Goal: Contribute content

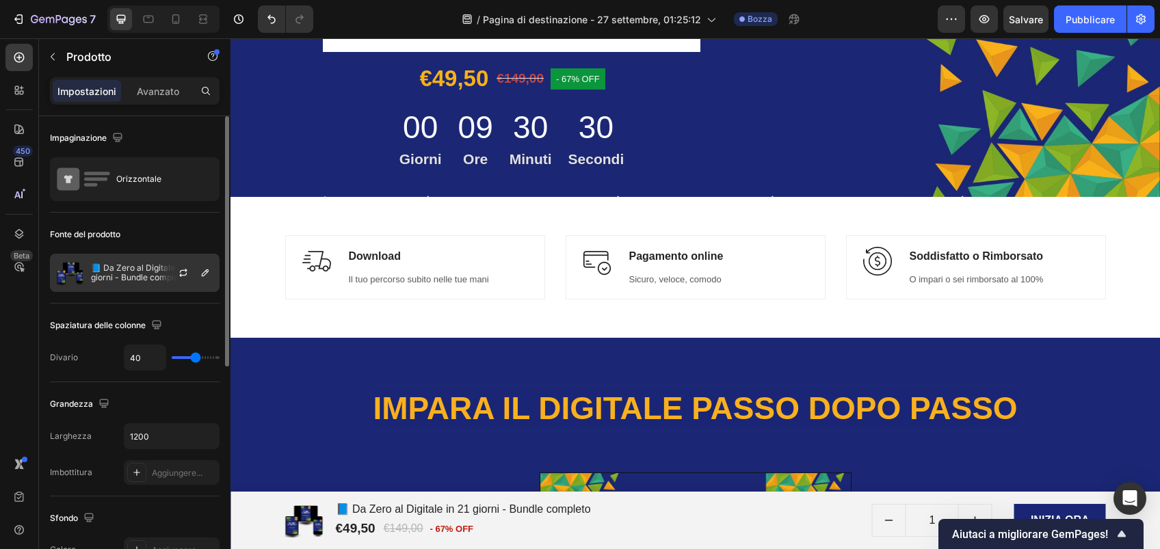
scroll to position [1154, 0]
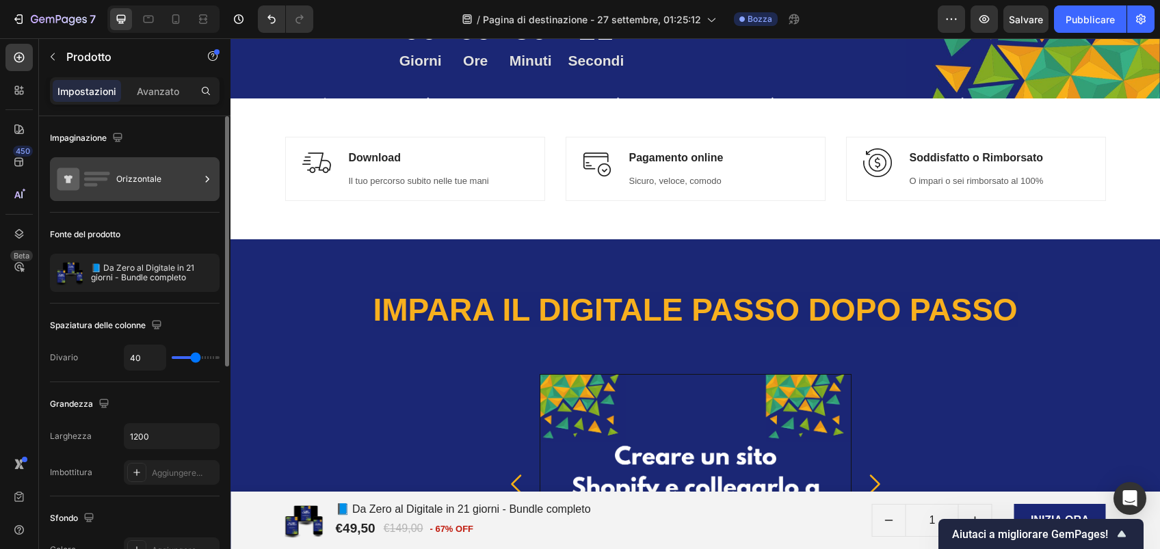
click at [160, 176] on div "Orizzontale" at bounding box center [157, 178] width 83 height 31
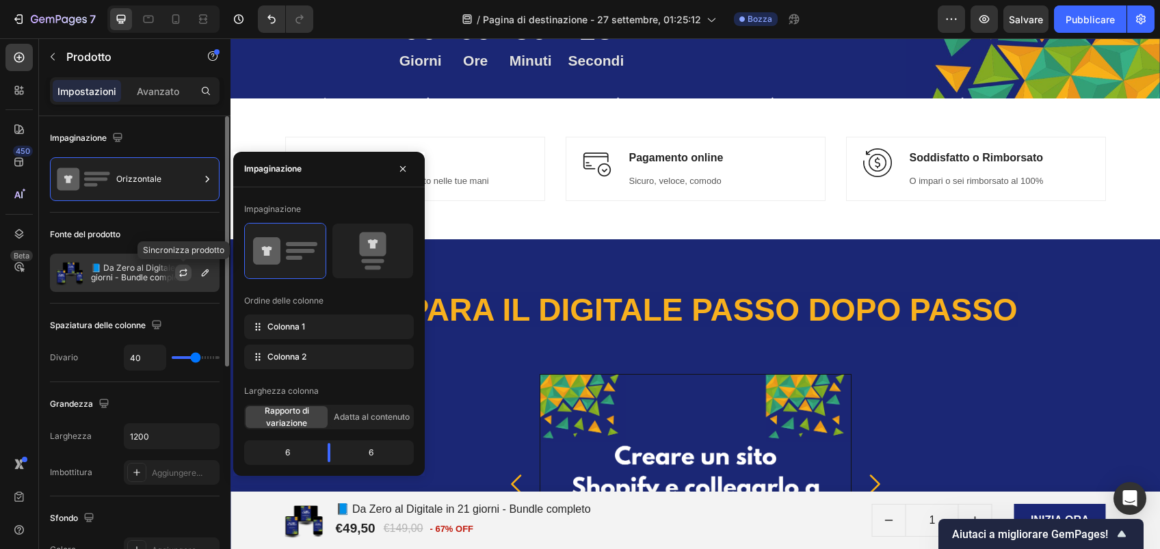
click at [182, 274] on icon "button" at bounding box center [183, 272] width 11 height 11
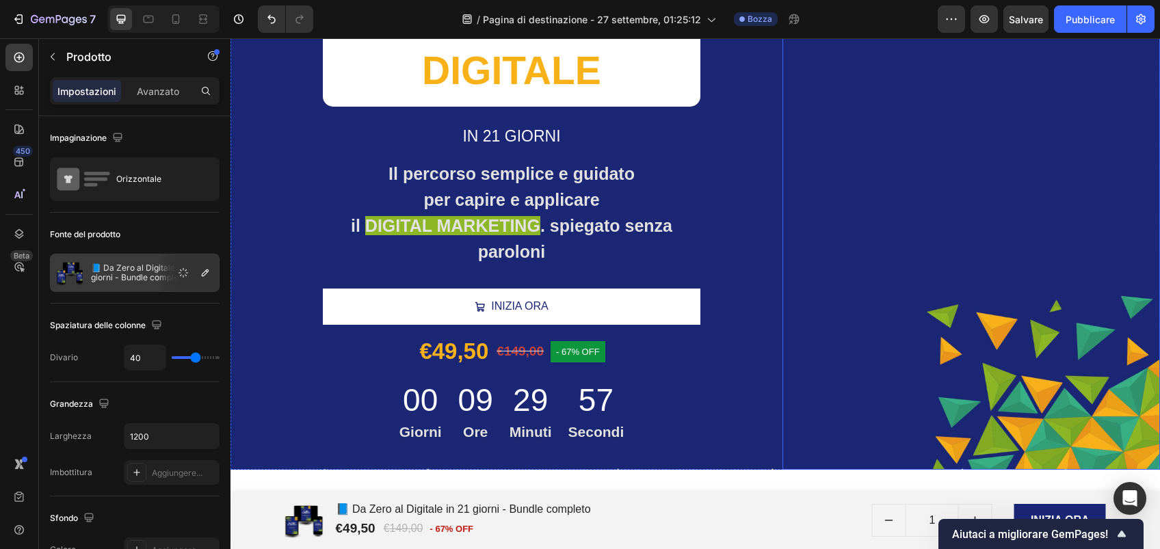
scroll to position [784, 0]
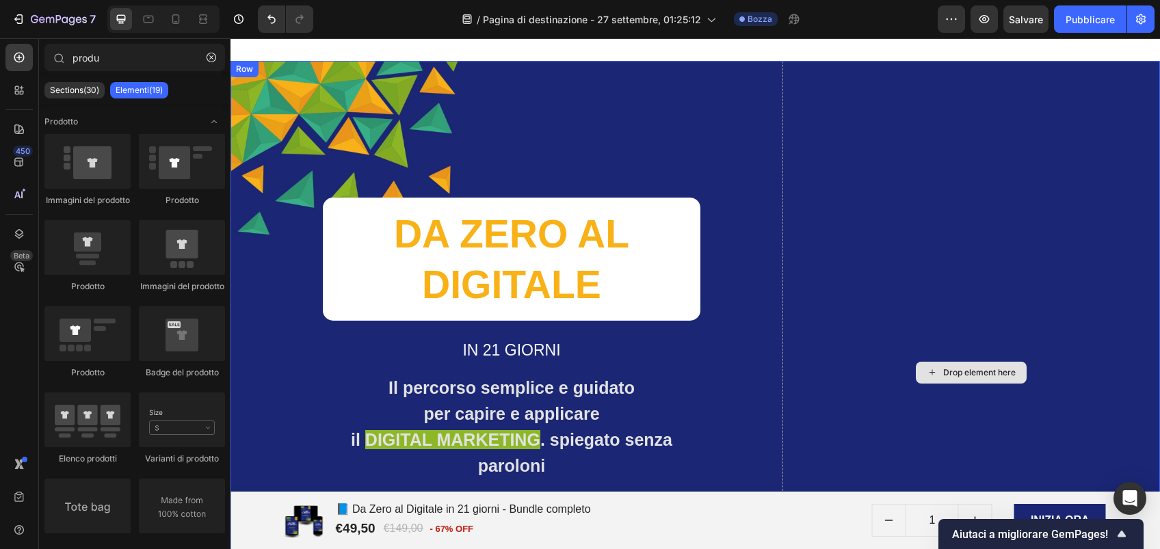
scroll to position [564, 0]
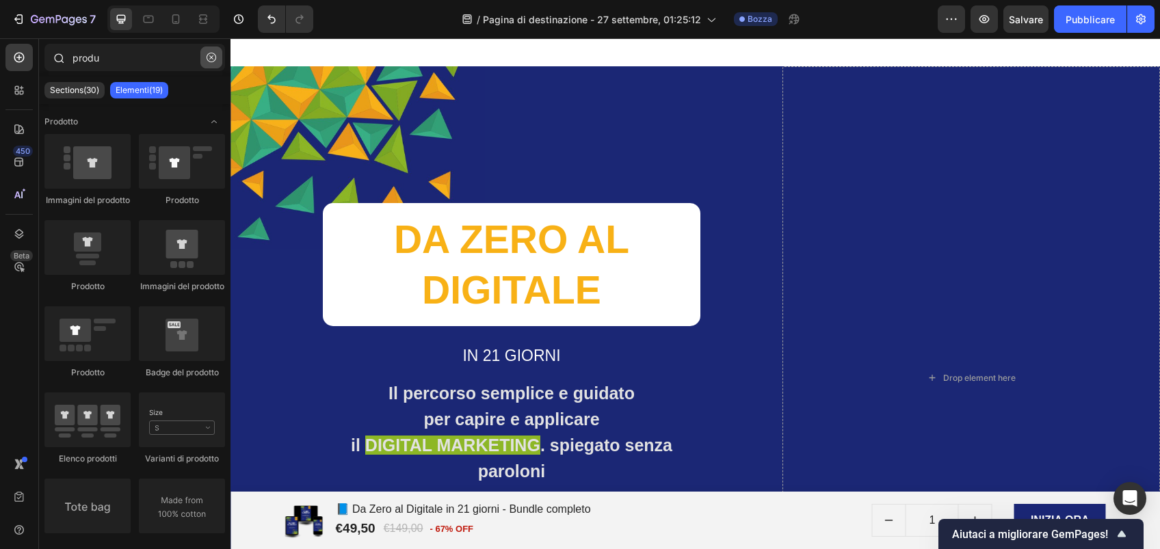
click at [211, 62] on button "button" at bounding box center [211, 58] width 22 height 22
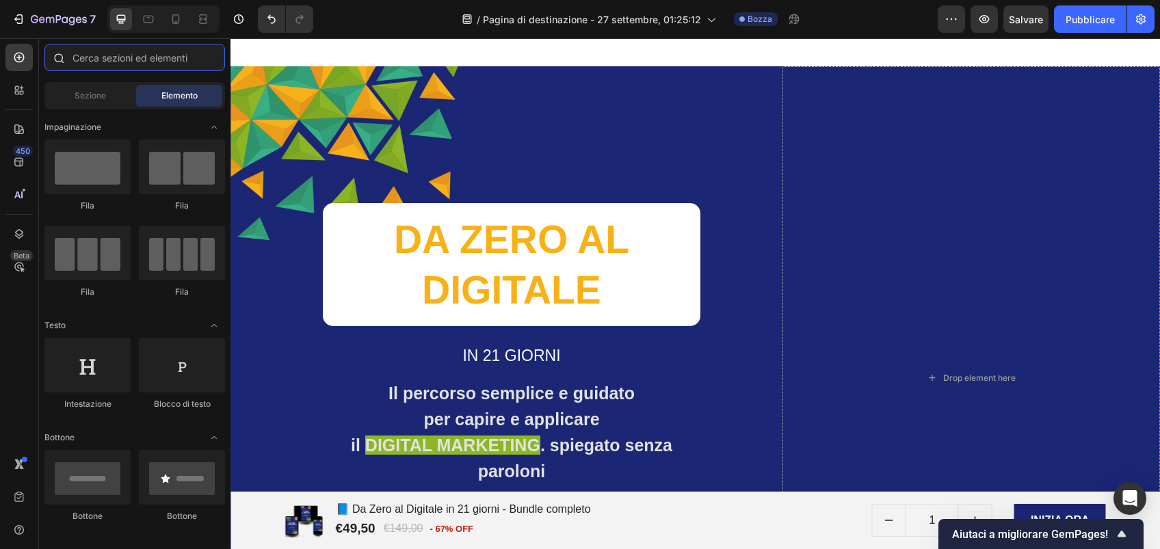
click at [118, 55] on input "text" at bounding box center [134, 57] width 181 height 27
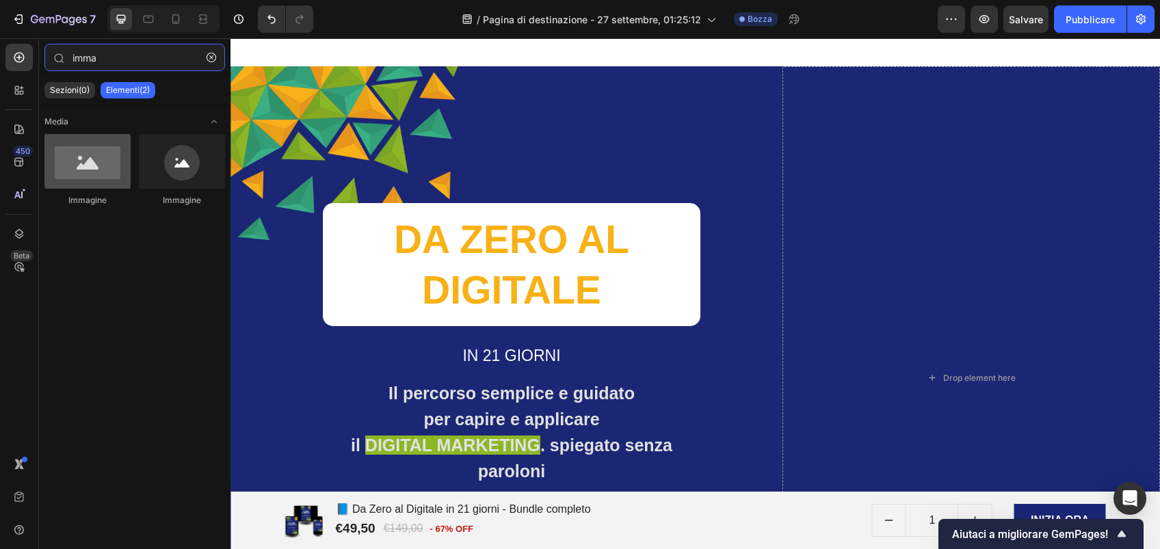
type input "imma"
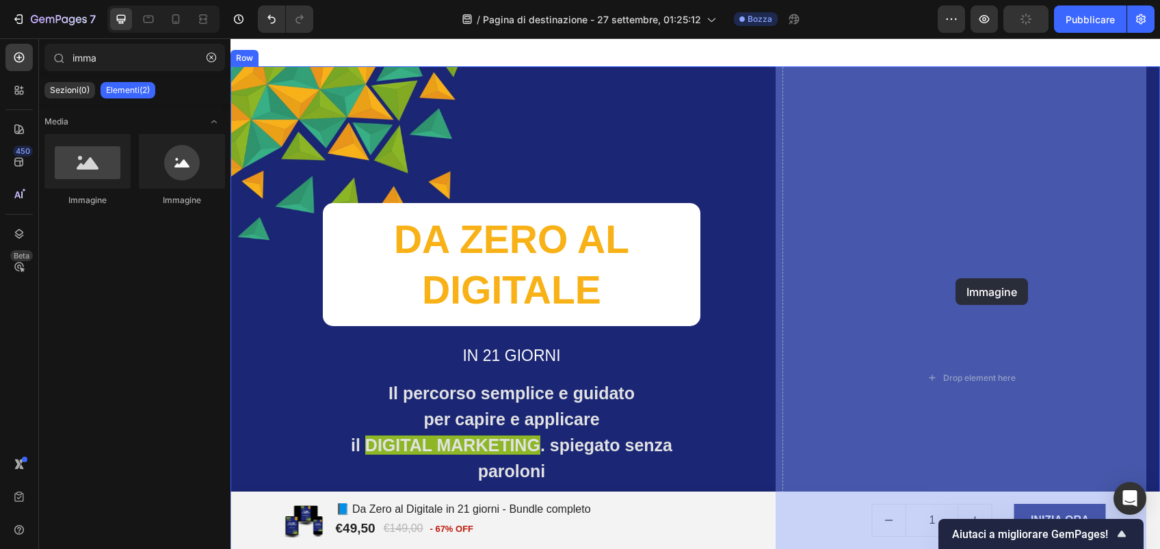
drag, startPoint x: 331, startPoint y: 193, endPoint x: 952, endPoint y: 279, distance: 626.9
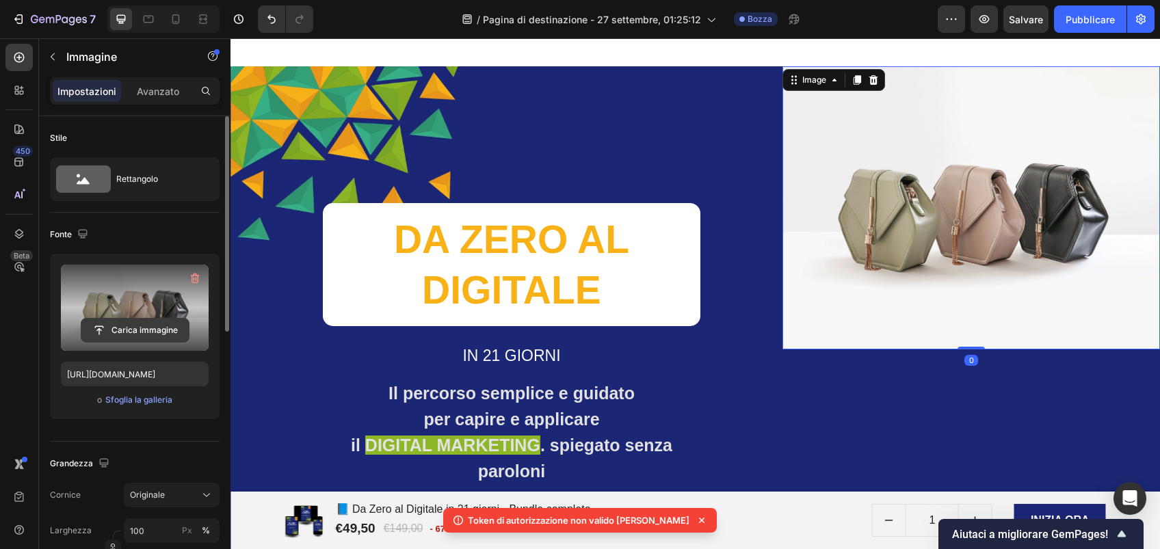
click at [98, 334] on input "file" at bounding box center [134, 330] width 107 height 23
click at [132, 328] on input "file" at bounding box center [134, 330] width 107 height 23
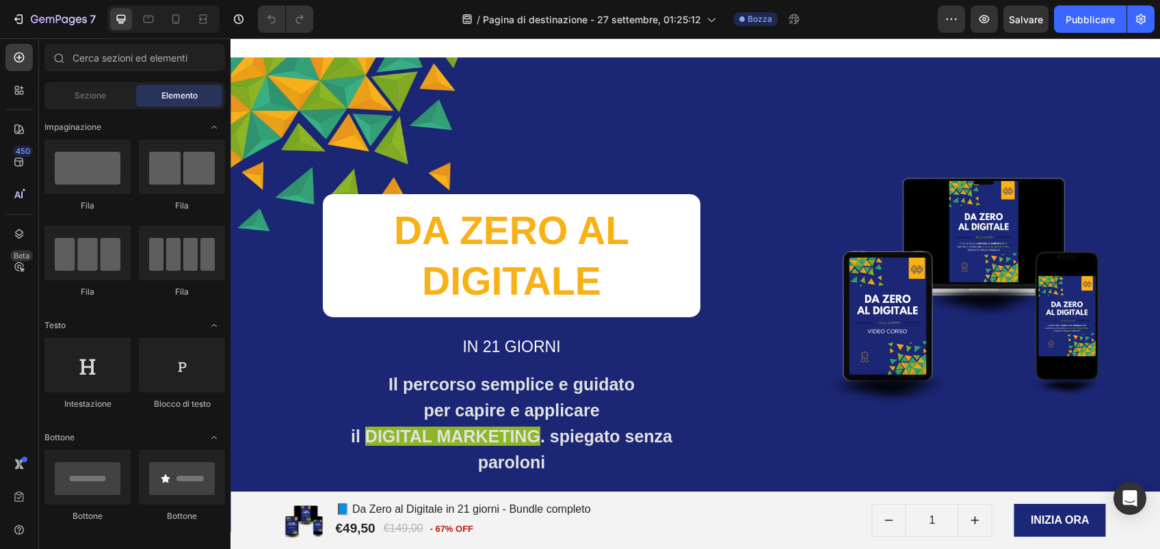
scroll to position [574, 0]
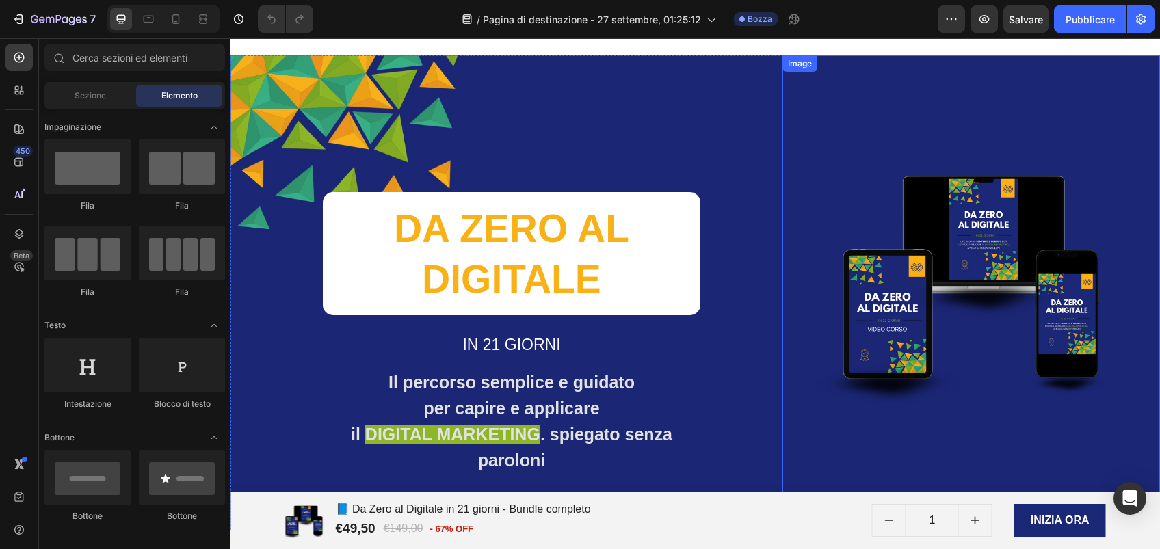
click at [914, 293] on img at bounding box center [970, 277] width 377 height 267
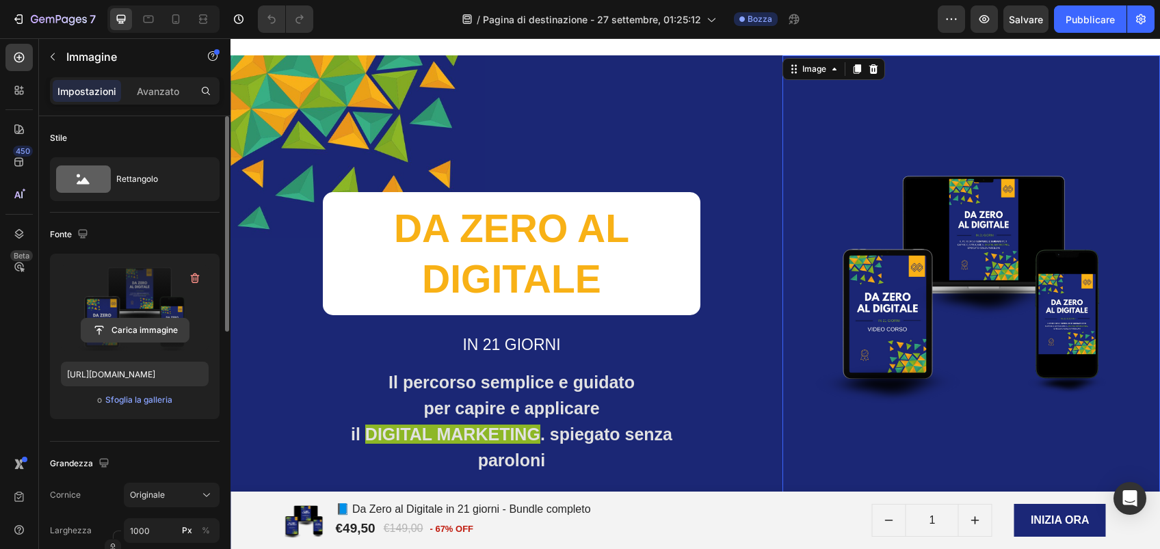
click at [127, 334] on input "file" at bounding box center [134, 330] width 107 height 23
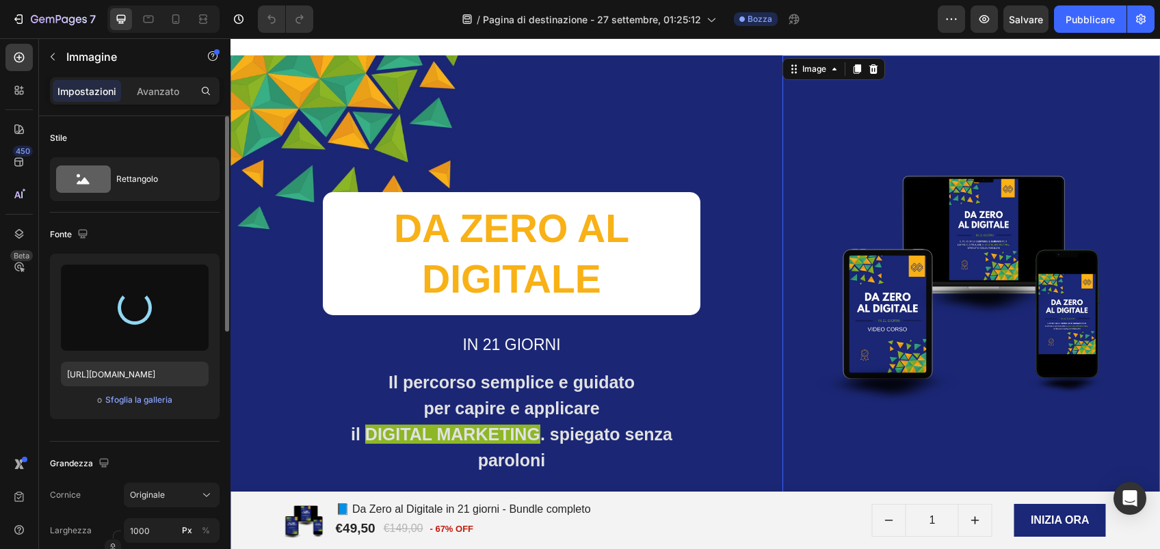
type input "https://cdn.shopify.com/s/files/1/0971/2438/5113/files/gempages_586191098876003…"
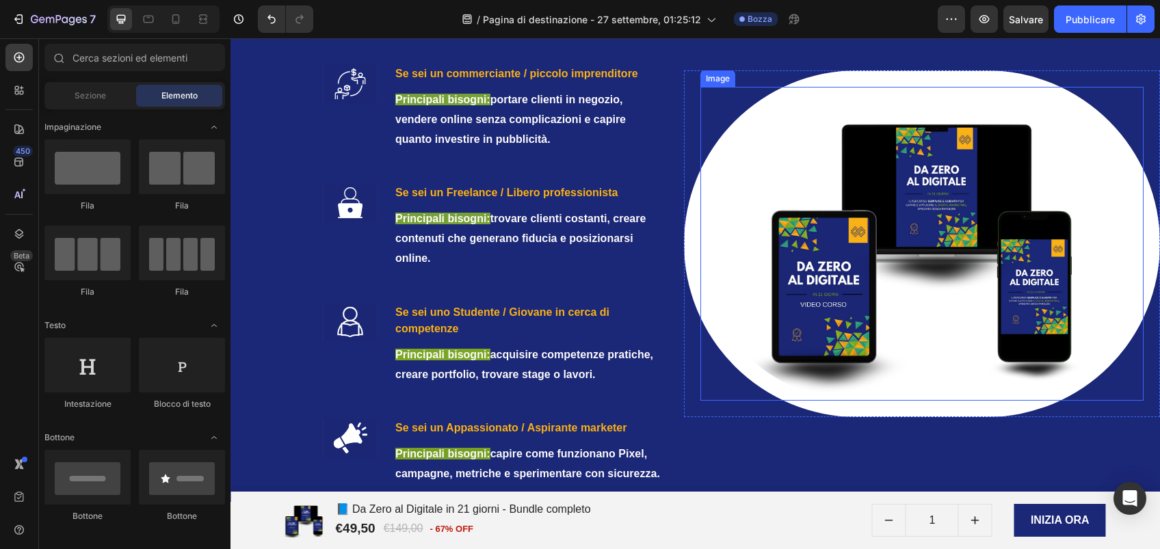
scroll to position [1832, 0]
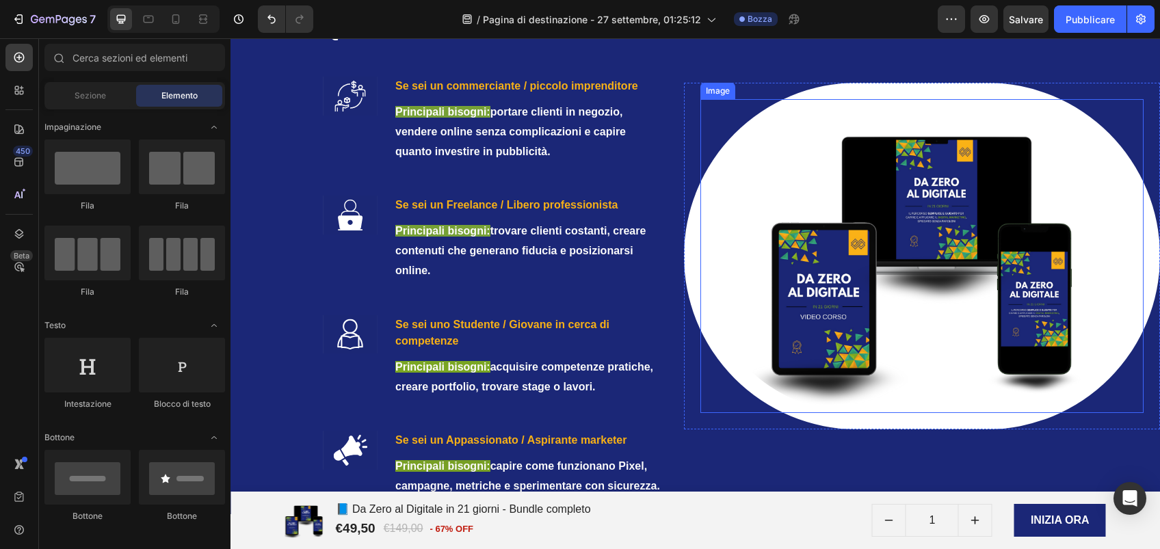
click at [925, 394] on img at bounding box center [922, 255] width 444 height 313
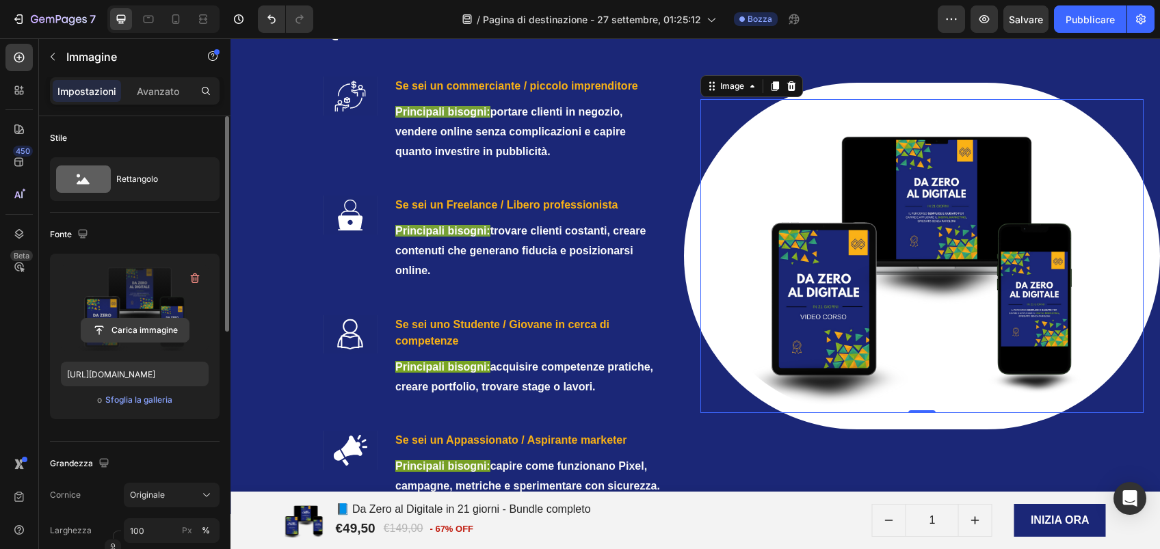
click at [136, 326] on input "file" at bounding box center [134, 330] width 107 height 23
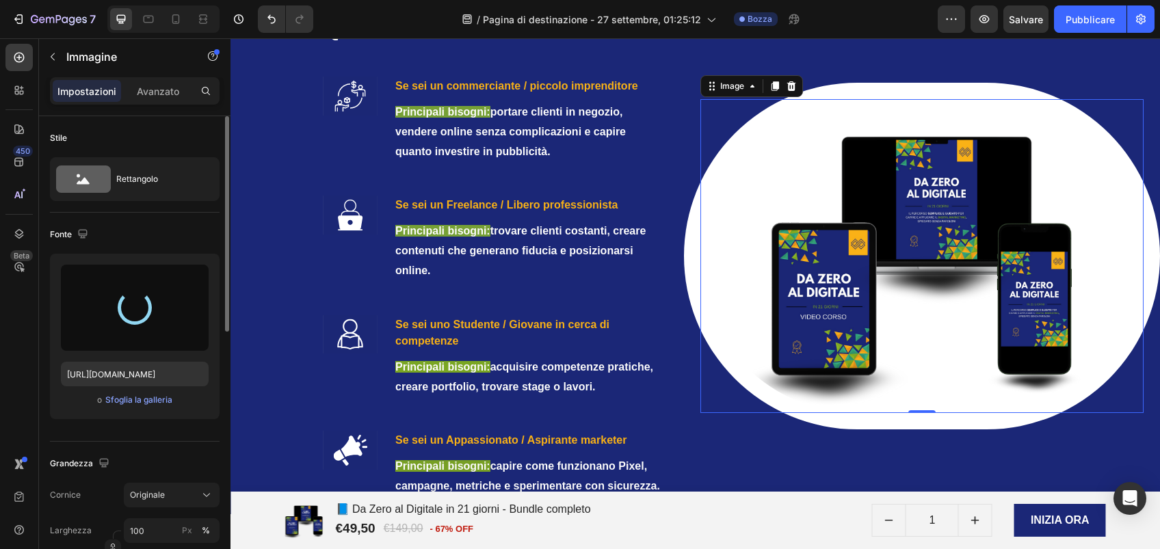
click at [917, 520] on input "1" at bounding box center [931, 520] width 53 height 31
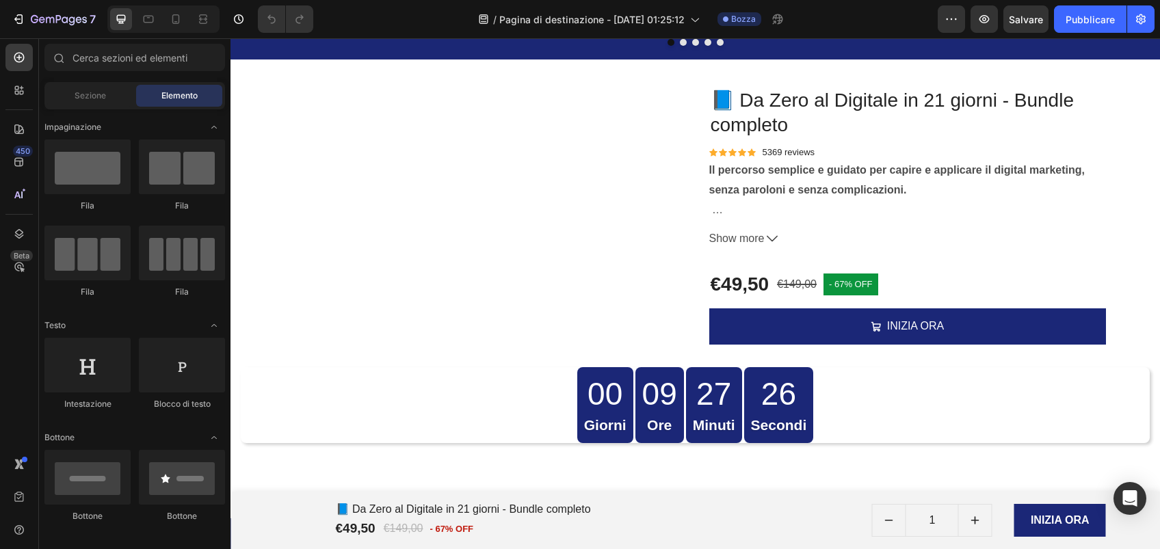
scroll to position [1734, 0]
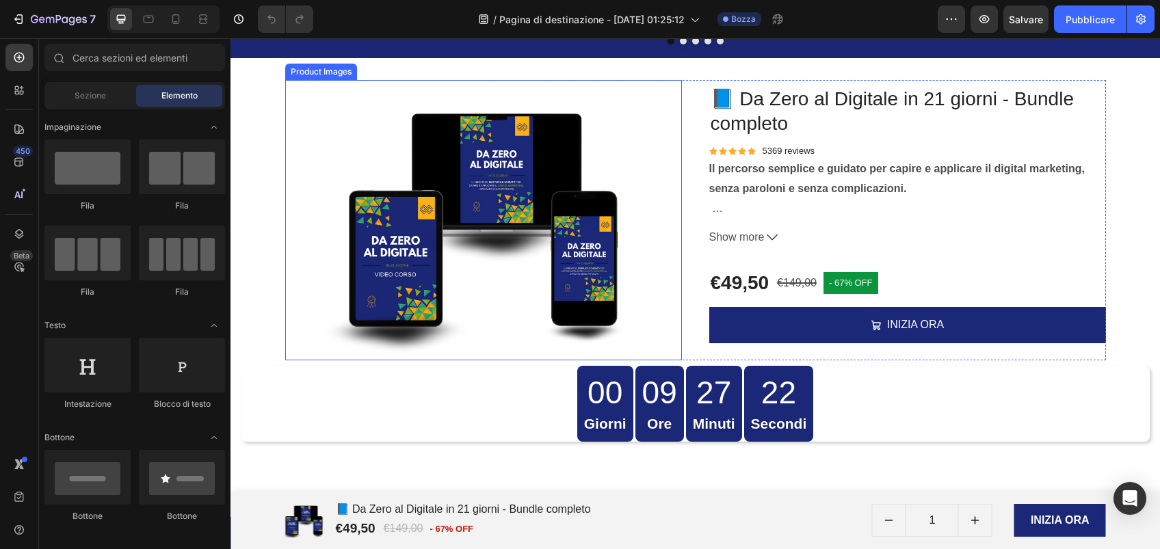
click at [325, 81] on img at bounding box center [483, 220] width 397 height 280
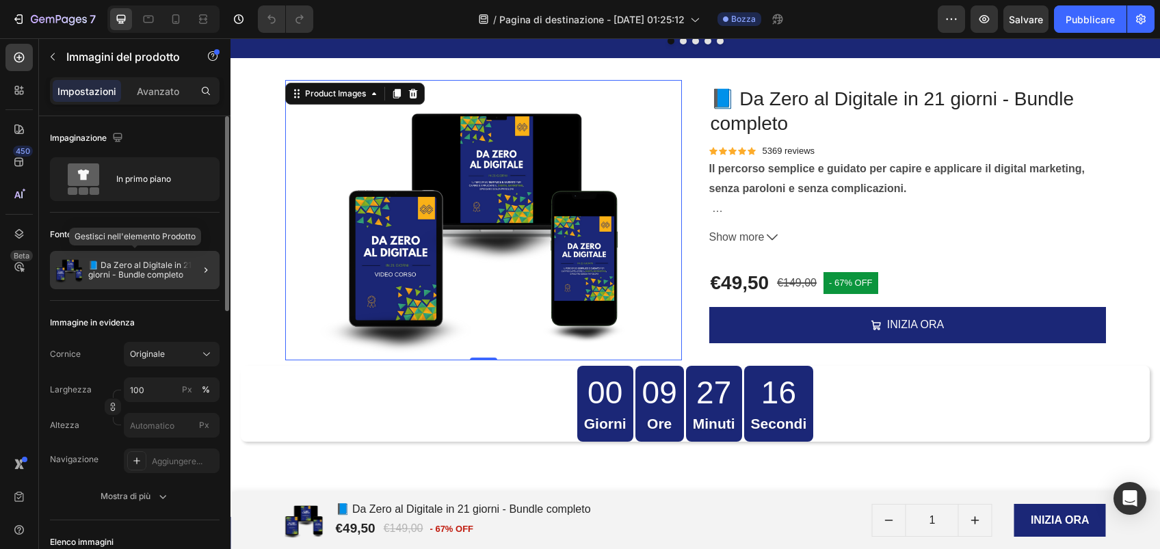
click at [144, 274] on p "📘 Da Zero al Digitale in 21 giorni - Bundle completo" at bounding box center [151, 270] width 126 height 19
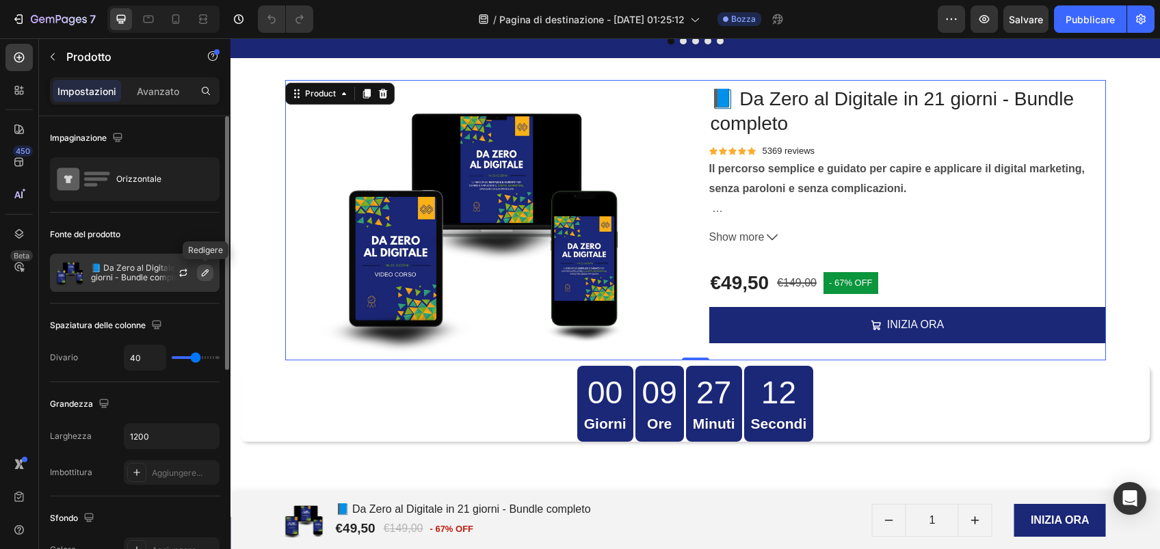
click at [205, 275] on icon "button" at bounding box center [205, 272] width 11 height 11
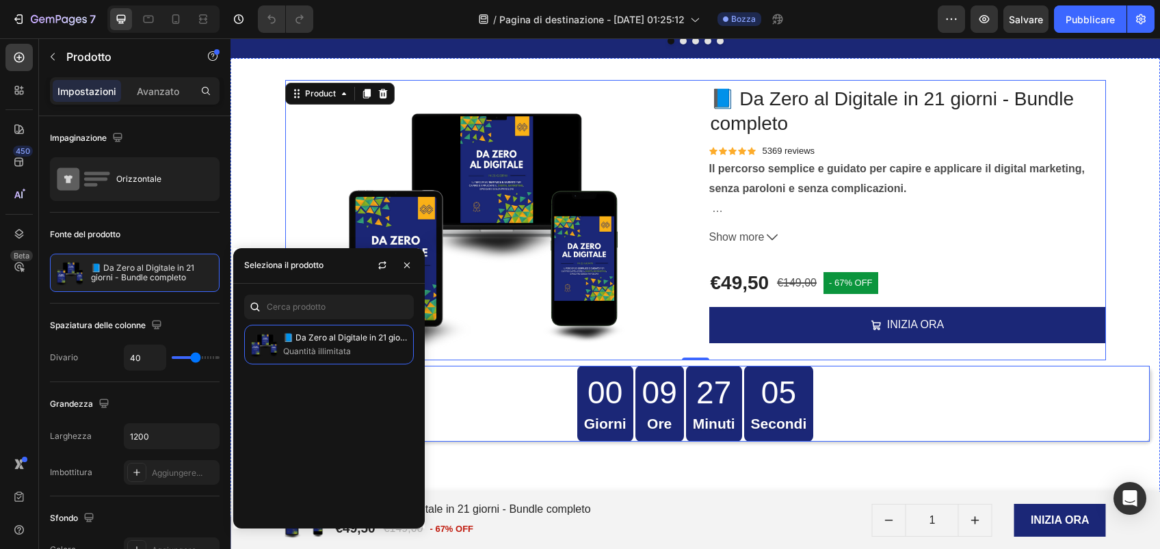
click at [512, 386] on div "00 Giorni 09 Ore 27 Minuti 05 Secondi" at bounding box center [695, 404] width 909 height 76
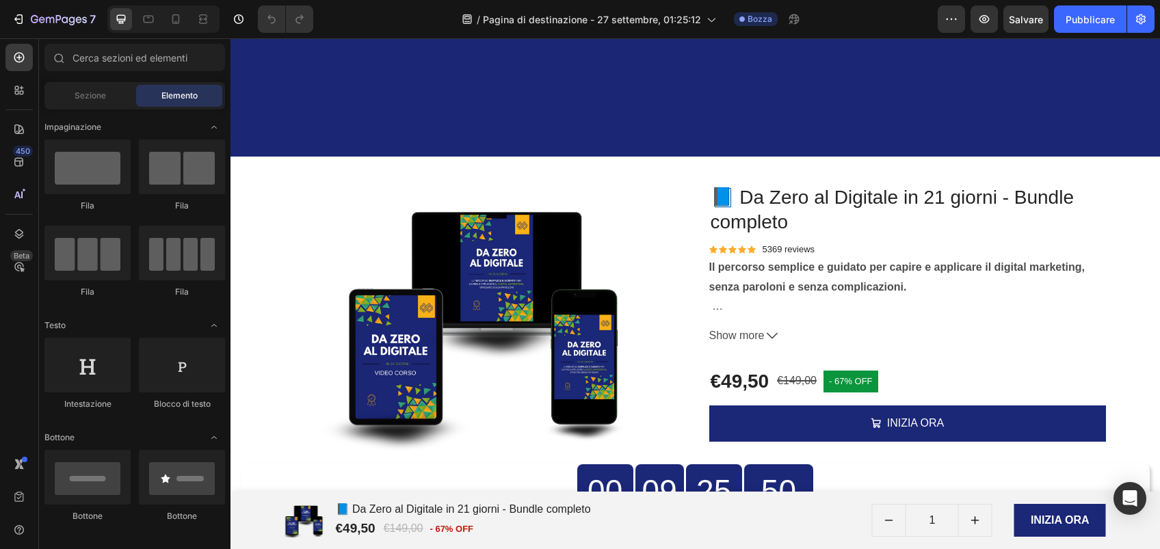
scroll to position [1816, 0]
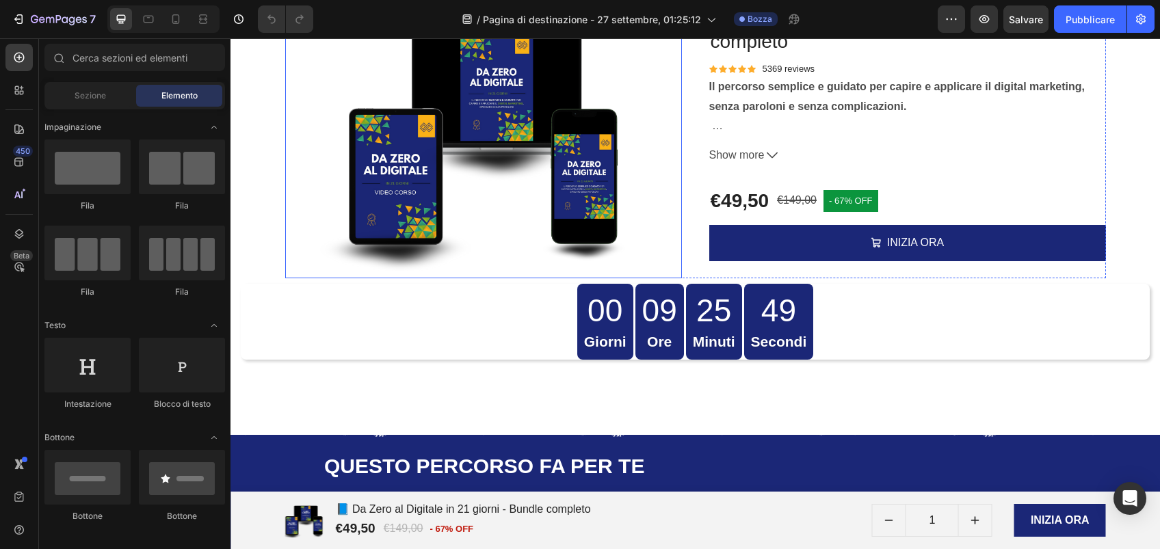
click at [497, 168] on img at bounding box center [483, 138] width 397 height 280
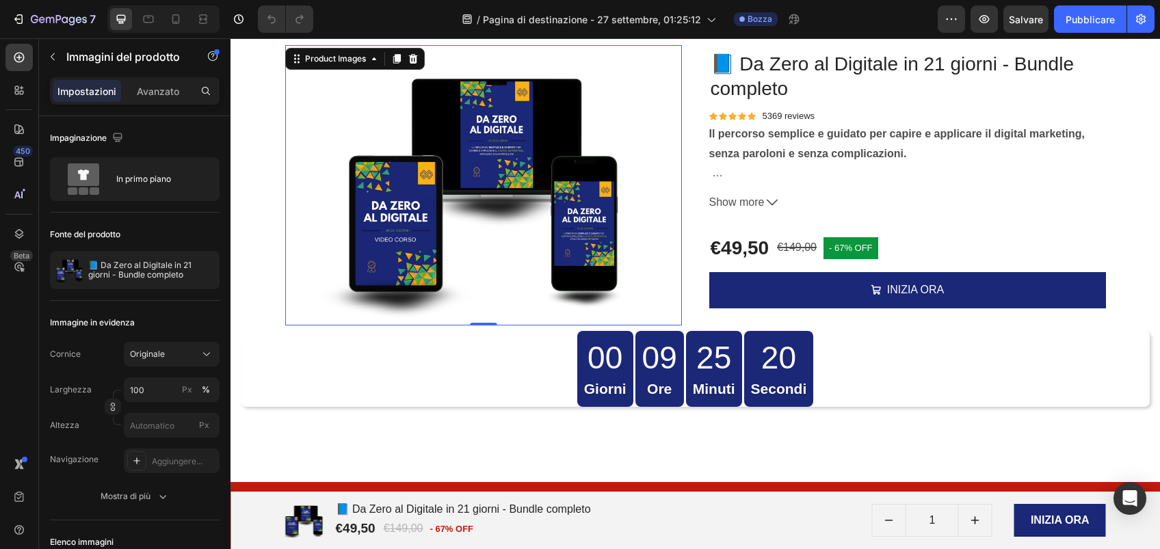
scroll to position [1571, 0]
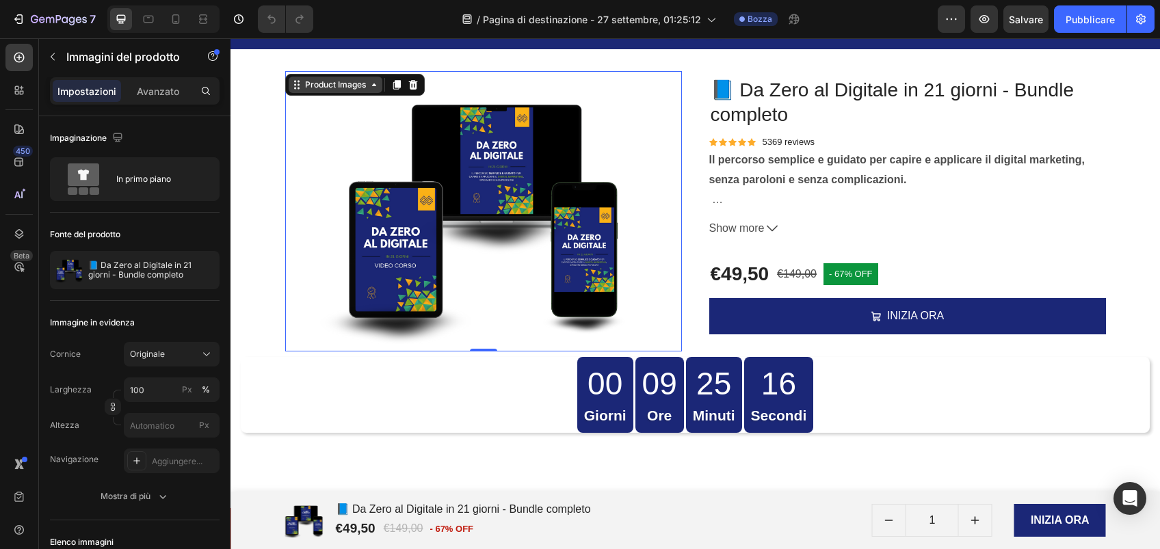
click at [341, 93] on div "Product Images" at bounding box center [336, 85] width 94 height 16
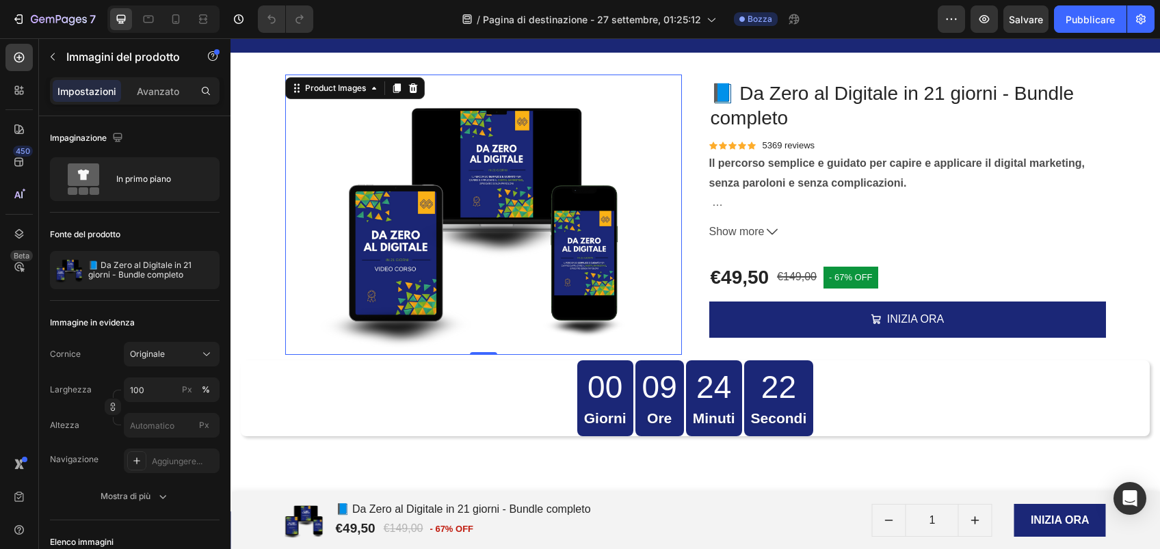
scroll to position [1740, 0]
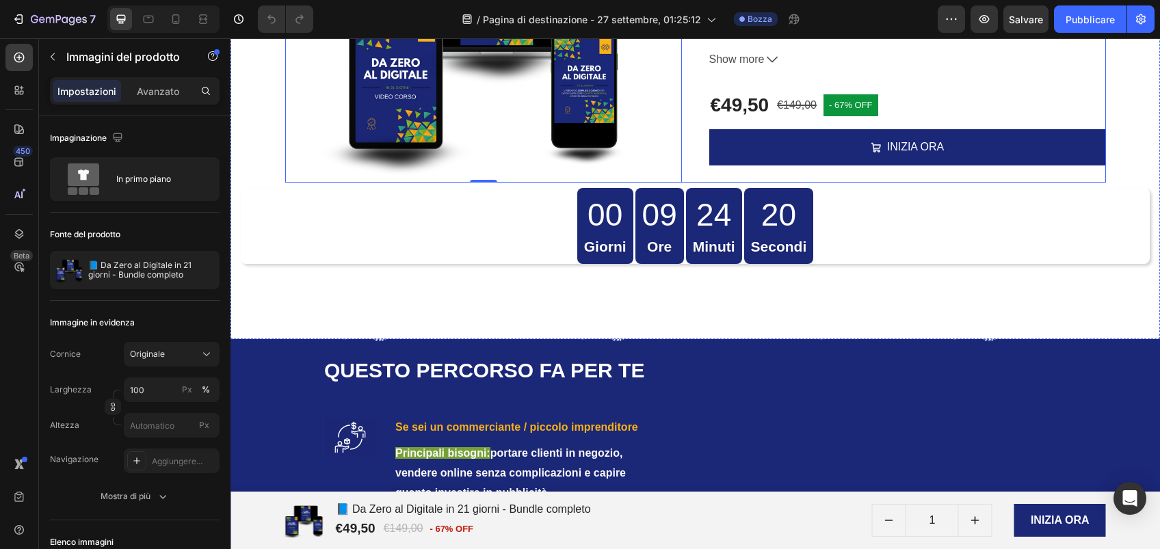
click at [681, 83] on div "Product Images 0 📘 Da Zero al Digitale in 21 giorni - Bundle completo Product T…" at bounding box center [695, 42] width 821 height 280
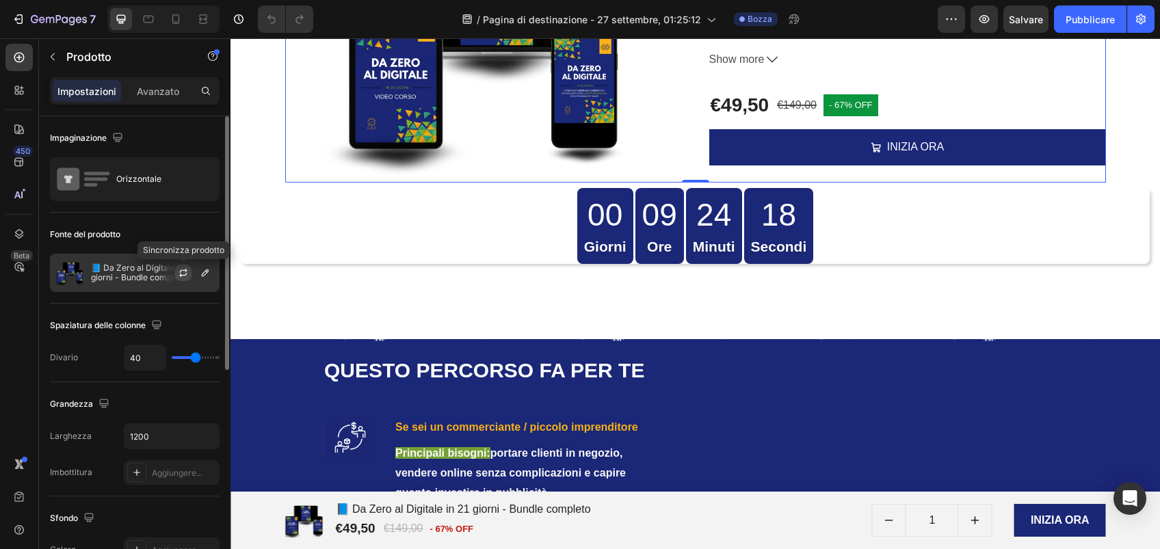
click at [181, 276] on icon "button" at bounding box center [183, 272] width 11 height 11
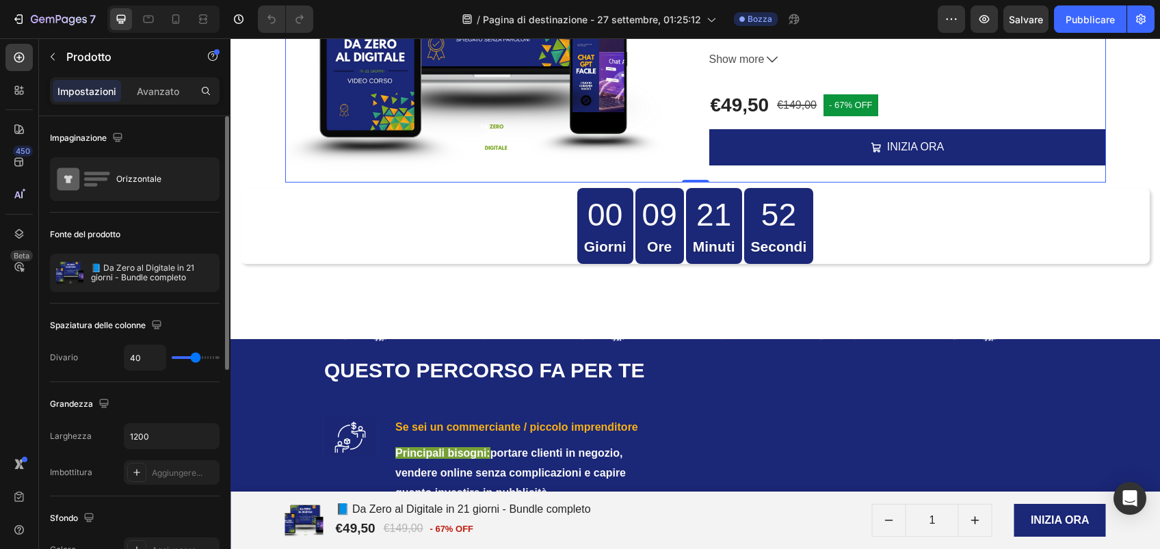
click at [685, 98] on div "Product Images 📘 Da Zero al Digitale in 21 giorni - Bundle completo Product Tit…" at bounding box center [695, 42] width 821 height 280
click at [186, 274] on icon "button" at bounding box center [183, 272] width 11 height 11
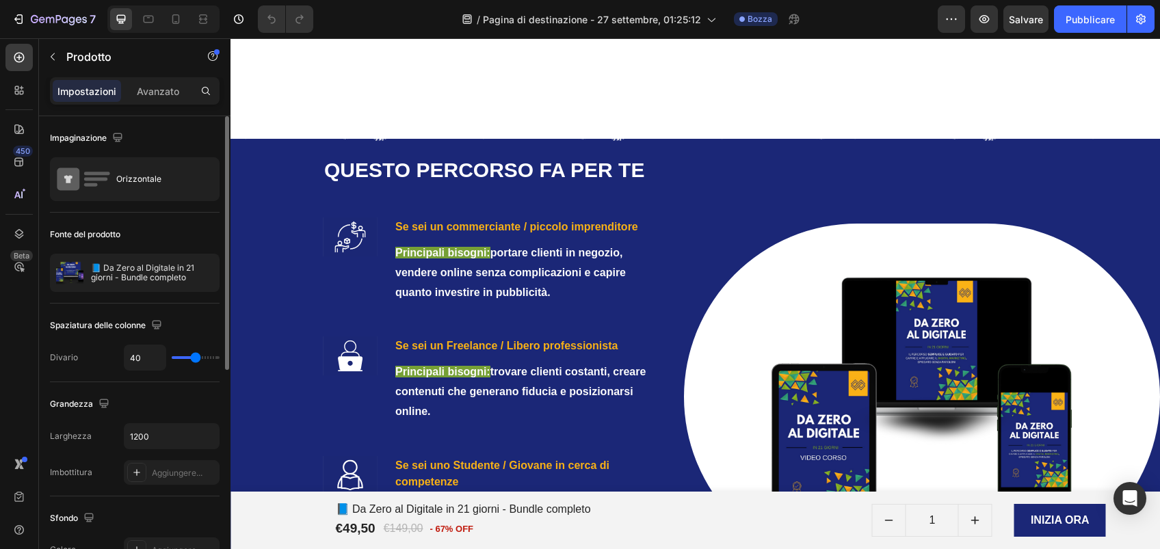
scroll to position [2352, 0]
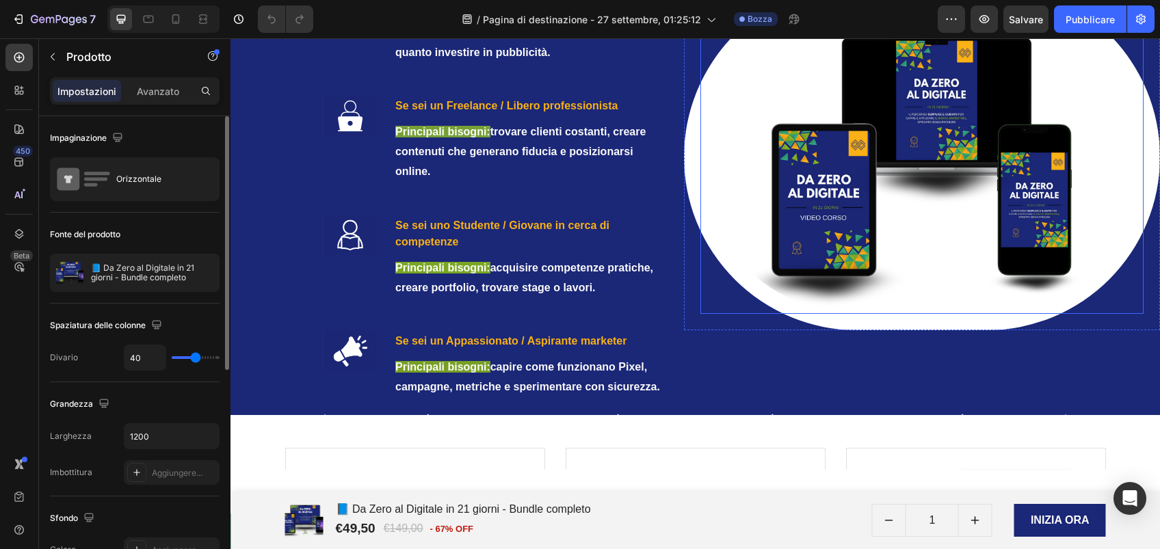
click at [933, 181] on img at bounding box center [922, 156] width 444 height 313
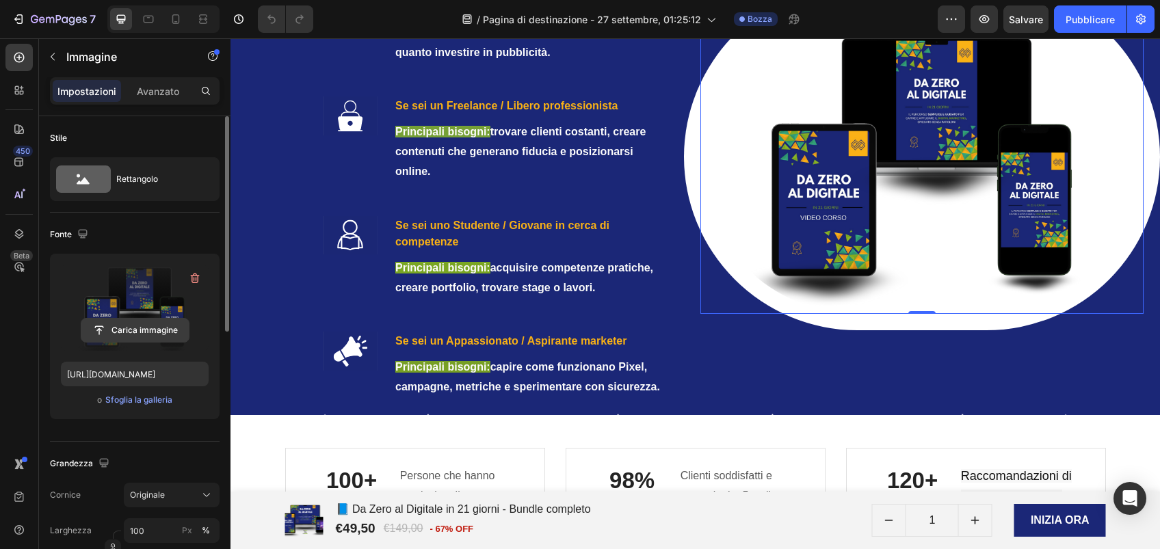
click at [155, 327] on input "file" at bounding box center [134, 330] width 107 height 23
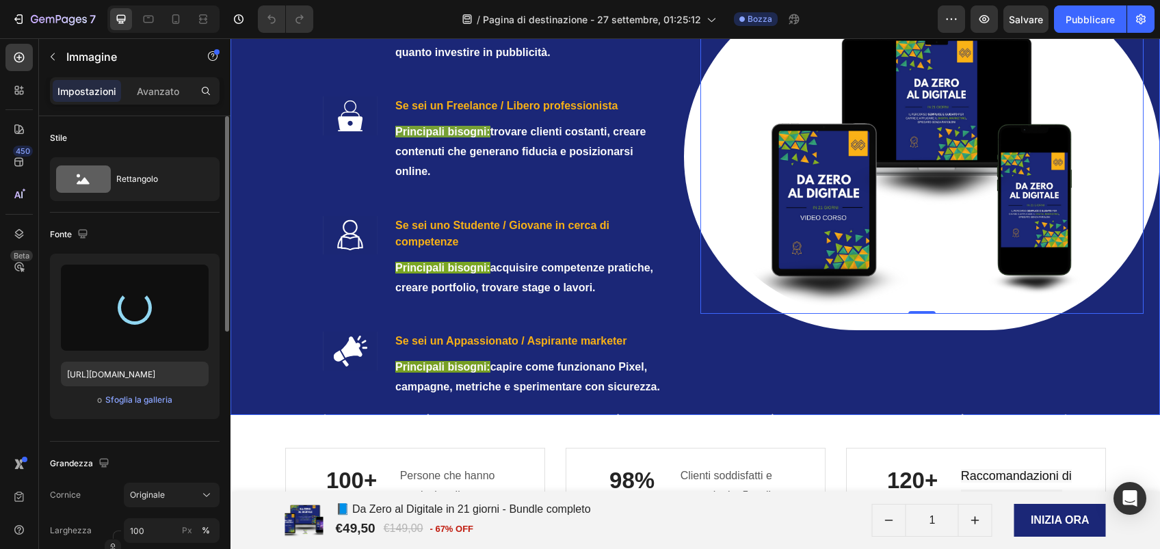
type input "https://cdn.shopify.com/s/files/1/0971/2438/5113/files/gempages_586191098876003…"
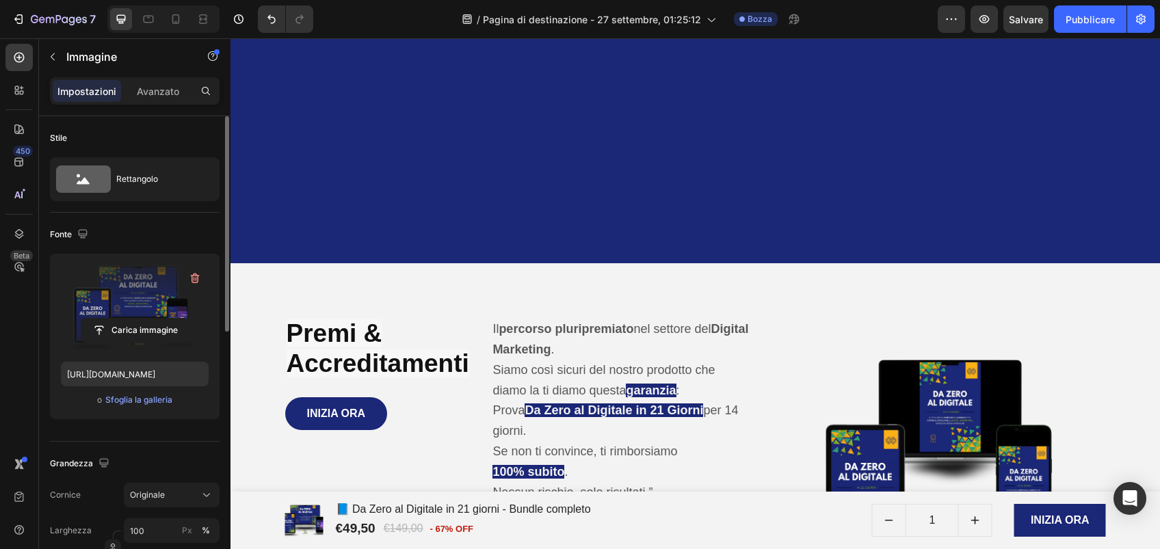
scroll to position [5687, 0]
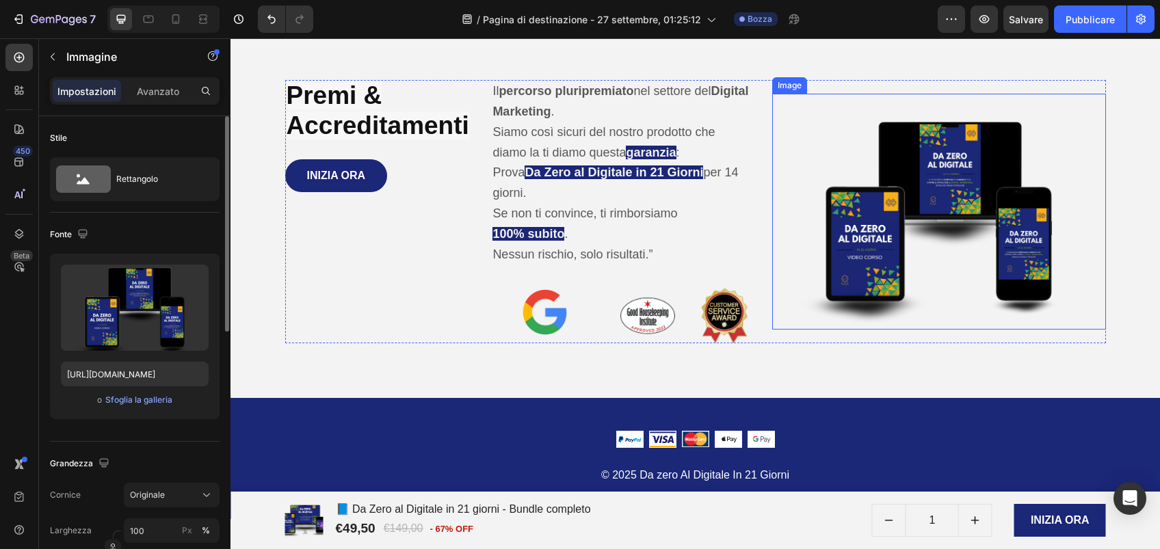
click at [898, 247] on img at bounding box center [939, 212] width 334 height 236
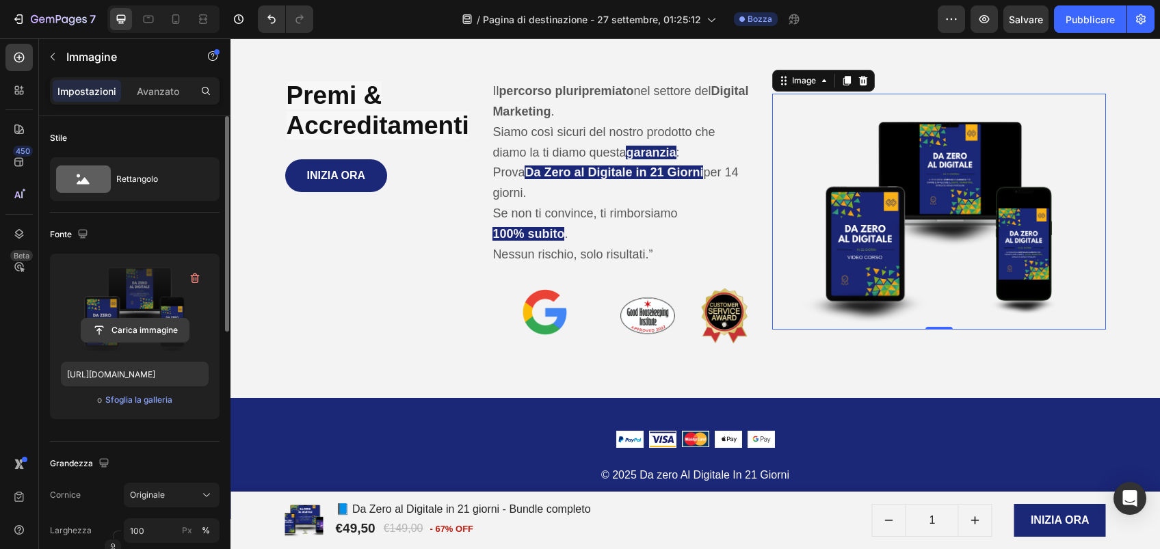
click at [141, 331] on input "file" at bounding box center [134, 330] width 107 height 23
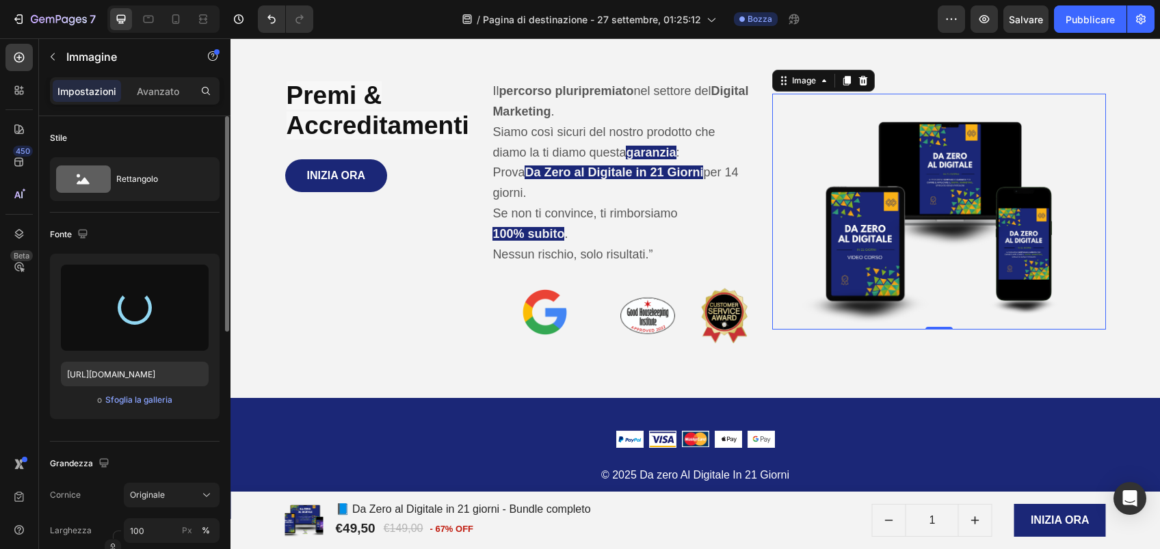
type input "https://cdn.shopify.com/s/files/1/0971/2438/5113/files/gempages_586191098876003…"
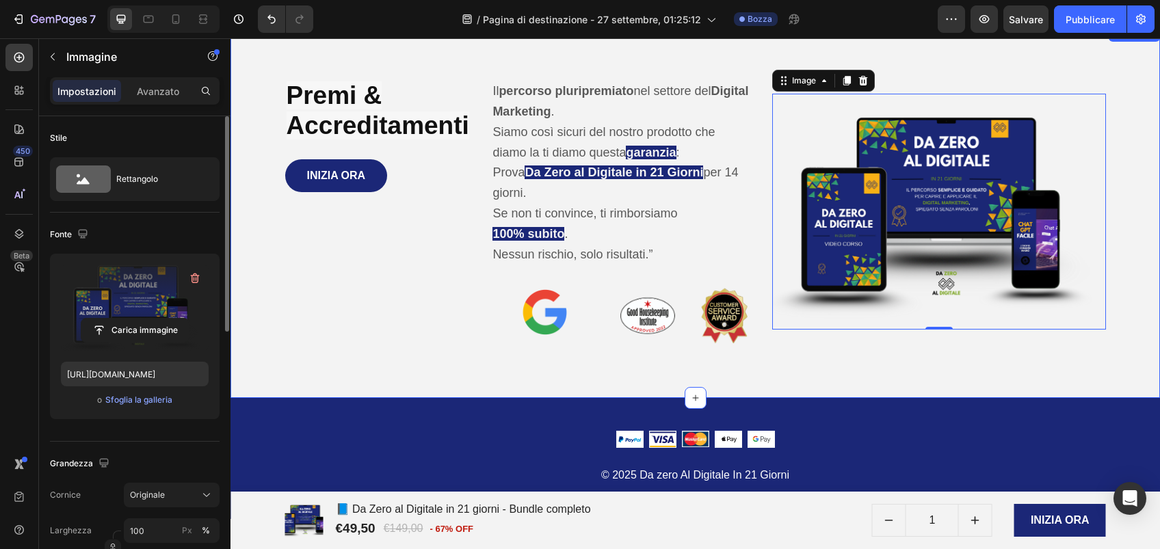
click at [1114, 212] on div "Premi & Accreditamenti Heading INIZIA ORA Add to Cart Product Il percorso pluri…" at bounding box center [695, 211] width 909 height 263
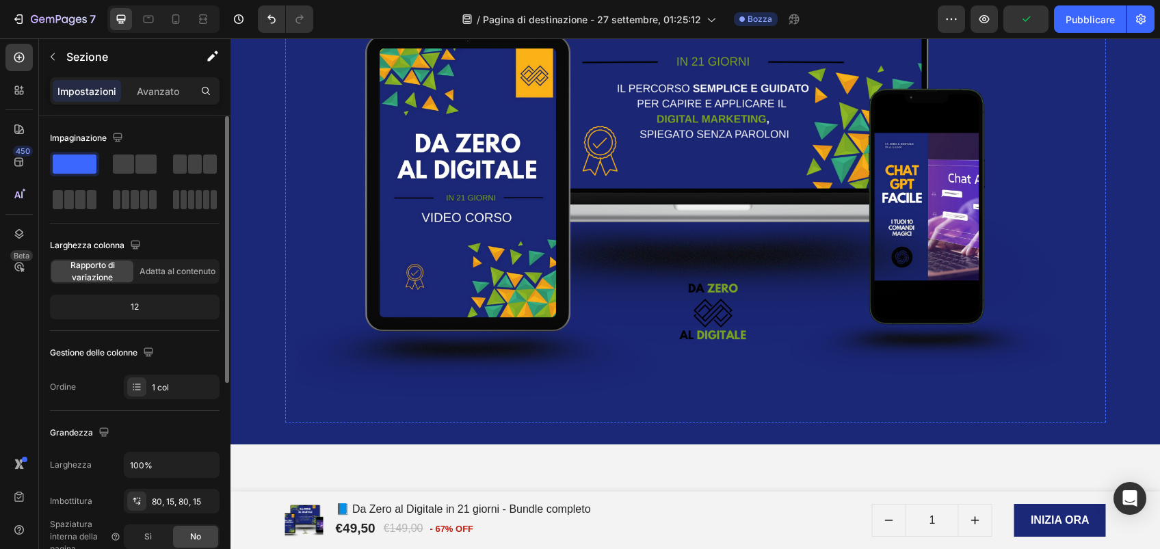
scroll to position [5055, 0]
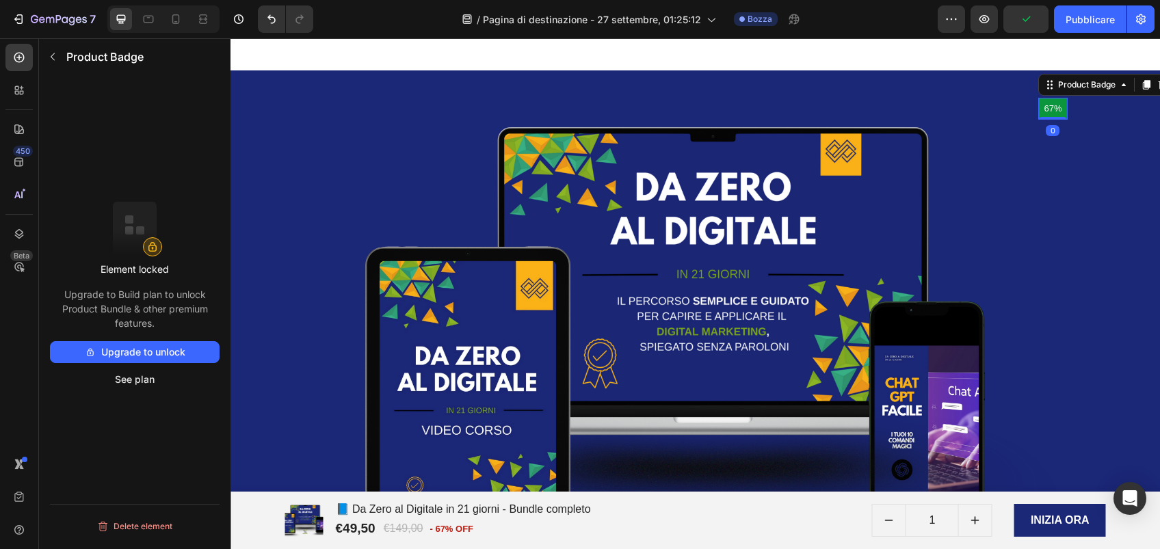
click at [1044, 111] on pre "67%" at bounding box center [1052, 108] width 29 height 21
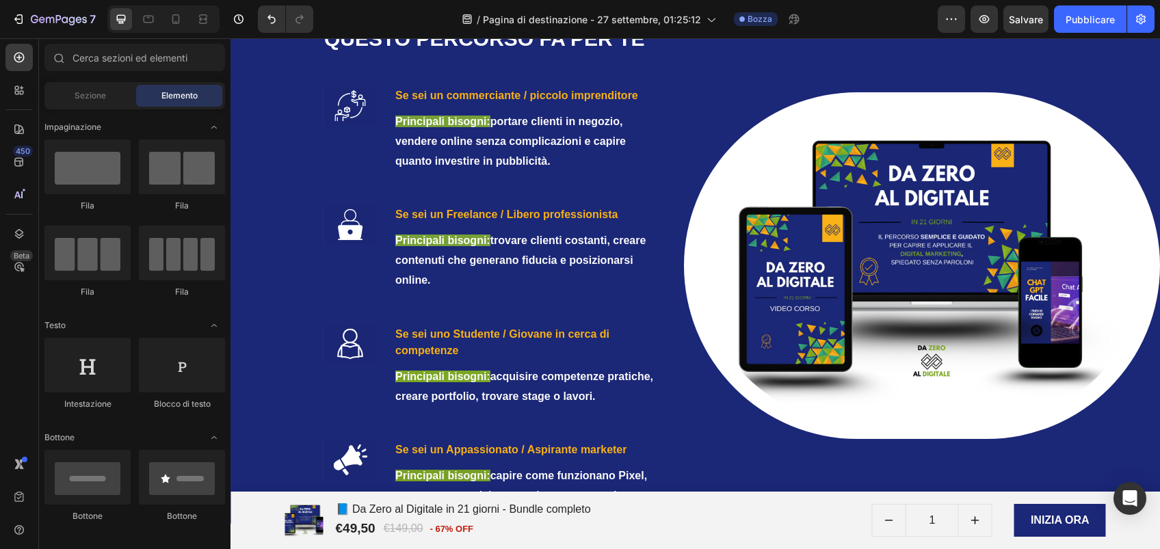
scroll to position [2240, 0]
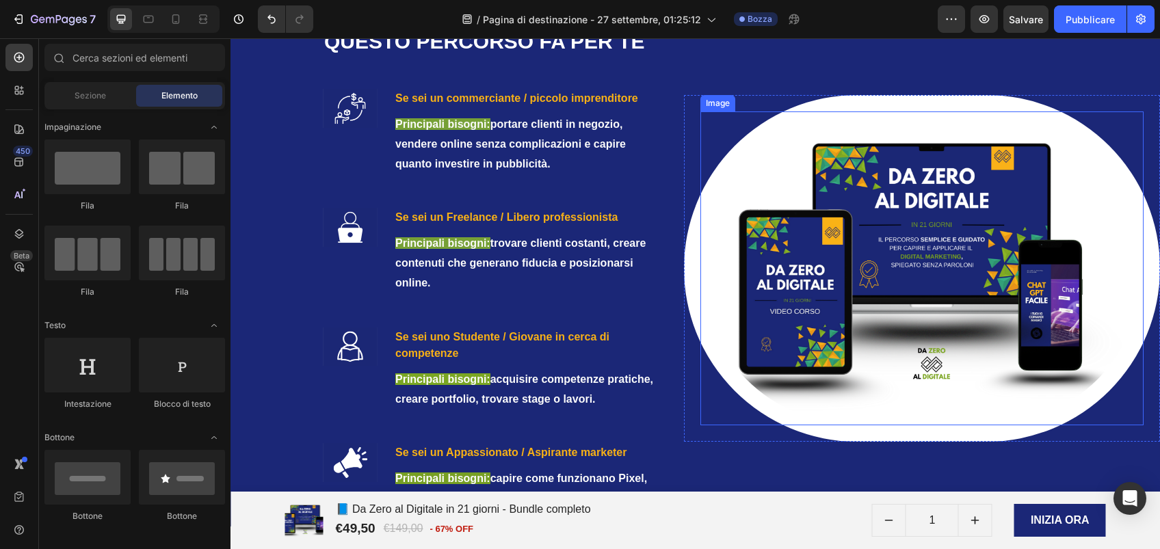
click at [805, 344] on img at bounding box center [922, 267] width 444 height 313
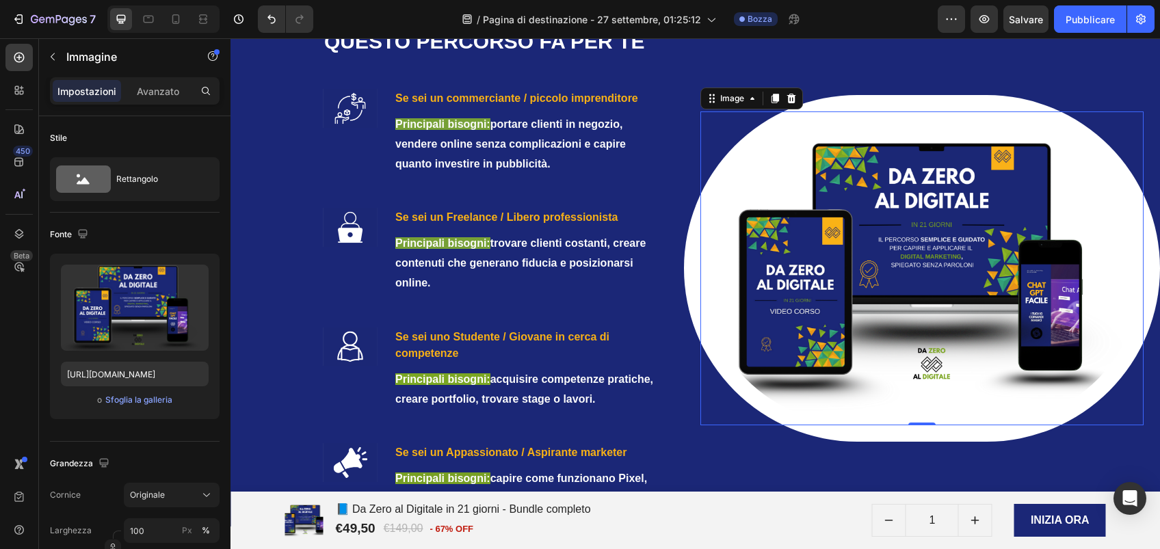
click at [834, 310] on img at bounding box center [922, 267] width 444 height 313
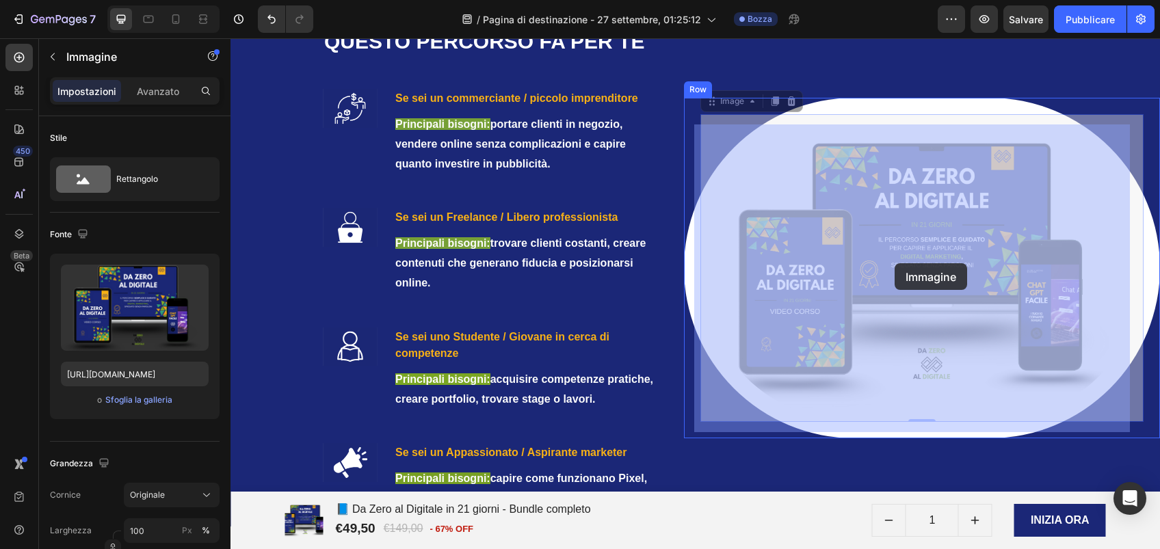
drag, startPoint x: 893, startPoint y: 306, endPoint x: 895, endPoint y: 263, distance: 43.1
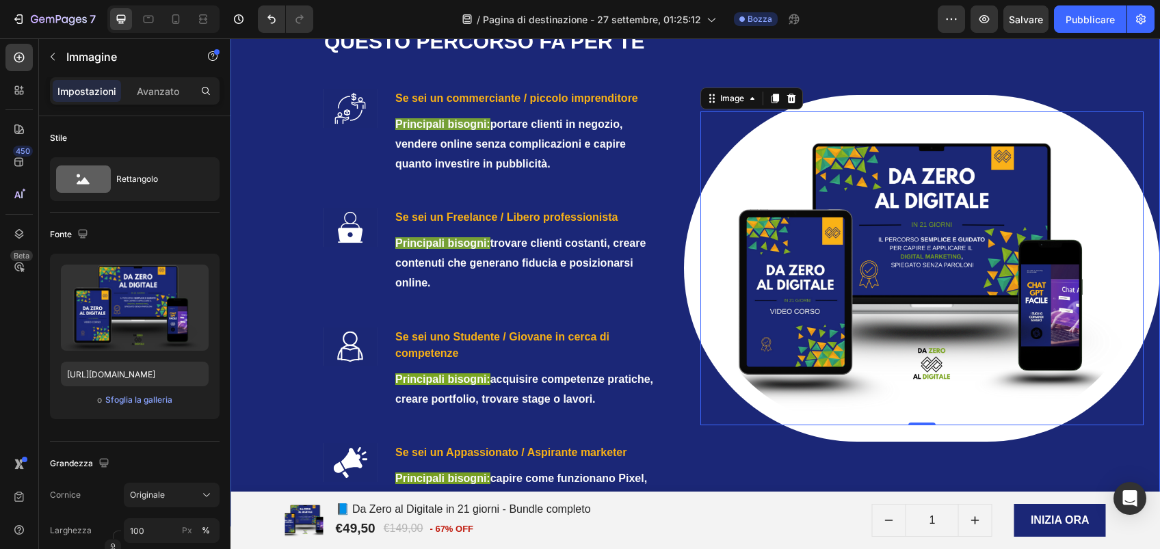
click at [967, 88] on div "Image 0 Row" at bounding box center [922, 268] width 477 height 516
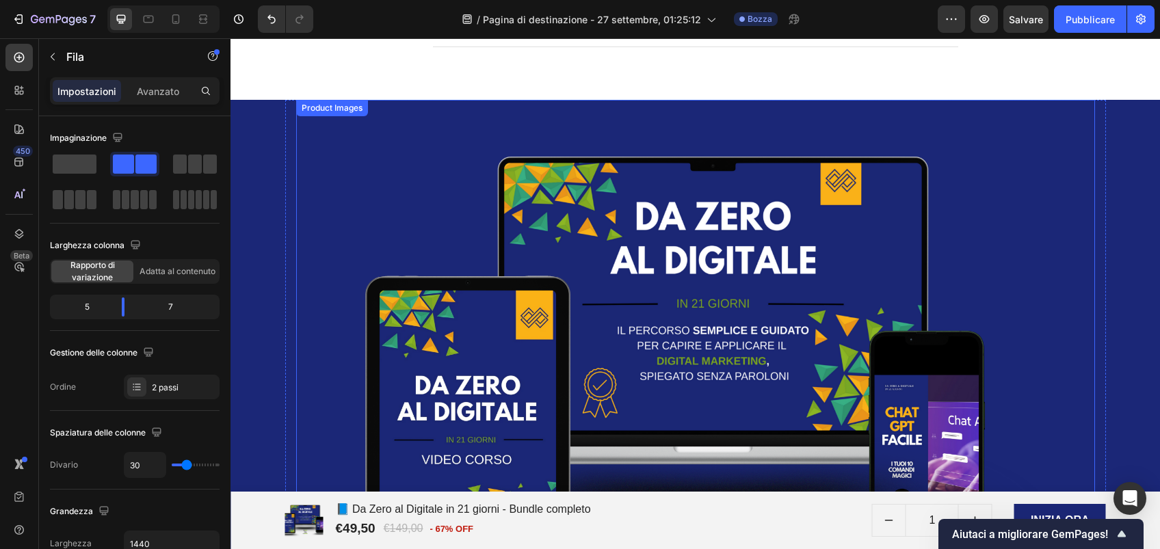
scroll to position [5408, 0]
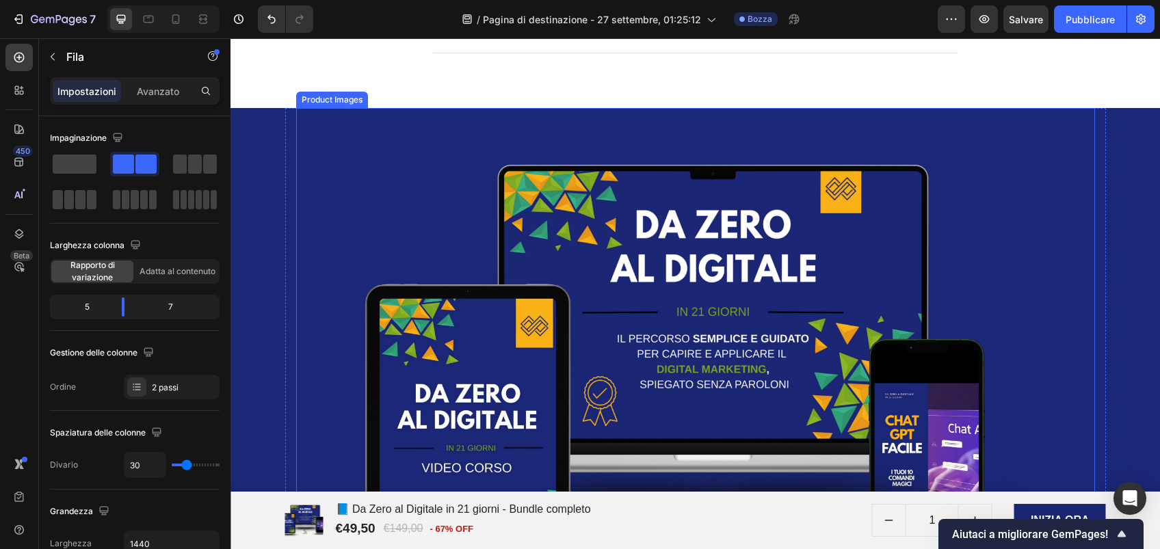
click at [315, 136] on img at bounding box center [695, 390] width 799 height 565
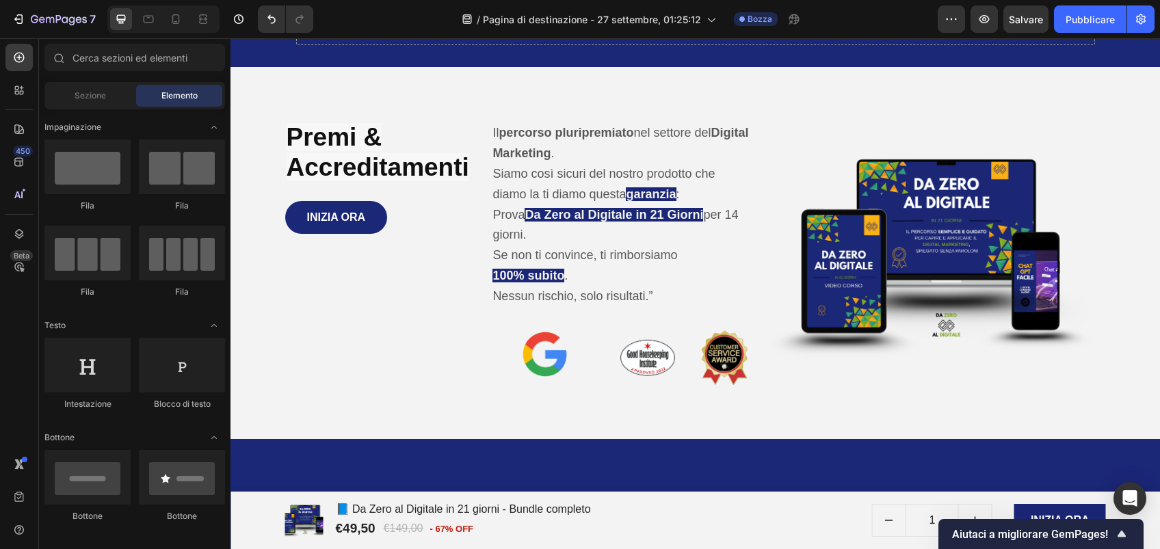
scroll to position [5301, 0]
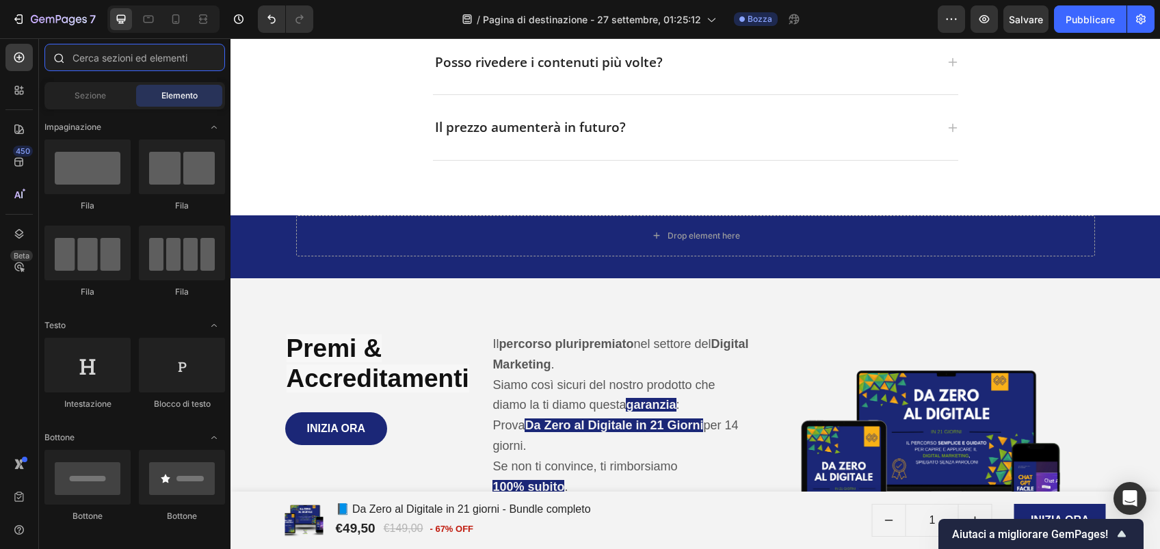
click at [117, 60] on input "text" at bounding box center [134, 57] width 181 height 27
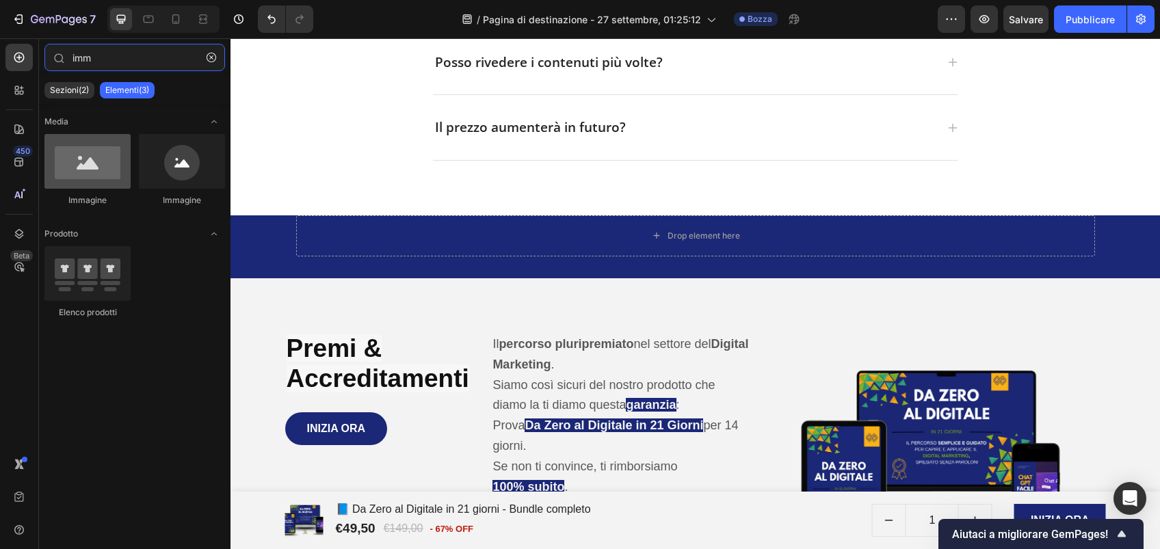
type input "imm"
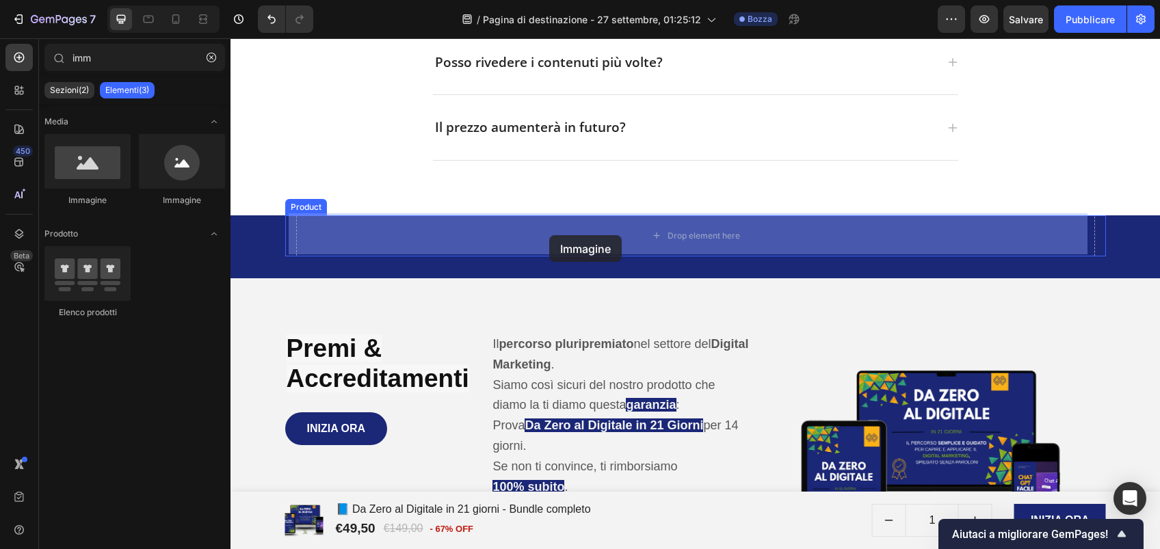
drag, startPoint x: 345, startPoint y: 218, endPoint x: 548, endPoint y: 235, distance: 204.5
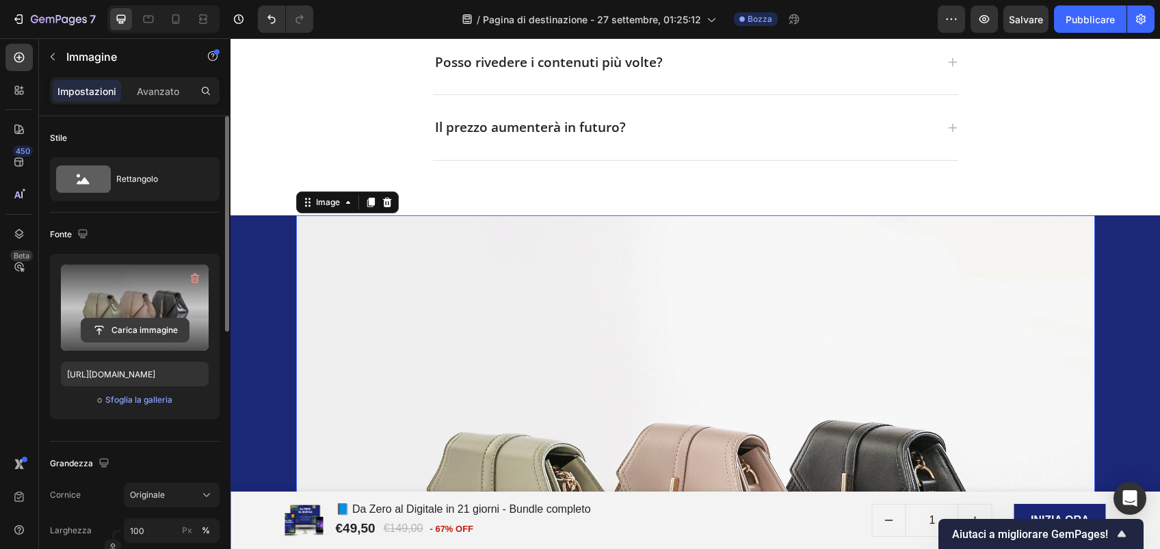
click at [153, 328] on input "file" at bounding box center [134, 330] width 107 height 23
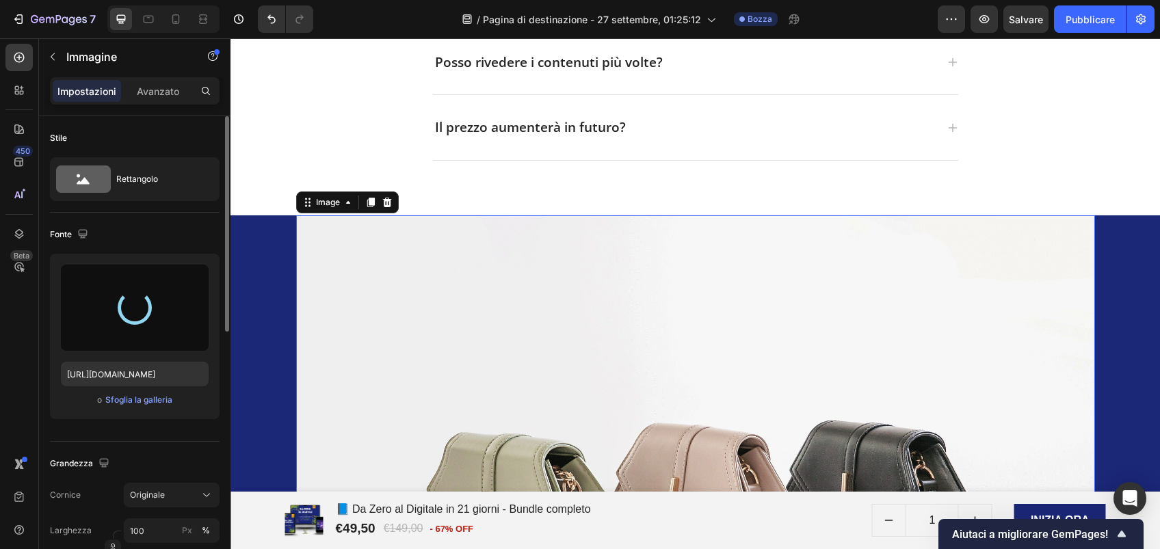
type input "https://cdn.shopify.com/s/files/1/0971/2438/5113/files/gempages_586191098876003…"
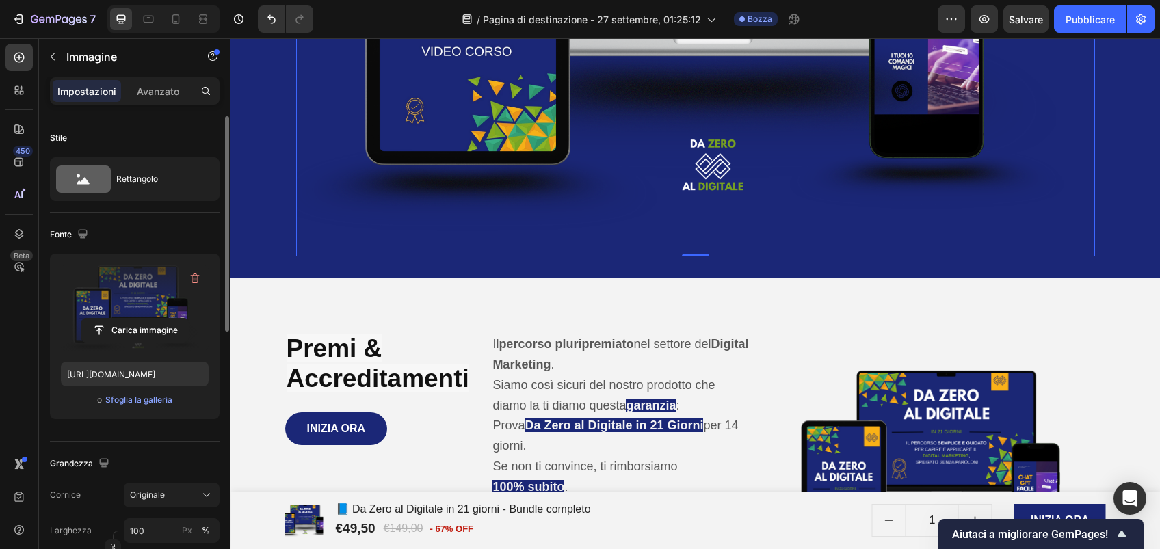
scroll to position [5828, 0]
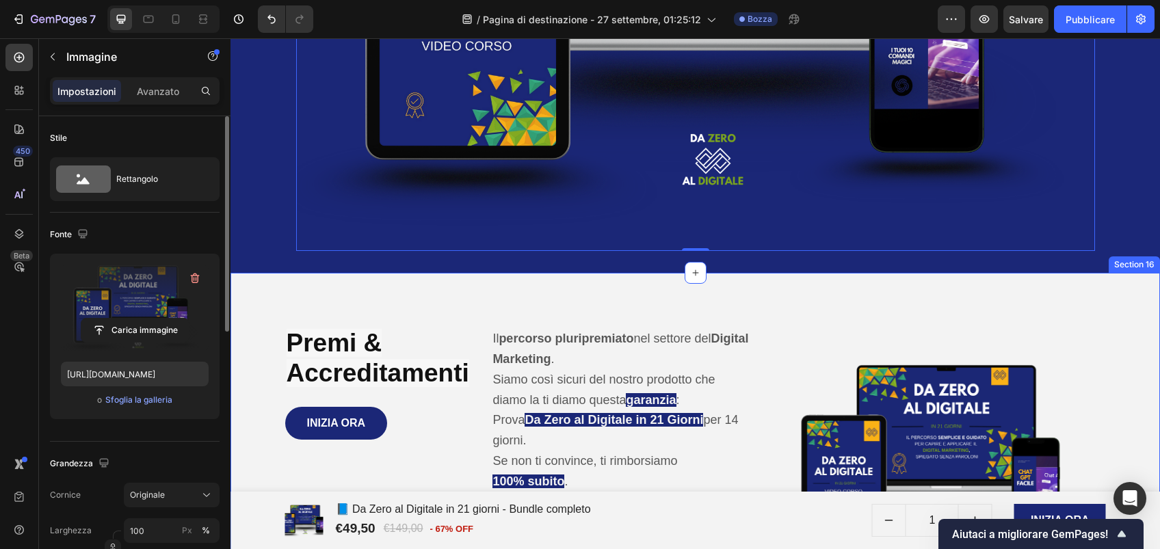
click at [739, 295] on div "Premi & Accreditamenti Heading INIZIA ORA Add to Cart Product Il percorso pluri…" at bounding box center [694, 459] width 929 height 373
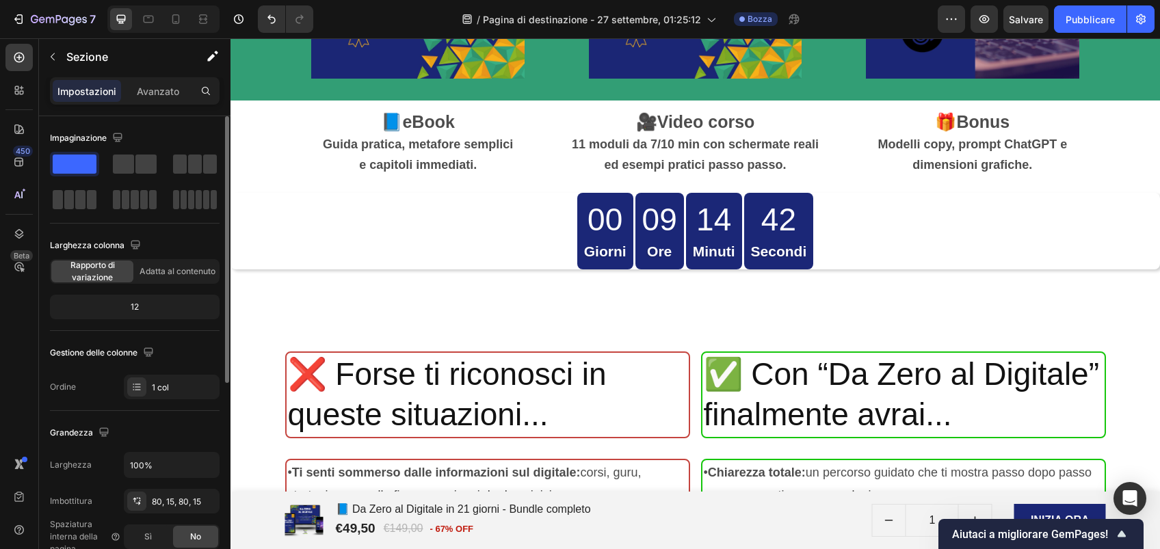
scroll to position [3276, 0]
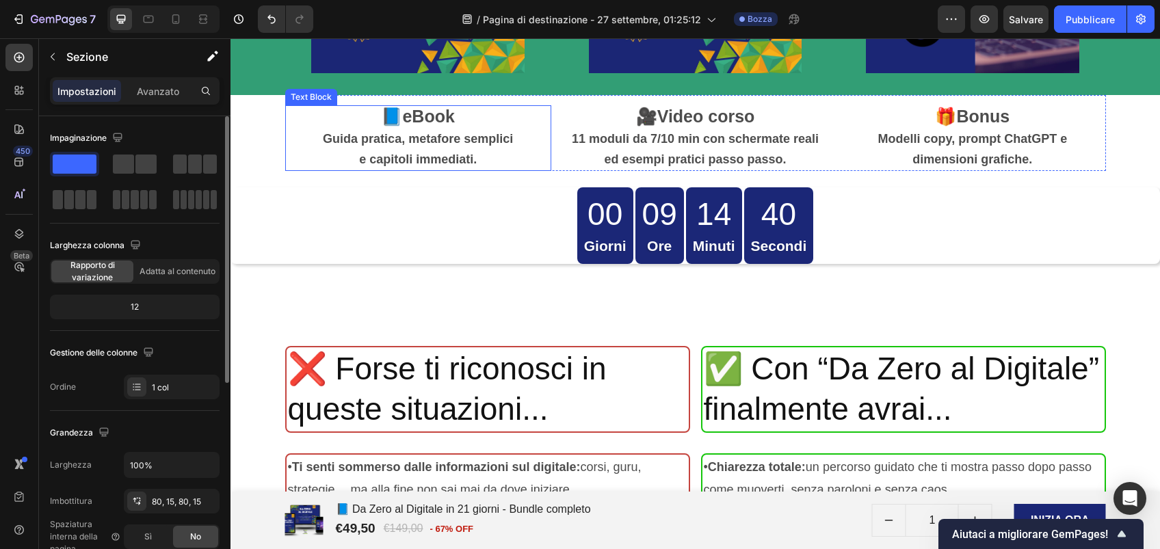
click at [492, 158] on p "e capitoli immediati." at bounding box center [418, 160] width 263 height 21
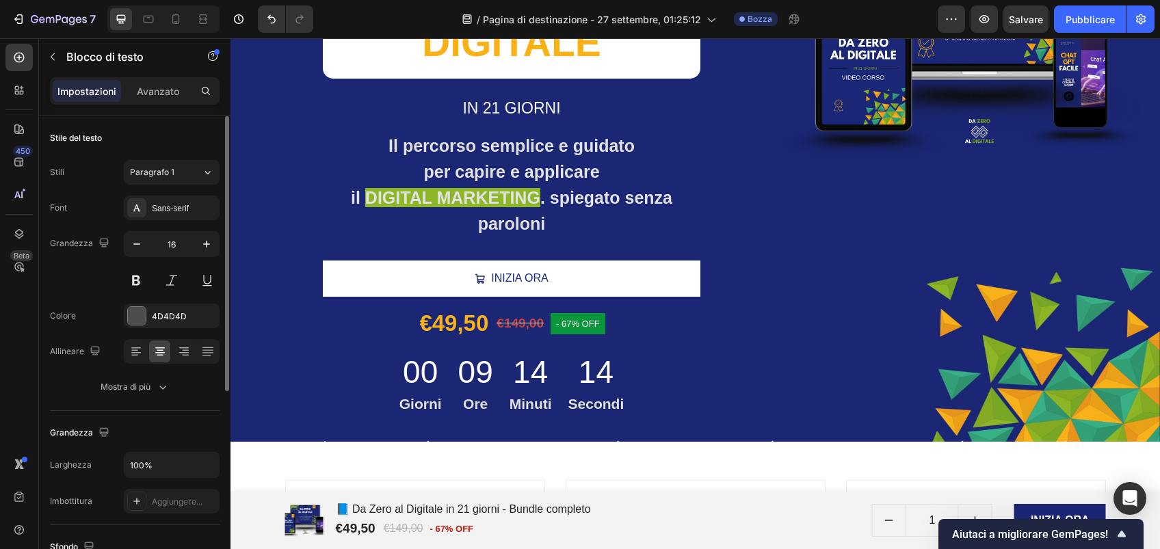
scroll to position [812, 0]
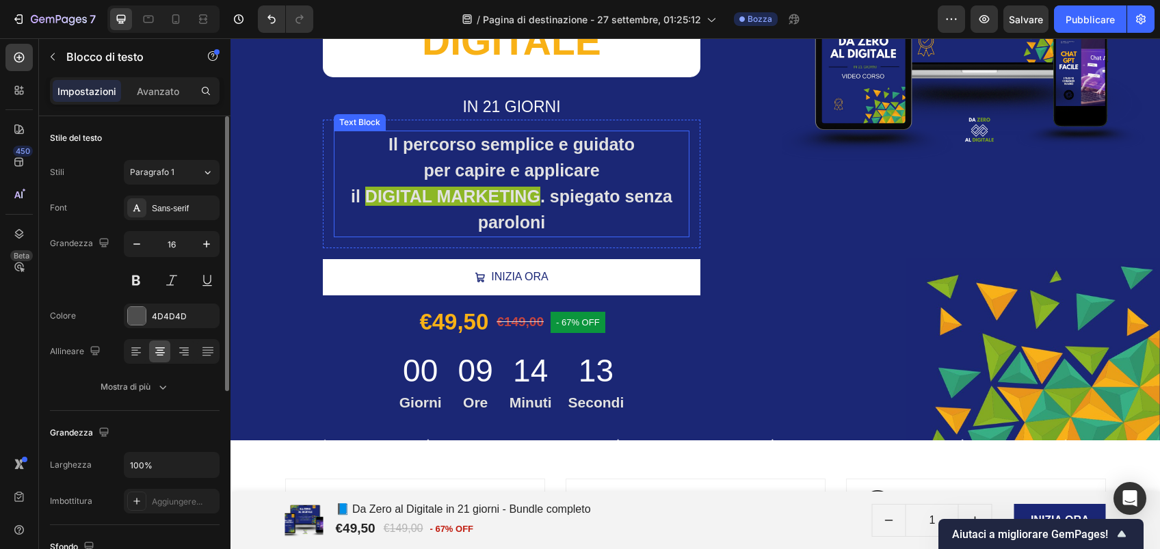
click at [553, 192] on strong ". spiegato senza paroloni" at bounding box center [575, 209] width 194 height 45
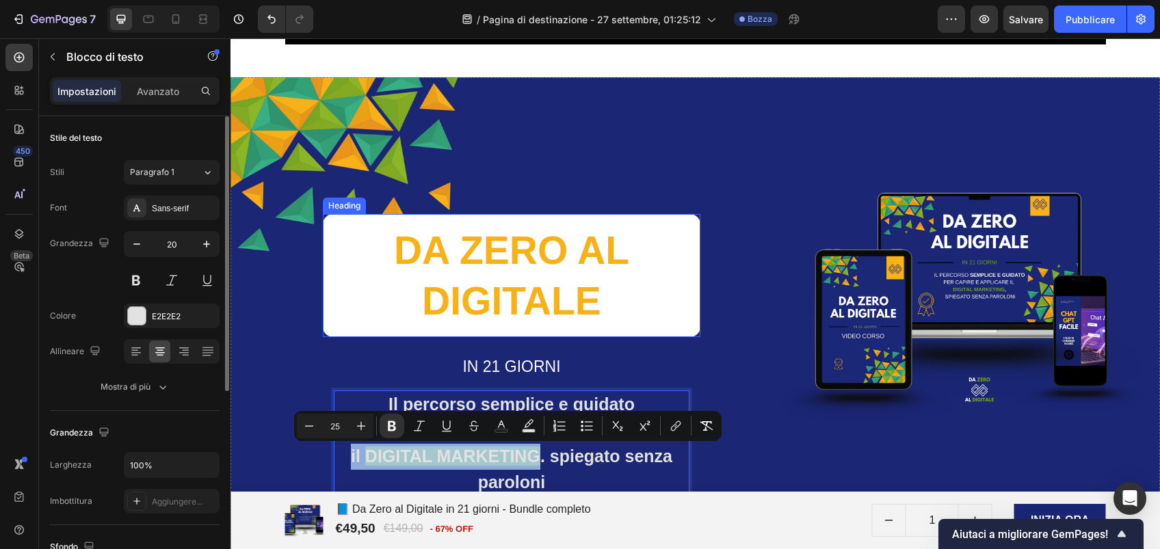
scroll to position [552, 0]
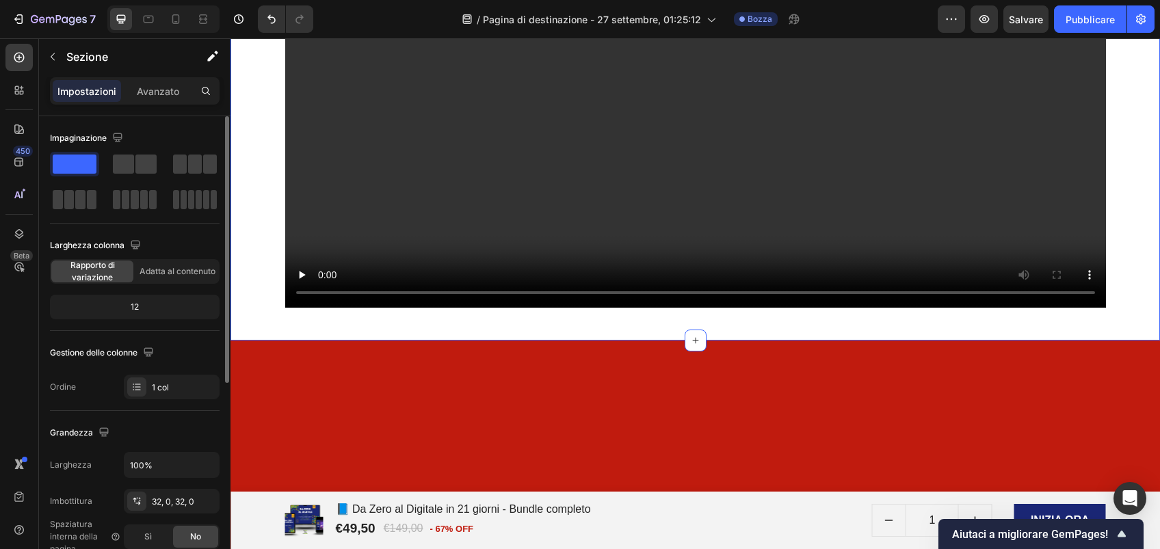
scroll to position [0, 0]
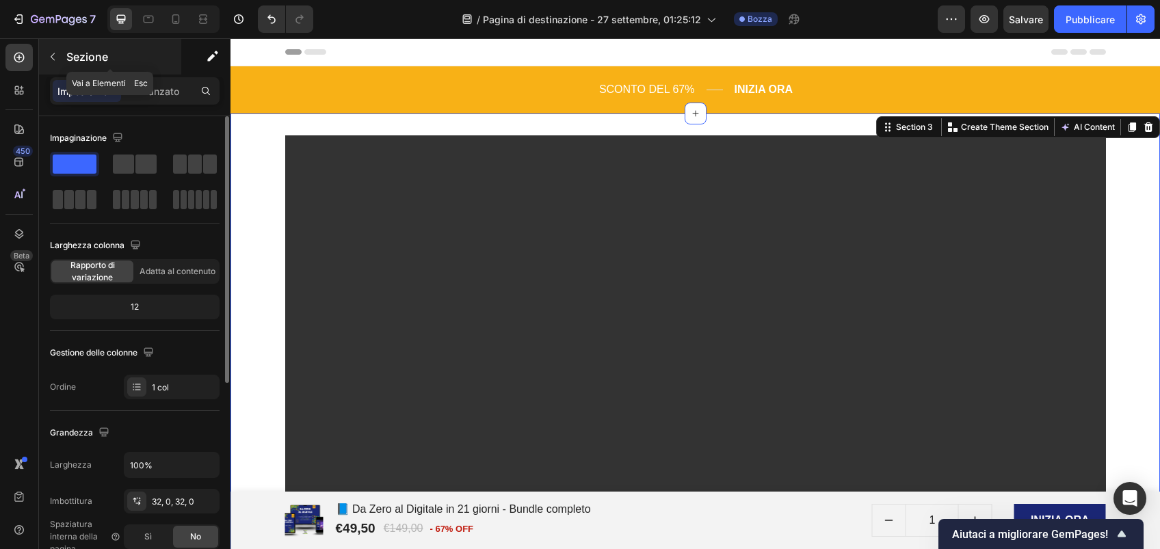
click at [73, 62] on p "Sezione" at bounding box center [122, 57] width 112 height 16
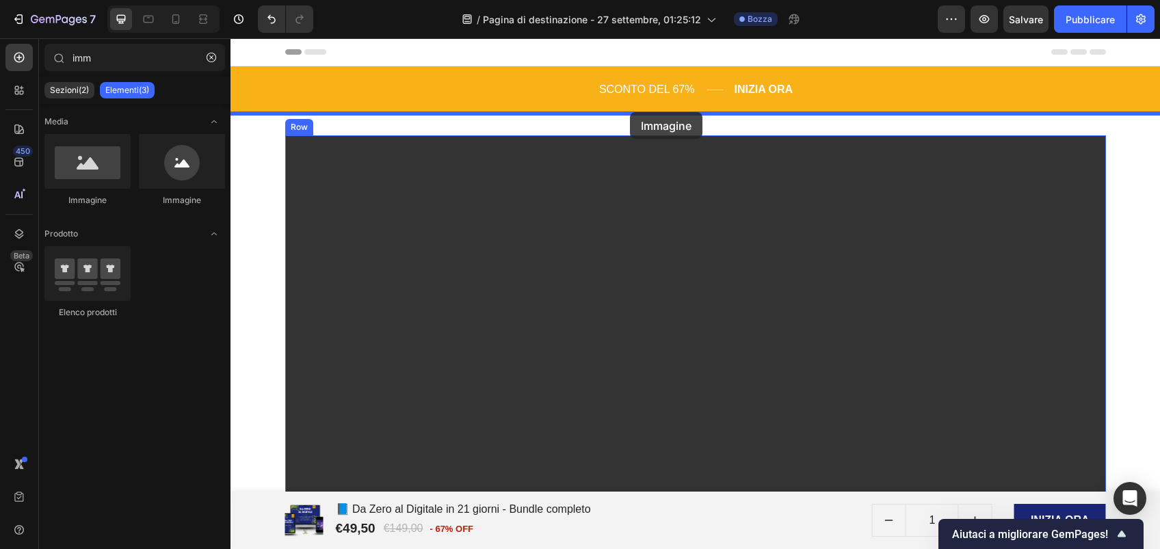
drag, startPoint x: 323, startPoint y: 219, endPoint x: 630, endPoint y: 112, distance: 325.1
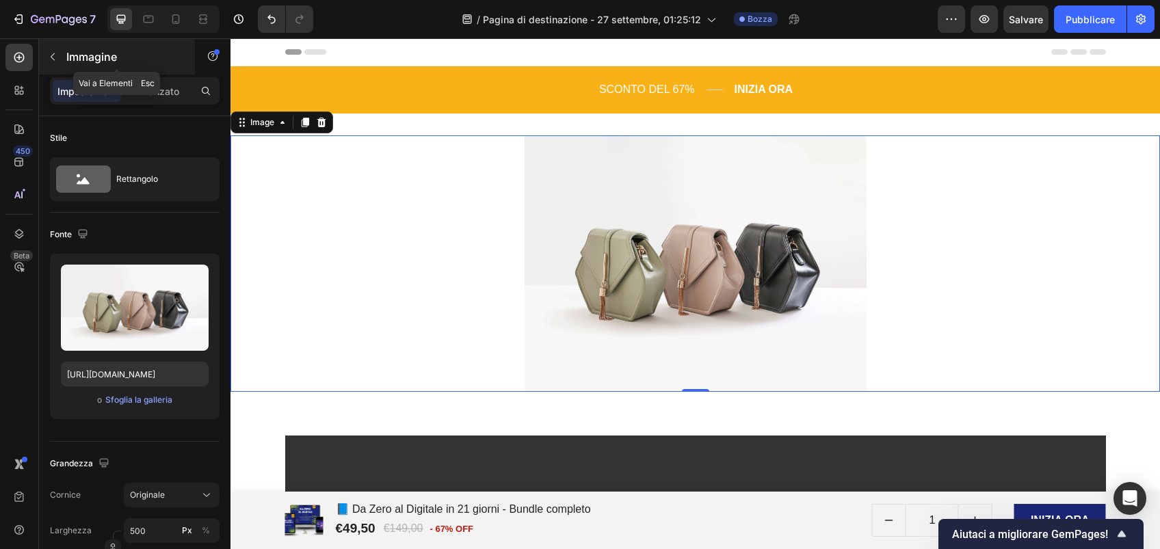
click at [87, 65] on div "Immagine" at bounding box center [117, 57] width 156 height 36
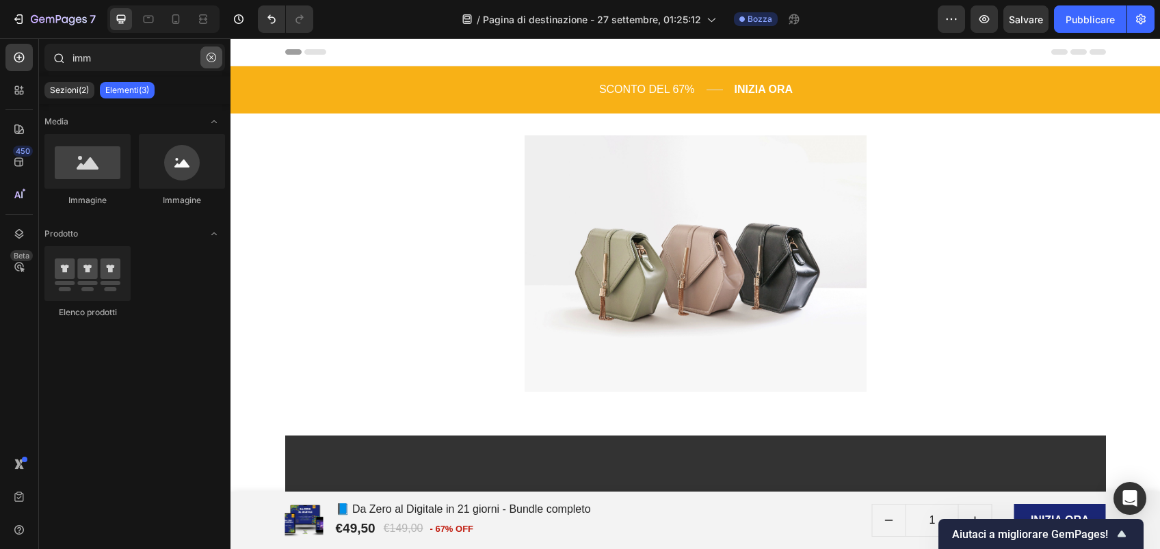
click at [213, 62] on button "button" at bounding box center [211, 58] width 22 height 22
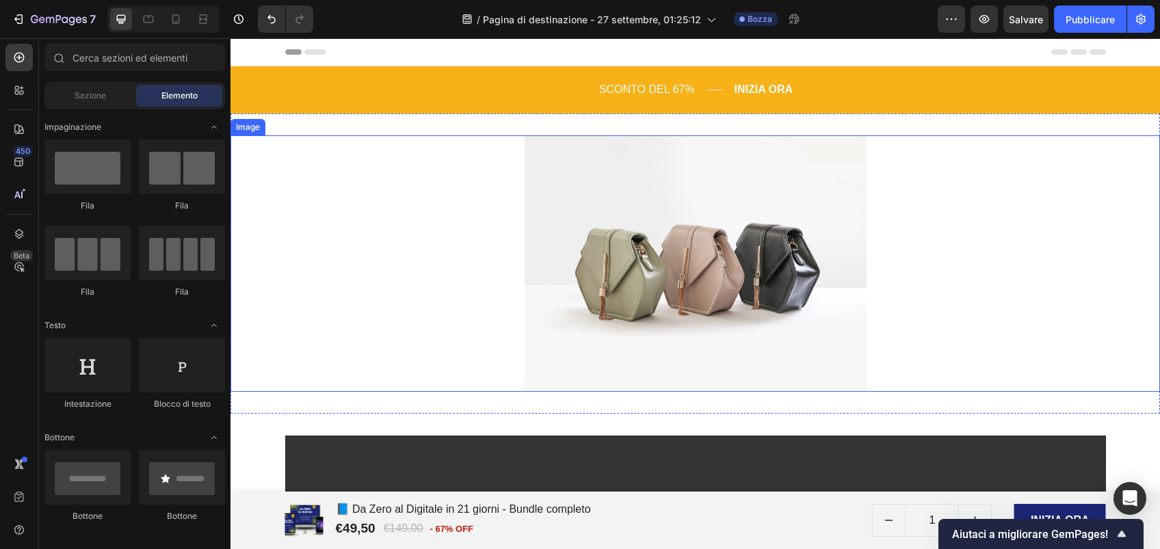
click at [689, 284] on img at bounding box center [696, 263] width 342 height 256
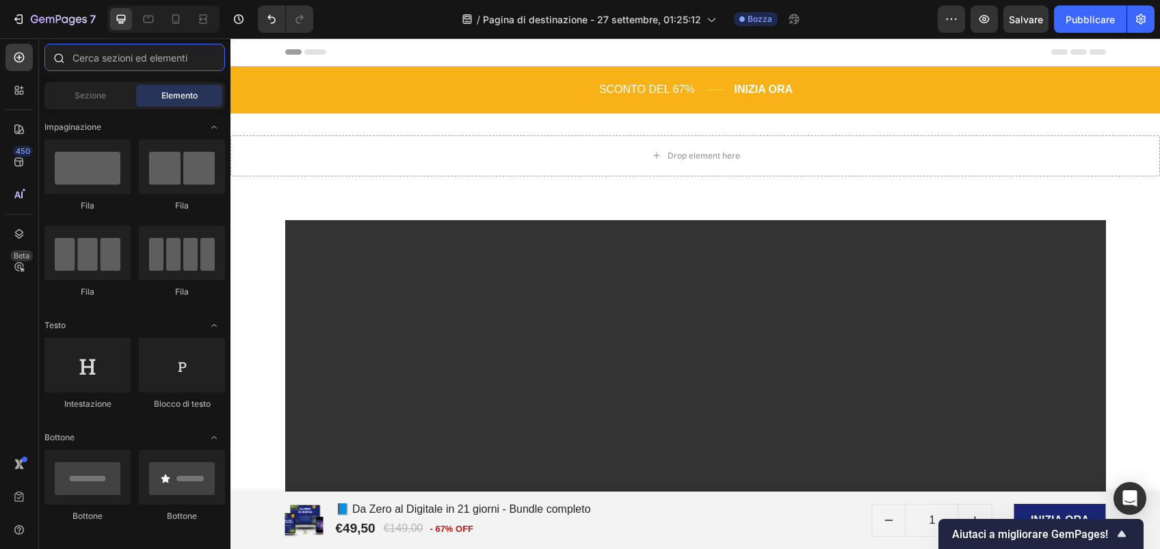
click at [98, 60] on input "text" at bounding box center [134, 57] width 181 height 27
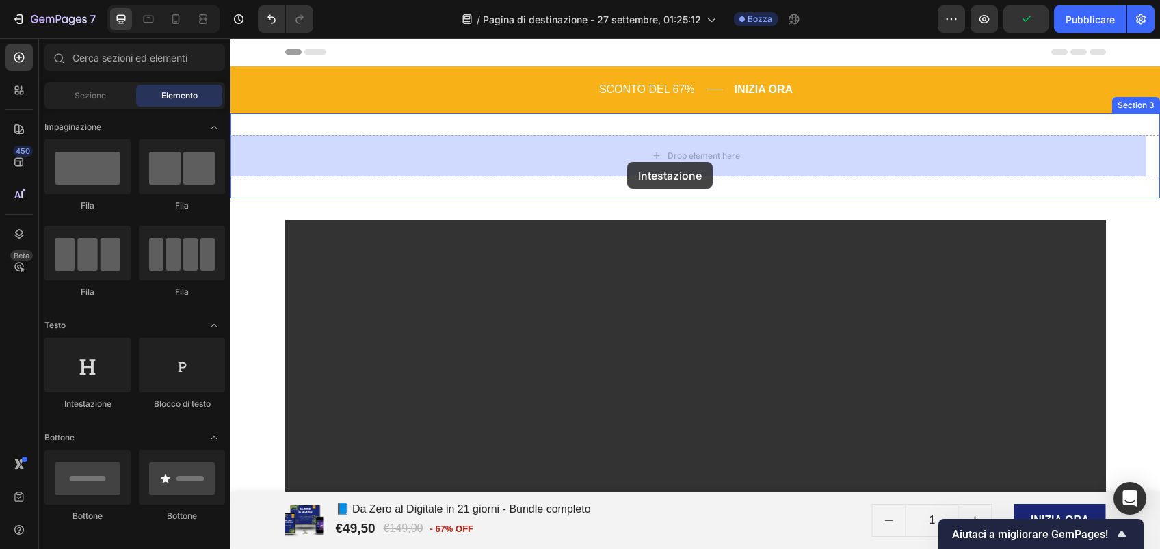
drag, startPoint x: 328, startPoint y: 417, endPoint x: 626, endPoint y: 162, distance: 392.9
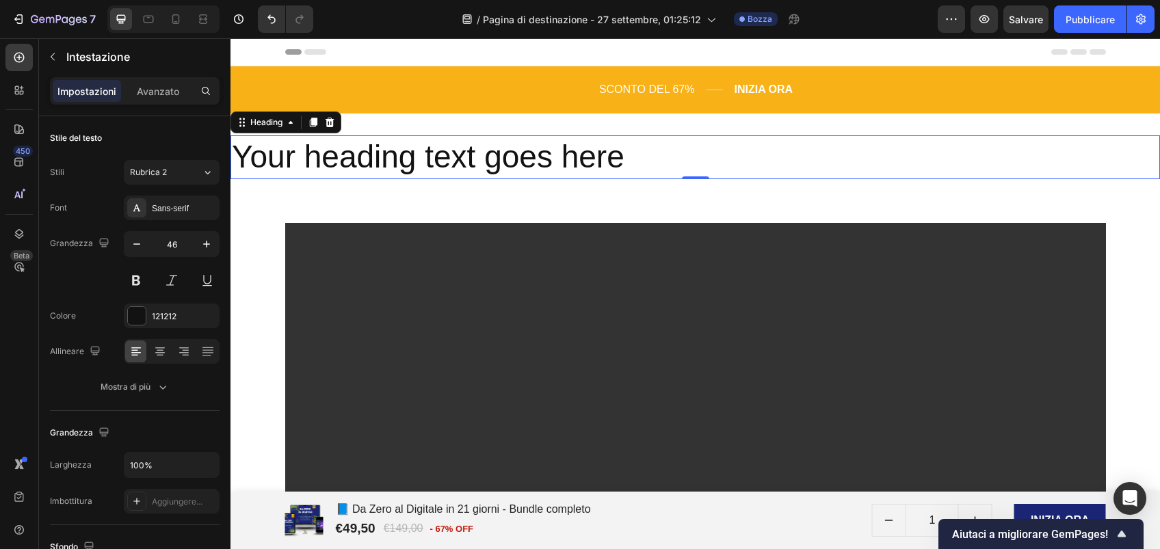
click at [644, 164] on h2 "Your heading text goes here" at bounding box center [694, 157] width 929 height 44
click at [644, 164] on p "Your heading text goes here" at bounding box center [695, 157] width 927 height 41
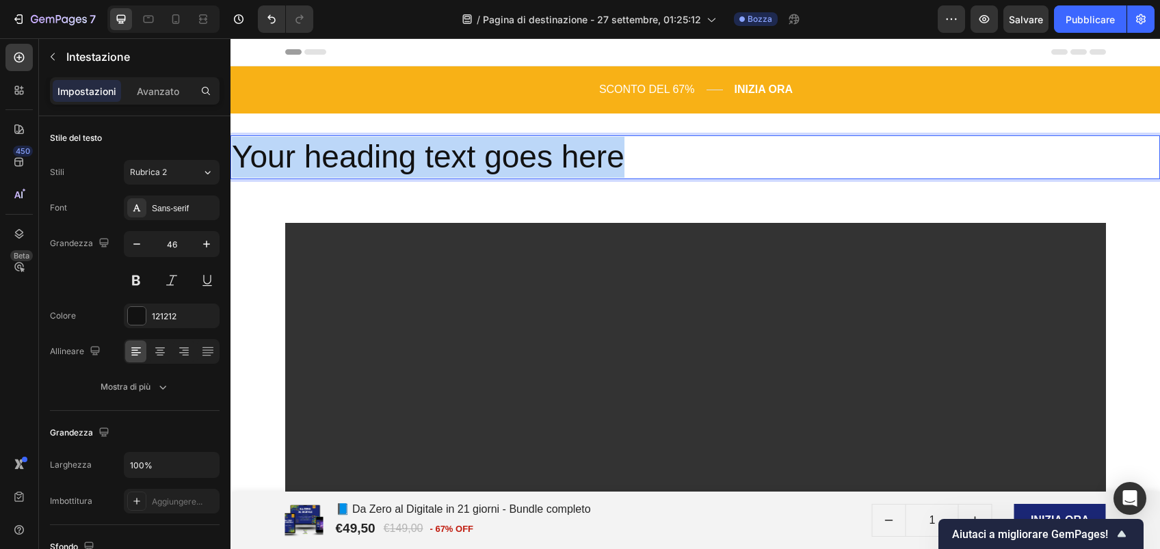
click at [644, 164] on p "Your heading text goes here" at bounding box center [695, 157] width 927 height 41
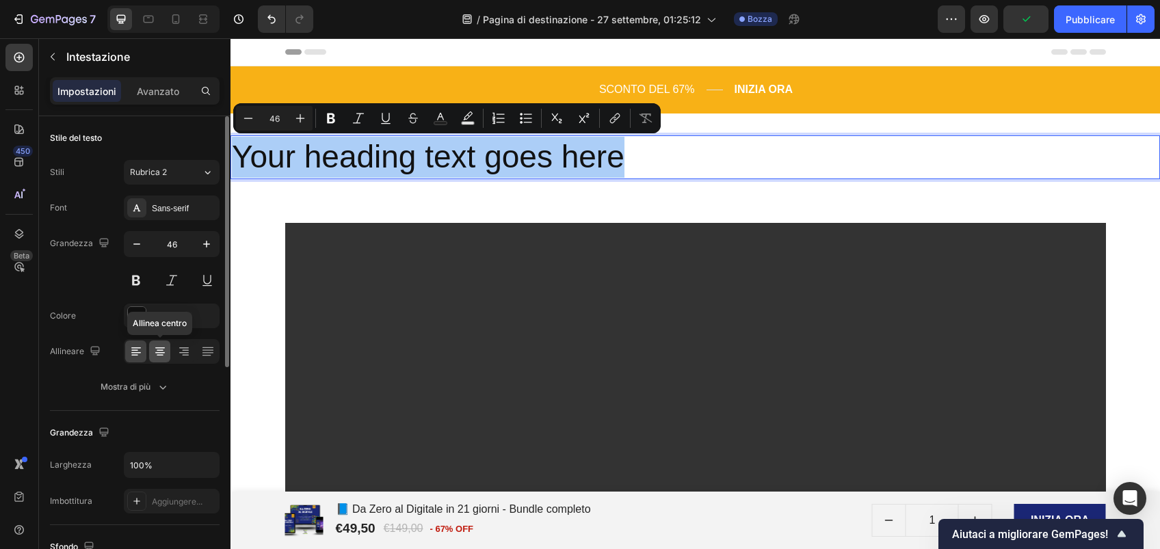
click at [155, 352] on icon at bounding box center [160, 352] width 10 height 1
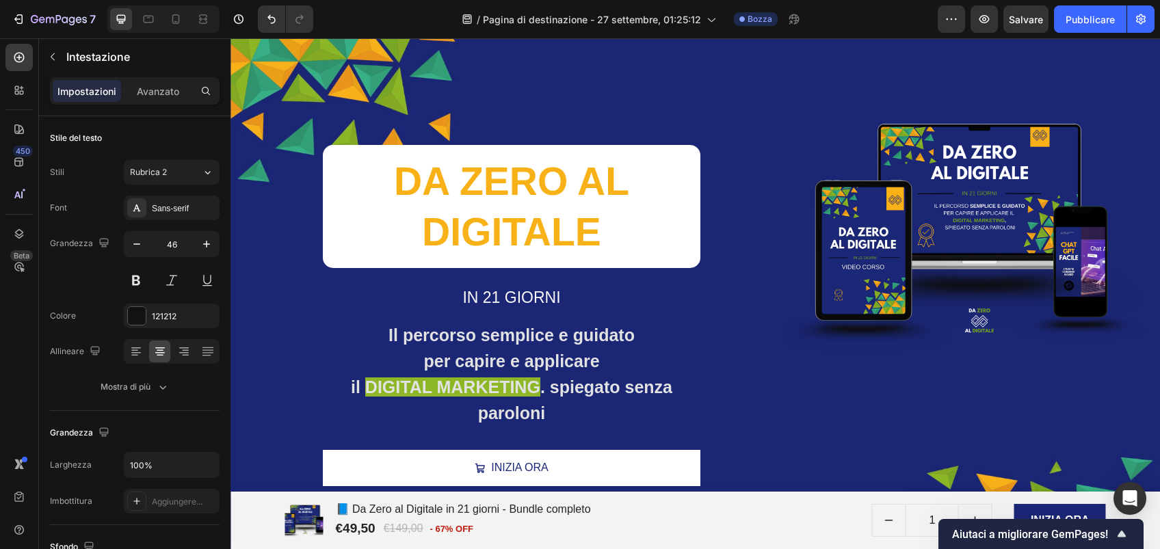
scroll to position [712, 0]
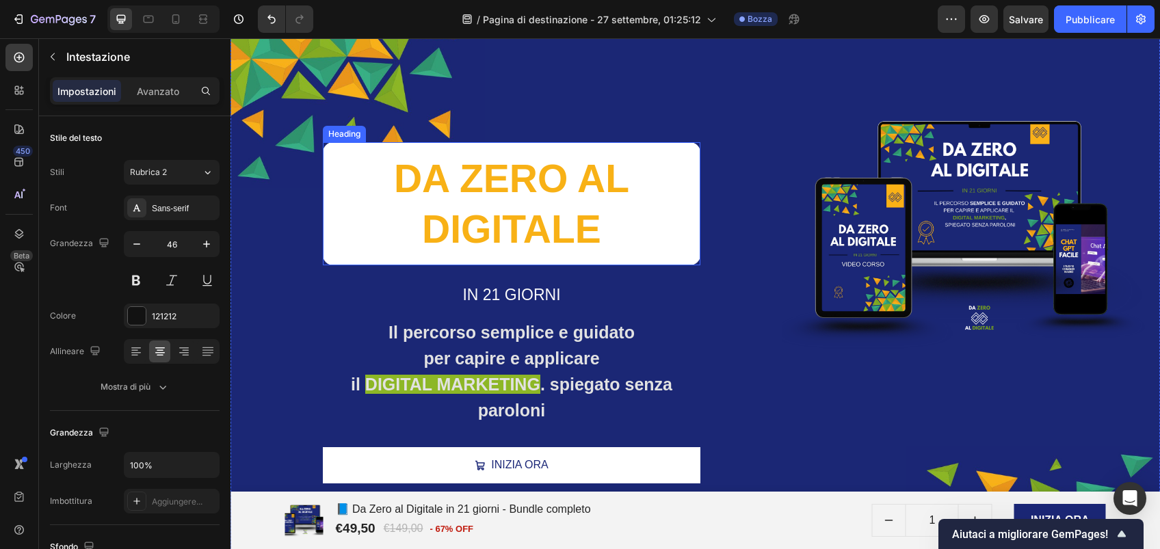
click at [520, 196] on h2 "DA ZERO AL DIGITALE" at bounding box center [511, 203] width 377 height 123
click at [520, 196] on p "DA ZERO AL DIGITALE" at bounding box center [512, 203] width 356 height 101
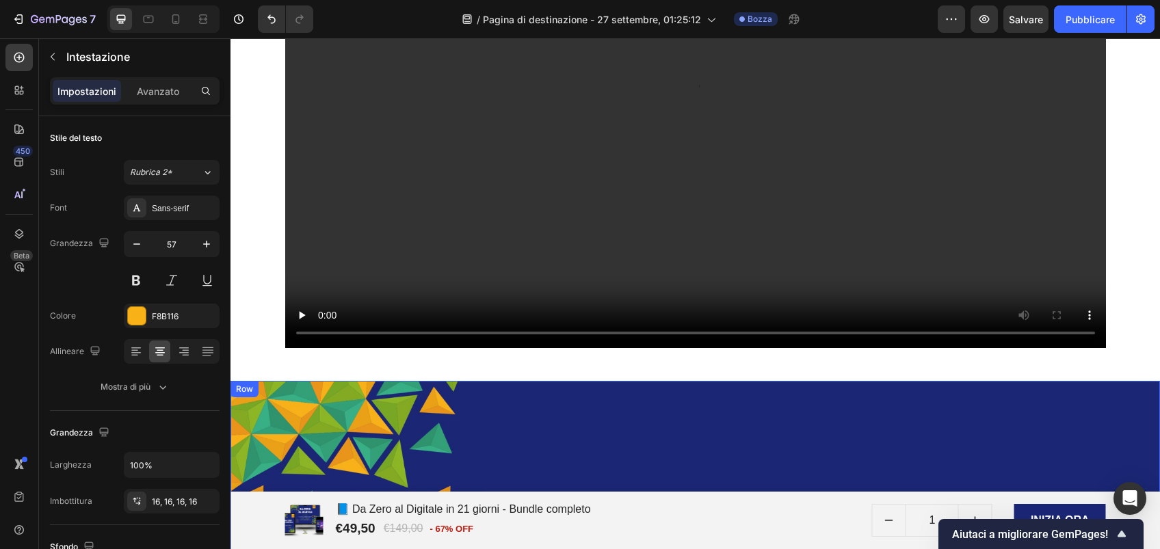
scroll to position [0, 0]
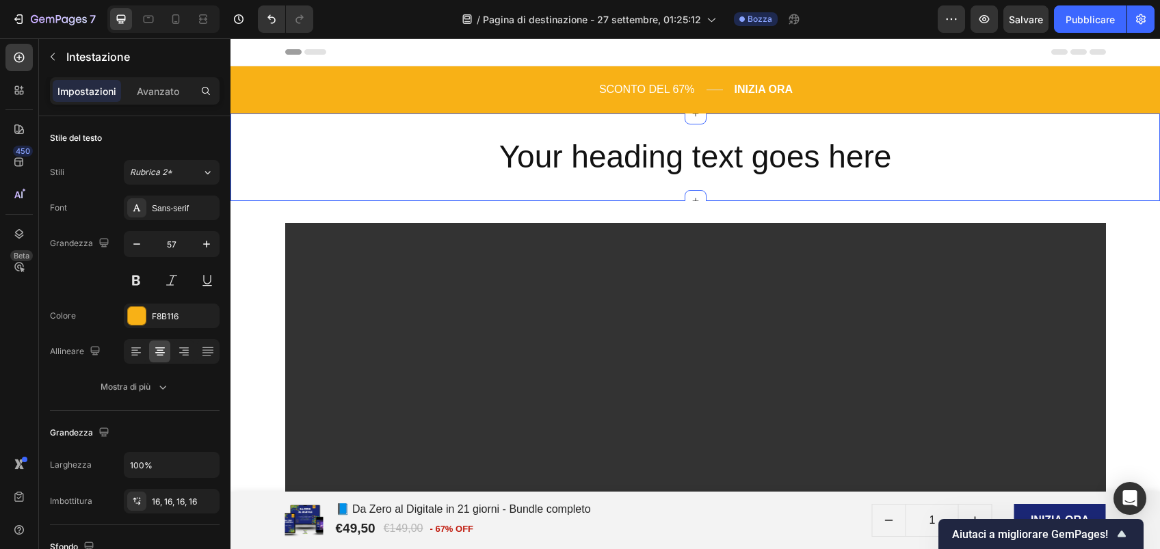
click at [623, 164] on h2 "Your heading text goes here" at bounding box center [694, 157] width 929 height 44
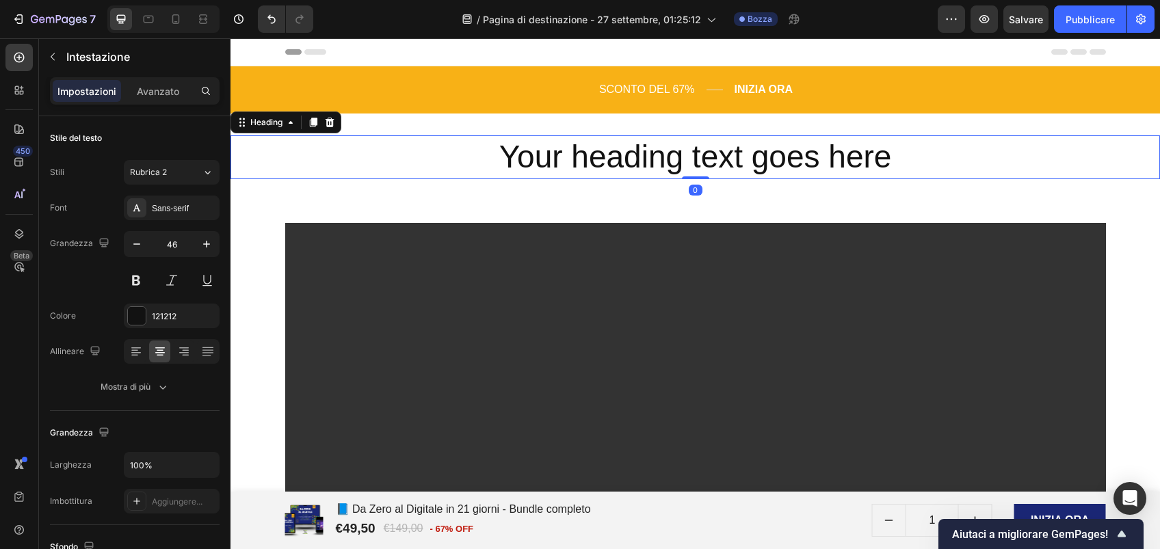
click at [623, 164] on h2 "Your heading text goes here" at bounding box center [694, 157] width 929 height 44
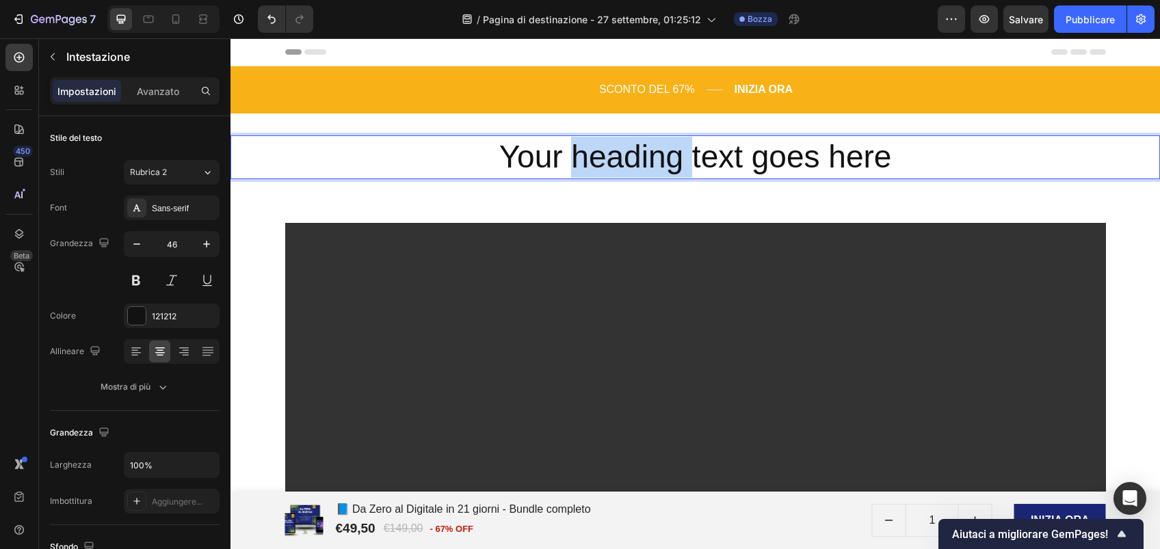
click at [623, 164] on p "Your heading text goes here" at bounding box center [695, 157] width 927 height 41
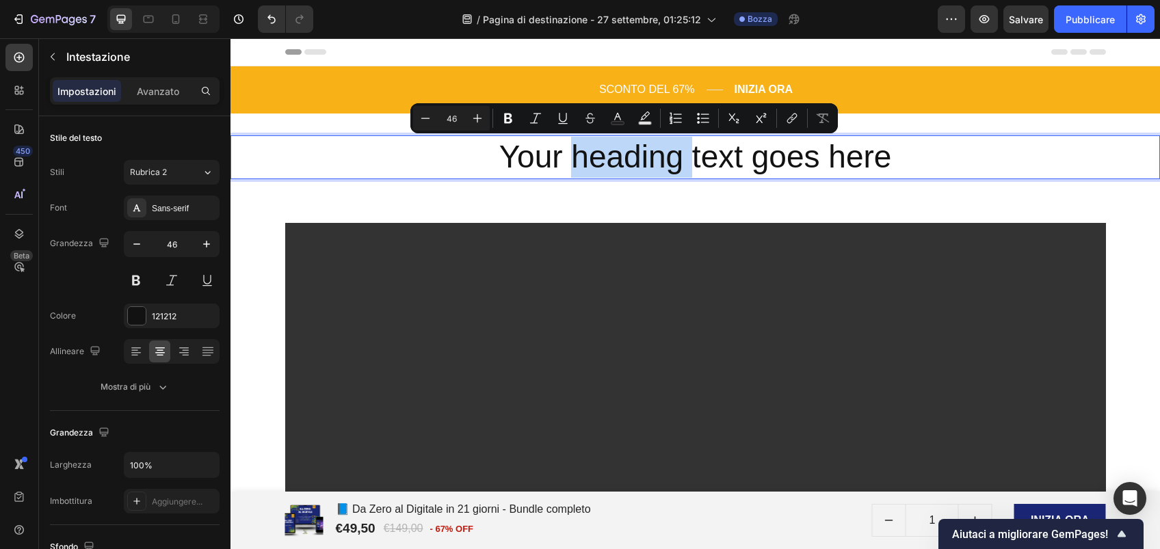
click at [623, 164] on p "Your heading text goes here" at bounding box center [695, 157] width 927 height 41
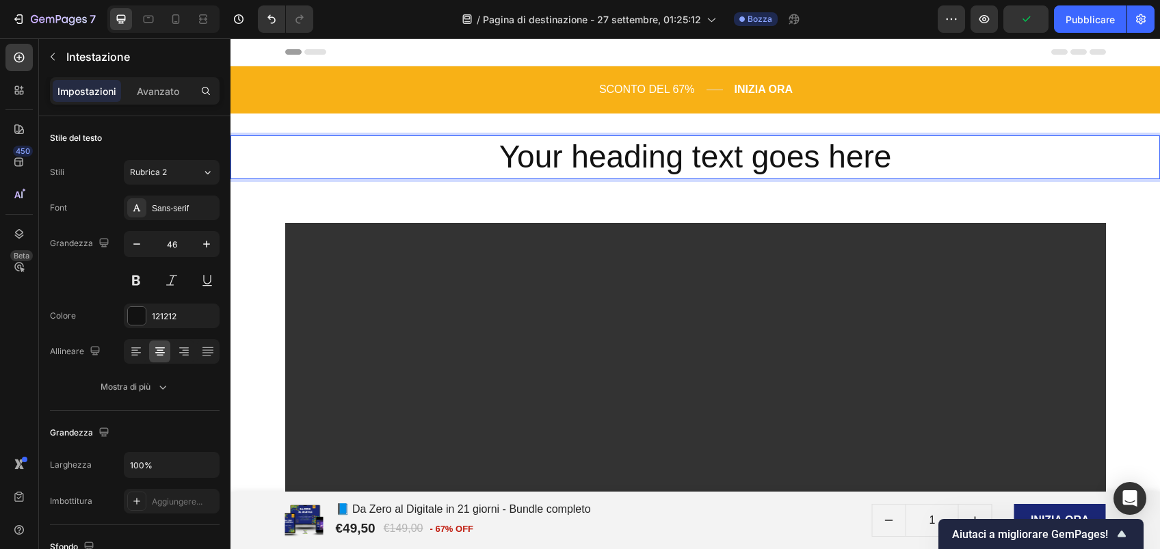
click at [623, 164] on p "Your heading text goes here" at bounding box center [695, 157] width 927 height 41
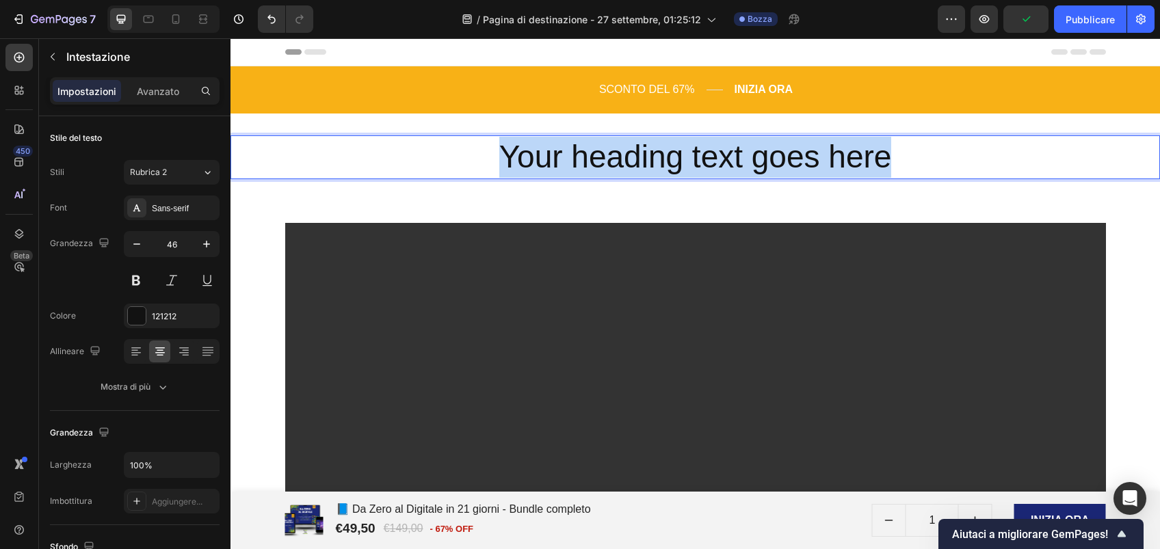
click at [623, 164] on p "Your heading text goes here" at bounding box center [695, 157] width 927 height 41
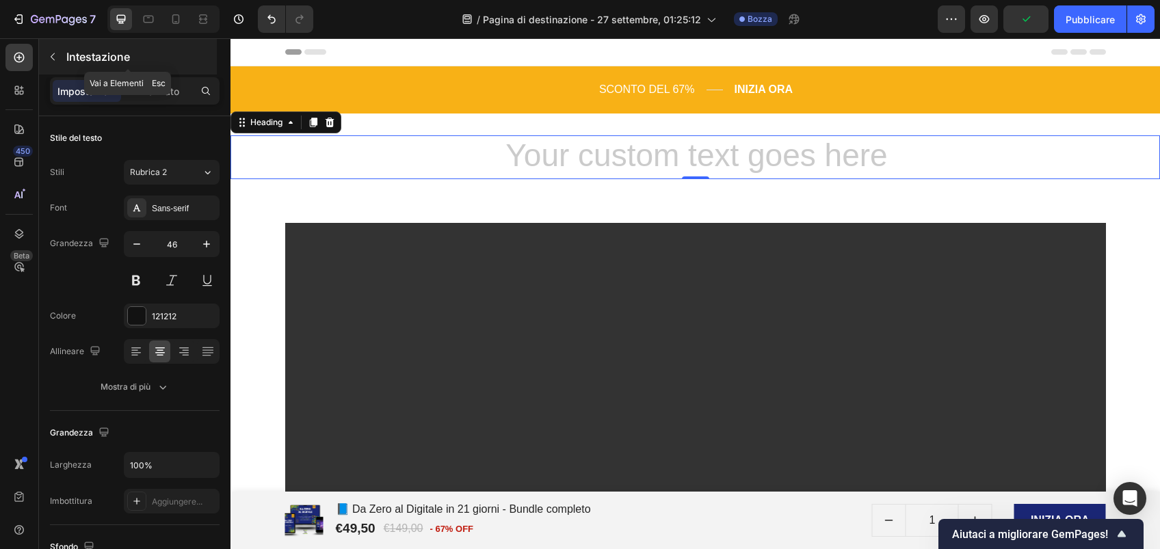
click at [59, 52] on button "button" at bounding box center [53, 57] width 22 height 22
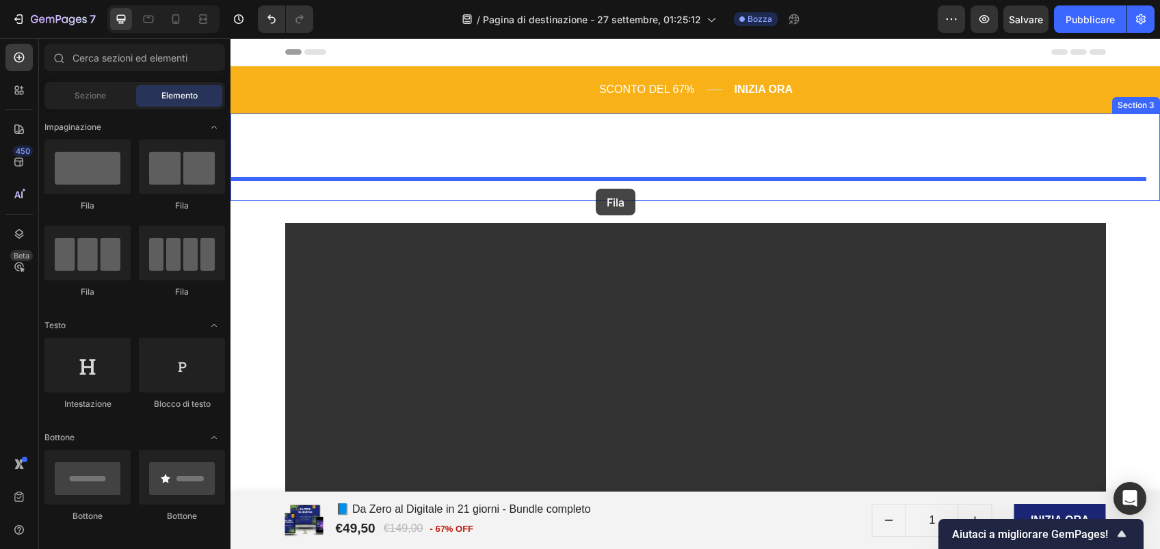
drag, startPoint x: 322, startPoint y: 213, endPoint x: 596, endPoint y: 189, distance: 274.6
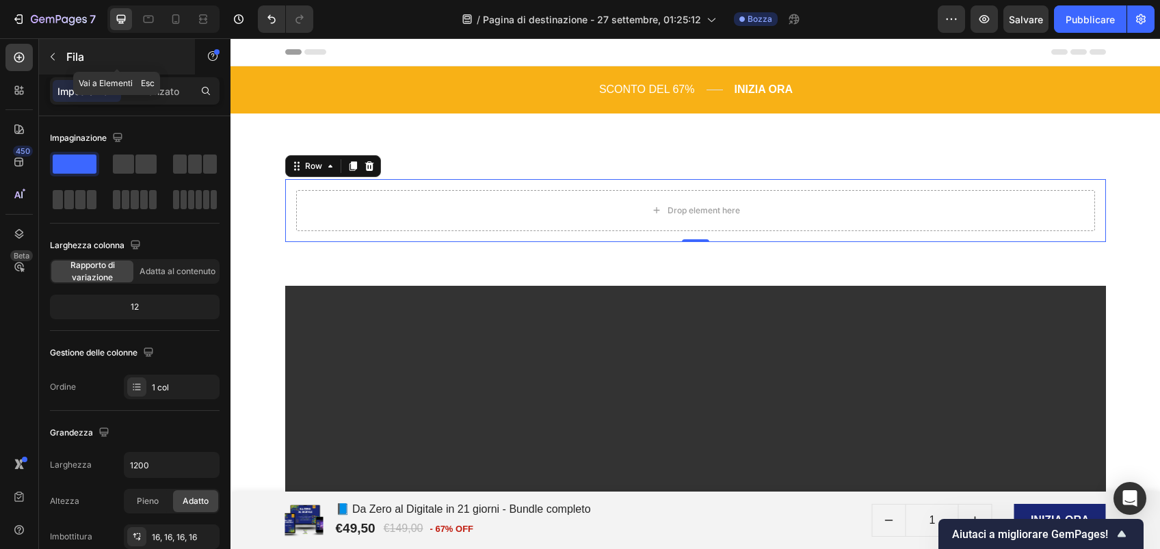
click at [68, 49] on p "Fila" at bounding box center [124, 57] width 116 height 16
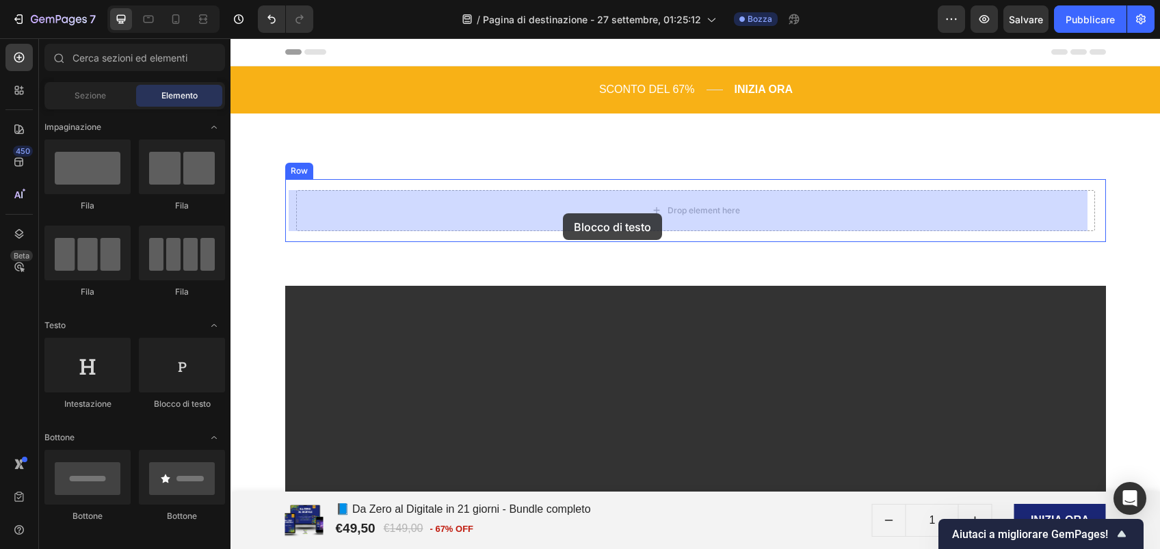
drag, startPoint x: 407, startPoint y: 421, endPoint x: 561, endPoint y: 212, distance: 260.2
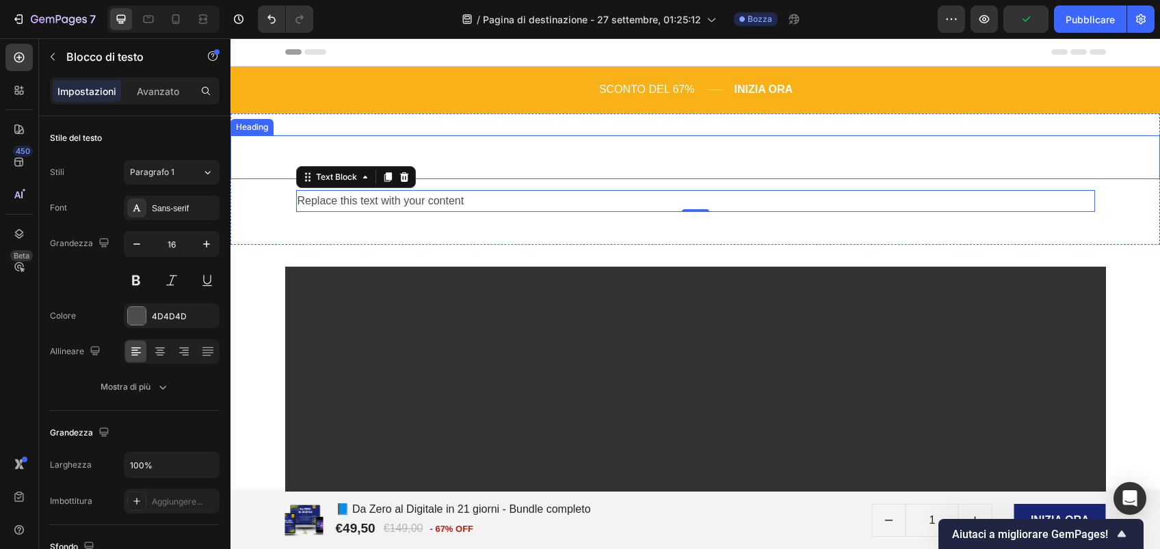
click at [551, 148] on p "Rich Text Editor. Editing area: main" at bounding box center [695, 157] width 927 height 41
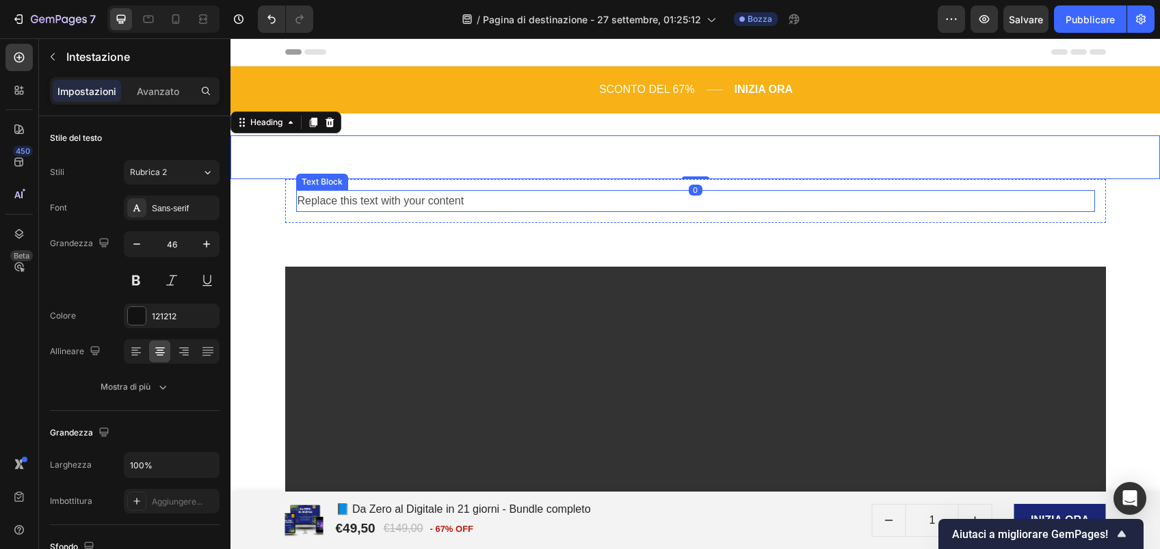
click at [460, 193] on div "Replace this text with your content" at bounding box center [695, 201] width 799 height 23
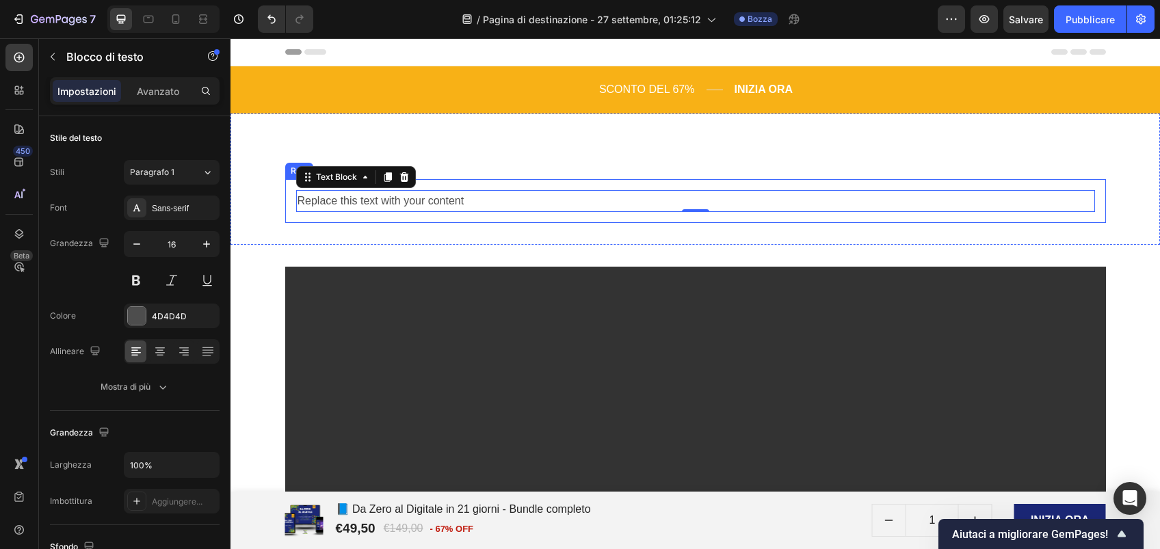
click at [460, 215] on div "Replace this text with your content Text Block 0 Row" at bounding box center [695, 201] width 821 height 44
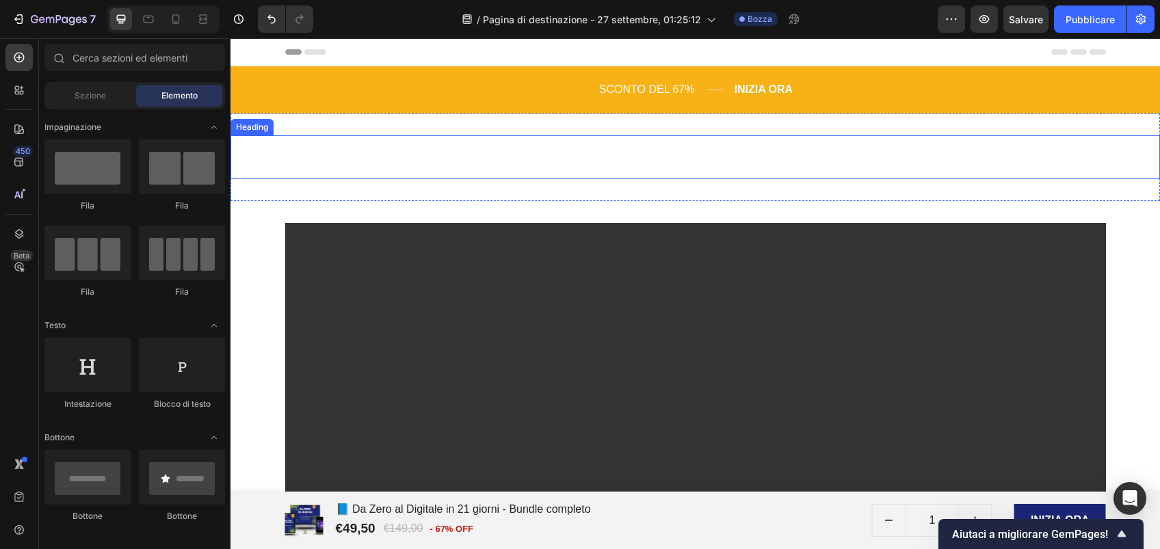
click at [500, 153] on p "Rich Text Editor. Editing area: main" at bounding box center [695, 157] width 927 height 41
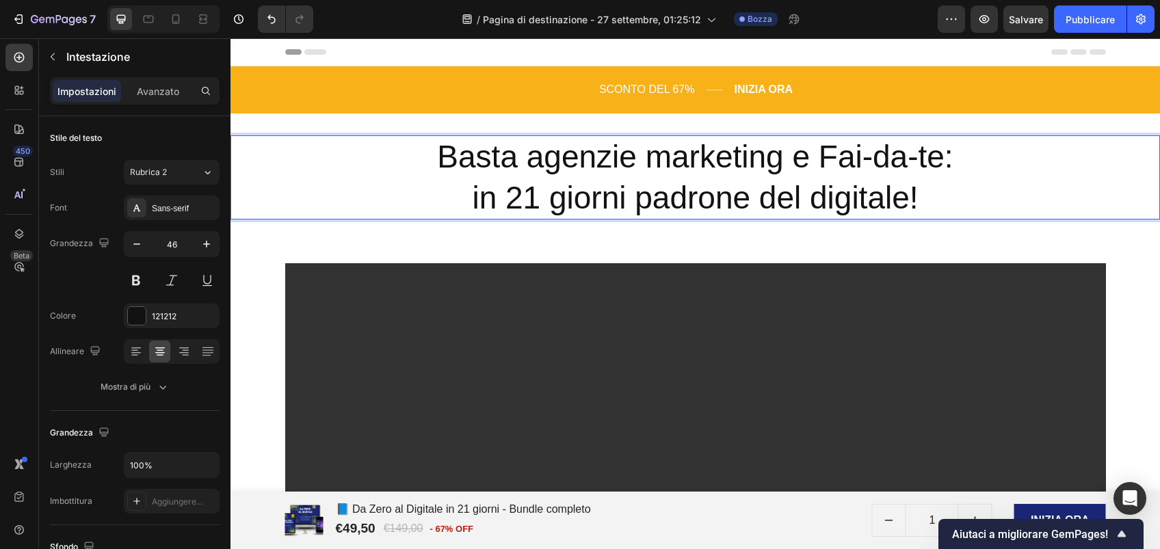
click at [425, 155] on p "Basta agenzie marketing e Fai-da-te: in 21 giorni padrone del digitale!" at bounding box center [695, 178] width 927 height 82
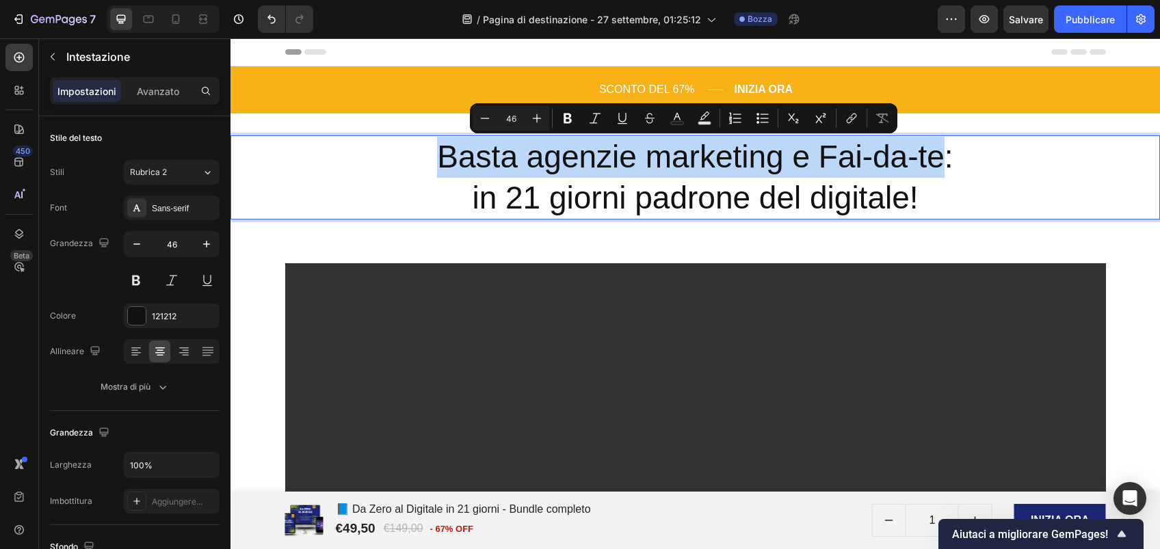
drag, startPoint x: 425, startPoint y: 155, endPoint x: 941, endPoint y: 163, distance: 515.7
click at [941, 163] on p "Basta agenzie marketing e Fai-da-te: in 21 giorni padrone del digitale!" at bounding box center [695, 178] width 927 height 82
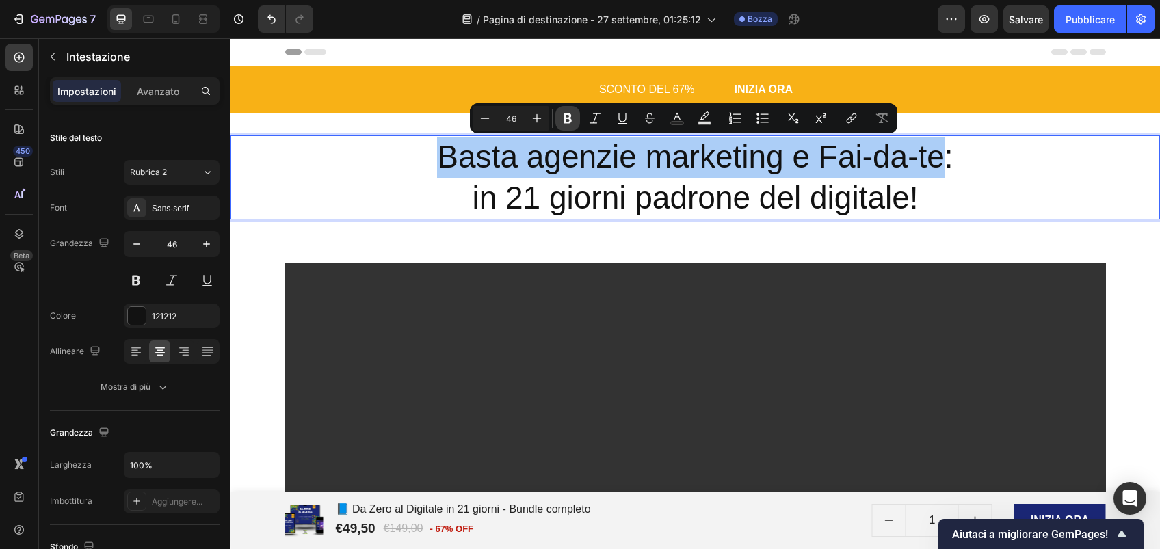
click at [571, 113] on icon "Barra degli strumenti contestuale dell'editor" at bounding box center [568, 118] width 14 height 14
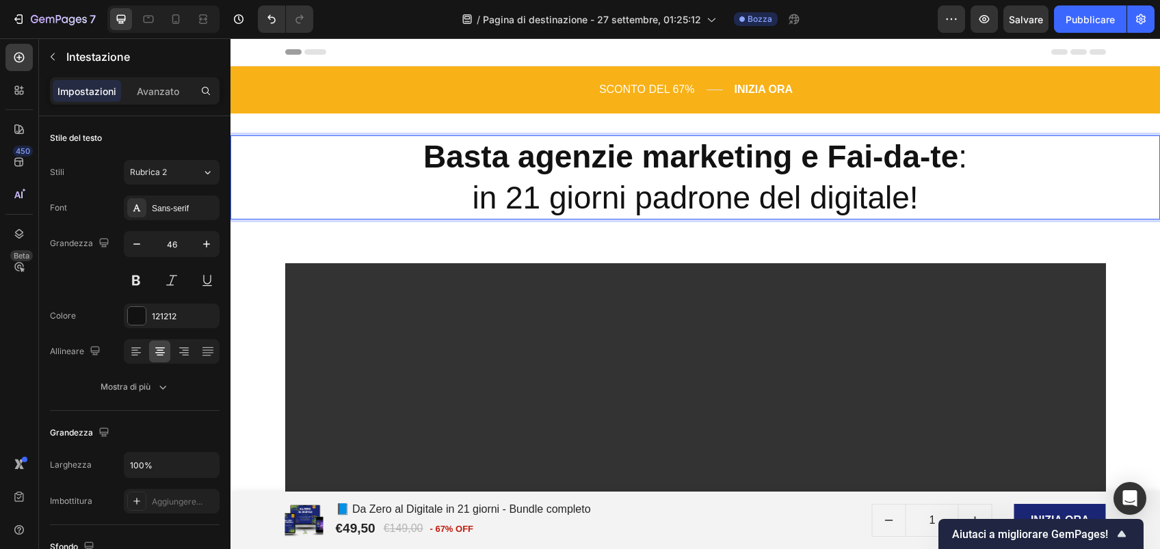
click at [684, 197] on p "Basta agenzie marketing e Fai-da-te : in 21 giorni padrone del digitale!" at bounding box center [695, 178] width 927 height 82
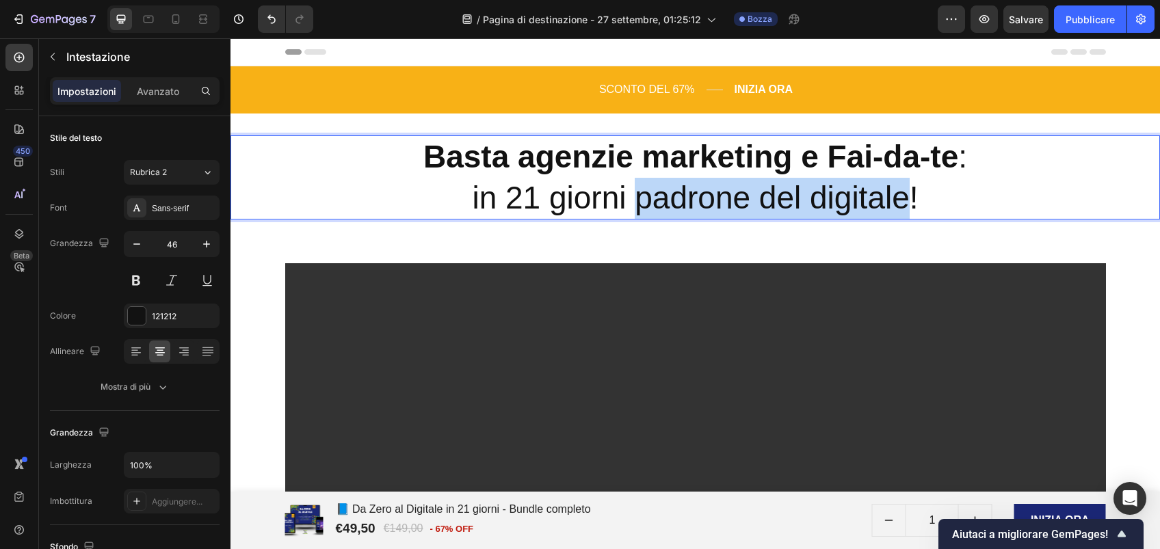
drag, startPoint x: 628, startPoint y: 198, endPoint x: 899, endPoint y: 211, distance: 270.5
click at [899, 211] on p "Basta agenzie marketing e Fai-da-te : in 21 giorni padrone del digitale!" at bounding box center [695, 178] width 927 height 82
click at [886, 228] on div "Basta agenzie marketing e Fai-da-te : in 21 giorni padrone del digitale! Headin…" at bounding box center [694, 178] width 929 height 129
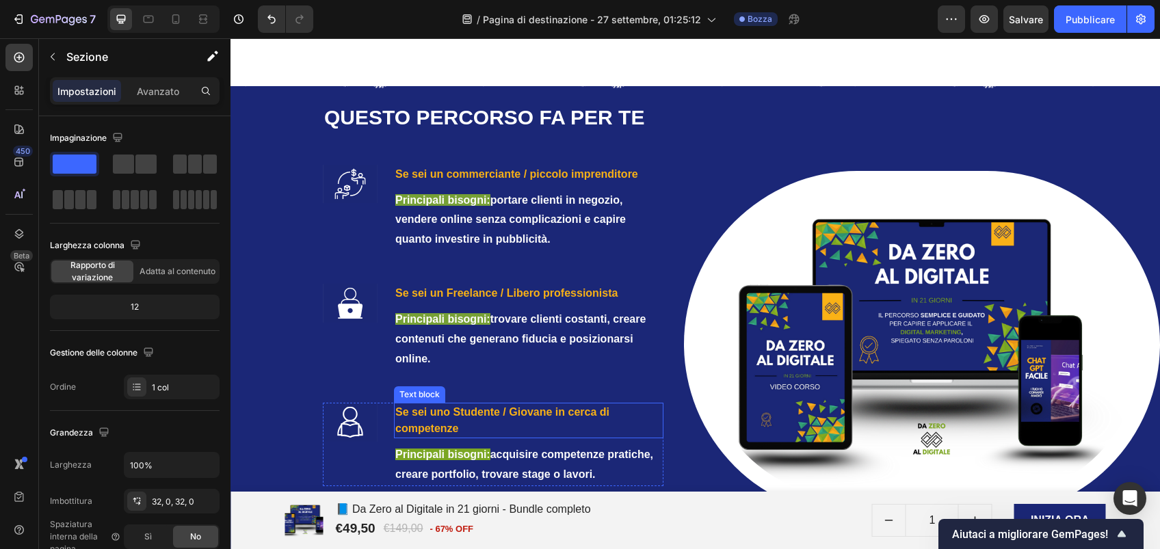
scroll to position [2135, 0]
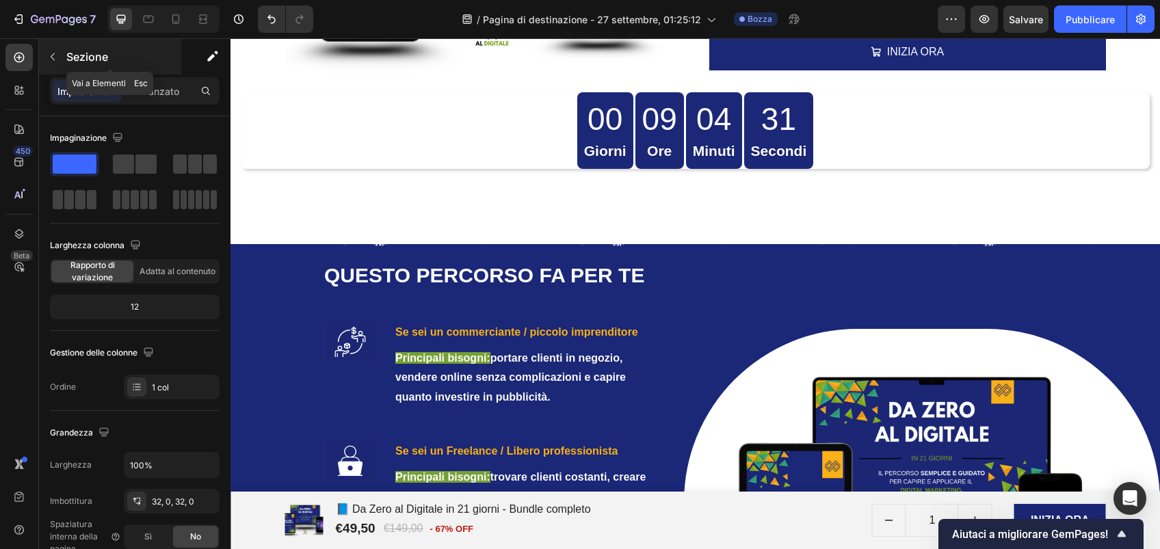
click at [63, 57] on button "button" at bounding box center [53, 57] width 22 height 22
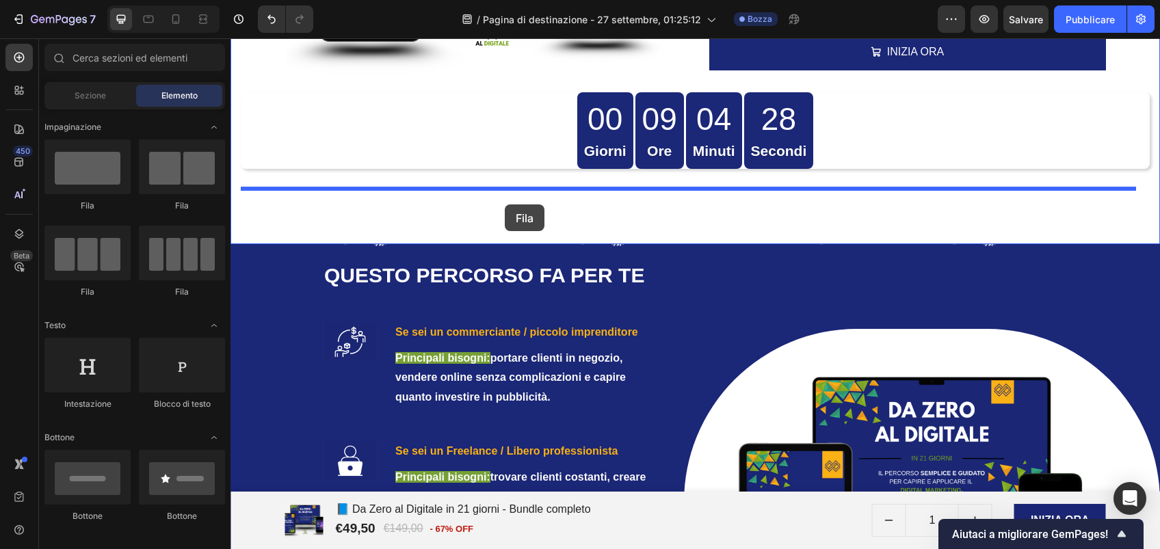
drag, startPoint x: 321, startPoint y: 206, endPoint x: 505, endPoint y: 204, distance: 183.3
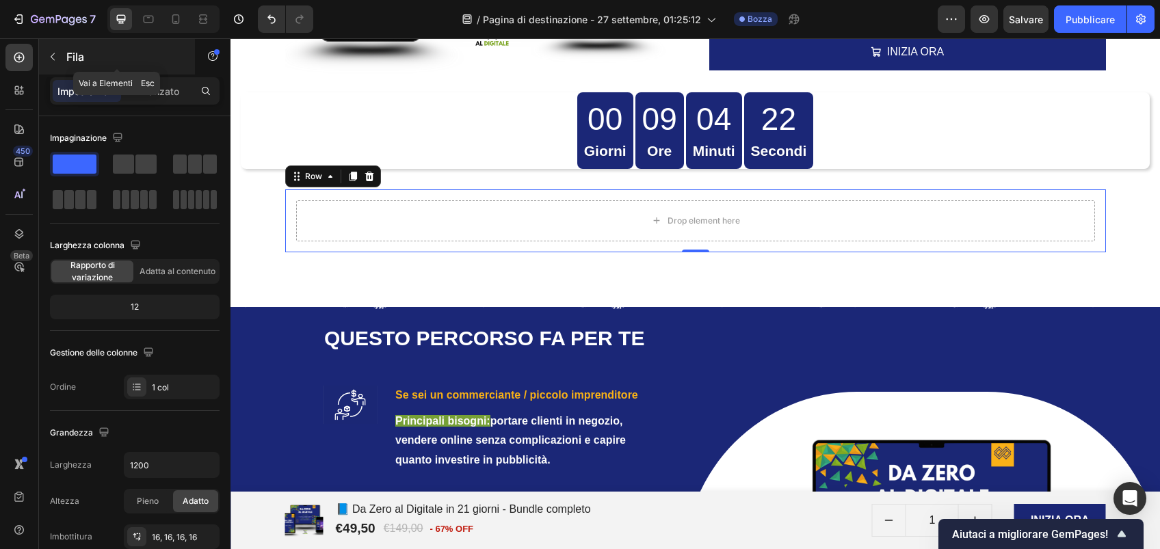
click at [55, 52] on icon "button" at bounding box center [52, 56] width 11 height 11
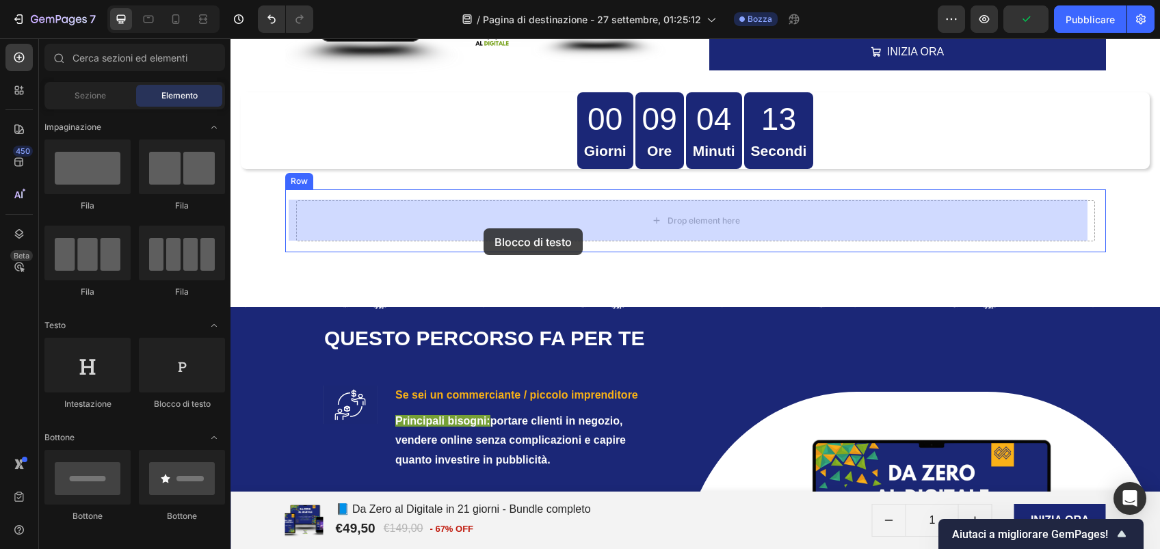
drag, startPoint x: 410, startPoint y: 416, endPoint x: 483, endPoint y: 228, distance: 201.2
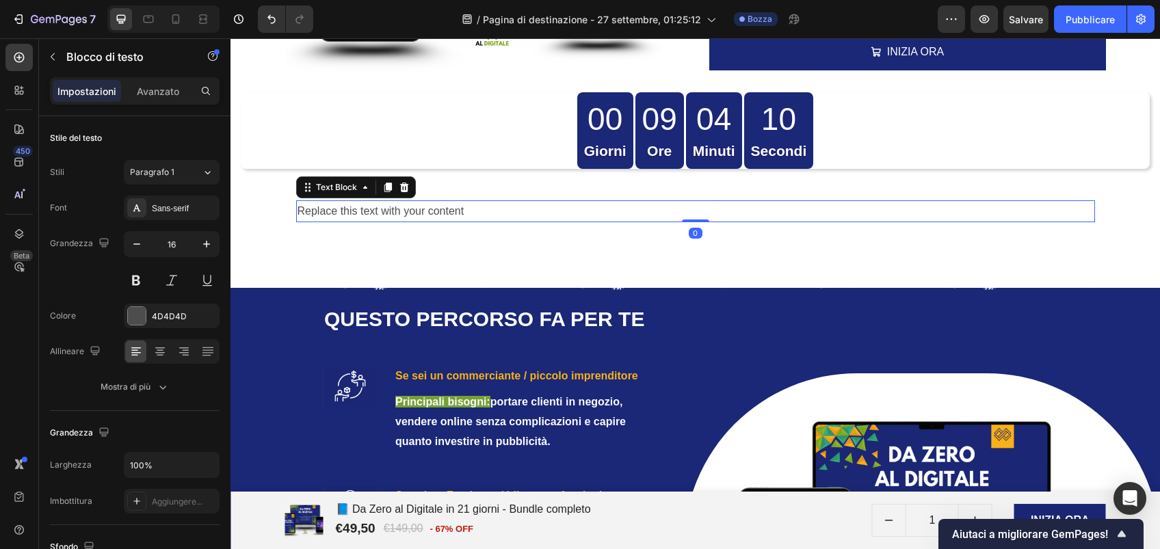
click at [464, 208] on div "Replace this text with your content" at bounding box center [695, 211] width 799 height 23
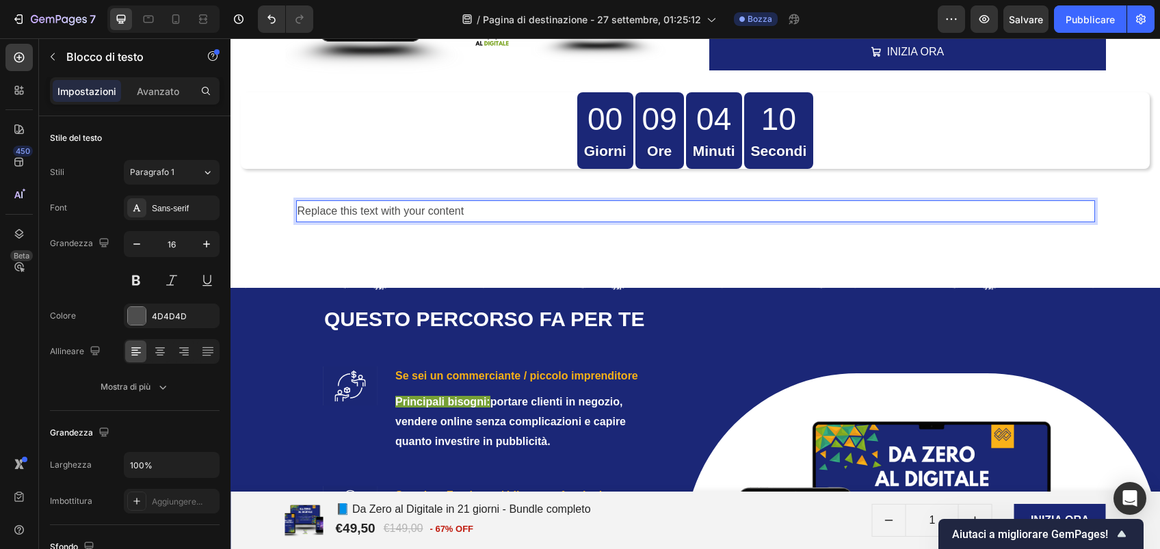
click at [464, 208] on p "Replace this text with your content" at bounding box center [695, 212] width 796 height 20
click at [434, 209] on p "Replace this text with your content" at bounding box center [695, 212] width 796 height 20
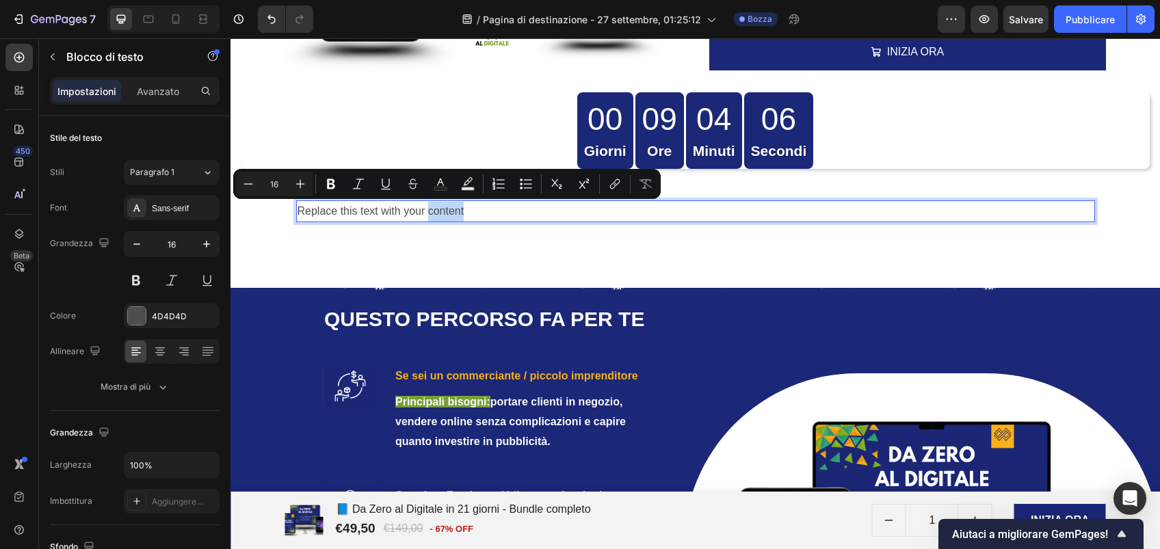
click at [496, 205] on p "Replace this text with your content" at bounding box center [695, 212] width 796 height 20
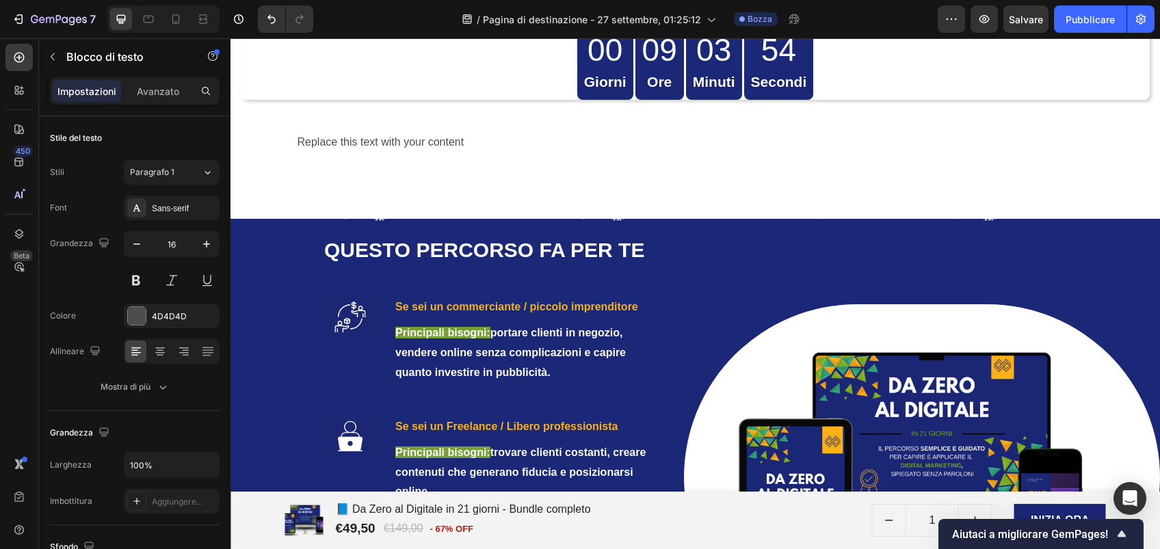
scroll to position [2202, 0]
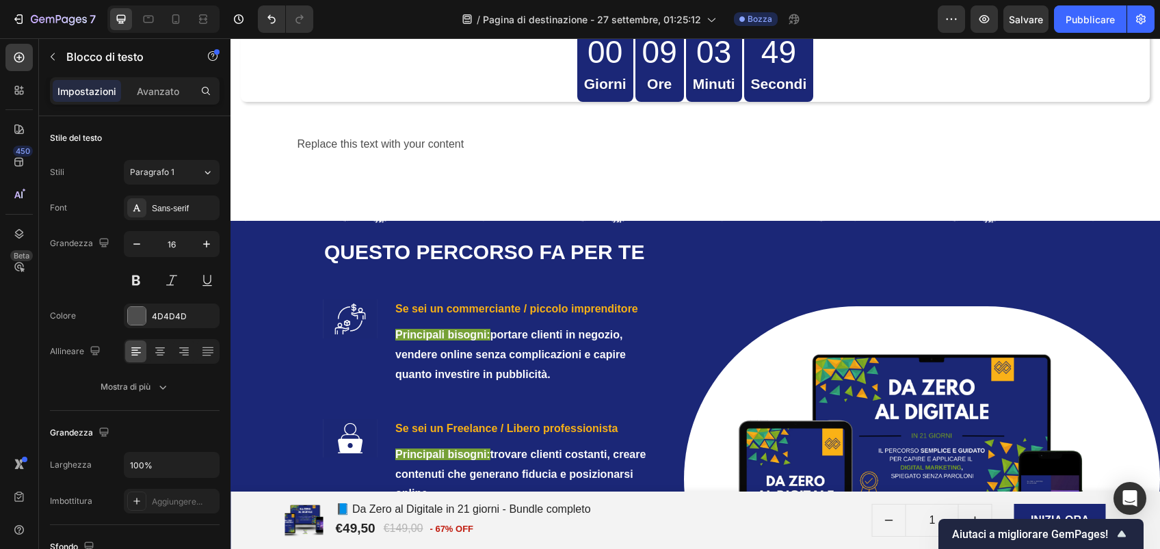
click at [414, 144] on div "Replace this text with your content" at bounding box center [695, 144] width 799 height 23
click at [478, 140] on p "Replace this text with your content" at bounding box center [695, 145] width 796 height 20
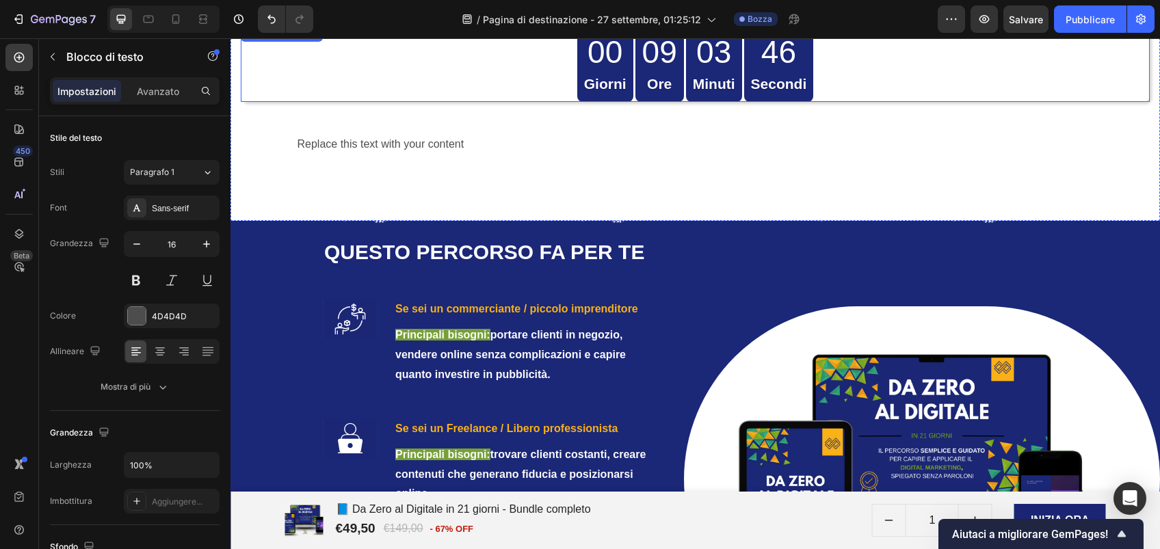
click at [435, 83] on div "00 Giorni 09 Ore 03 Minuti 46 Secondi" at bounding box center [695, 63] width 909 height 76
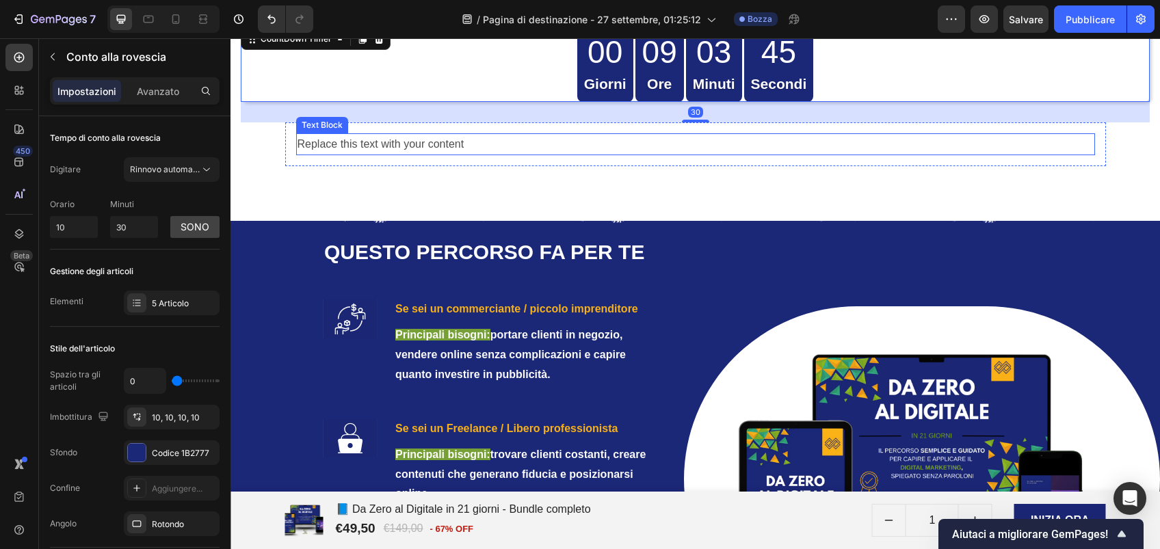
click at [479, 154] on div "Replace this text with your content" at bounding box center [695, 144] width 799 height 23
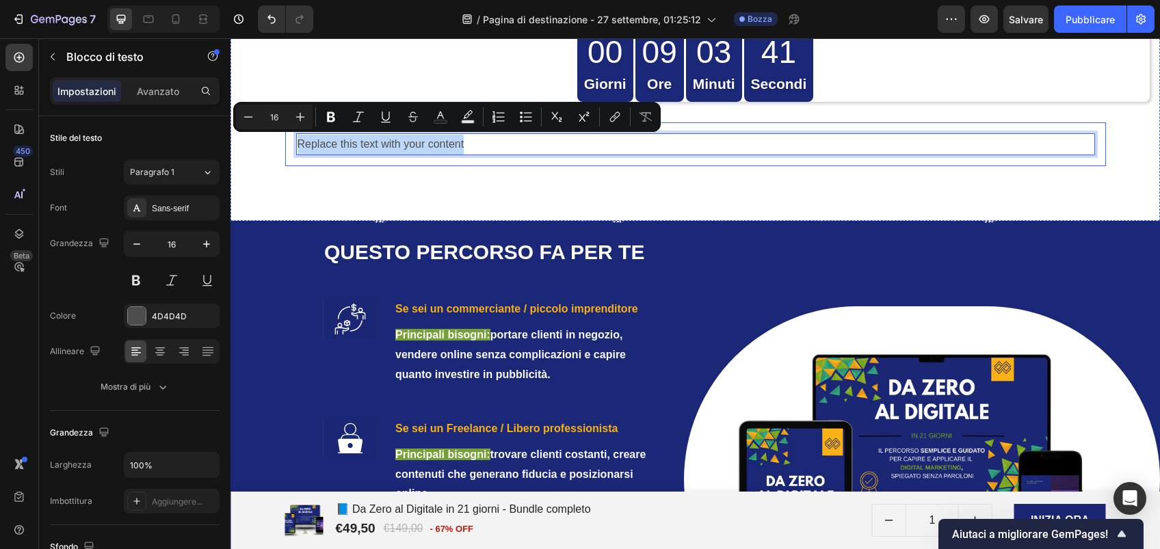
drag, startPoint x: 462, startPoint y: 145, endPoint x: 283, endPoint y: 158, distance: 179.0
click at [285, 158] on div "Replace this text with your content Text Block 0 Row" at bounding box center [695, 144] width 821 height 44
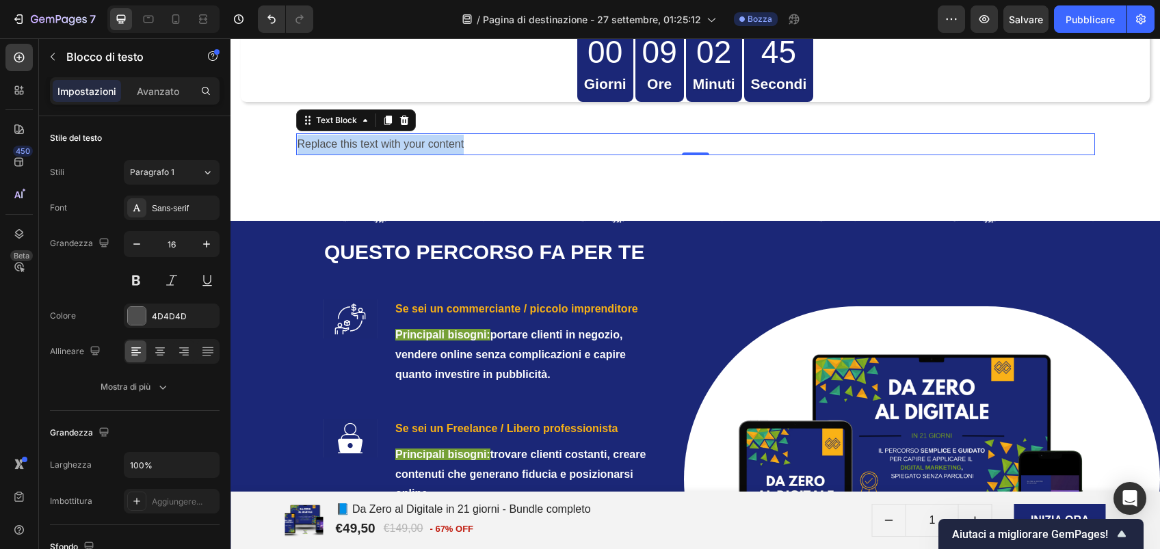
click at [520, 140] on p "Replace this text with your content" at bounding box center [695, 145] width 796 height 20
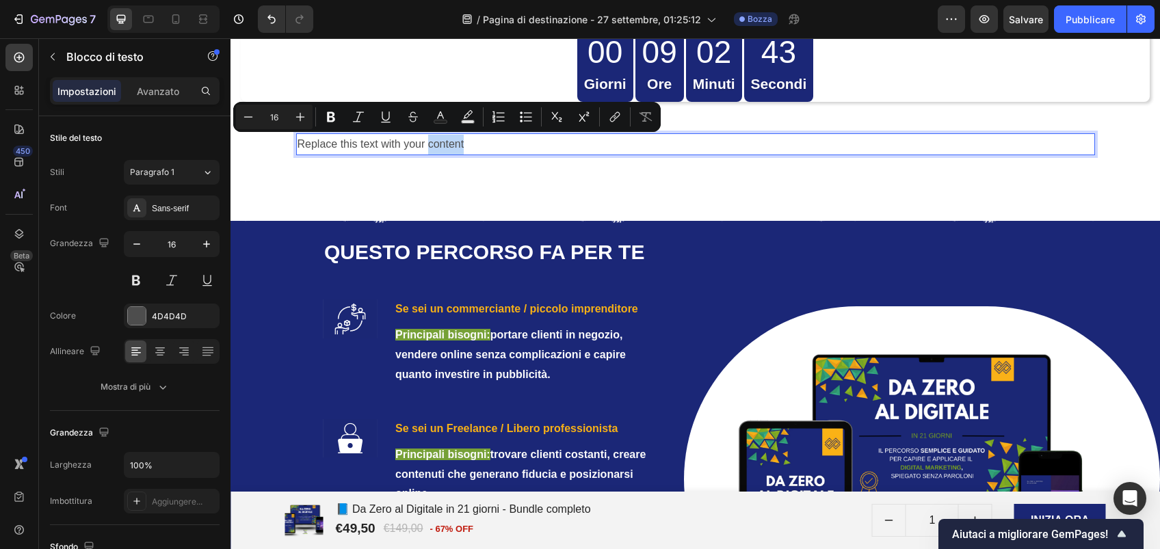
click at [520, 140] on p "Replace this text with your content" at bounding box center [695, 145] width 796 height 20
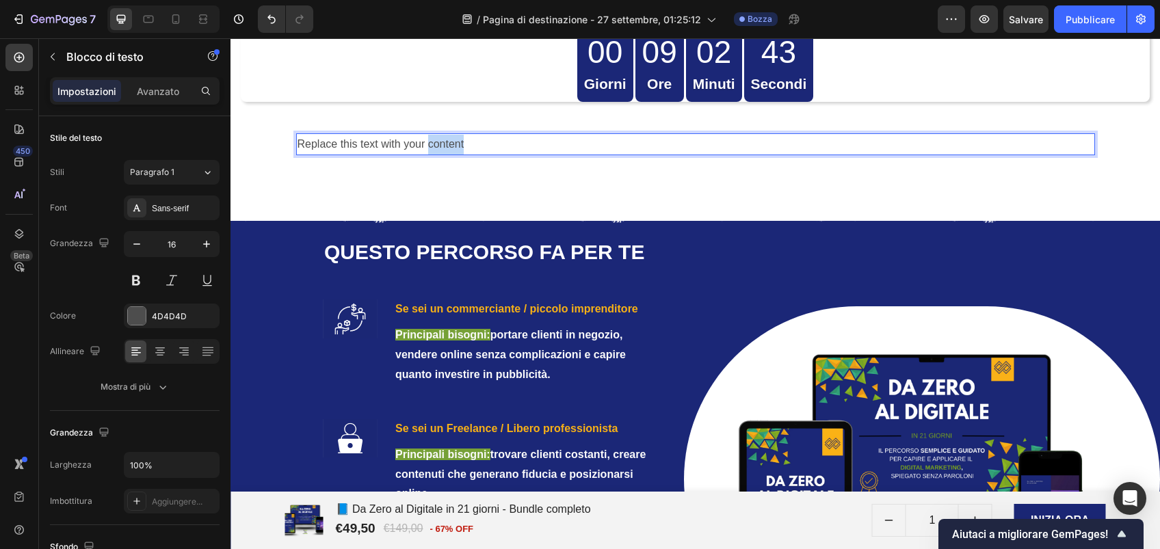
click at [520, 140] on p "Replace this text with your content" at bounding box center [695, 145] width 796 height 20
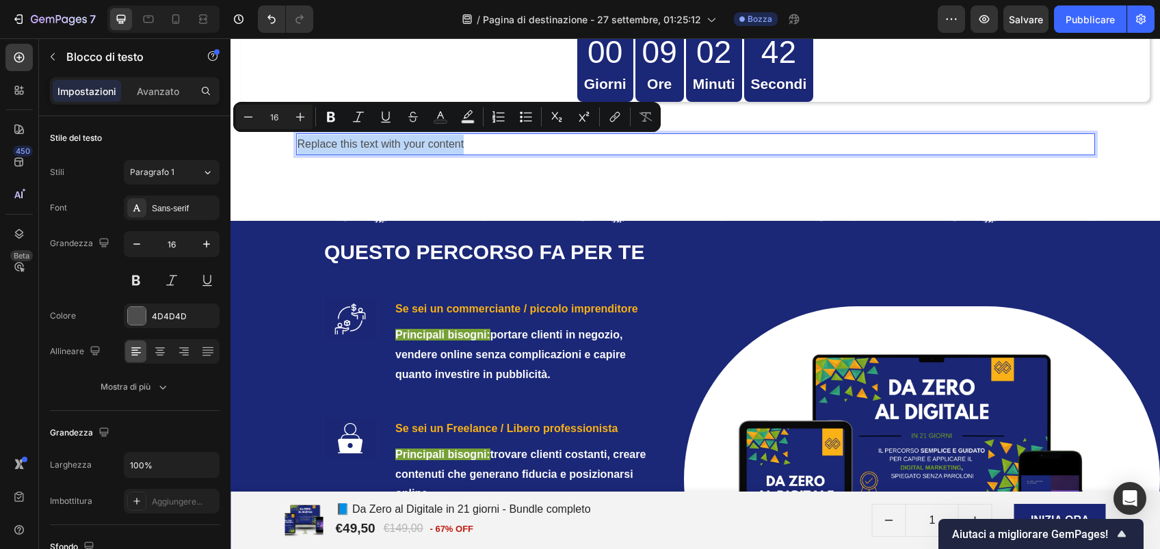
click at [520, 140] on p "Replace this text with your content" at bounding box center [695, 145] width 796 height 20
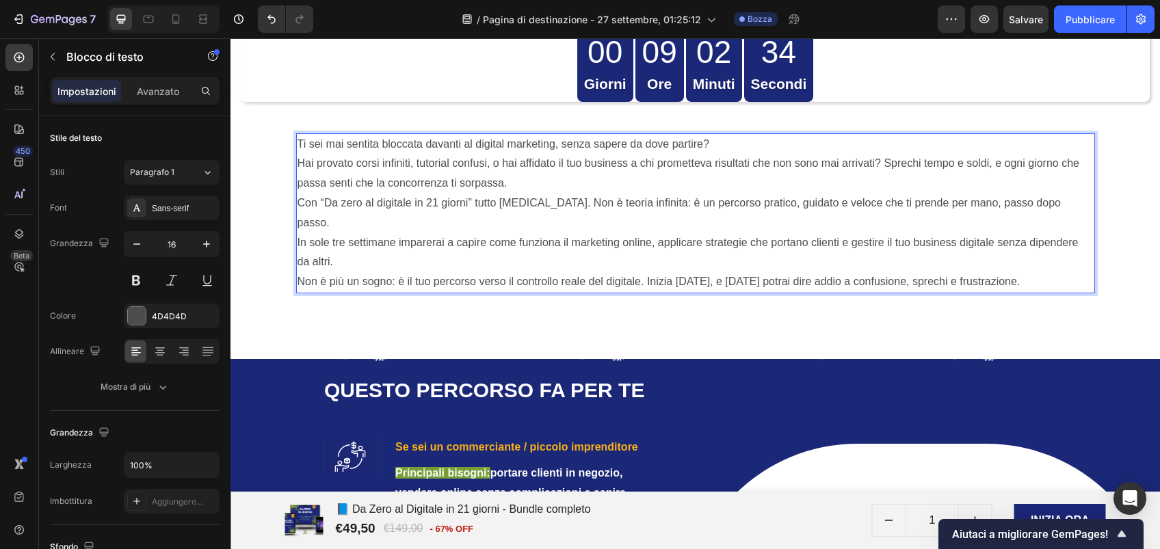
click at [715, 145] on p "Ti sei mai sentita bloccata davanti al digital marketing, senza sapere da dove …" at bounding box center [695, 164] width 796 height 59
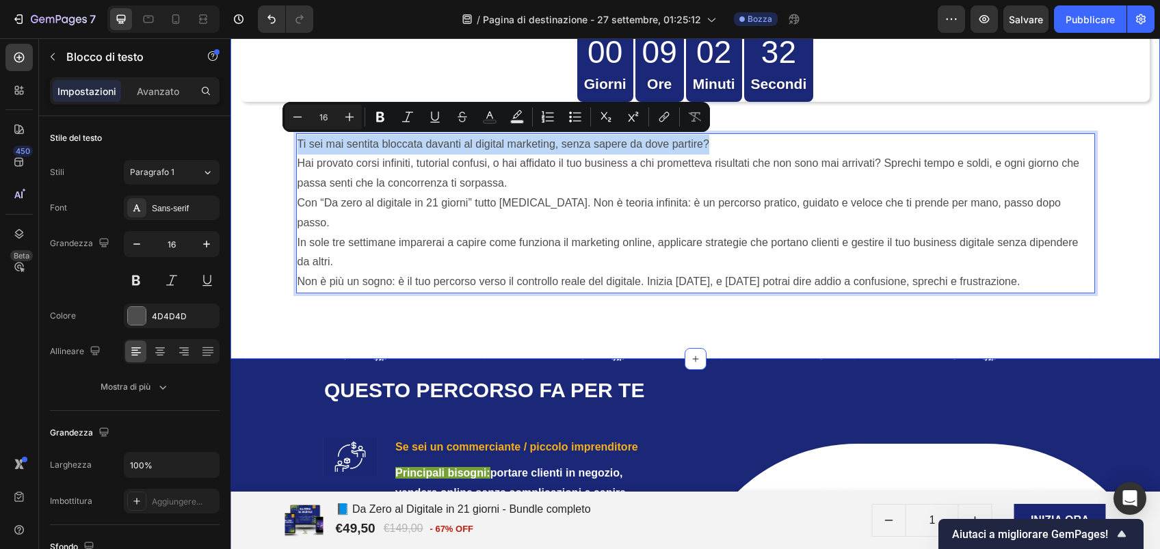
drag, startPoint x: 714, startPoint y: 144, endPoint x: 269, endPoint y: 130, distance: 444.7
click at [269, 130] on div "Product Images 📘 Da Zero al Digitale in 21 giorni - Bundle completo Product Tit…" at bounding box center [695, 21] width 909 height 565
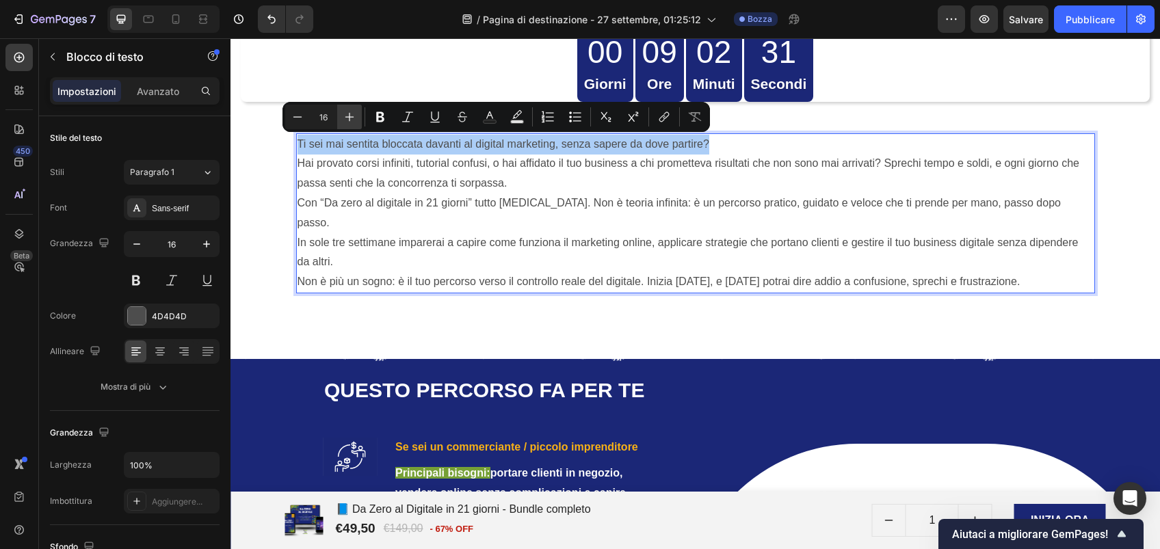
click at [345, 120] on icon "Barra degli strumenti contestuale dell'editor" at bounding box center [350, 117] width 14 height 14
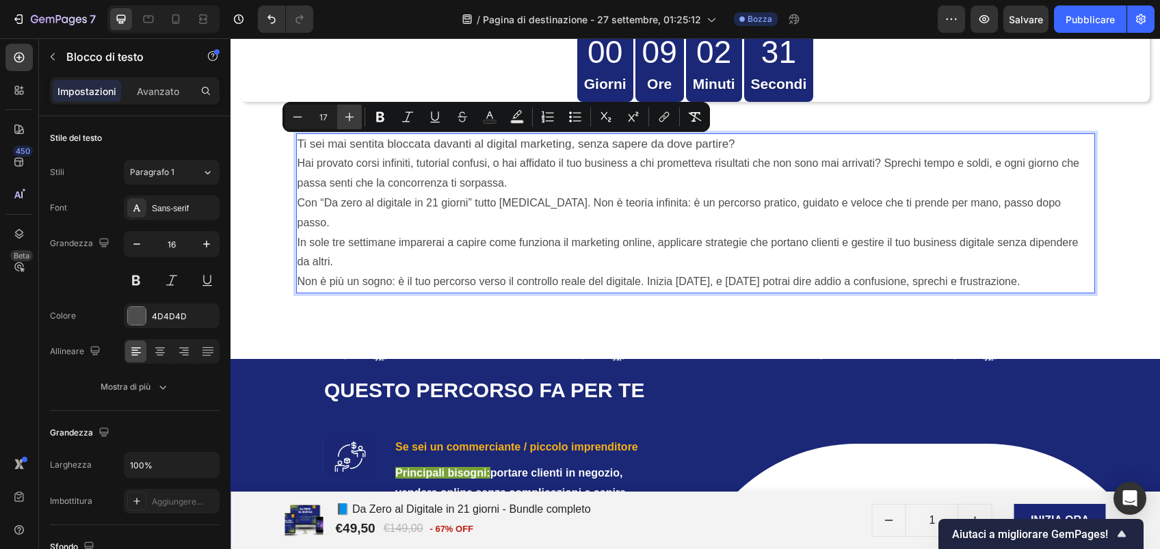
click at [345, 120] on icon "Barra degli strumenti contestuale dell'editor" at bounding box center [350, 117] width 14 height 14
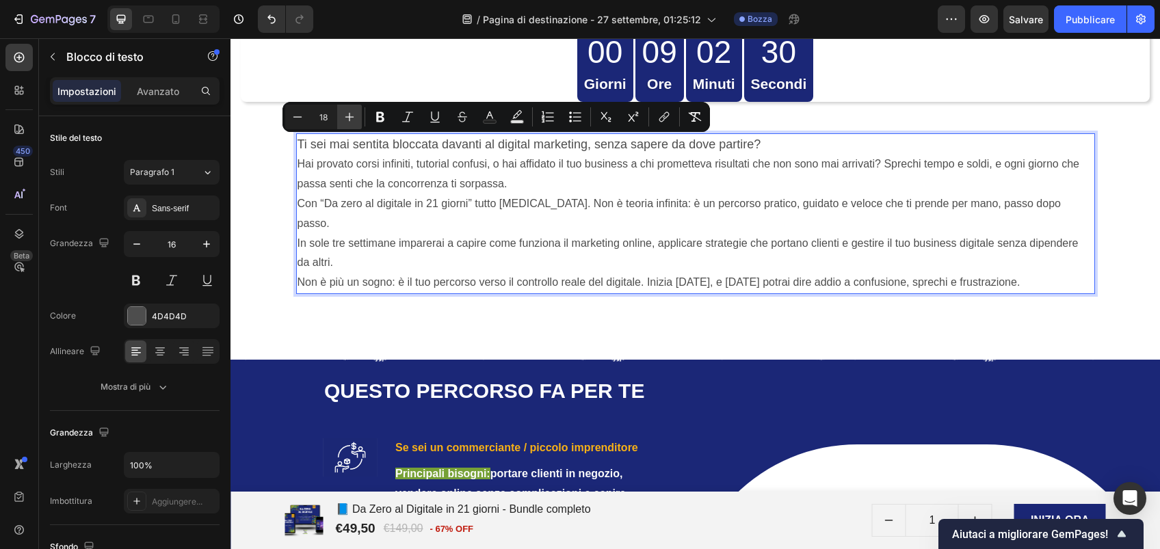
click at [345, 120] on icon "Barra degli strumenti contestuale dell'editor" at bounding box center [350, 117] width 14 height 14
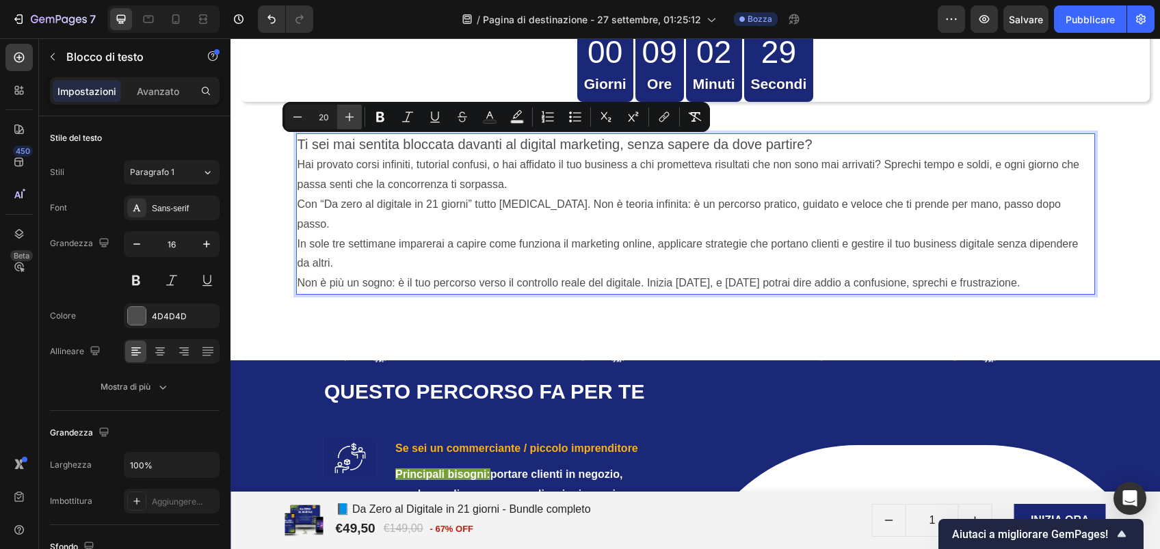
click at [345, 120] on icon "Barra degli strumenti contestuale dell'editor" at bounding box center [350, 117] width 14 height 14
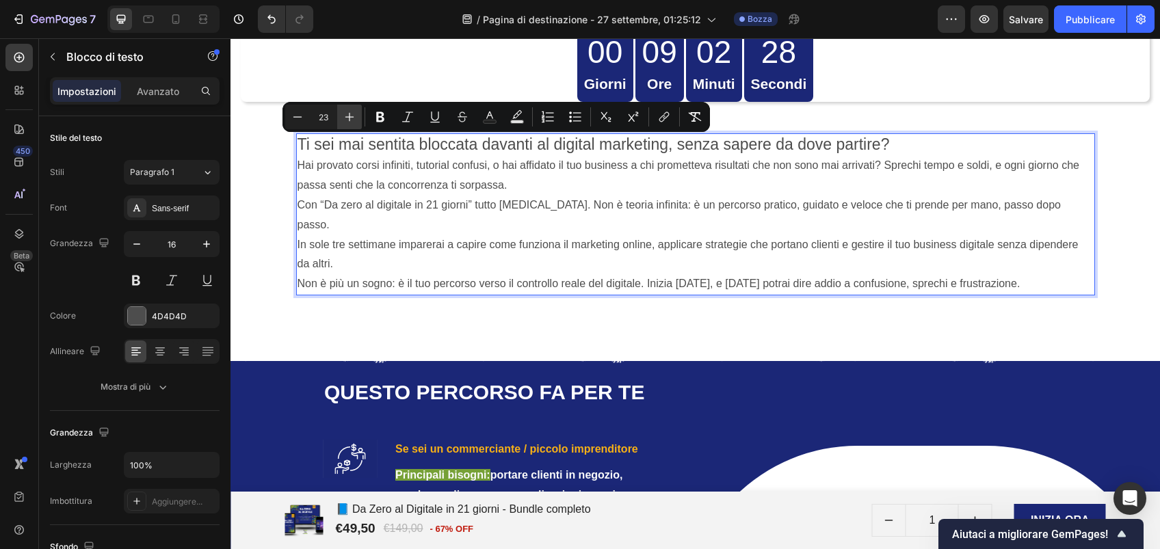
click at [345, 120] on icon "Barra degli strumenti contestuale dell'editor" at bounding box center [350, 117] width 14 height 14
type input "25"
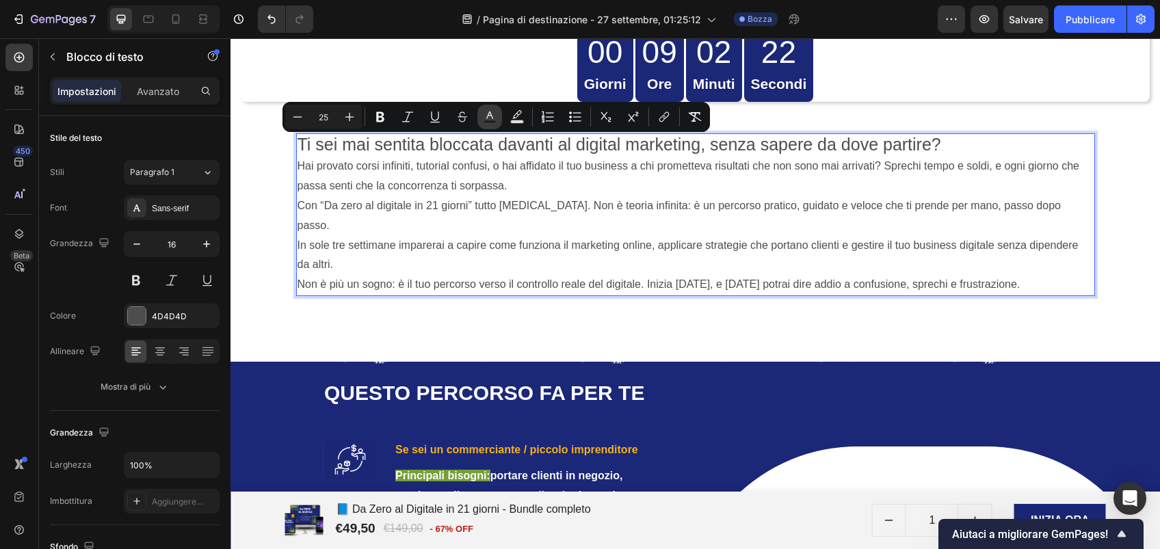
click at [492, 118] on icon "Barra degli strumenti contestuale dell'editor" at bounding box center [490, 117] width 14 height 14
type input "4D4D4D"
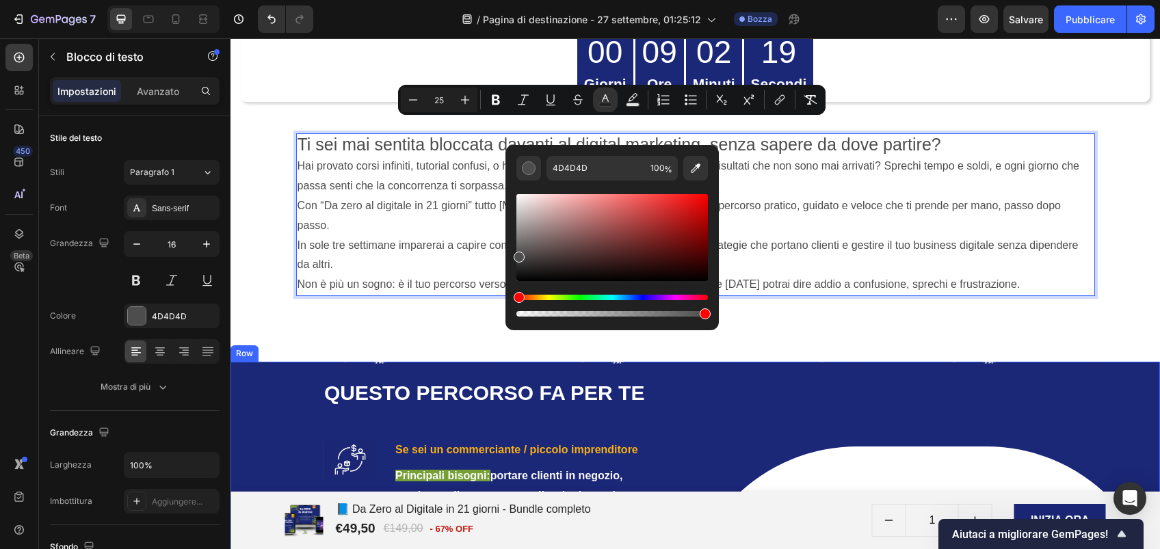
scroll to position [2222, 0]
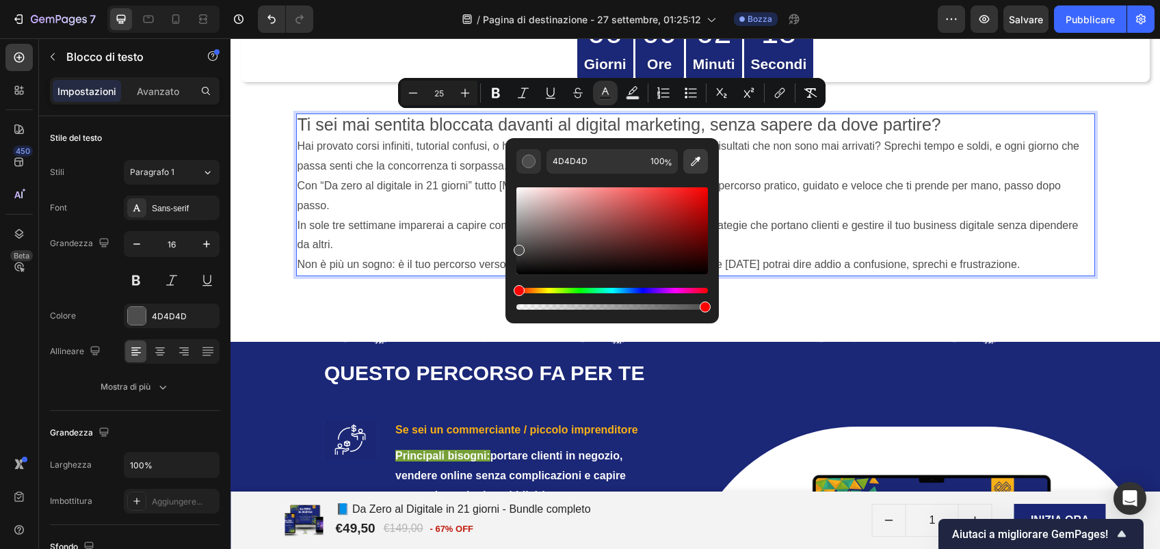
click at [695, 171] on button "Barra degli strumenti contestuale dell'editor" at bounding box center [695, 161] width 25 height 25
type input "FFFFFF"
click at [432, 218] on p "Con “Da zero al digitale in 21 giorni” tutto cambia. Non è teoria infinita: è u…" at bounding box center [695, 215] width 796 height 79
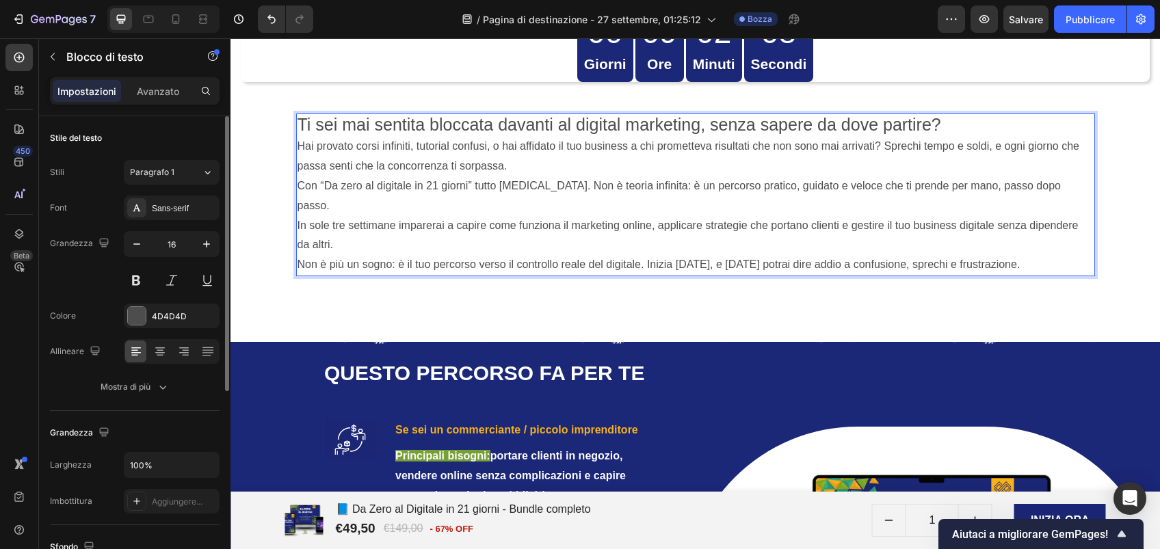
click at [88, 271] on div "Grandezza 16" at bounding box center [135, 262] width 170 height 62
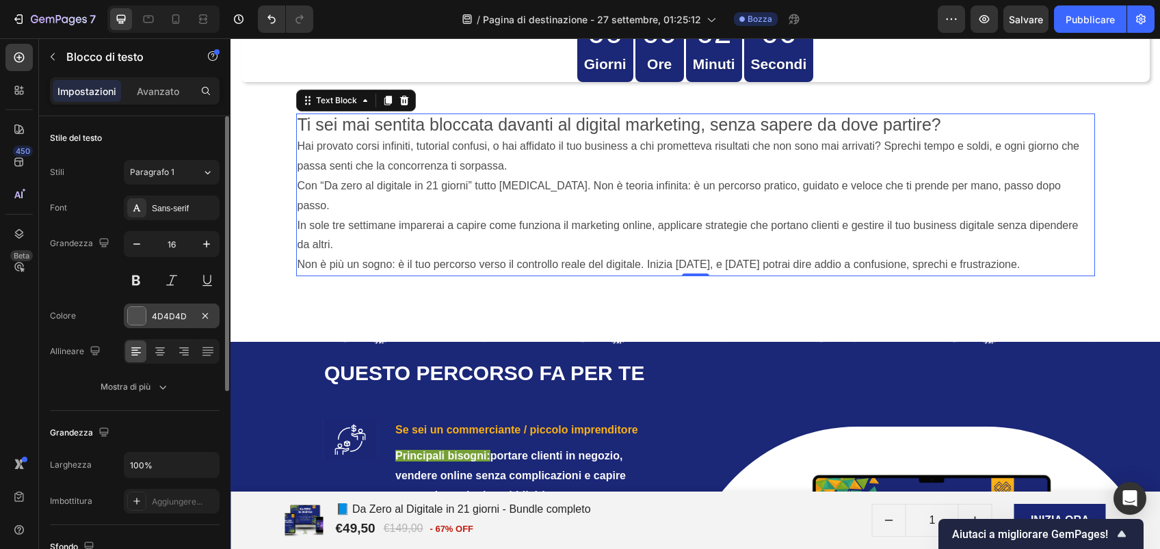
click at [181, 324] on div "4D4D4D" at bounding box center [172, 316] width 96 height 25
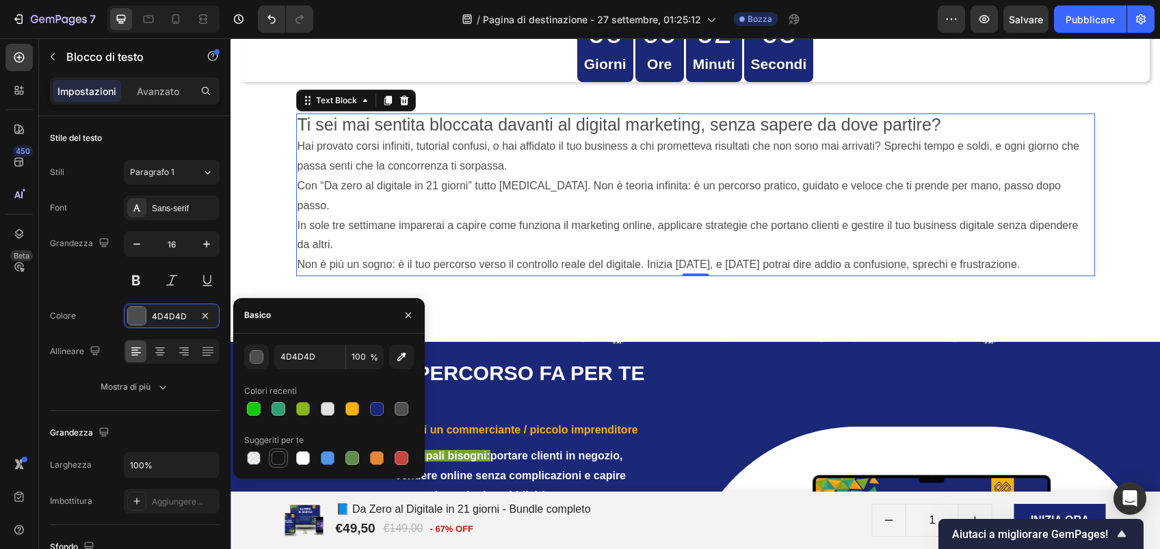
click at [282, 458] on div at bounding box center [278, 458] width 14 height 14
type input "151515"
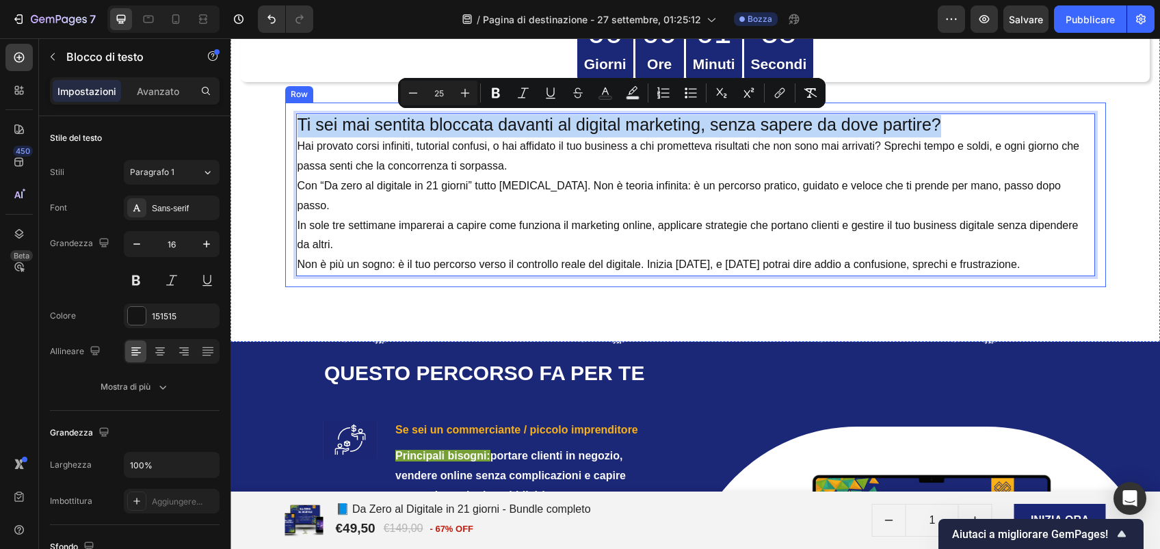
drag, startPoint x: 942, startPoint y: 120, endPoint x: 281, endPoint y: 125, distance: 660.6
click at [285, 125] on div "Ti sei mai sentita bloccata davanti al digital marketing, senza sapere da dove …" at bounding box center [695, 195] width 821 height 185
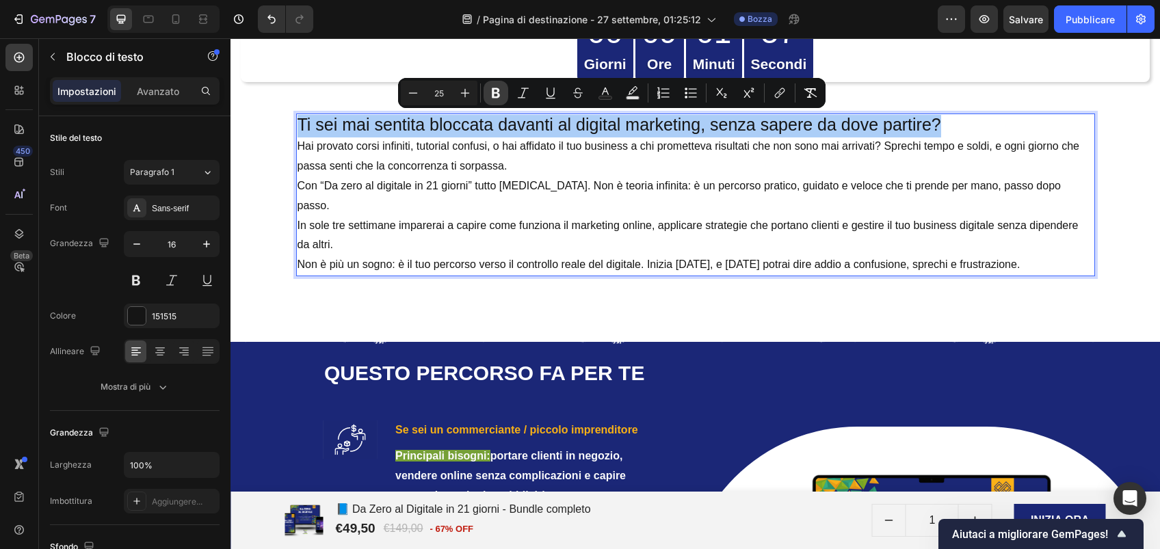
click at [489, 101] on button "Bold" at bounding box center [495, 93] width 25 height 25
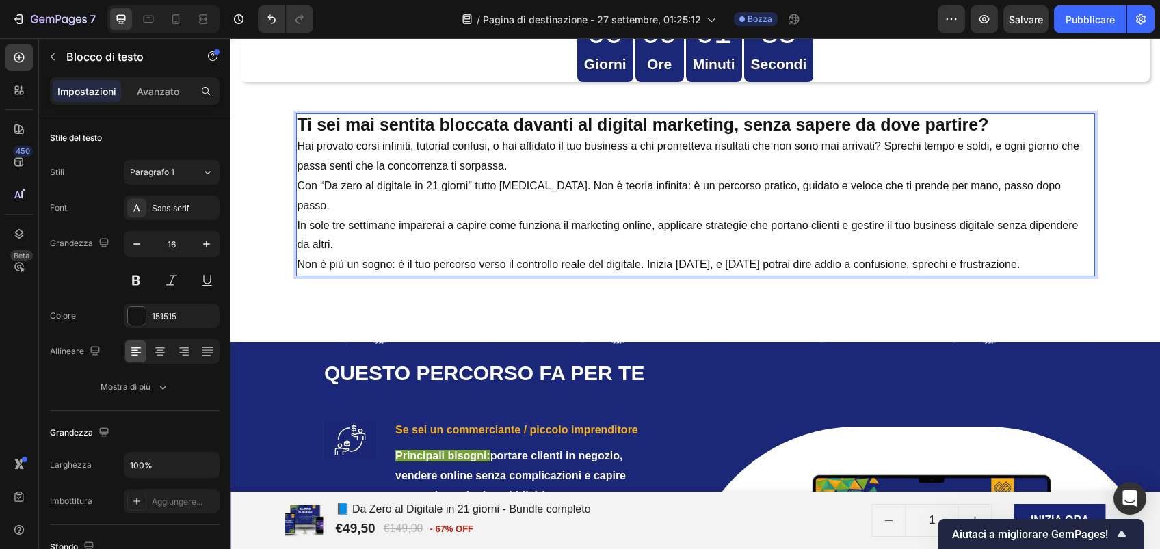
click at [1009, 122] on p "Ti sei mai sentita bloccata davanti al digital marketing, senza sapere da dove …" at bounding box center [695, 146] width 796 height 62
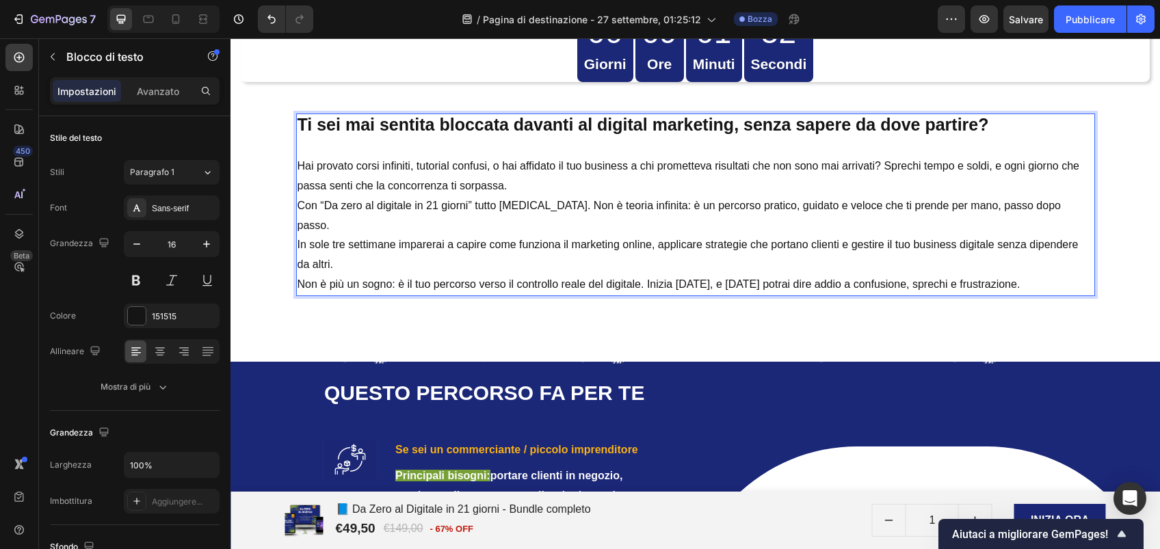
click at [880, 165] on p "Hai provato corsi infiniti, tutorial confusi, o hai affidato il tuo business a …" at bounding box center [695, 166] width 796 height 59
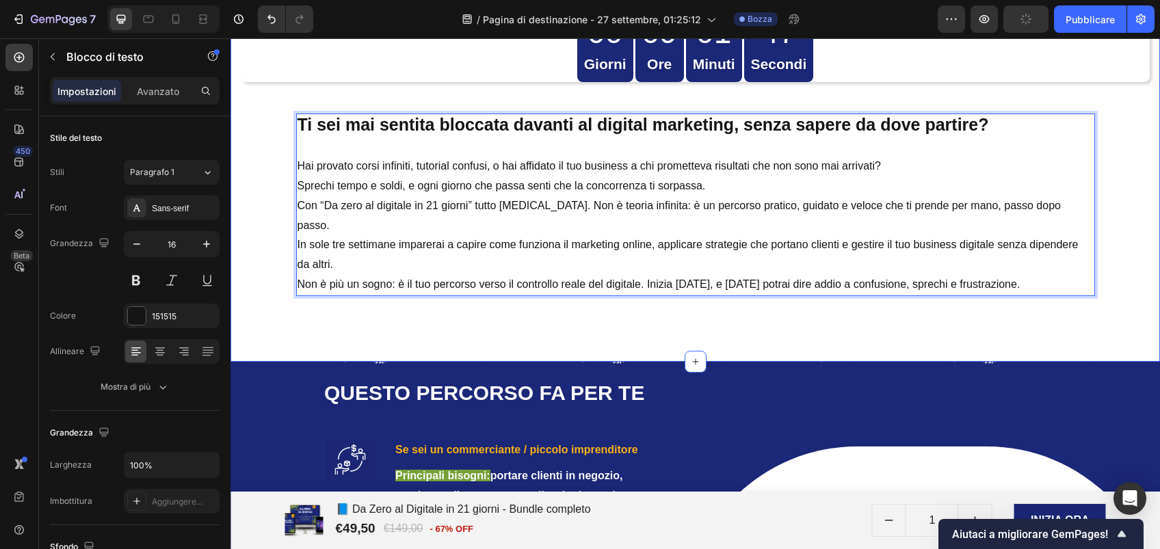
click at [262, 165] on div "Product Images 📘 Da Zero al Digitale in 21 giorni - Bundle completo Product Tit…" at bounding box center [695, 13] width 909 height 587
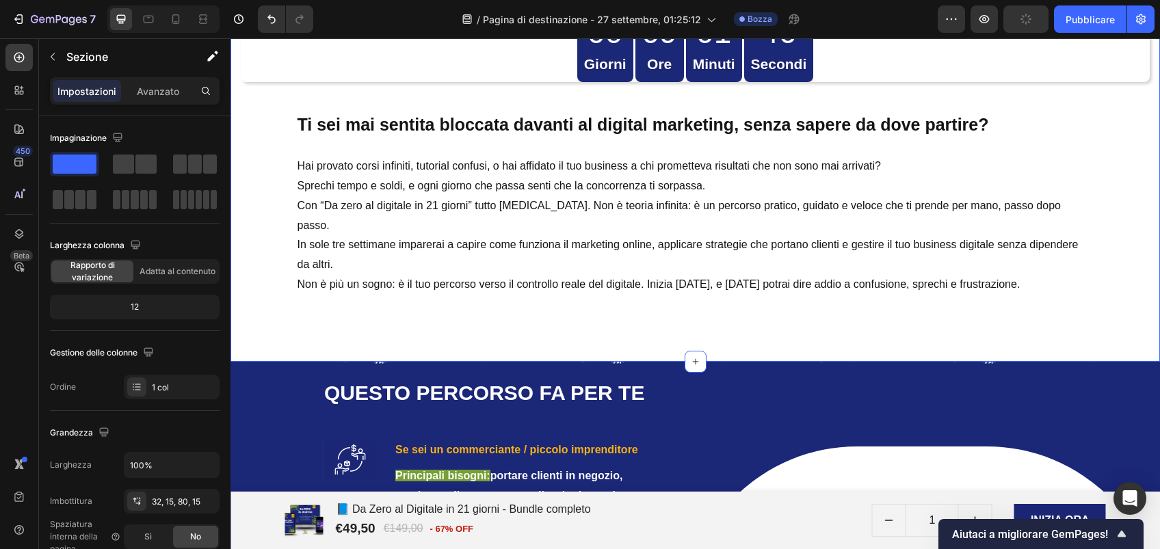
click at [400, 163] on p "Hai provato corsi infiniti, tutorial confusi, o hai affidato il tuo business a …" at bounding box center [695, 157] width 796 height 40
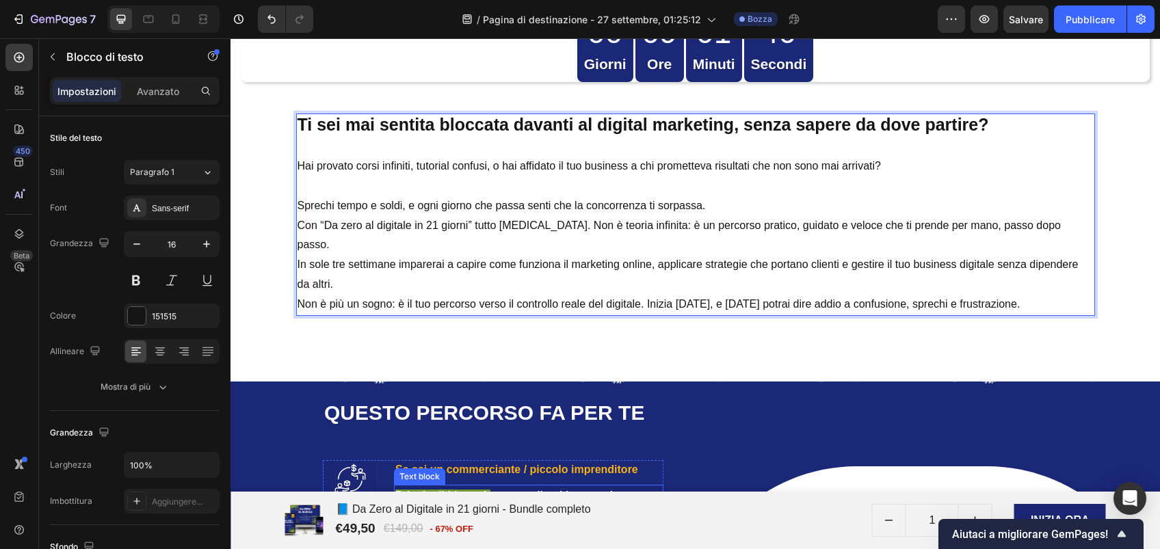
click at [529, 486] on p "Principali bisogni : portare clienti in negozio, vendere online senza complicaz…" at bounding box center [528, 515] width 267 height 59
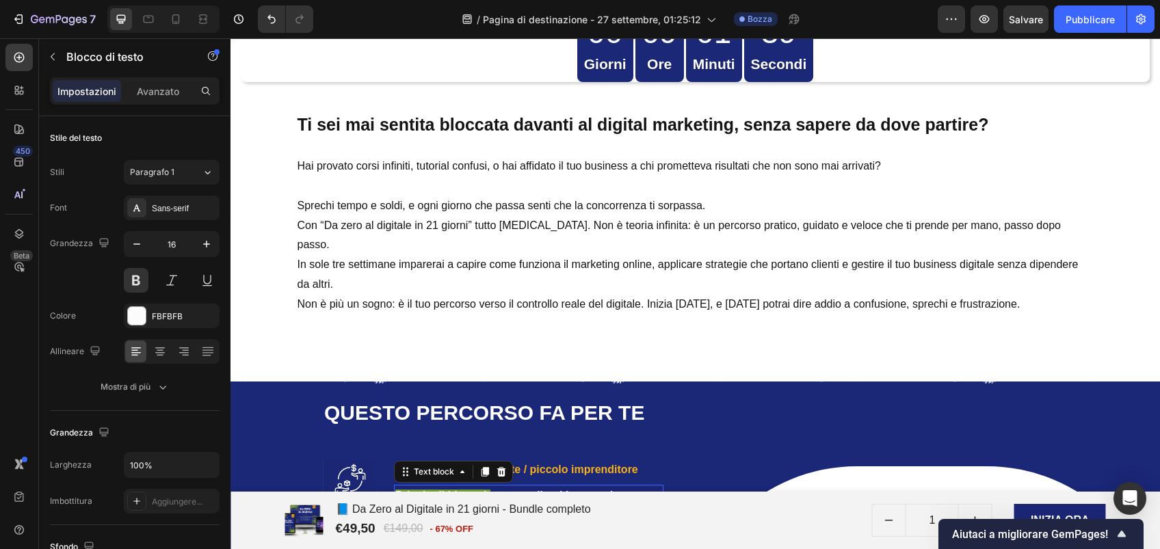
click at [529, 486] on p "Principali bisogni : portare clienti in negozio, vendere online senza complicaz…" at bounding box center [528, 515] width 267 height 59
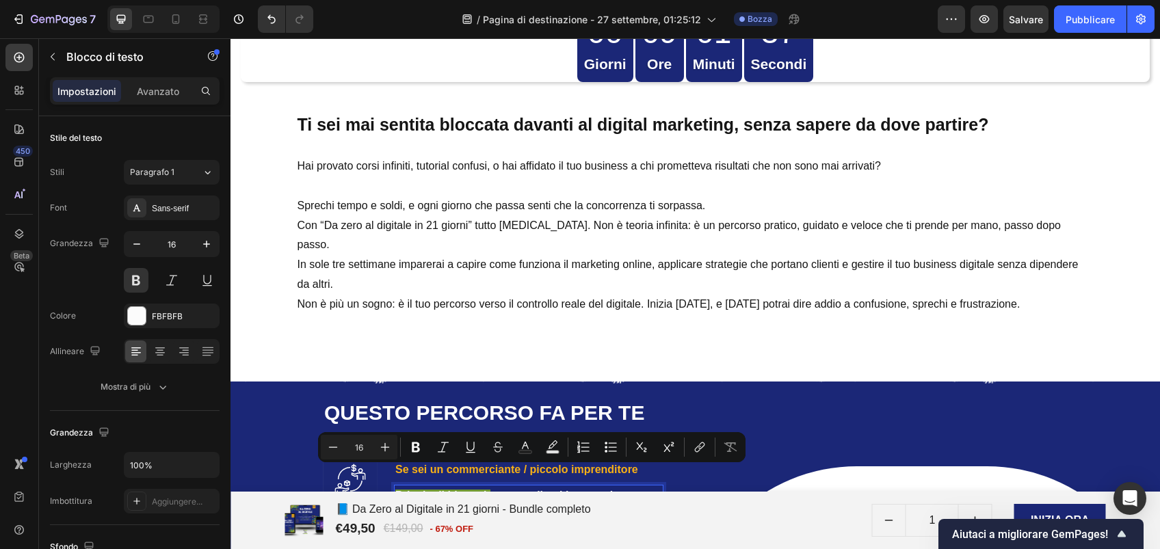
click at [514, 486] on p "Principali bisogni : portare clienti in negozio, vendere online senza complicaz…" at bounding box center [528, 515] width 267 height 59
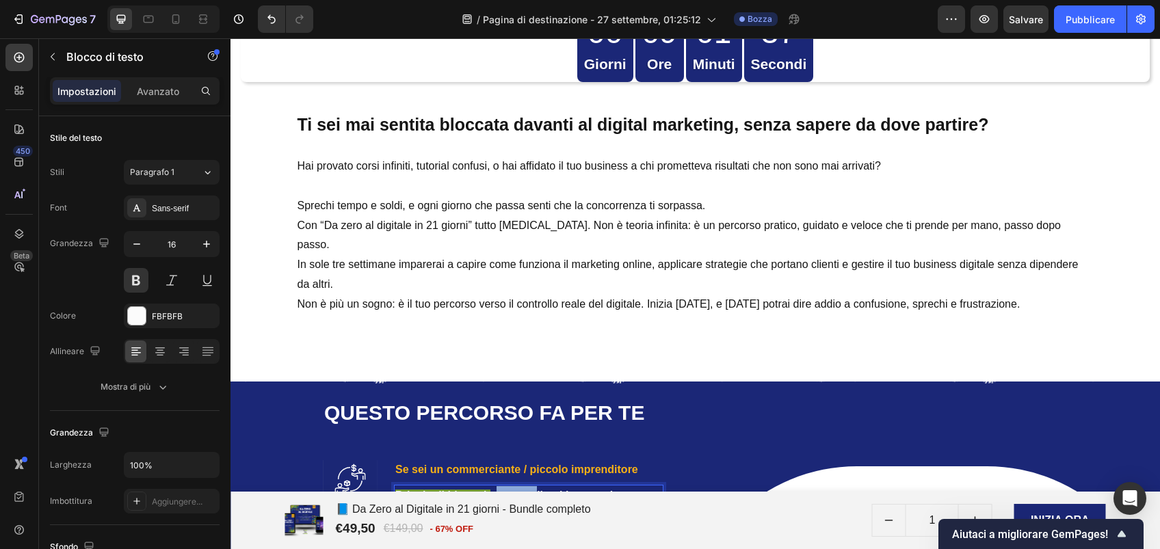
click at [514, 486] on p "Principali bisogni : portare clienti in negozio, vendere online senza complicaz…" at bounding box center [528, 515] width 267 height 59
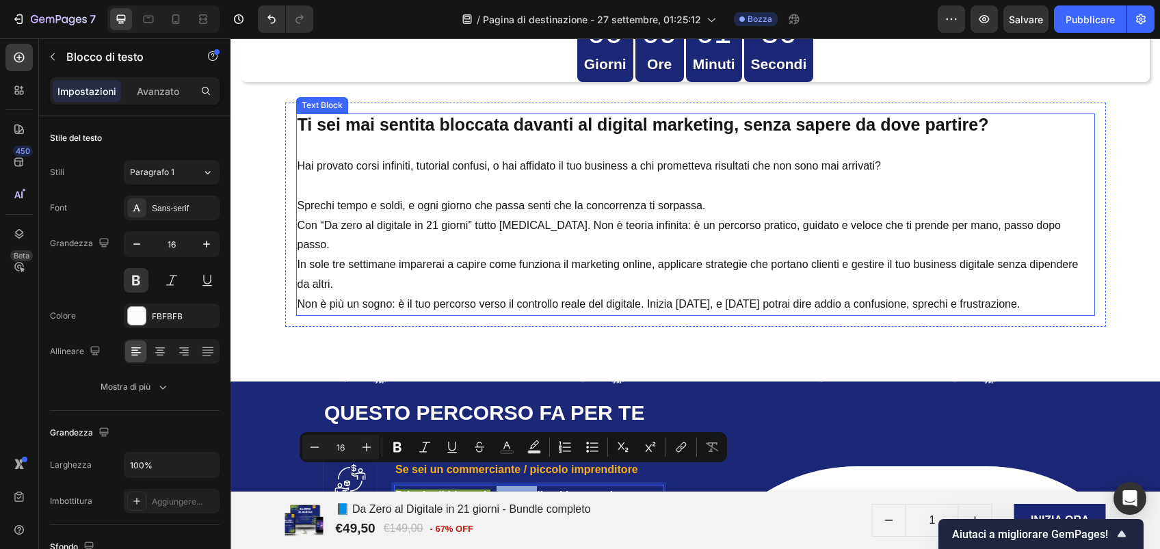
click at [437, 267] on p "Con “Da zero al digitale in 21 giorni” tutto cambia. Non è teoria infinita: è u…" at bounding box center [695, 255] width 796 height 79
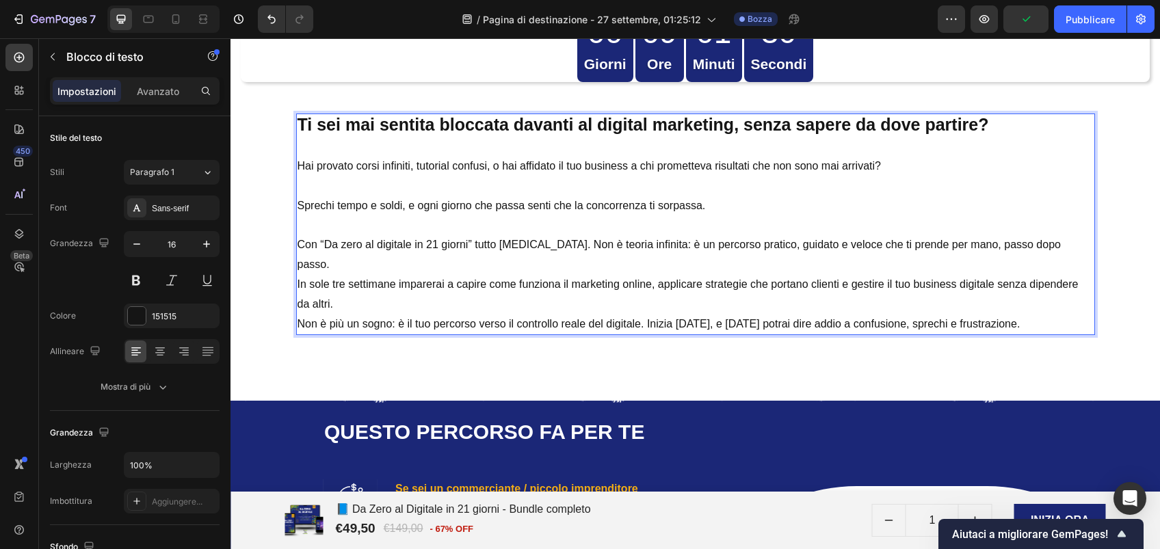
click at [539, 246] on p "Con “Da zero al digitale in 21 giorni” tutto cambia. Non è teoria infinita: è u…" at bounding box center [695, 274] width 796 height 79
click at [537, 245] on p "Con “Da zero al digitale in 21 giorni” tutto cambia. Non è teoria infinita: è u…" at bounding box center [695, 274] width 796 height 79
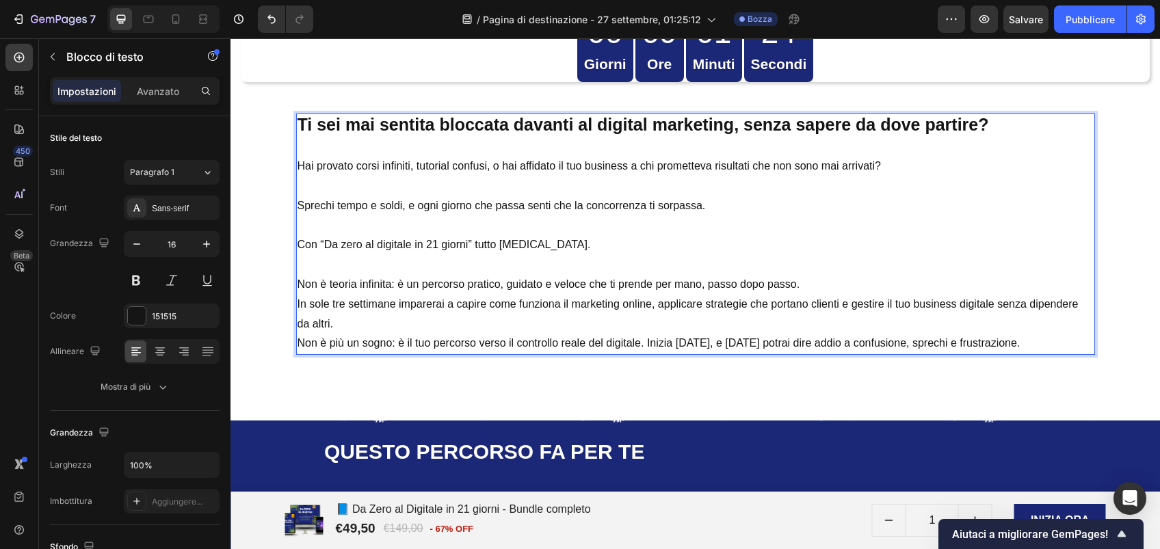
click at [804, 284] on p "Non è teoria infinita: è un percorso pratico, guidato e veloce che ti prende pe…" at bounding box center [695, 304] width 796 height 59
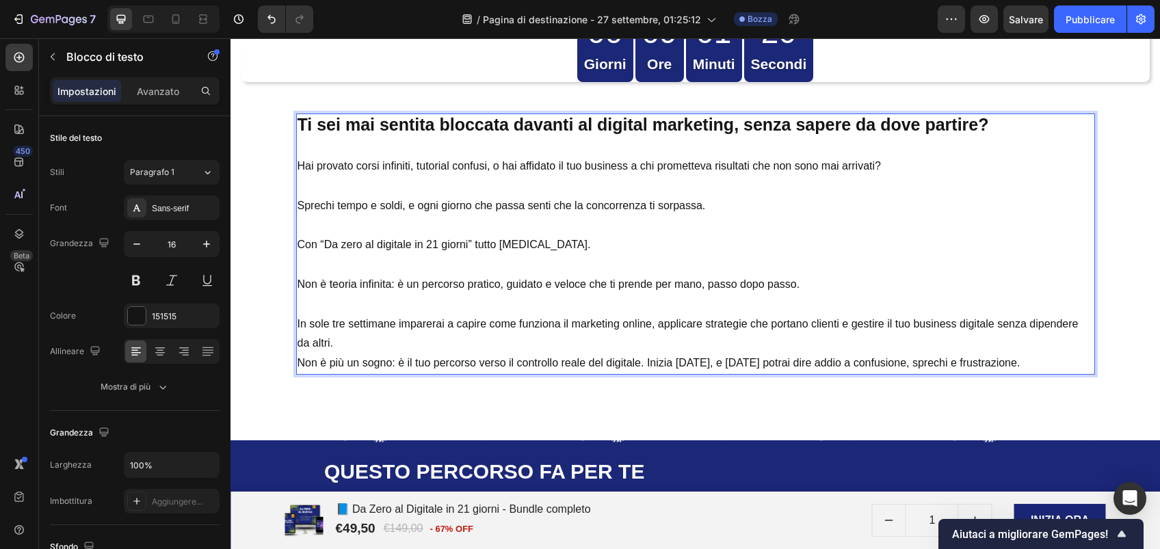
click at [680, 340] on p "⁠⁠⁠⁠⁠⁠⁠ In sole tre settimane imparerai a capire come funziona il marketing onl…" at bounding box center [695, 324] width 796 height 59
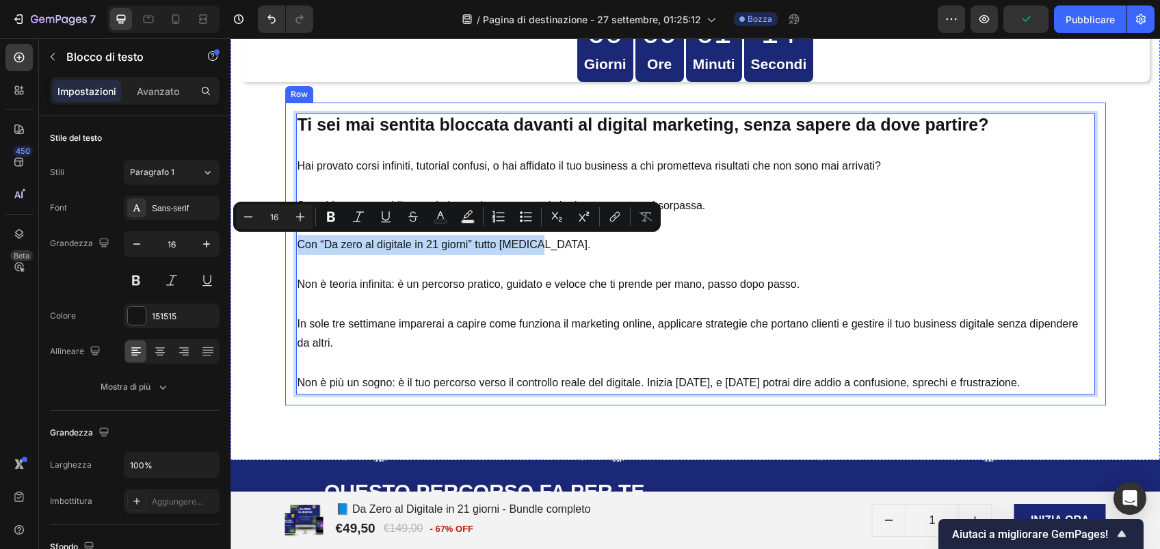
drag, startPoint x: 536, startPoint y: 239, endPoint x: 282, endPoint y: 234, distance: 254.5
click at [285, 234] on div "Ti sei mai sentita bloccata davanti al digital marketing, senza sapere da dove …" at bounding box center [695, 254] width 821 height 303
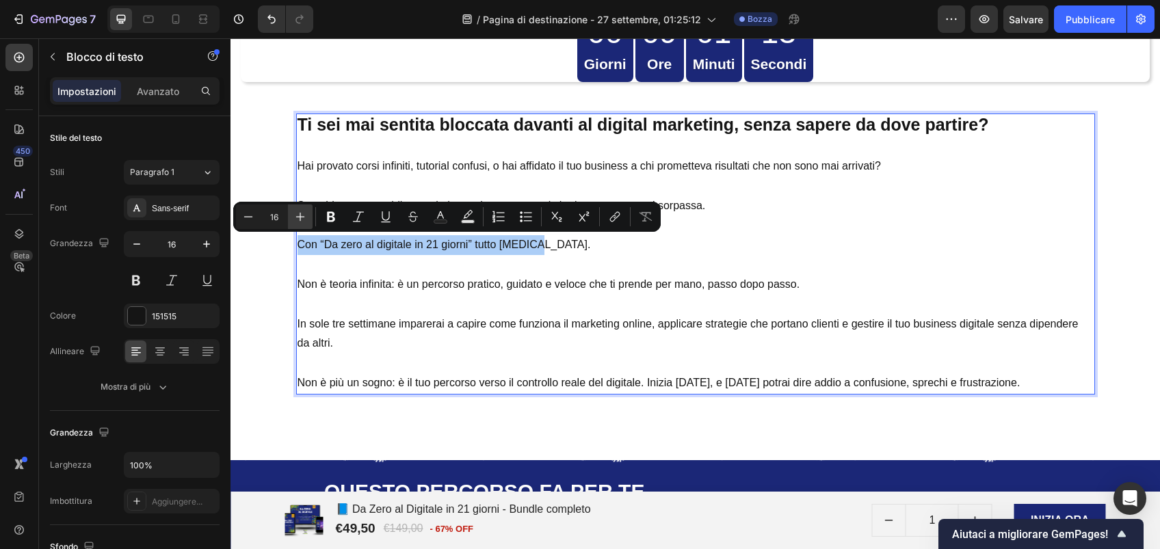
click at [306, 213] on icon "Barra degli strumenti contestuale dell'editor" at bounding box center [300, 217] width 14 height 14
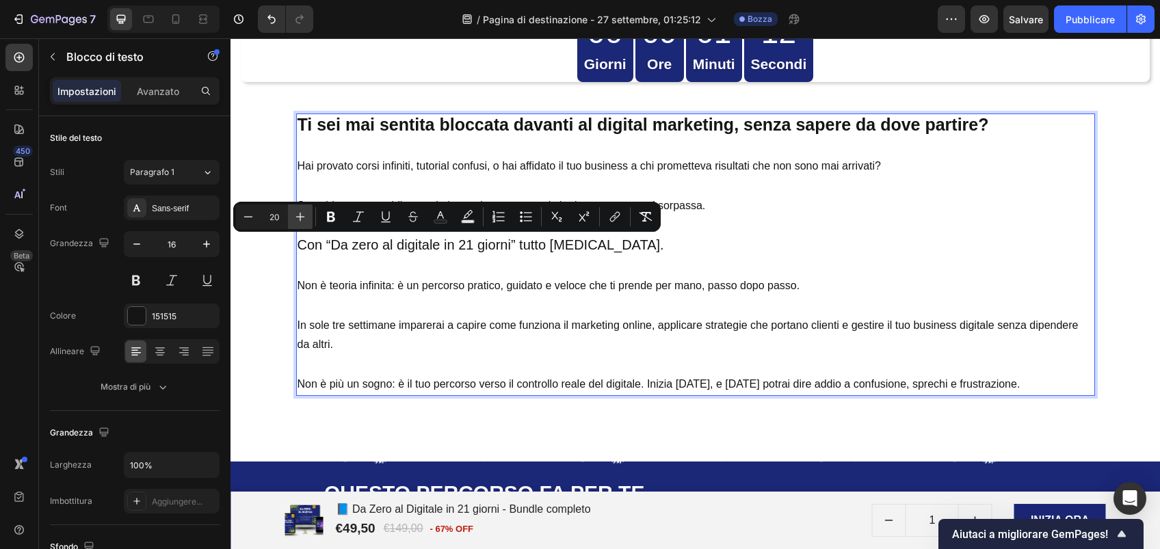
click at [306, 213] on icon "Barra degli strumenti contestuale dell'editor" at bounding box center [300, 217] width 14 height 14
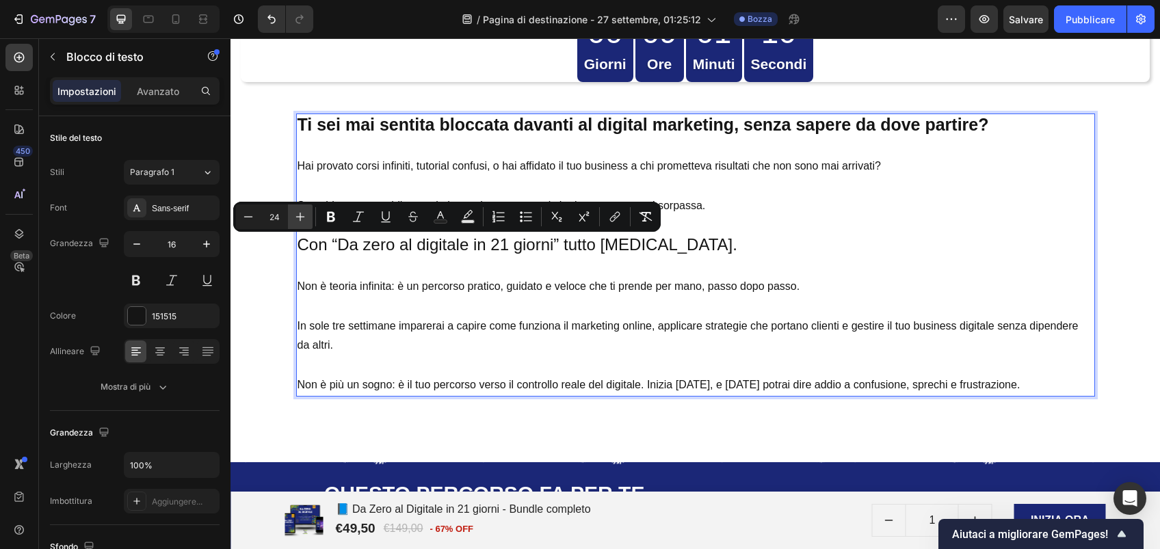
type input "25"
click at [328, 217] on icon "Barra degli strumenti contestuale dell'editor" at bounding box center [331, 217] width 8 height 10
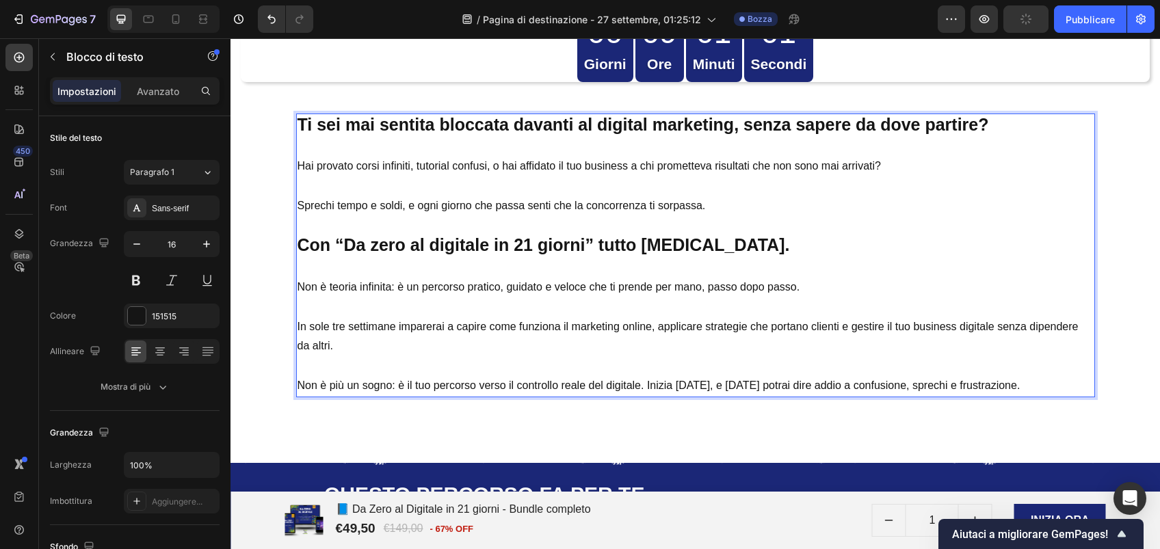
click at [739, 269] on p "Rich Text Editor. Editing area: main" at bounding box center [695, 268] width 796 height 20
click at [435, 357] on p "Rich Text Editor. Editing area: main" at bounding box center [695, 366] width 796 height 20
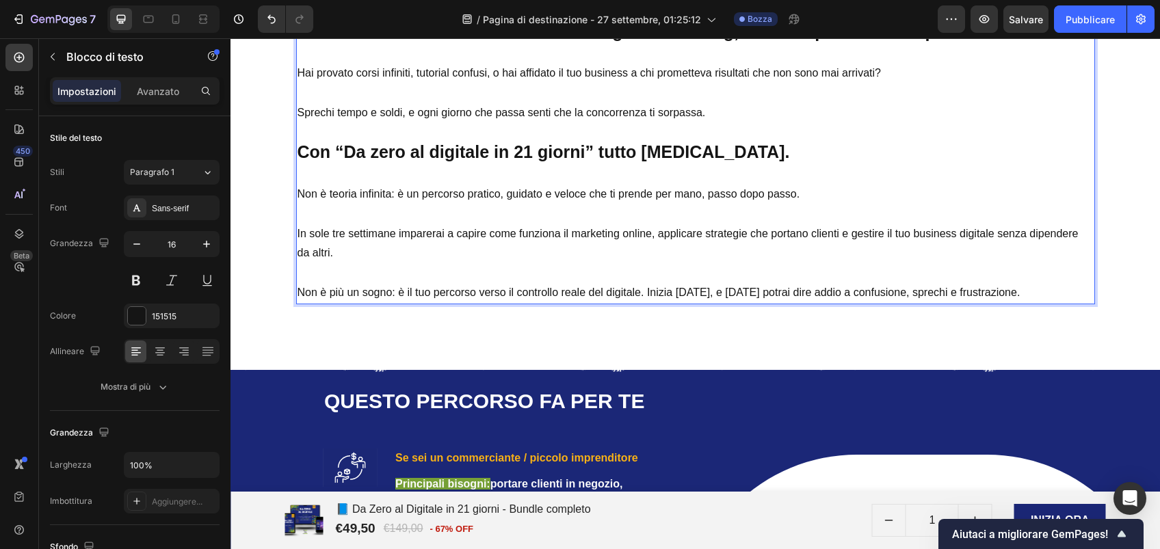
scroll to position [2322, 0]
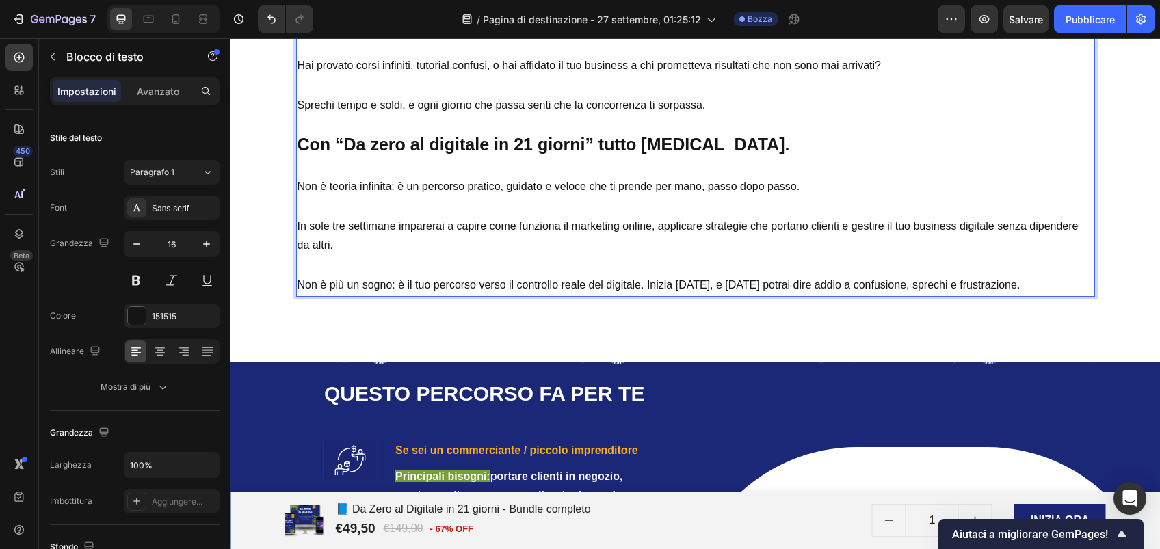
click at [390, 286] on p "Non è più un sogno: è il tuo percorso verso il controllo reale del digitale. In…" at bounding box center [695, 286] width 796 height 20
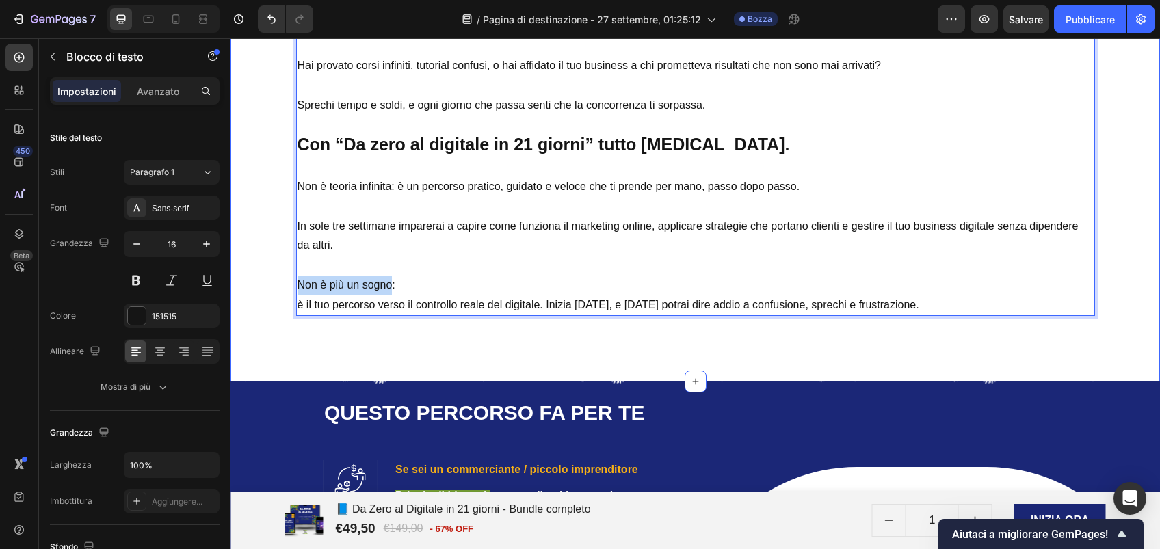
drag, startPoint x: 384, startPoint y: 282, endPoint x: 252, endPoint y: 284, distance: 132.7
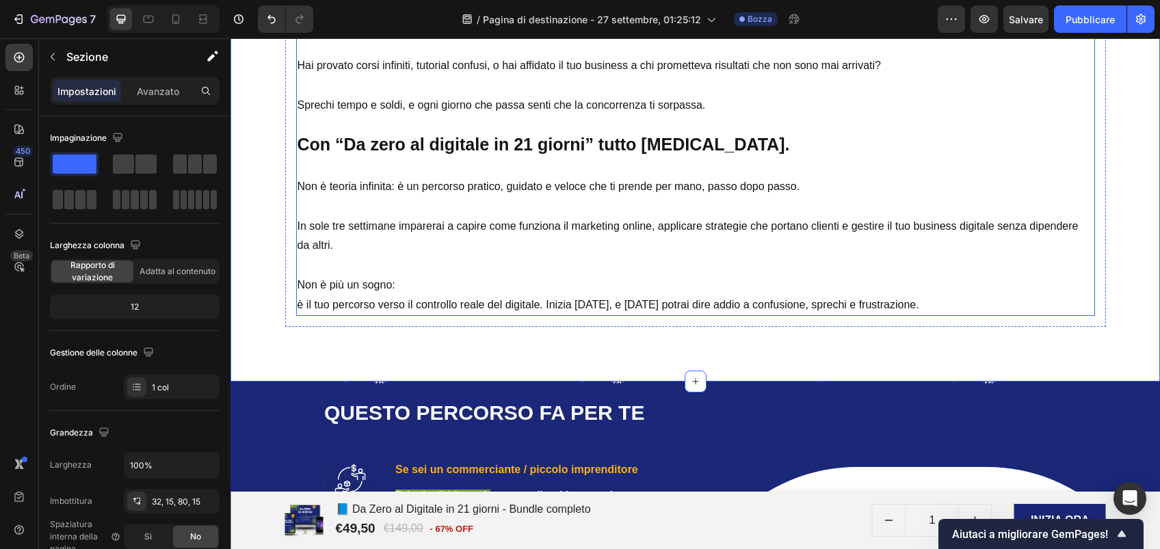
click at [378, 287] on p "Non è più un sogno:" at bounding box center [695, 286] width 796 height 20
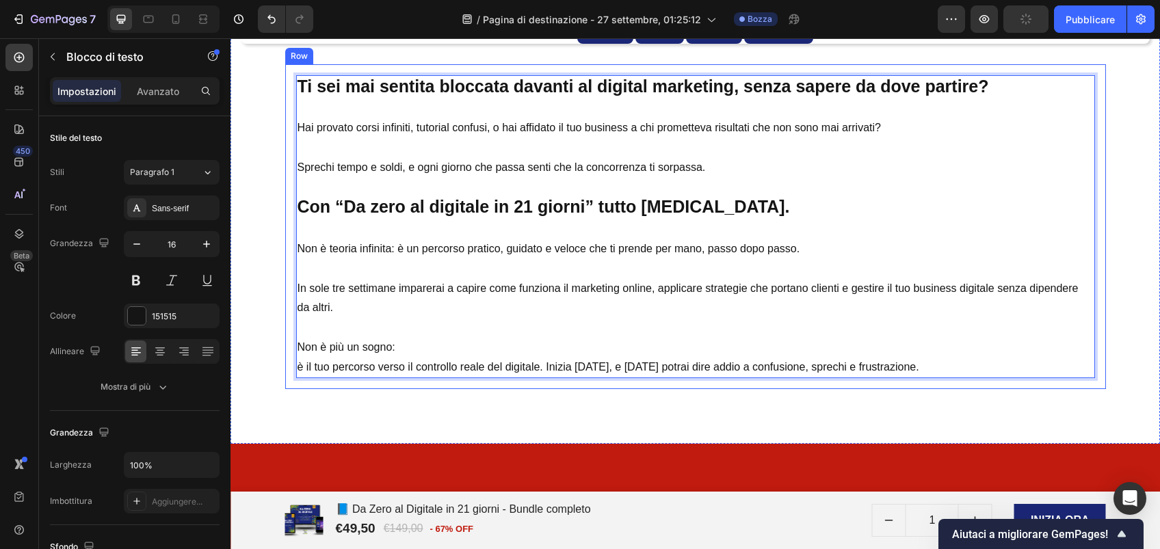
scroll to position [2052, 0]
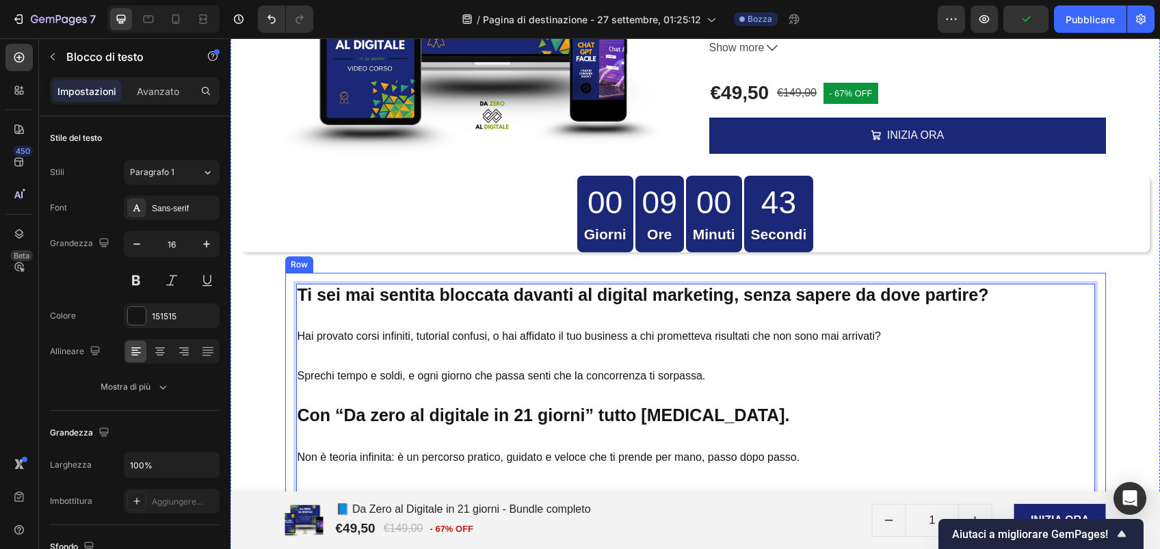
drag, startPoint x: 383, startPoint y: 287, endPoint x: 308, endPoint y: 280, distance: 75.5
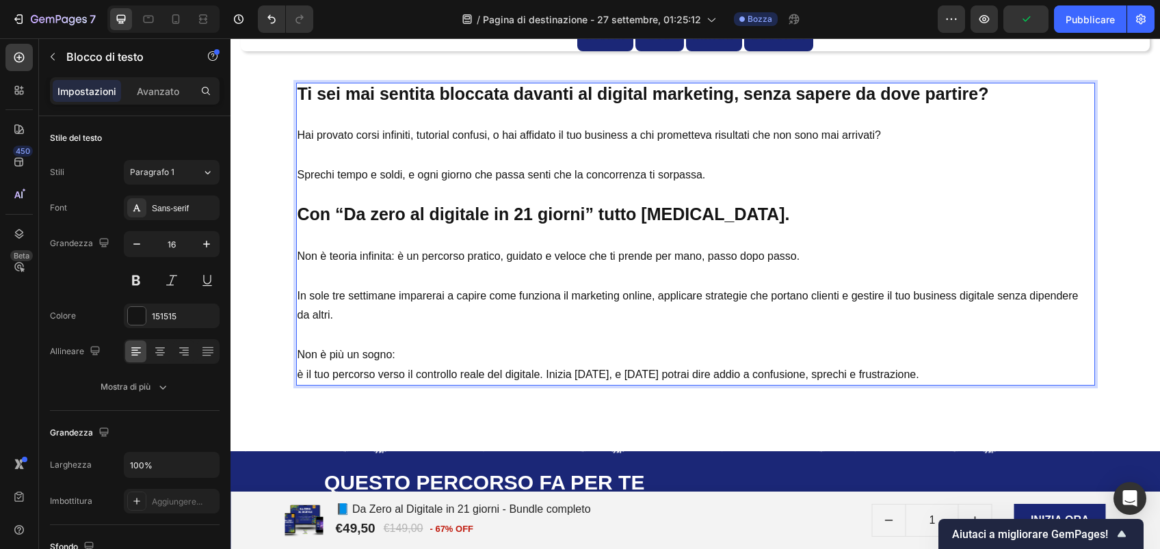
scroll to position [2256, 0]
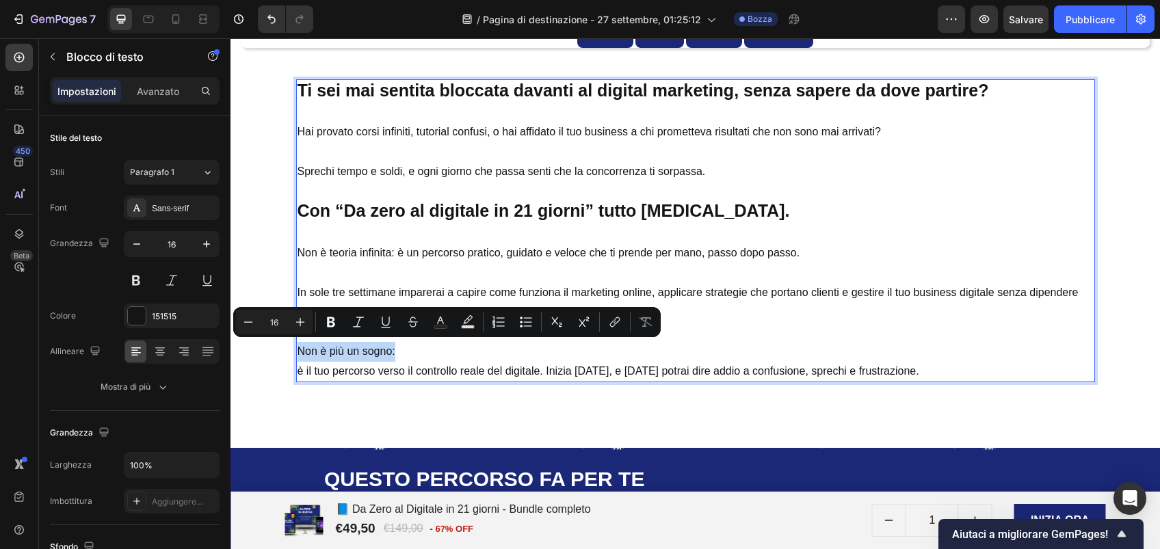
drag, startPoint x: 386, startPoint y: 353, endPoint x: 292, endPoint y: 356, distance: 94.4
click at [297, 356] on p "Non è più un sogno:" at bounding box center [695, 352] width 796 height 20
click at [335, 325] on icon "Barra degli strumenti contestuale dell'editor" at bounding box center [331, 322] width 14 height 14
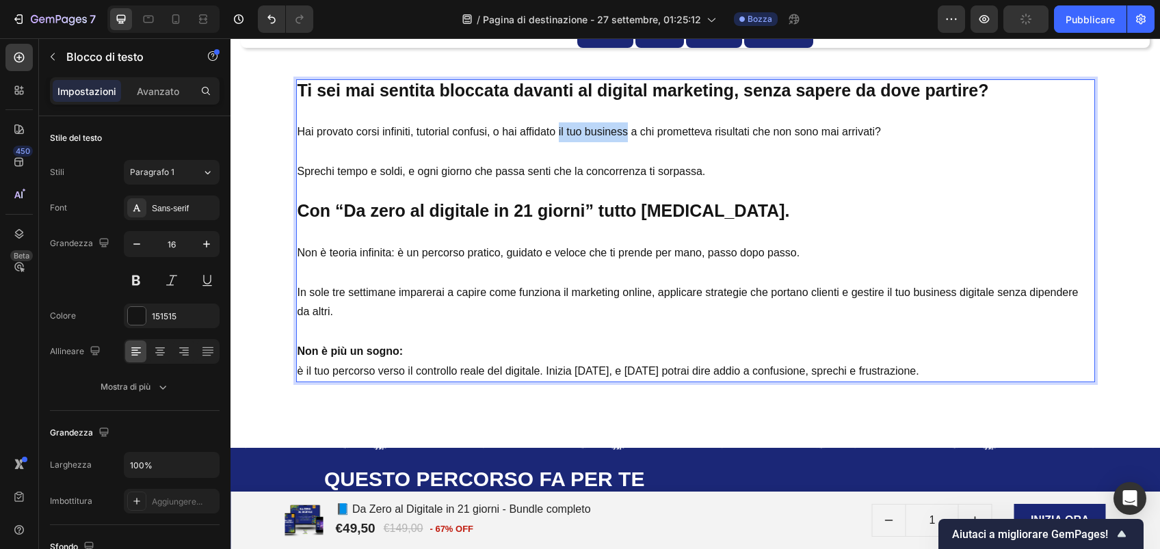
drag, startPoint x: 550, startPoint y: 133, endPoint x: 622, endPoint y: 137, distance: 71.9
click at [622, 137] on p "Hai provato corsi infiniti, tutorial confusi, o hai affidato il tuo business a …" at bounding box center [695, 123] width 796 height 40
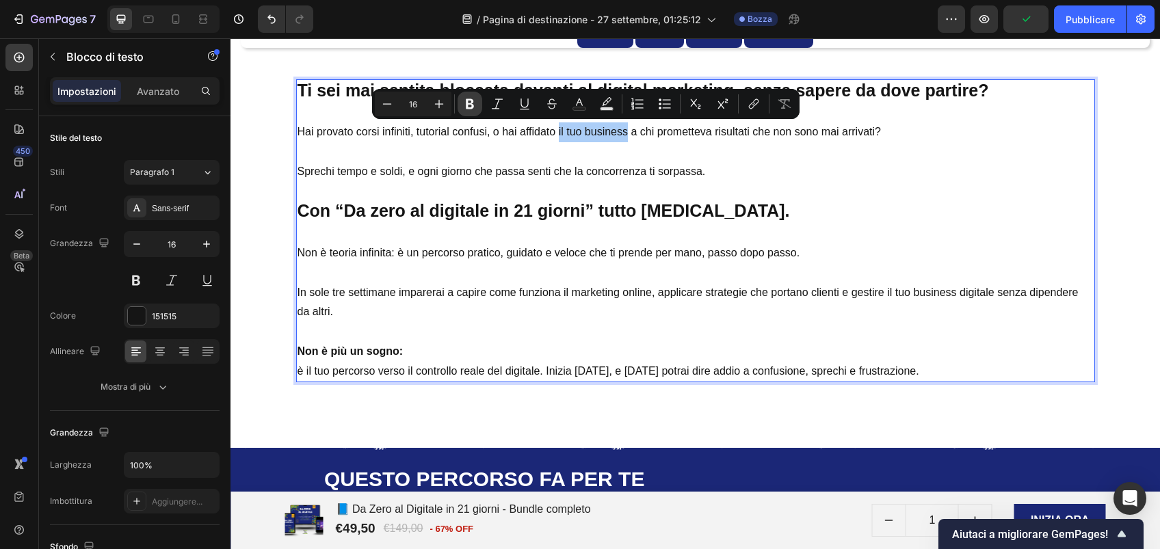
click at [465, 105] on icon "Barra degli strumenti contestuale dell'editor" at bounding box center [470, 104] width 14 height 14
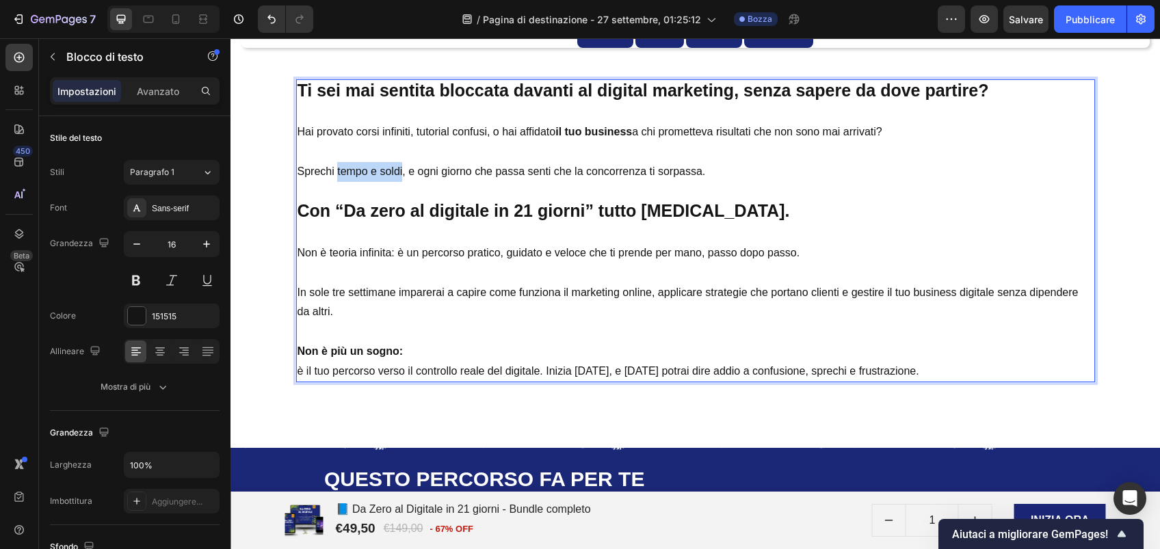
drag, startPoint x: 329, startPoint y: 170, endPoint x: 395, endPoint y: 178, distance: 66.8
click at [395, 178] on p "Sprechi tempo e soldi, e ogni giorno che passa senti che la concorrenza ti sorp…" at bounding box center [695, 172] width 796 height 20
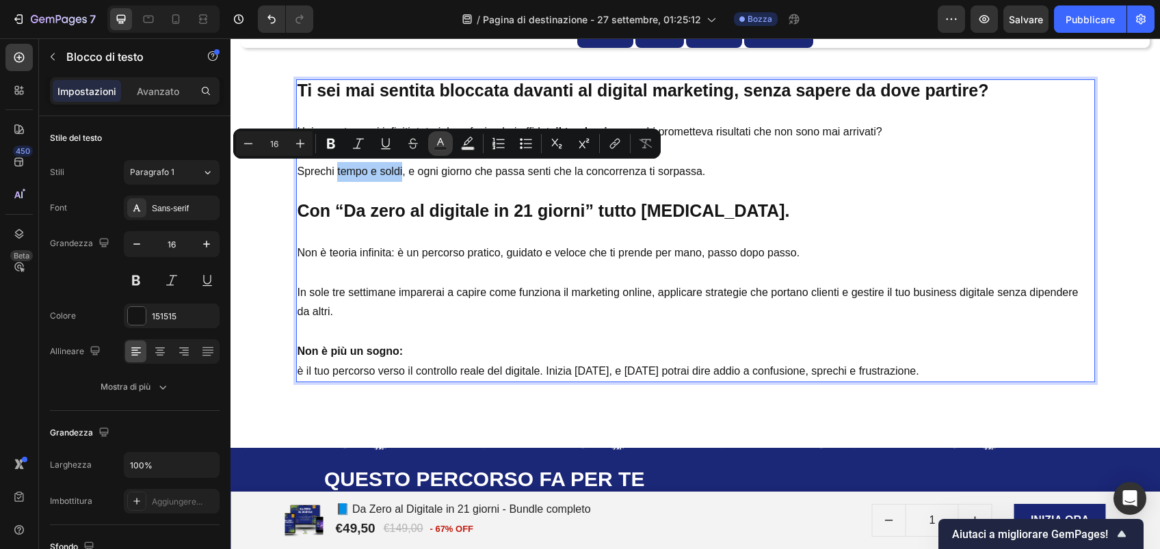
click at [438, 143] on icon "Barra degli strumenti contestuale dell'editor" at bounding box center [440, 142] width 7 height 8
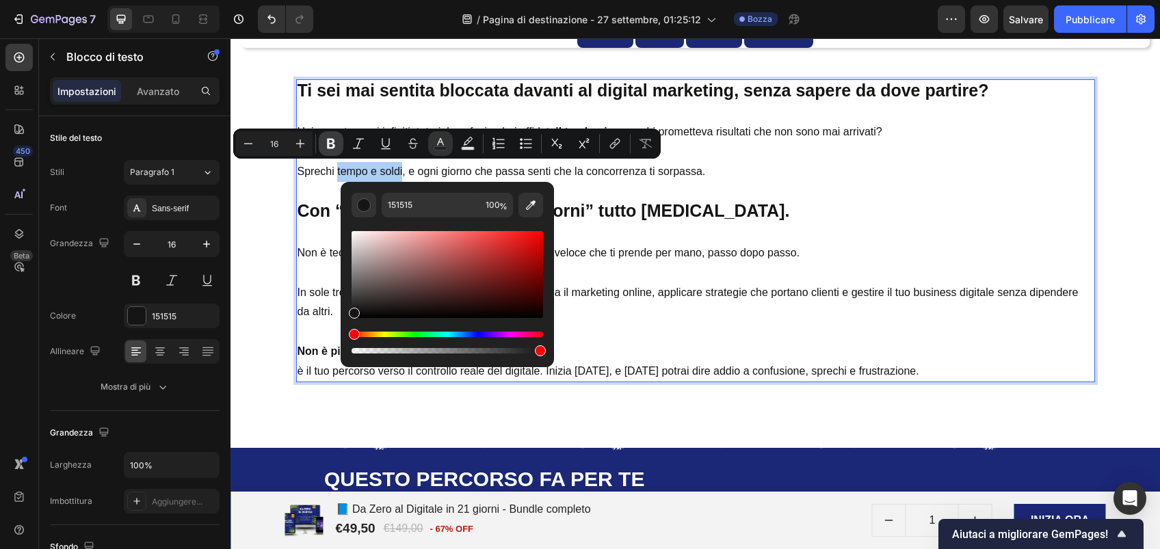
click at [328, 137] on icon "Barra degli strumenti contestuale dell'editor" at bounding box center [331, 144] width 14 height 14
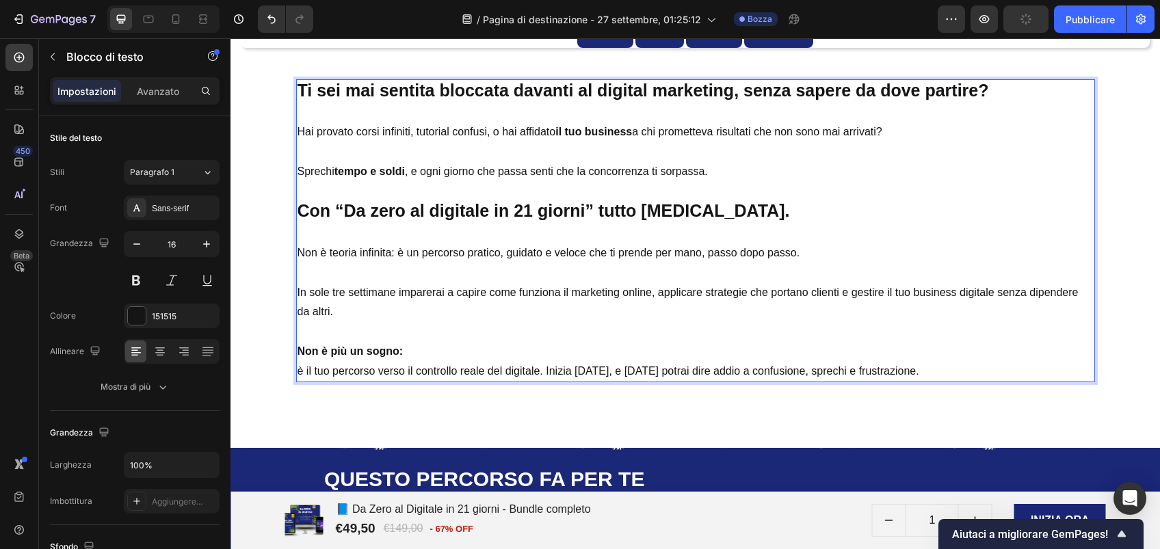
click at [328, 213] on strong "Con “Da zero al digitale in 21 giorni” tutto [MEDICAL_DATA]." at bounding box center [543, 210] width 492 height 19
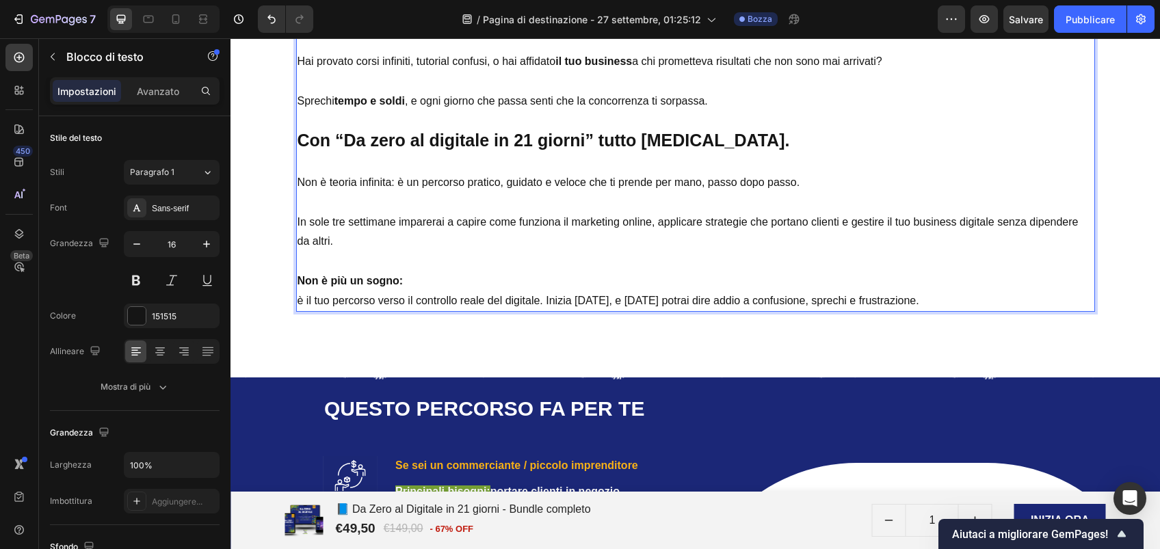
scroll to position [2327, 0]
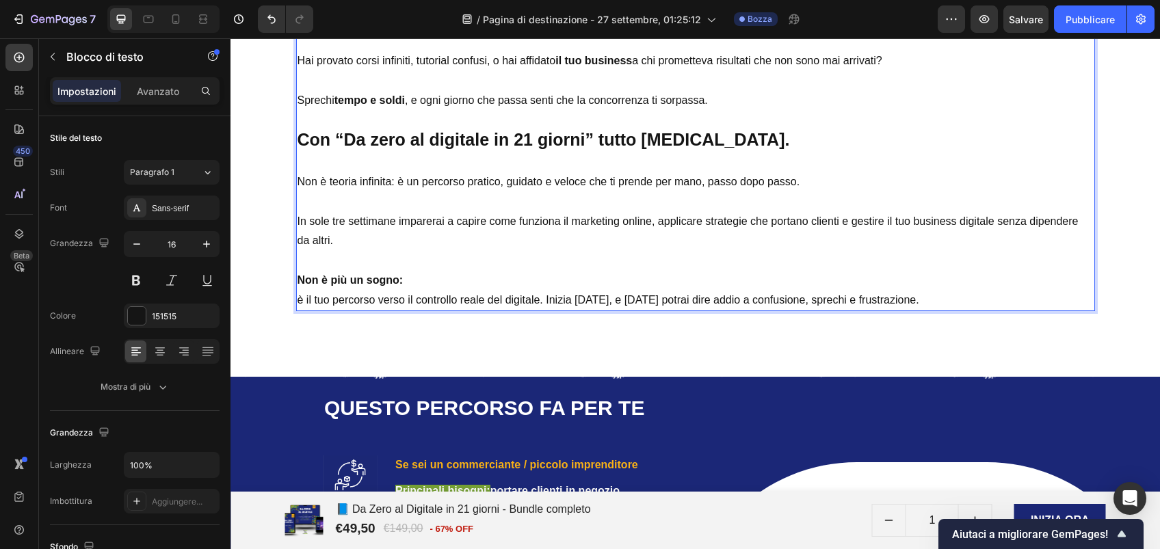
click at [390, 180] on p "Non è teoria infinita: è un percorso pratico, guidato e veloce che ti prende pe…" at bounding box center [695, 182] width 796 height 20
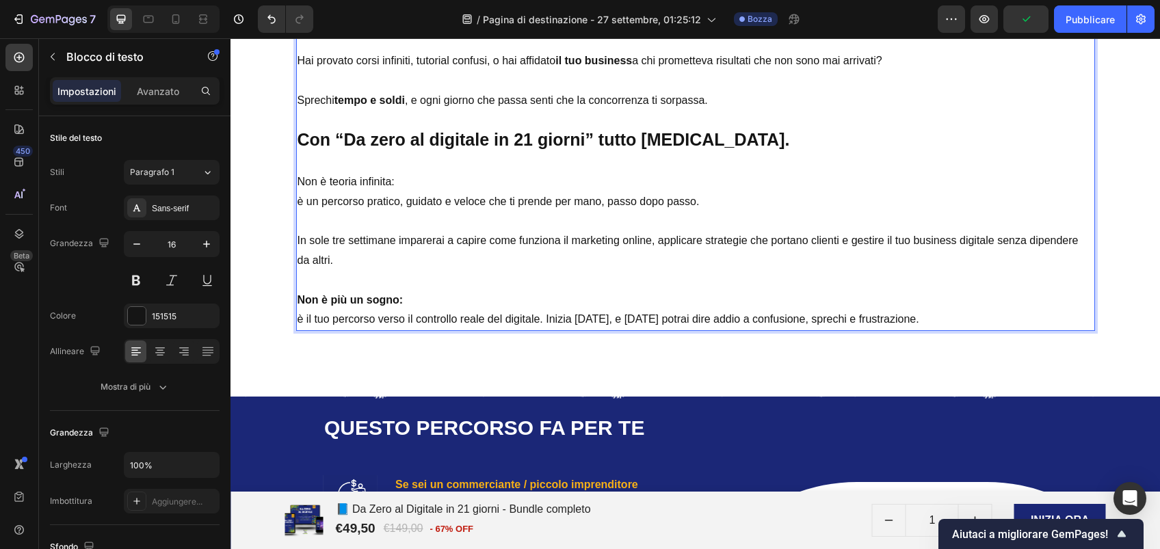
click at [383, 178] on p "Non è teoria infinita:" at bounding box center [695, 182] width 796 height 20
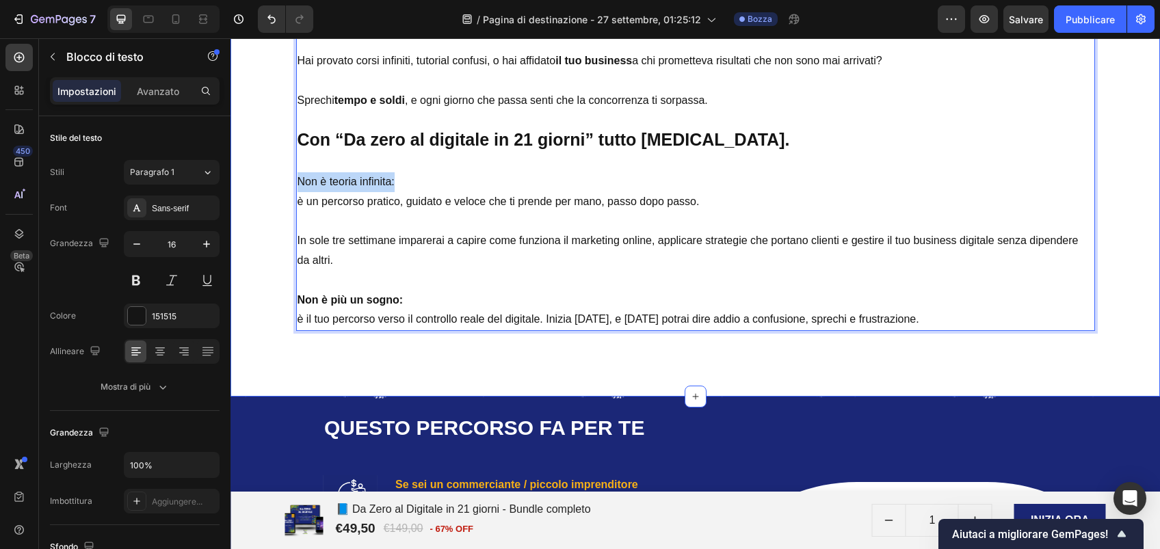
drag, startPoint x: 397, startPoint y: 178, endPoint x: 260, endPoint y: 173, distance: 136.9
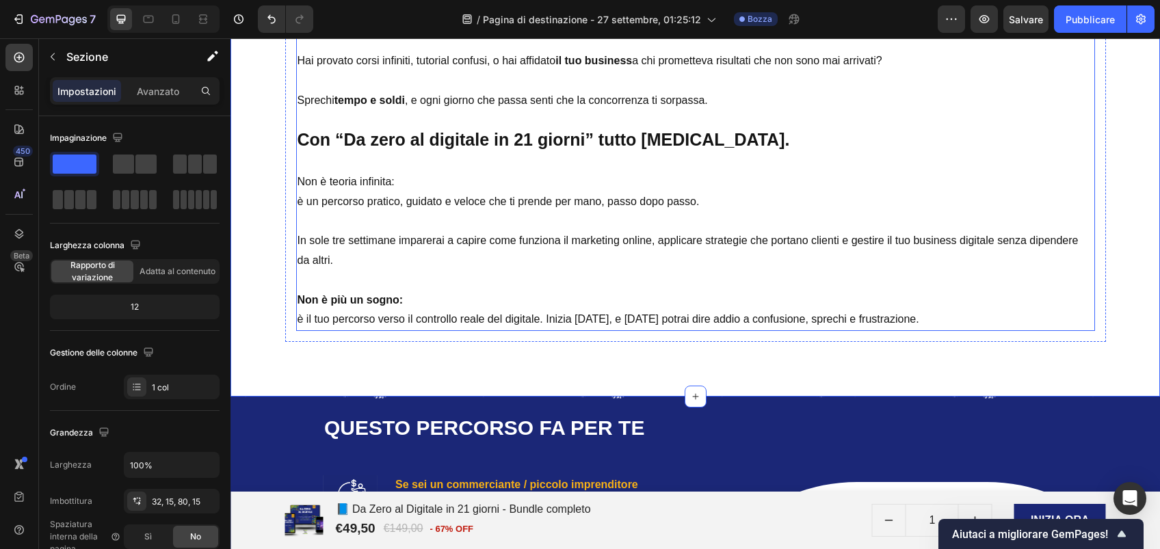
click at [397, 188] on p "Non è teoria infinita:" at bounding box center [695, 182] width 796 height 20
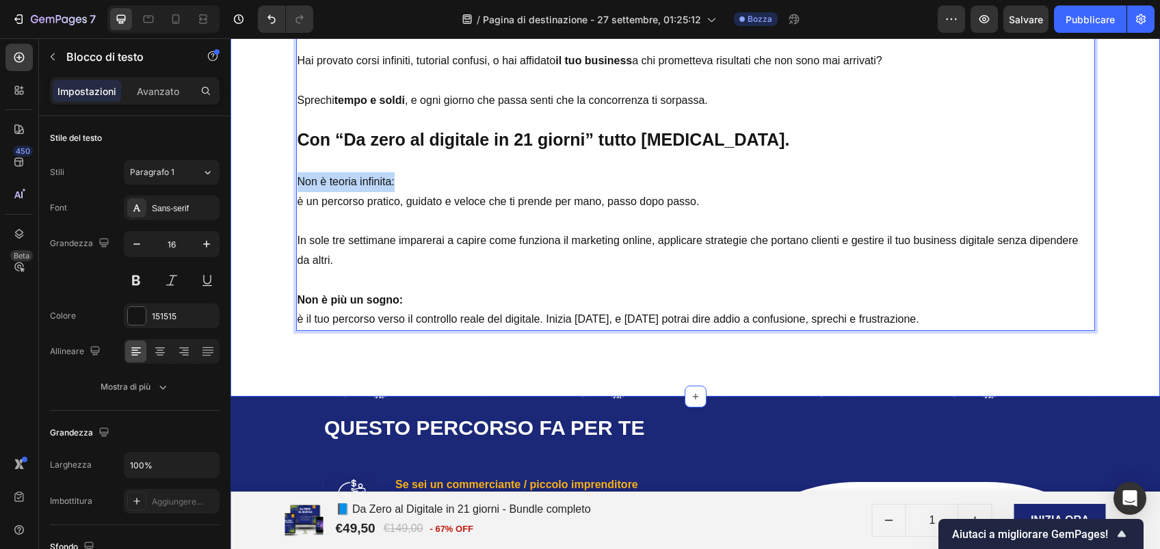
drag, startPoint x: 421, startPoint y: 181, endPoint x: 276, endPoint y: 181, distance: 144.3
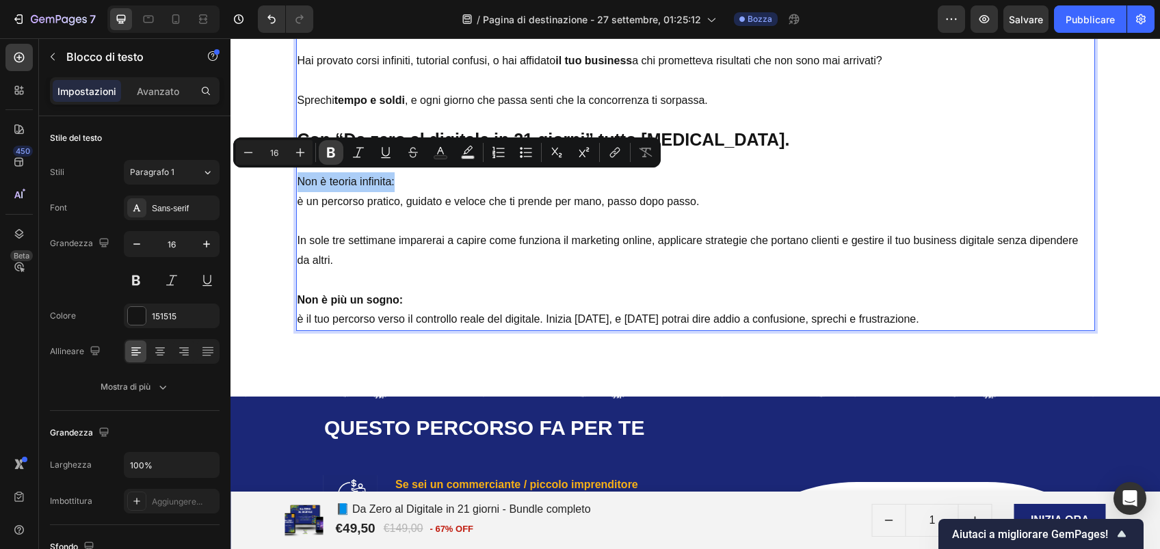
click at [329, 159] on icon "Barra degli strumenti contestuale dell'editor" at bounding box center [331, 153] width 14 height 14
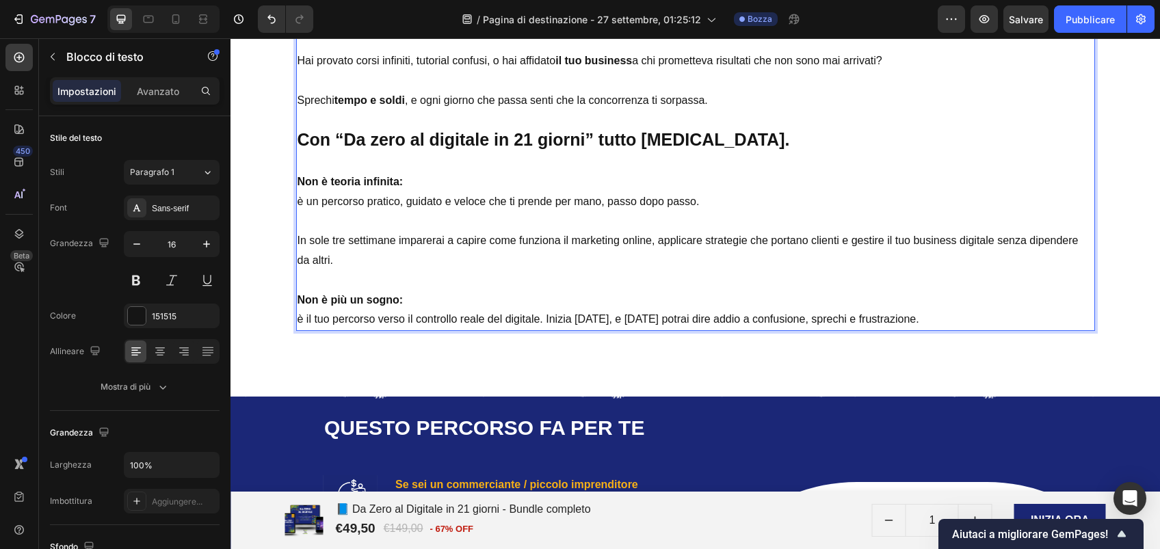
click at [422, 193] on p "è un percorso pratico, guidato e veloce che ti prende per mano, passo dopo pass…" at bounding box center [695, 202] width 796 height 20
drag, startPoint x: 325, startPoint y: 242, endPoint x: 388, endPoint y: 243, distance: 62.9
click at [388, 243] on p "In sole tre settimane imparerai a capire come funziona il marketing online, app…" at bounding box center [695, 241] width 796 height 59
click at [329, 222] on p "In sole tre settimane imparerai a capire come funziona il marketing online, app…" at bounding box center [695, 241] width 796 height 59
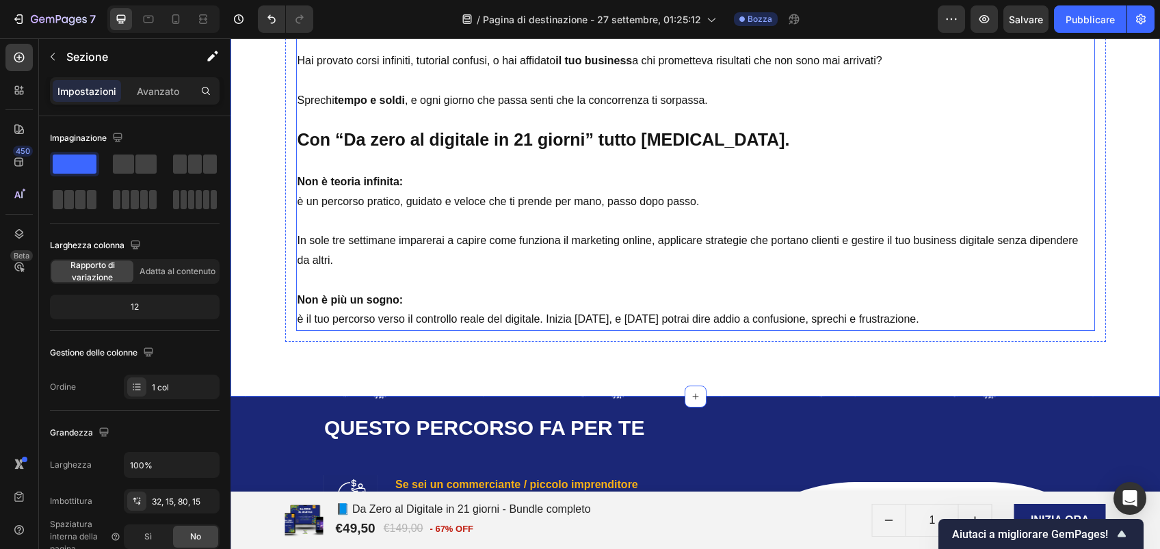
click at [316, 236] on p "⁠⁠⁠⁠⁠⁠⁠ In sole tre settimane imparerai a capire come funziona il marketing onl…" at bounding box center [695, 241] width 796 height 59
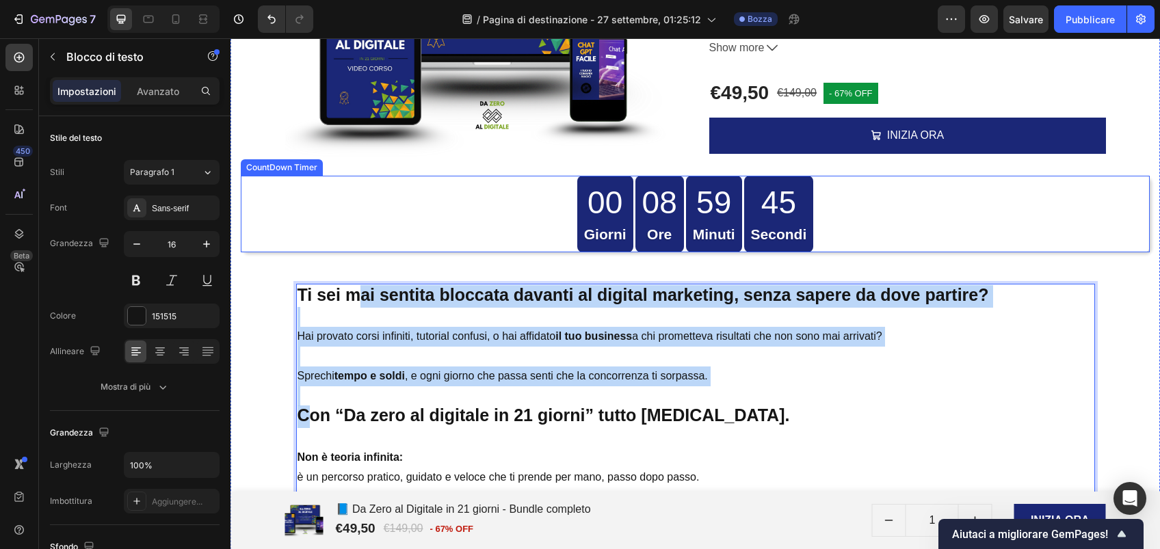
drag, startPoint x: 302, startPoint y: 237, endPoint x: 348, endPoint y: 243, distance: 46.2
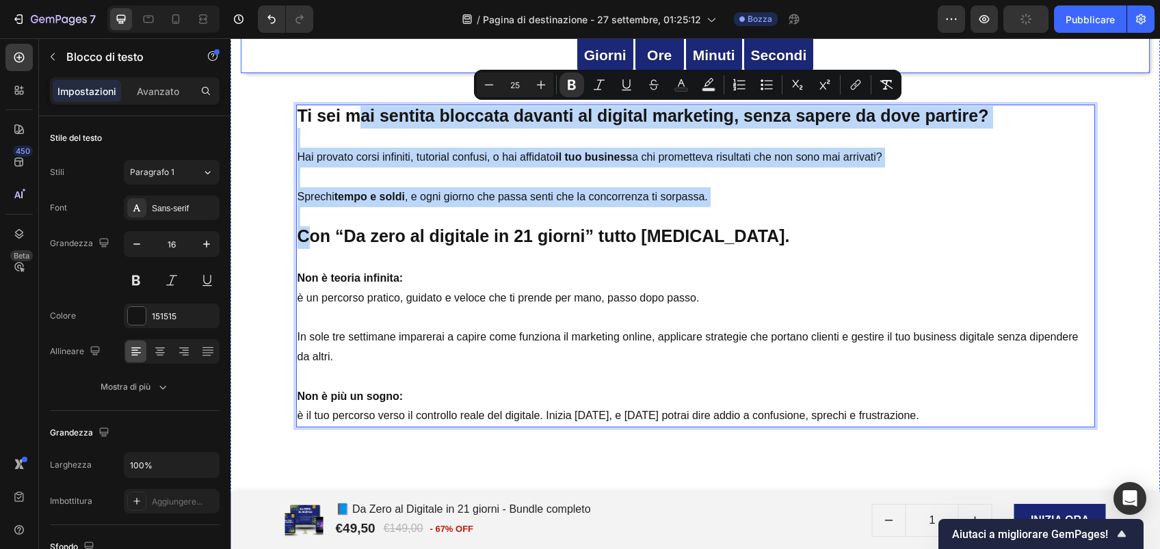
scroll to position [2243, 0]
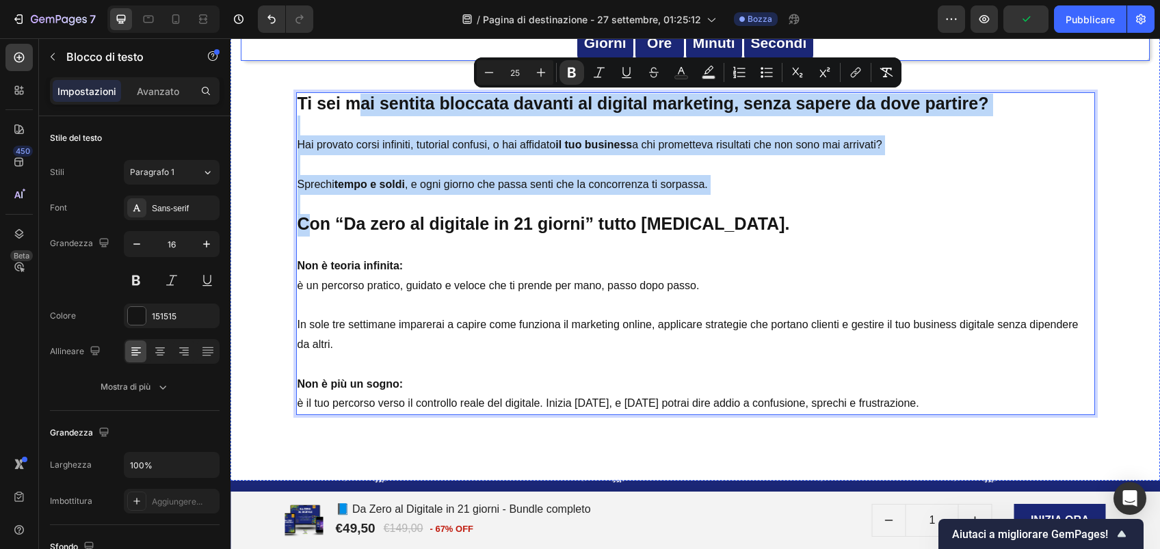
type input "16"
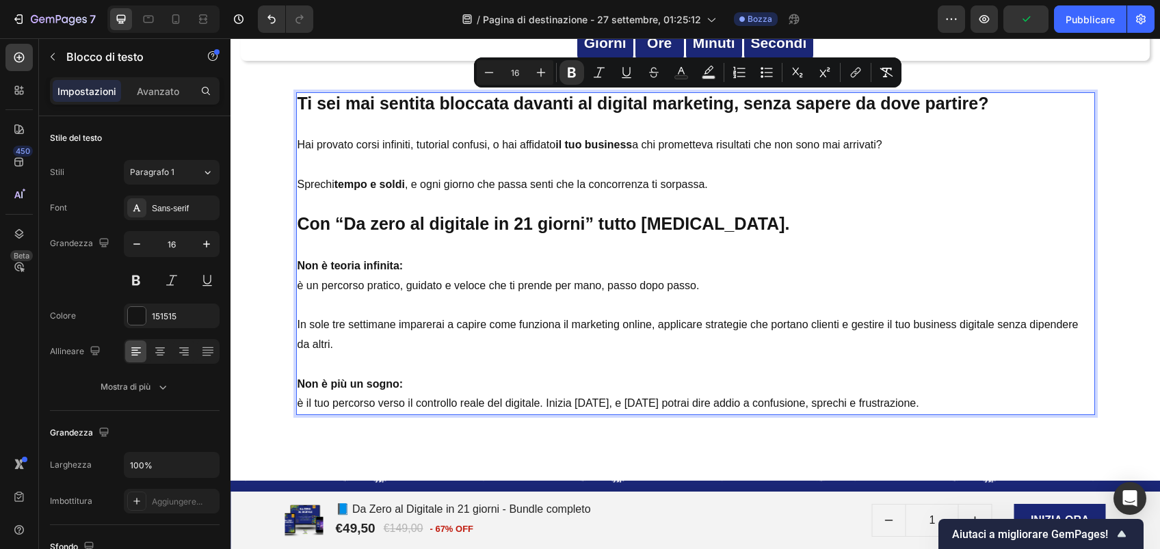
click at [348, 243] on p "Rich Text Editor. Editing area: main" at bounding box center [695, 247] width 796 height 20
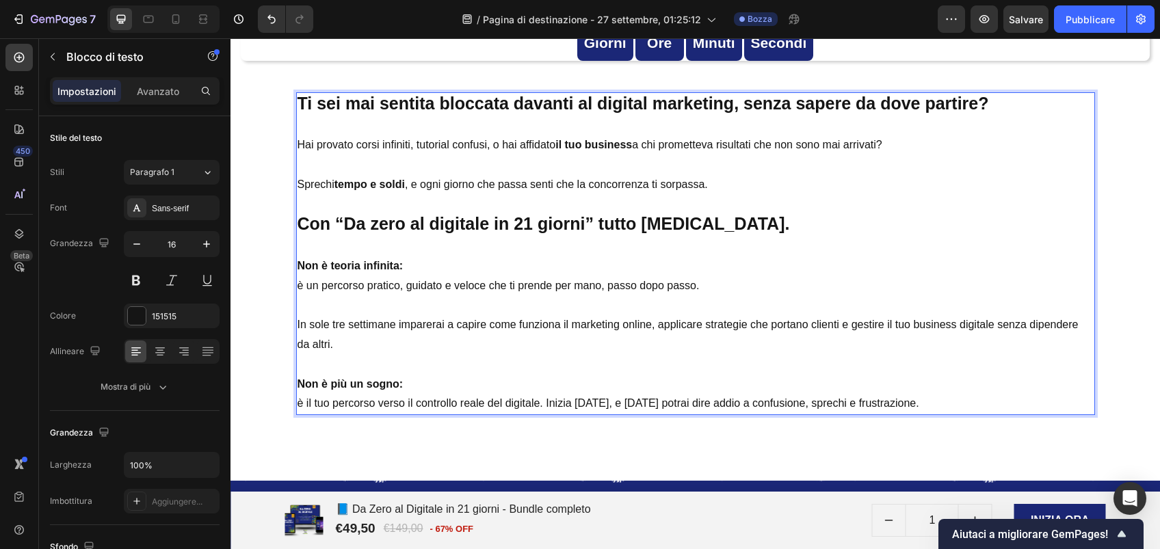
click at [303, 325] on p "In sole tre settimane imparerai a capire come funziona il marketing online, app…" at bounding box center [695, 325] width 796 height 59
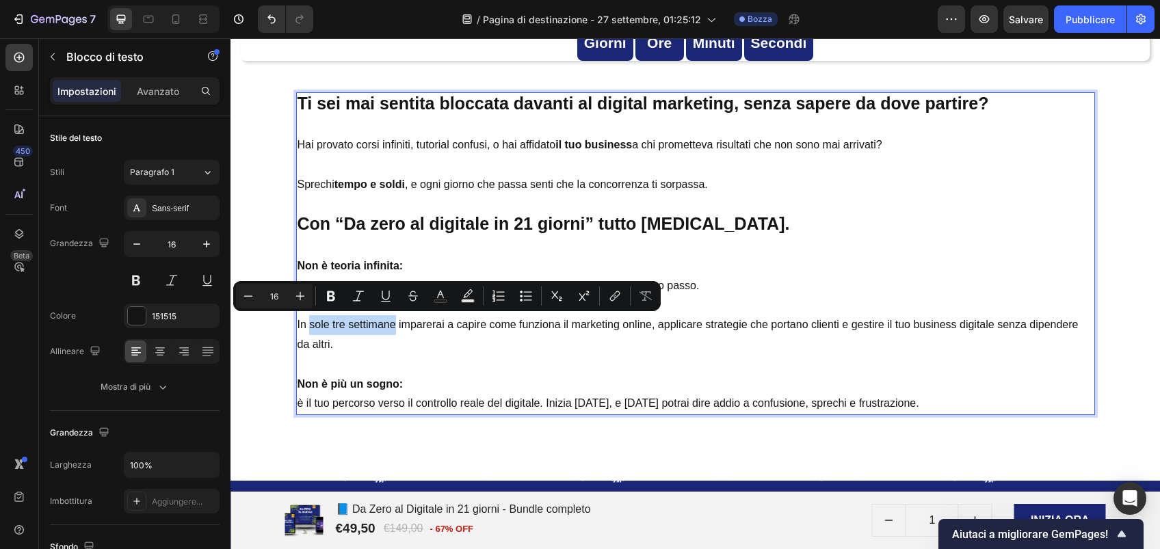
drag, startPoint x: 303, startPoint y: 324, endPoint x: 387, endPoint y: 328, distance: 84.2
click at [387, 328] on p "In sole tre settimane imparerai a capire come funziona il marketing online, app…" at bounding box center [695, 325] width 796 height 59
click at [337, 302] on icon "Barra degli strumenti contestuale dell'editor" at bounding box center [331, 296] width 14 height 14
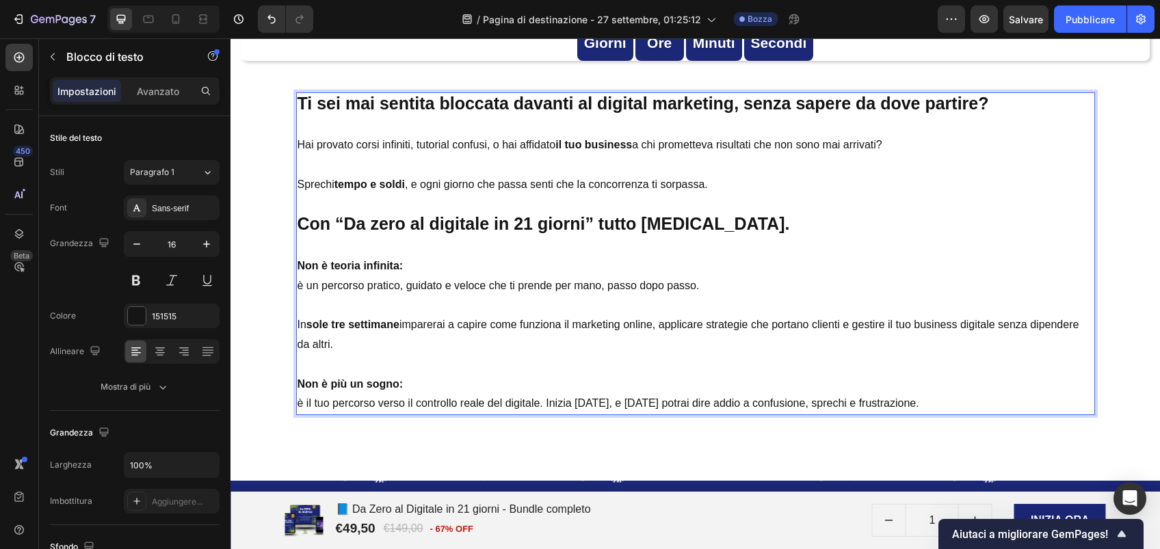
drag, startPoint x: 996, startPoint y: 323, endPoint x: 996, endPoint y: 339, distance: 15.7
click at [996, 339] on p "In sole tre settimane imparerai a capire come funziona il marketing online, app…" at bounding box center [695, 325] width 796 height 59
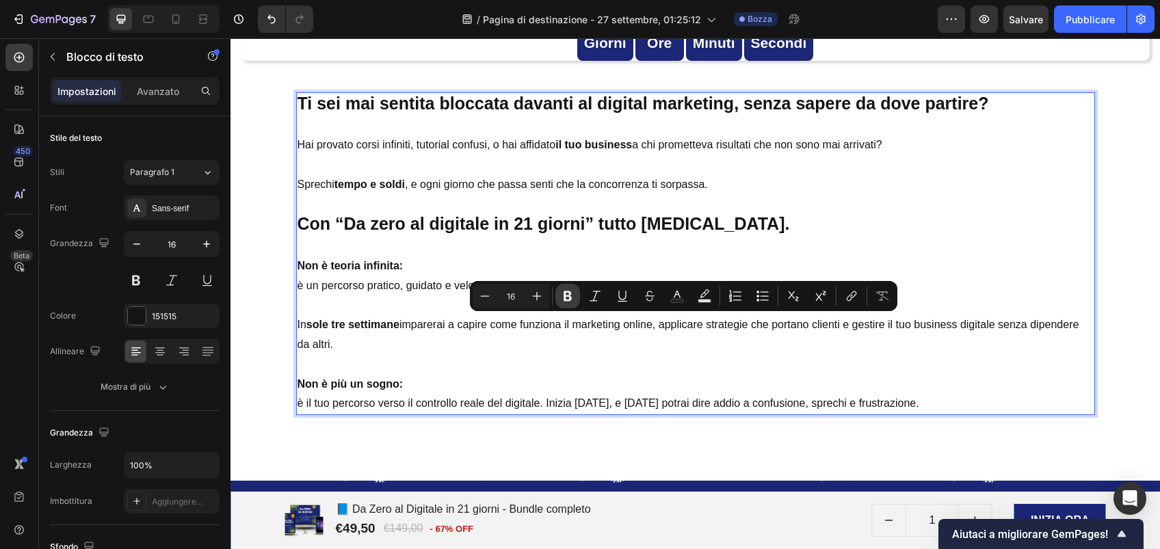
click at [563, 295] on icon "Barra degli strumenti contestuale dell'editor" at bounding box center [568, 296] width 14 height 14
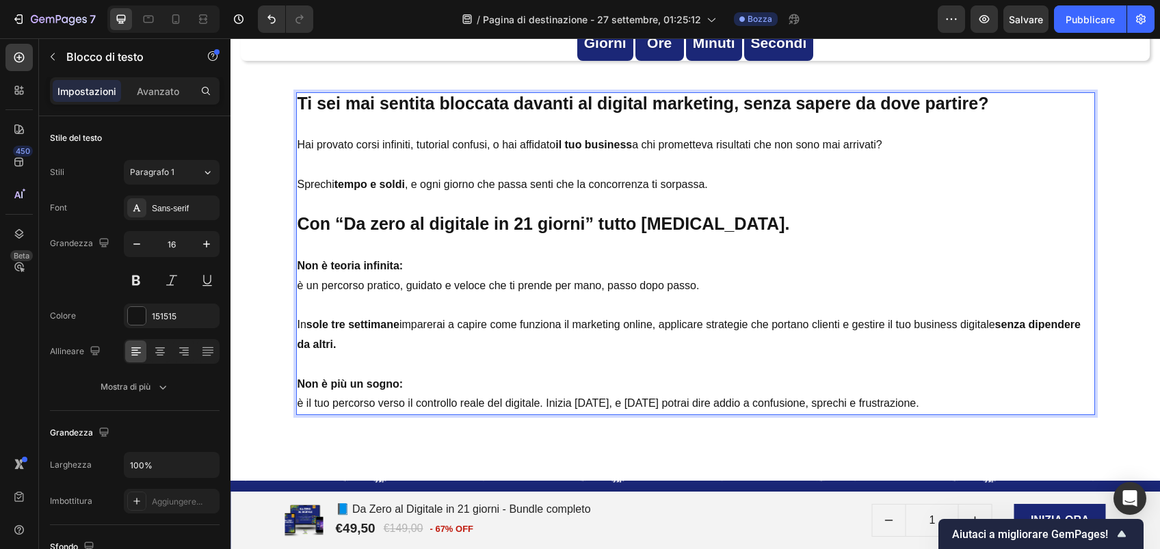
click at [636, 349] on p "In sole tre settimane imparerai a capire come funziona il marketing online, app…" at bounding box center [695, 325] width 796 height 59
click at [458, 323] on p "In sole tre settimane imparerai a capire come funziona il marketing online, app…" at bounding box center [695, 325] width 796 height 59
click at [458, 323] on p "In sole tre settimane imparerai acapire come funziona il marketing online, appl…" at bounding box center [695, 325] width 796 height 59
click at [300, 104] on strong "Ti sei mai sentita bloccata davanti al digital marketing, senza sapere da dove …" at bounding box center [645, 103] width 691 height 19
click at [453, 323] on p "In sole tre settimane imparerai acapire come funziona il marketing online, appl…" at bounding box center [695, 325] width 796 height 59
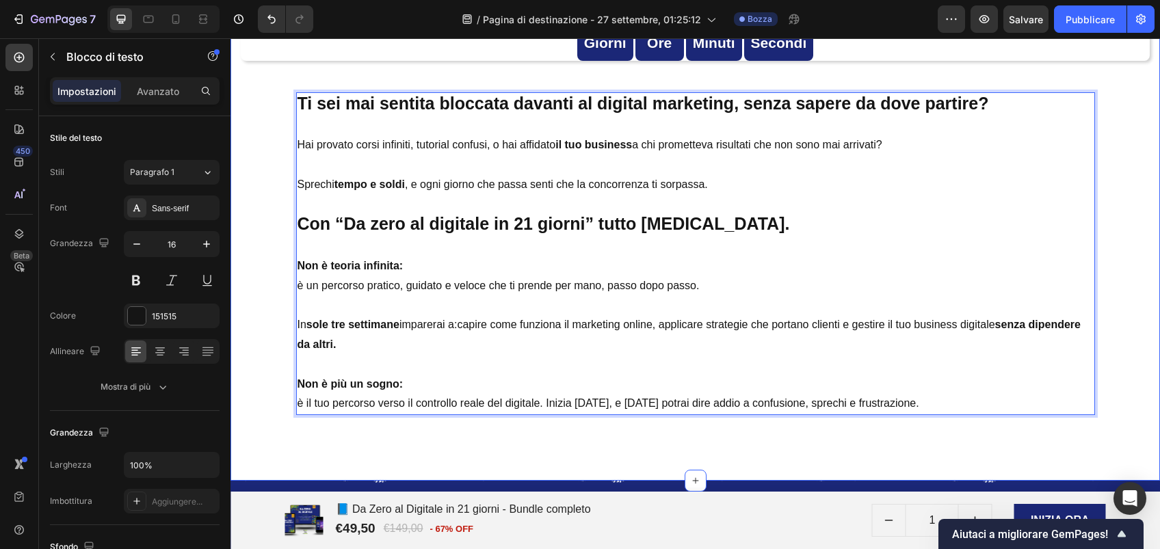
click at [261, 269] on div "Product Images 📘 Da Zero al Digitale in 21 giorni - Bundle completo Product Tit…" at bounding box center [695, 62] width 909 height 728
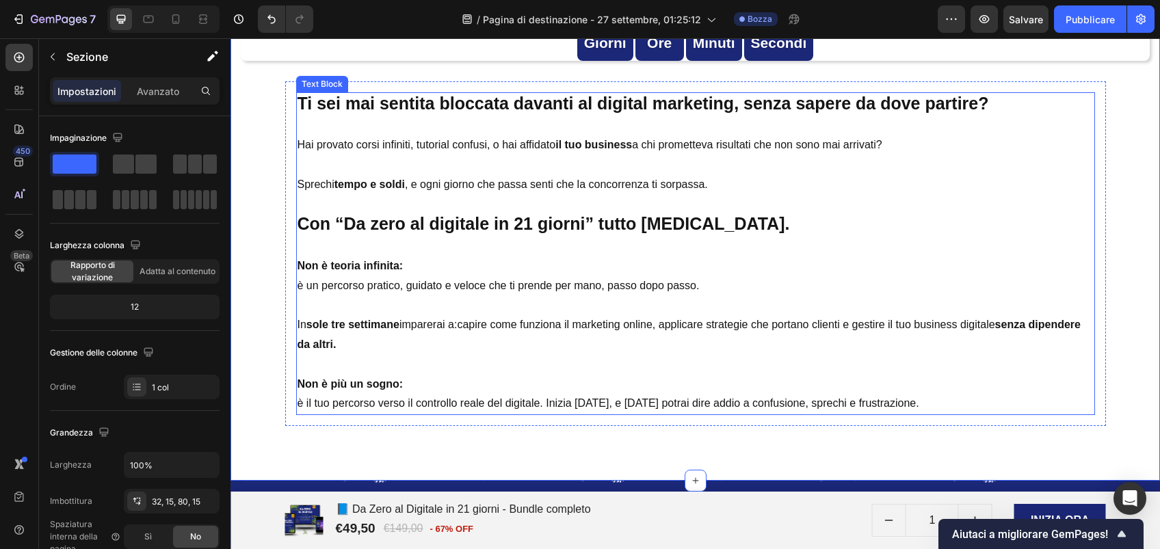
click at [457, 328] on p "In sole tre settimane imparerai a:capire come funziona il marketing online, app…" at bounding box center [695, 325] width 796 height 59
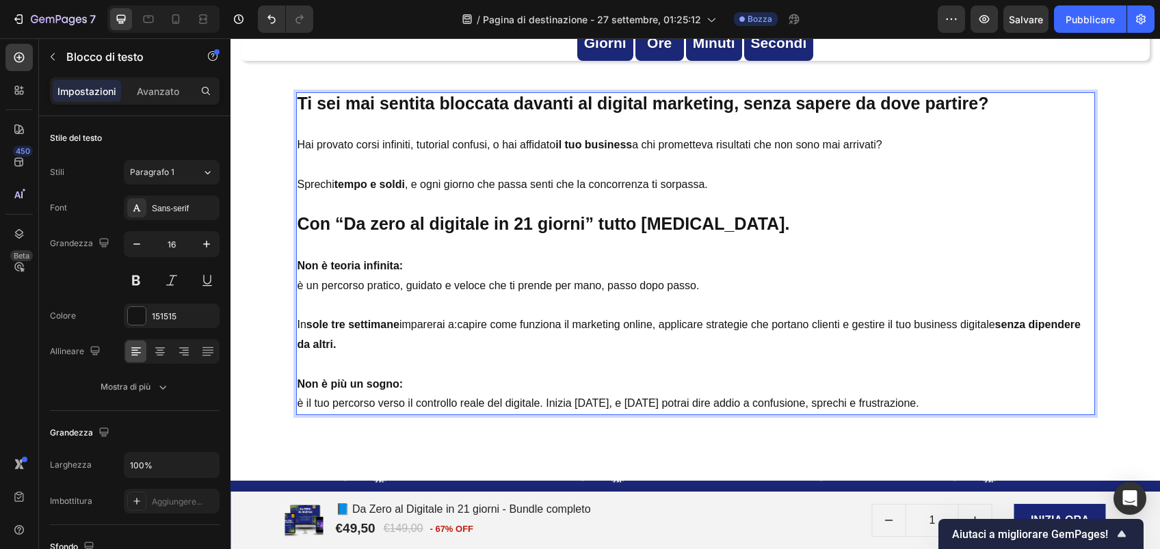
click at [460, 324] on p "In sole tre settimane imparerai a:capire come funziona il marketing online, app…" at bounding box center [695, 325] width 796 height 59
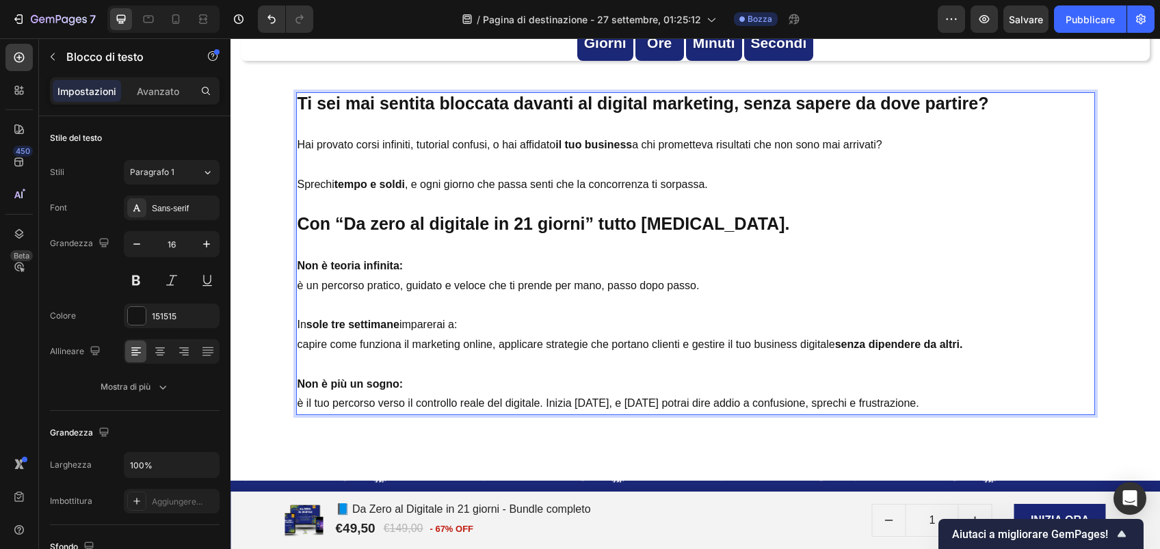
click at [492, 342] on p "capire come funziona il marketing online, applicare strategie che portano clien…" at bounding box center [695, 345] width 796 height 20
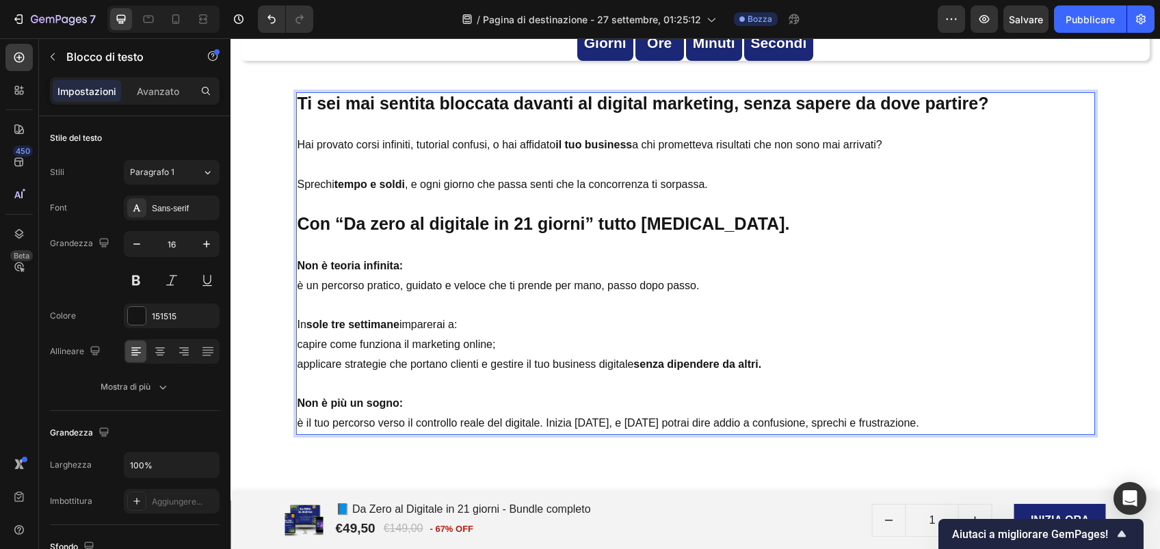
click at [484, 365] on p "applicare strategie che portano clienti e gestire il tuo business digitale senz…" at bounding box center [695, 365] width 796 height 20
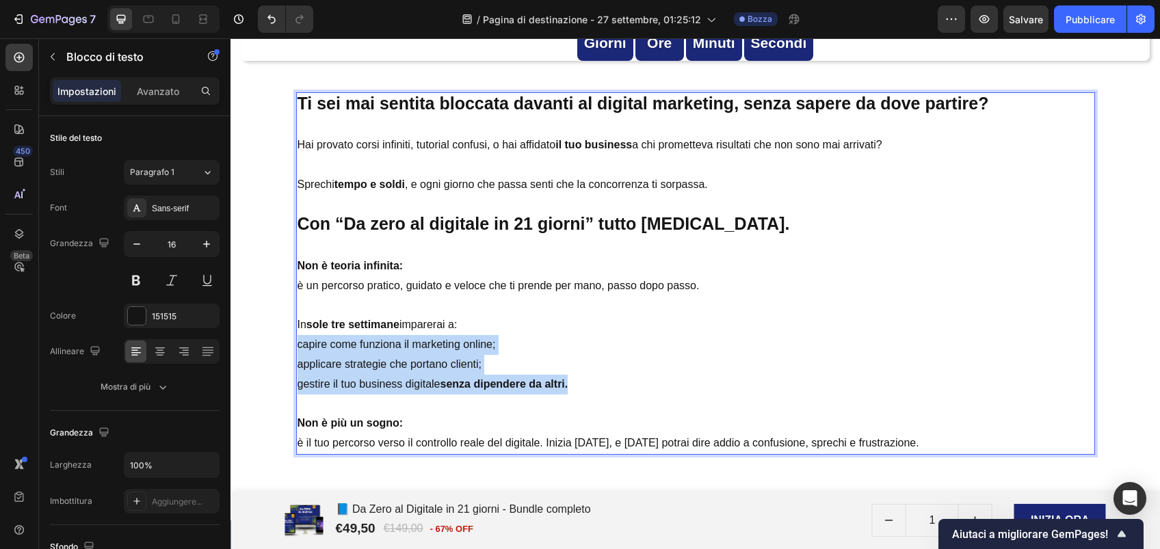
drag, startPoint x: 292, startPoint y: 343, endPoint x: 564, endPoint y: 391, distance: 275.8
click at [564, 391] on div "Ti sei mai sentita bloccata davanti al digital marketing, senza sapere da dove …" at bounding box center [695, 273] width 799 height 362
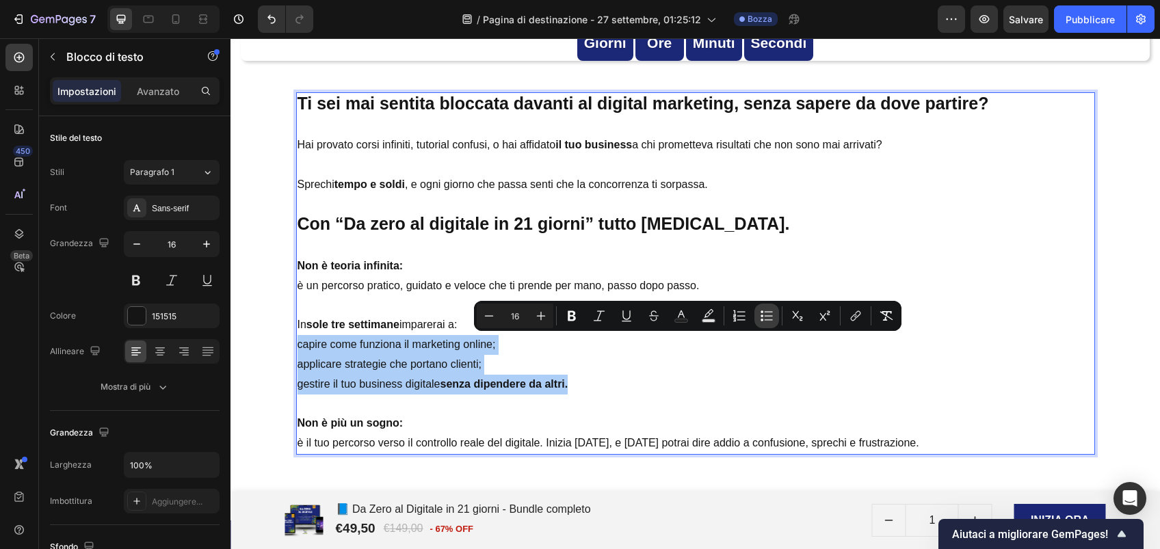
click at [768, 322] on icon "Barra degli strumenti contestuale dell'editor" at bounding box center [767, 316] width 14 height 14
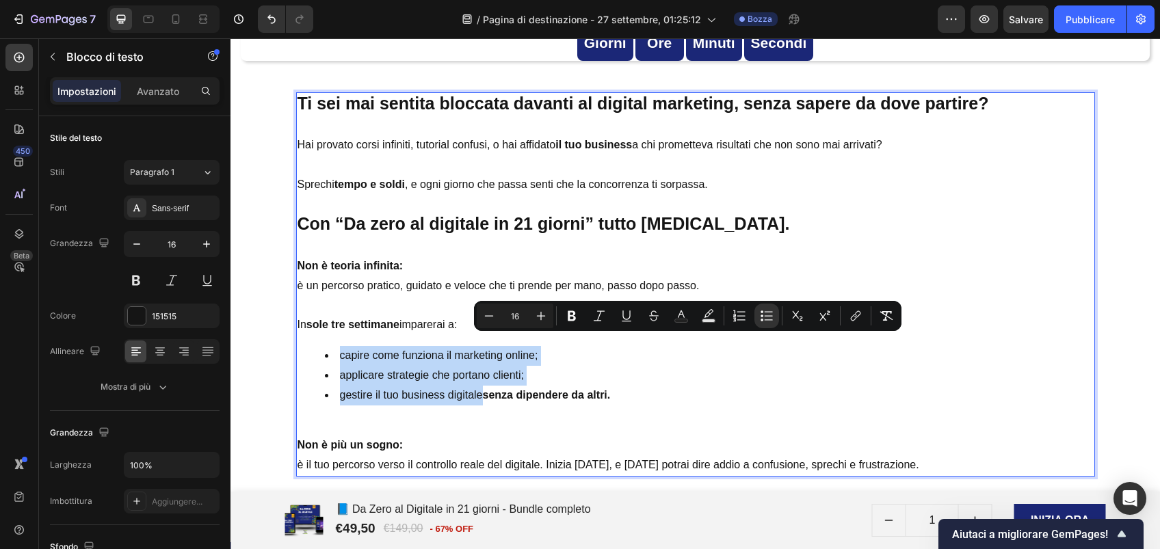
click at [545, 350] on li "capire come funziona il marketing online;" at bounding box center [709, 356] width 769 height 20
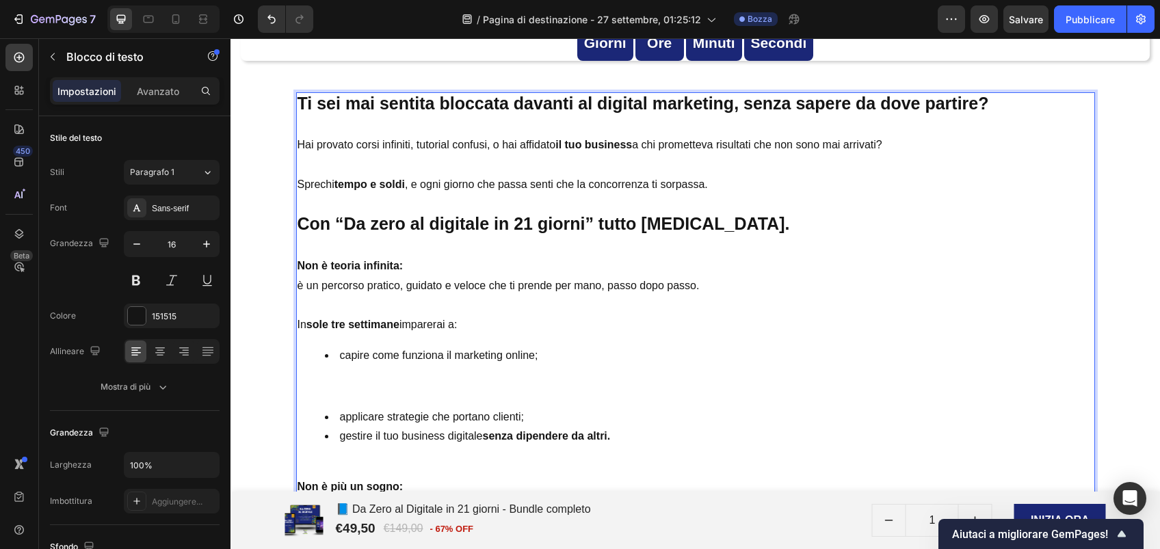
click at [532, 413] on li "applicare strategie che portano clienti;" at bounding box center [709, 418] width 769 height 20
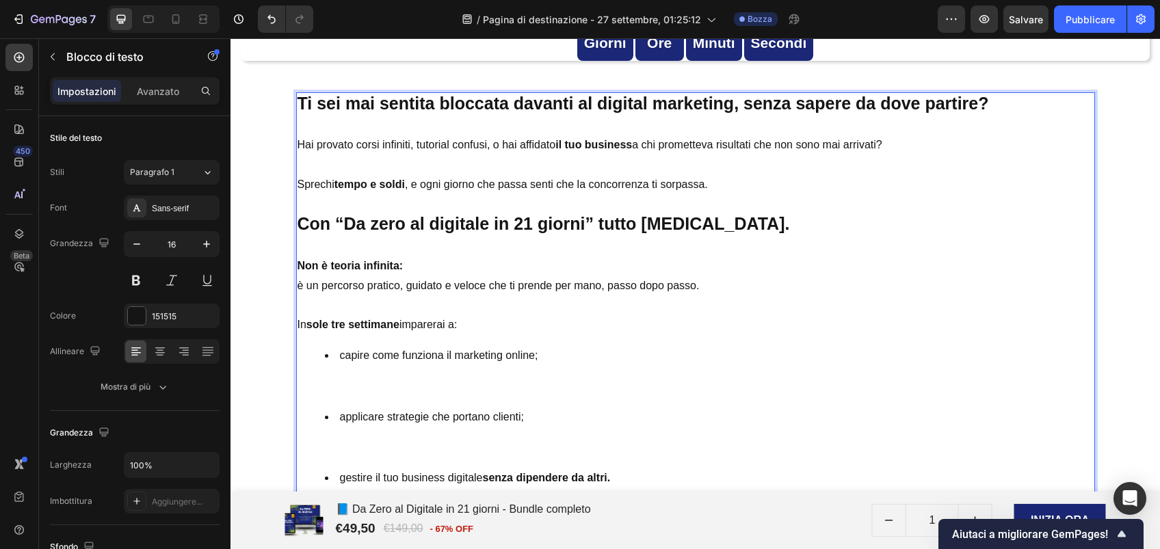
click at [481, 324] on p "In sole tre settimane imparerai a:" at bounding box center [695, 316] width 796 height 40
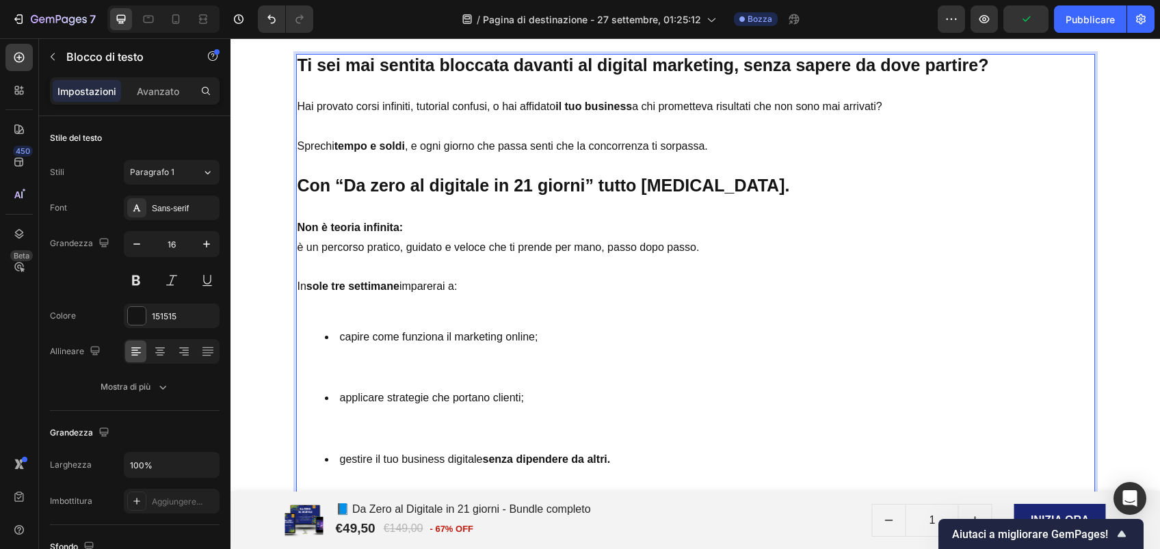
scroll to position [2402, 0]
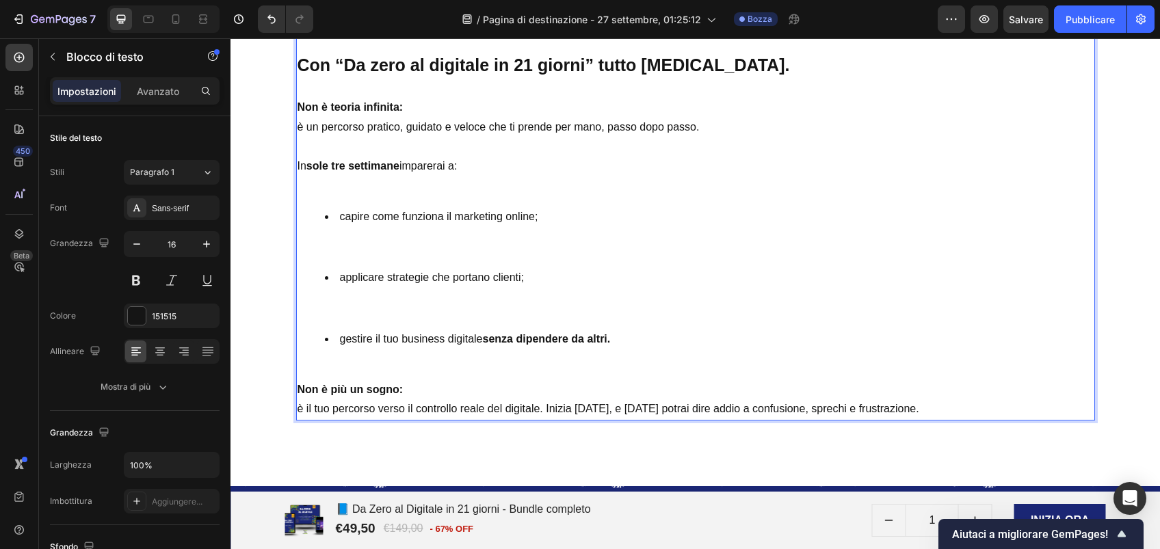
click at [378, 241] on p "Rich Text Editor. Editing area: main" at bounding box center [695, 248] width 796 height 20
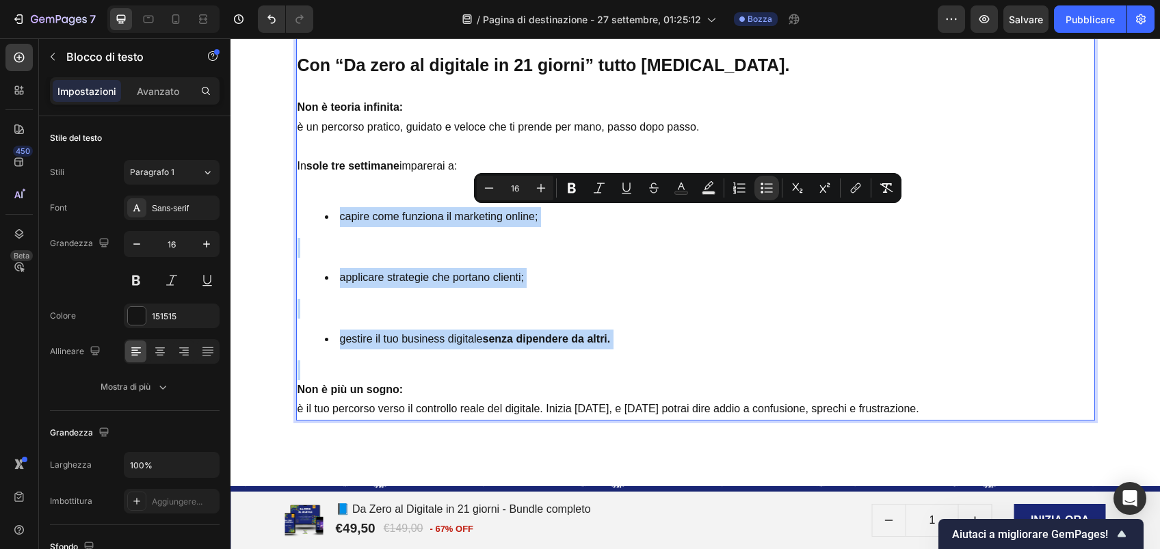
drag, startPoint x: 301, startPoint y: 202, endPoint x: 601, endPoint y: 354, distance: 336.4
click at [601, 354] on div "Ti sei mai sentita bloccata davanti al digital marketing, senza sapere da dove …" at bounding box center [695, 178] width 799 height 488
click at [341, 284] on li "applicare strategie che portano clienti;" at bounding box center [709, 278] width 769 height 20
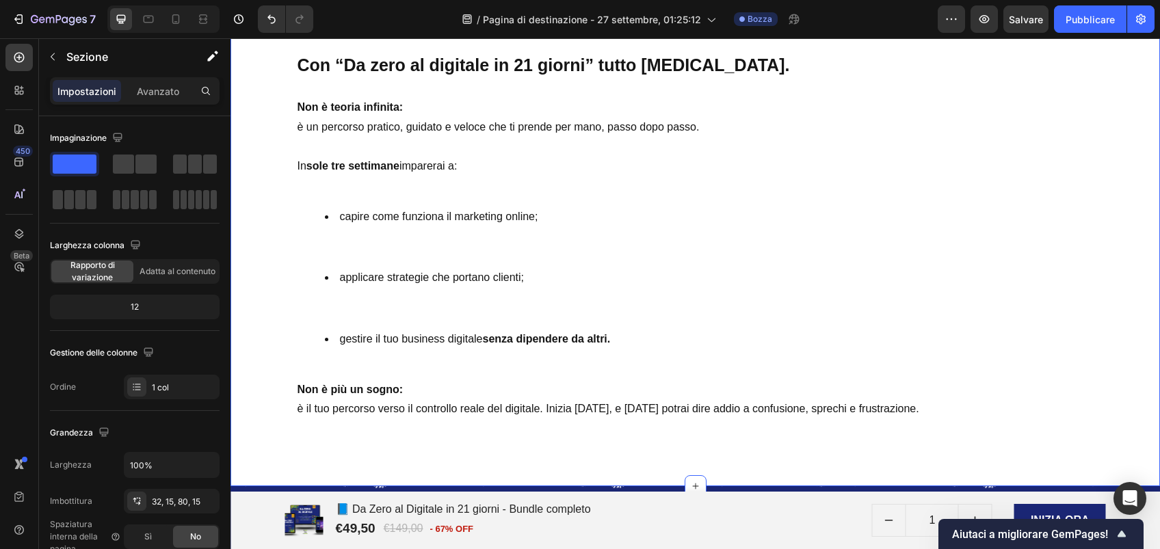
click at [372, 268] on li "applicare strategie che portano clienti;" at bounding box center [709, 278] width 769 height 20
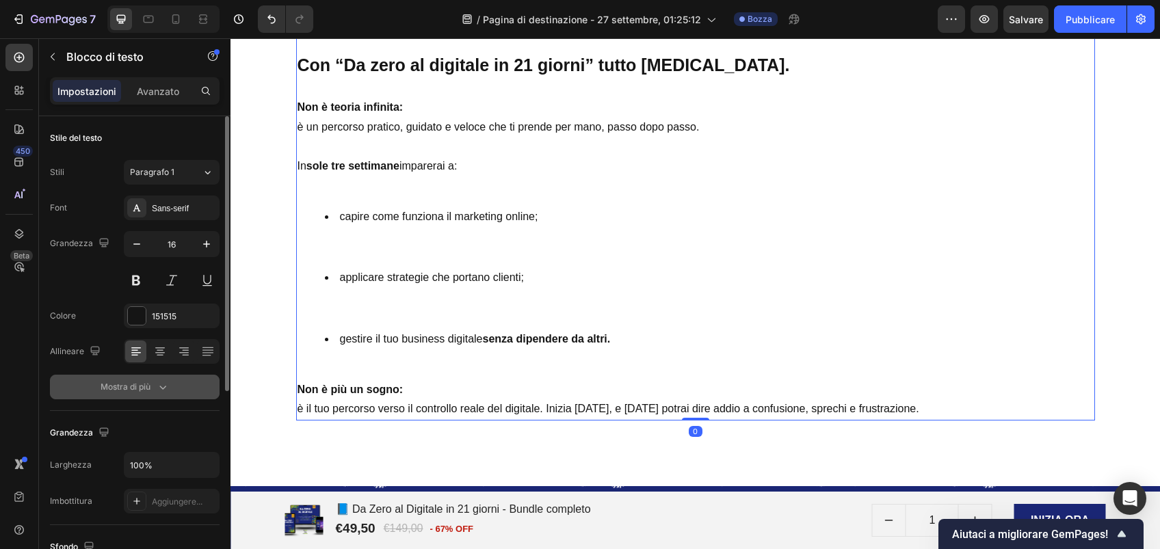
click at [173, 382] on button "Mostra di più" at bounding box center [135, 387] width 170 height 25
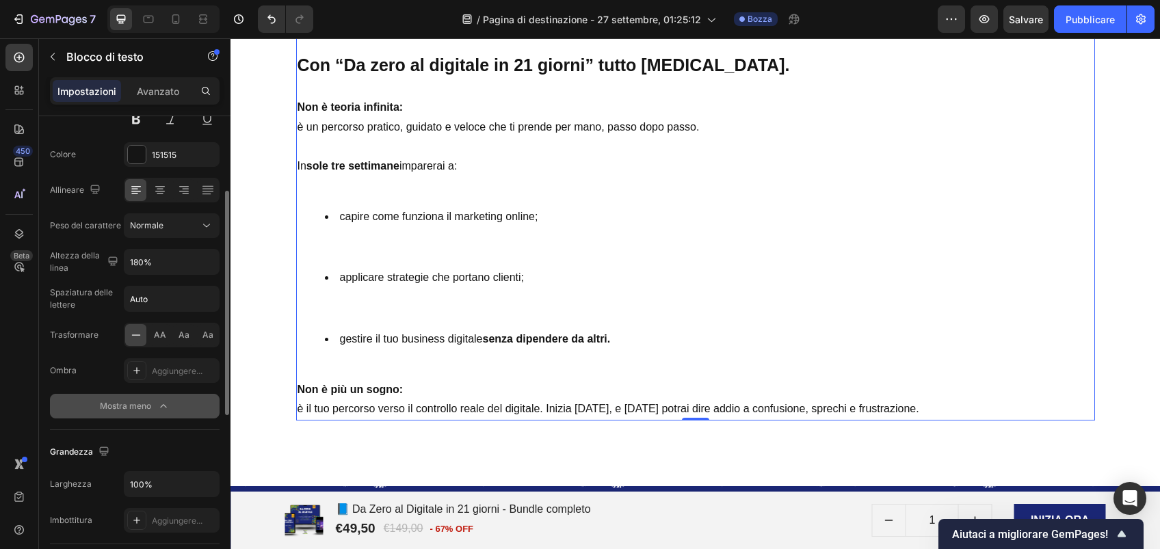
scroll to position [164, 0]
click at [186, 252] on input "180%" at bounding box center [171, 259] width 94 height 25
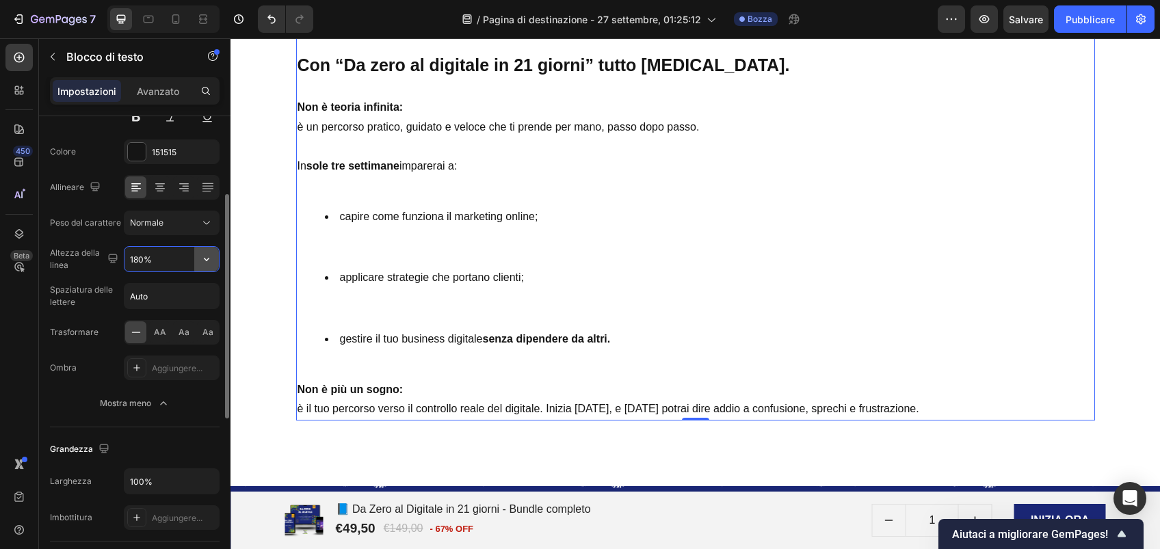
click at [213, 260] on icon "button" at bounding box center [207, 259] width 14 height 14
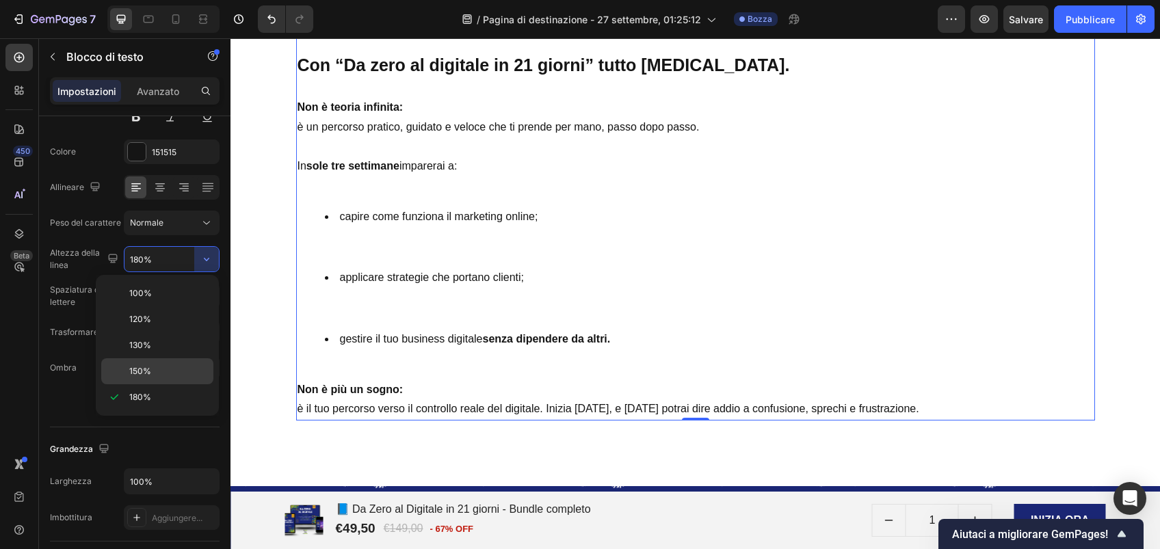
click at [156, 368] on p "150%" at bounding box center [168, 371] width 78 height 12
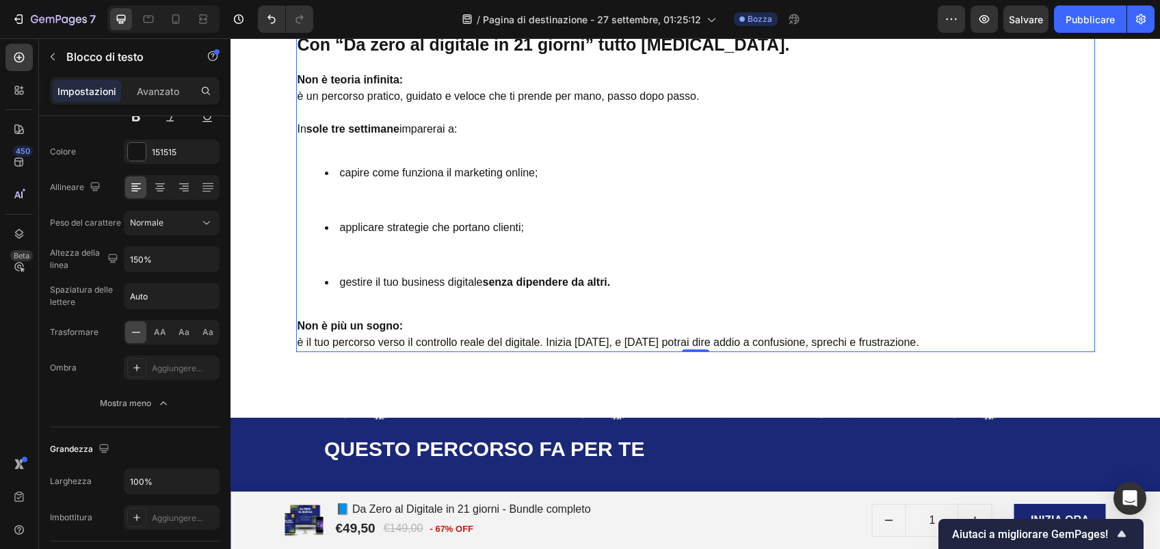
scroll to position [2385, 0]
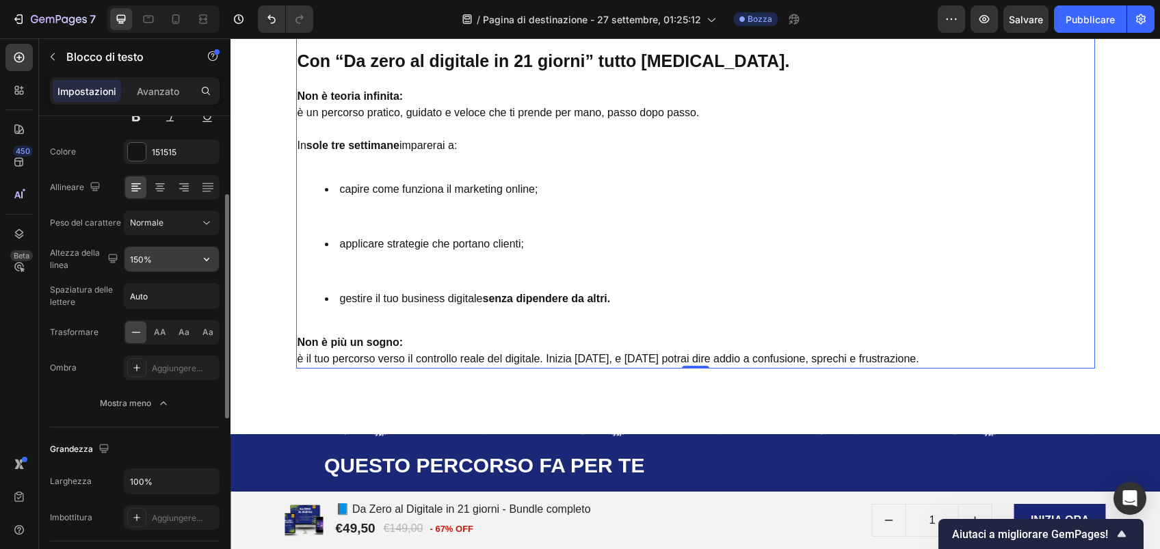
type input "180%"
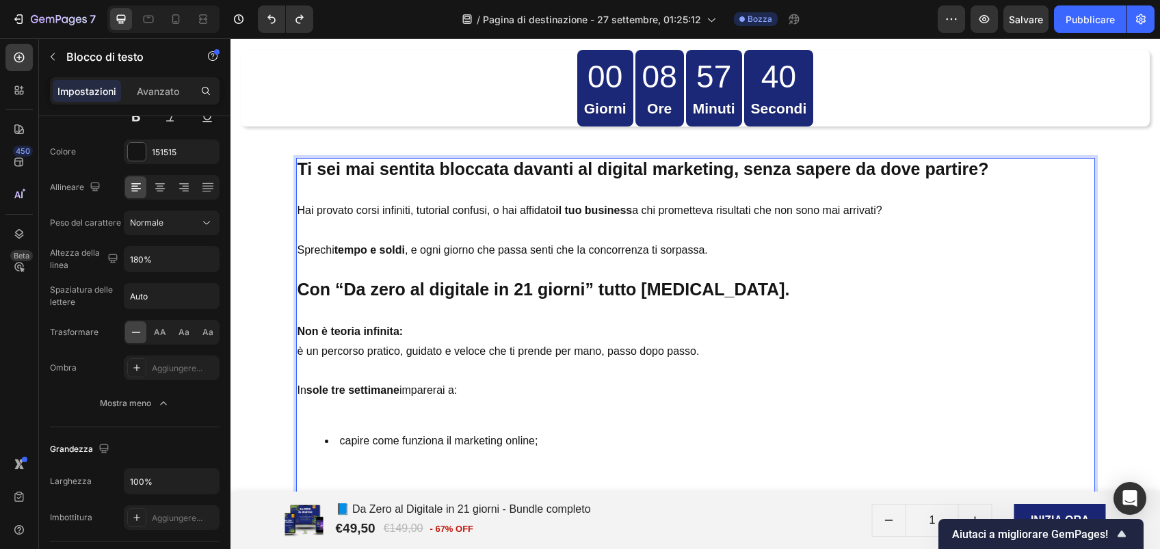
scroll to position [2052, 0]
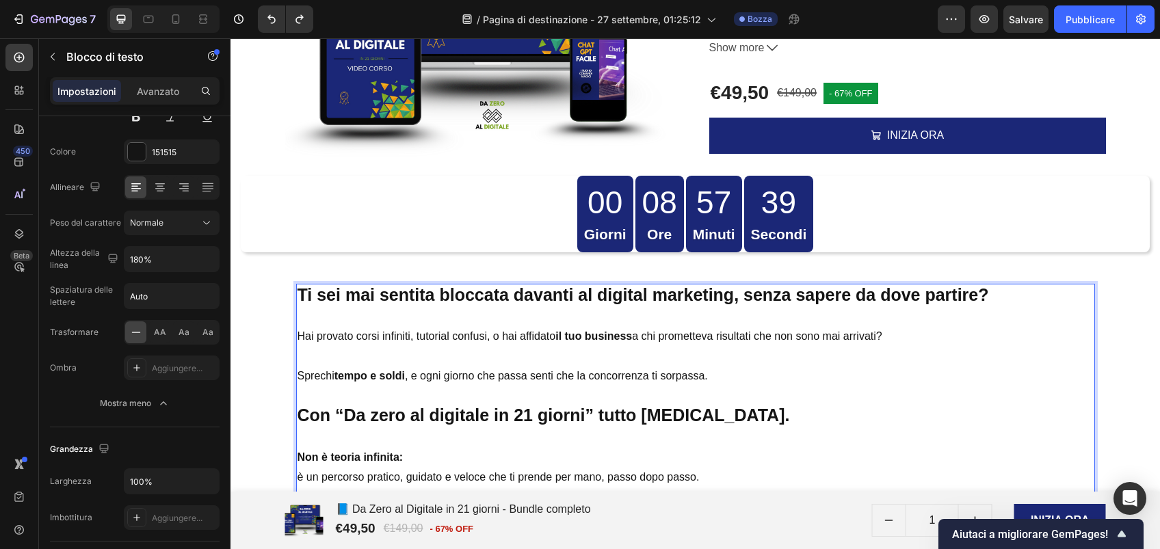
click at [577, 390] on p "Rich Text Editor. Editing area: main" at bounding box center [695, 396] width 796 height 20
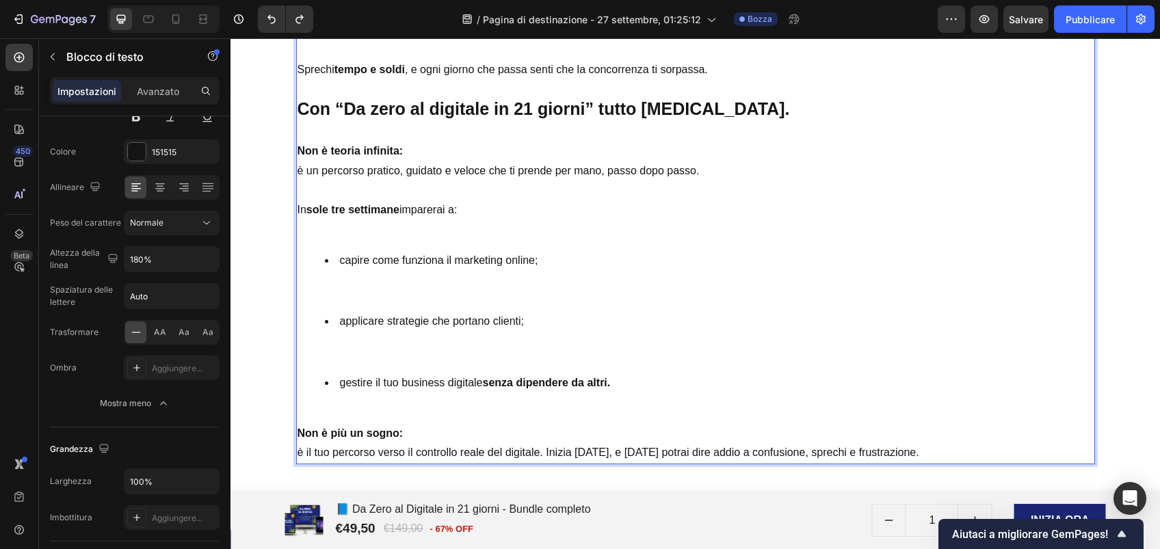
scroll to position [2360, 0]
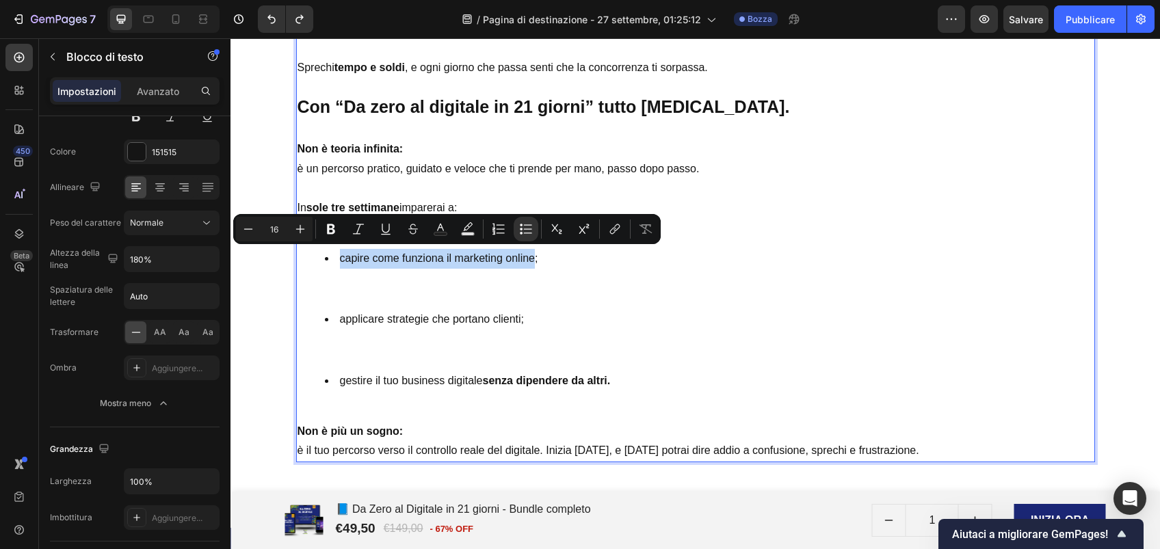
drag, startPoint x: 330, startPoint y: 256, endPoint x: 525, endPoint y: 261, distance: 195.0
click at [525, 261] on li "capire come funziona il marketing online;" at bounding box center [709, 259] width 769 height 20
click at [334, 235] on icon "Barra degli strumenti contestuale dell'editor" at bounding box center [331, 229] width 14 height 14
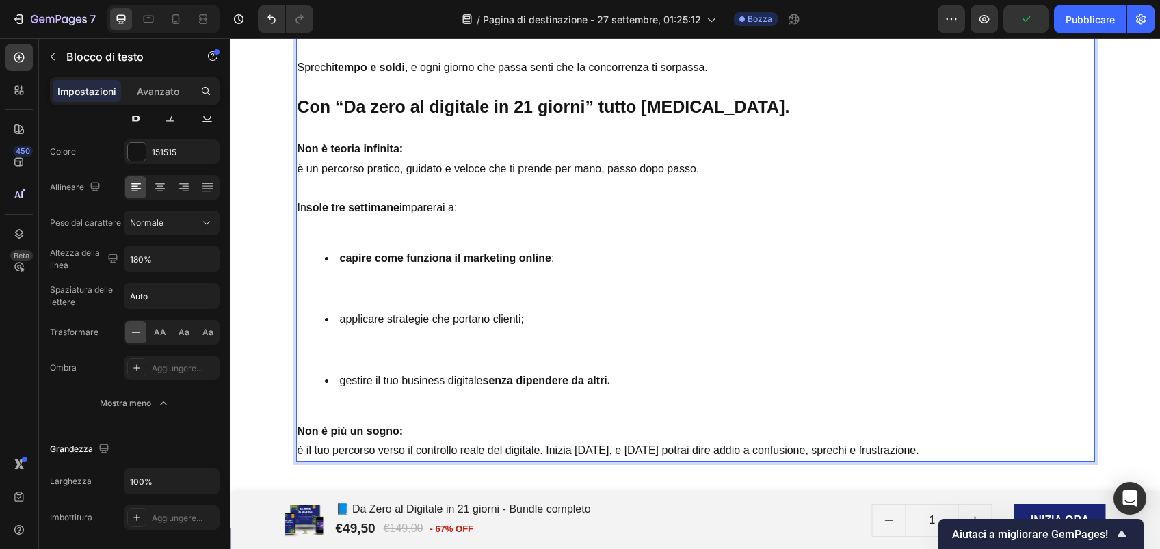
click at [381, 319] on li "applicare strategie che portano clienti;" at bounding box center [709, 320] width 769 height 20
drag, startPoint x: 329, startPoint y: 317, endPoint x: 514, endPoint y: 323, distance: 184.7
click at [514, 323] on li "applicare strategie che portano clienti;" at bounding box center [709, 320] width 769 height 20
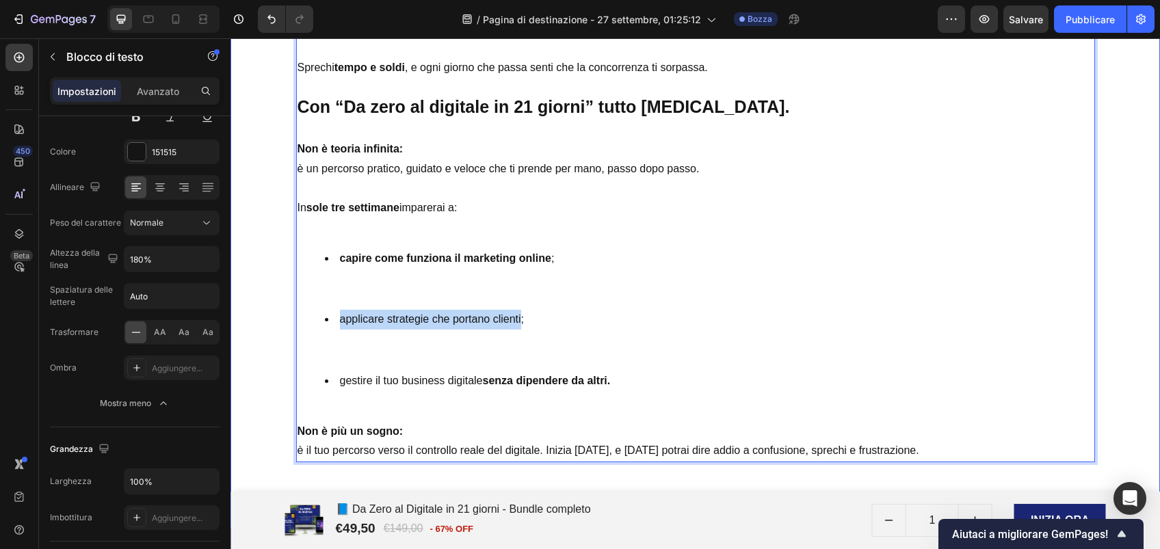
click at [264, 293] on div "Product Images 📘 Da Zero al Digitale in 21 giorni - Bundle completo Product Tit…" at bounding box center [695, 27] width 909 height 892
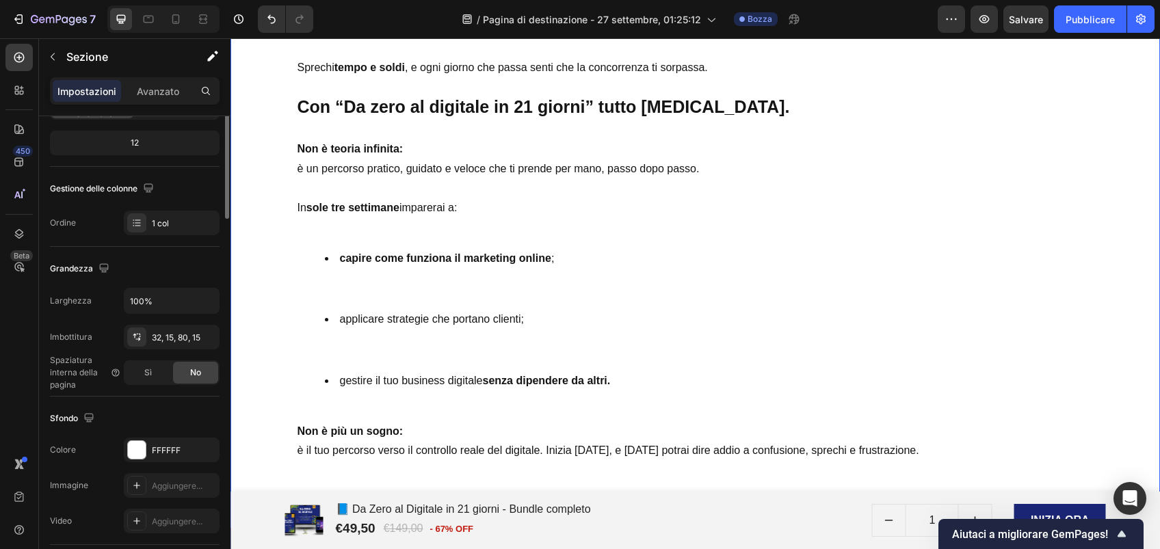
scroll to position [0, 0]
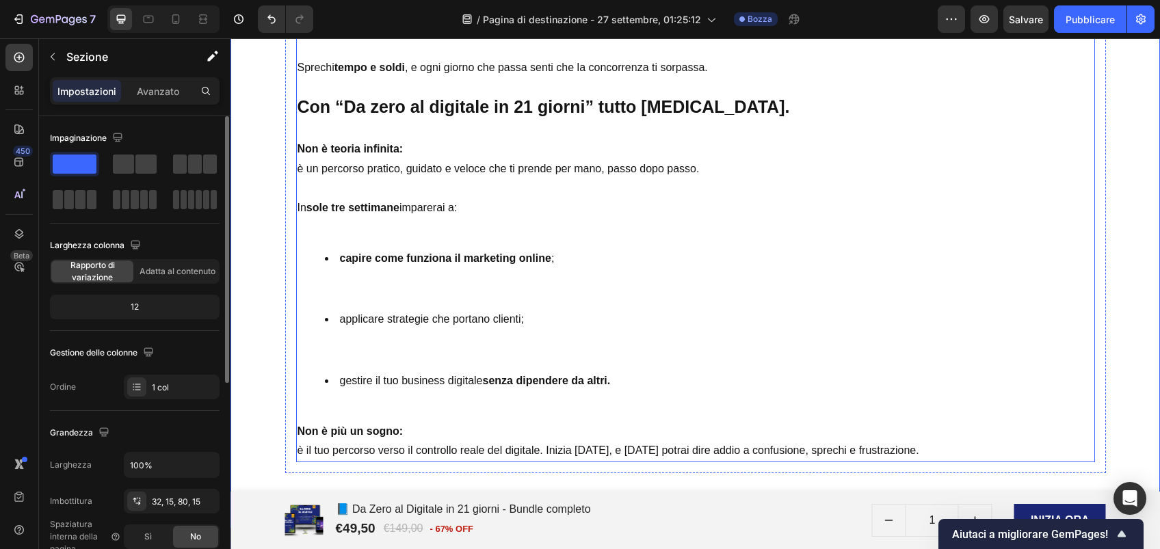
click at [356, 314] on li "applicare strategie che portano clienti;" at bounding box center [709, 320] width 769 height 20
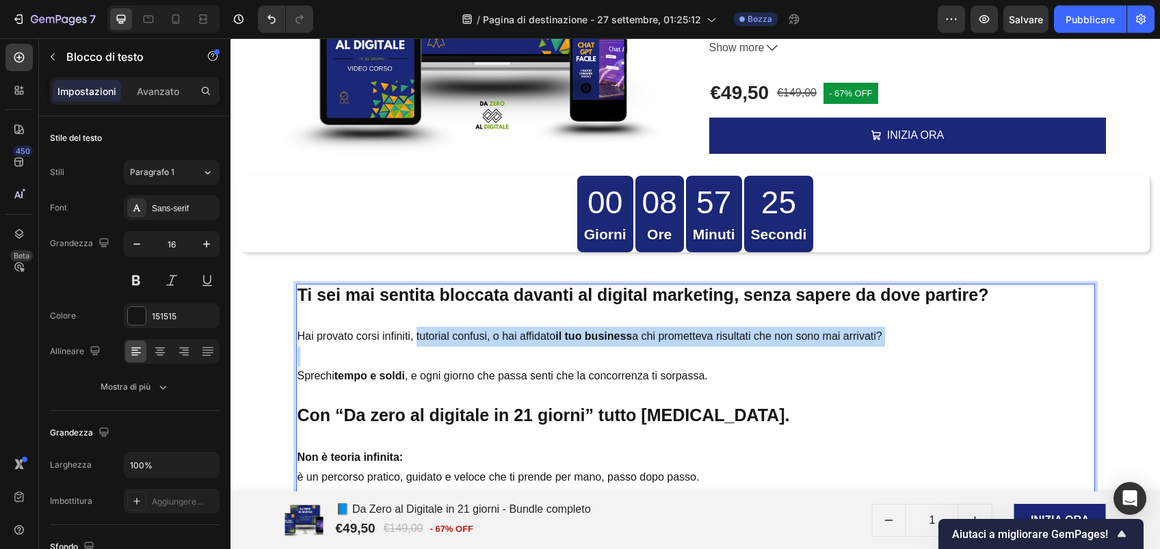
drag, startPoint x: 332, startPoint y: 320, endPoint x: 409, endPoint y: 339, distance: 79.5
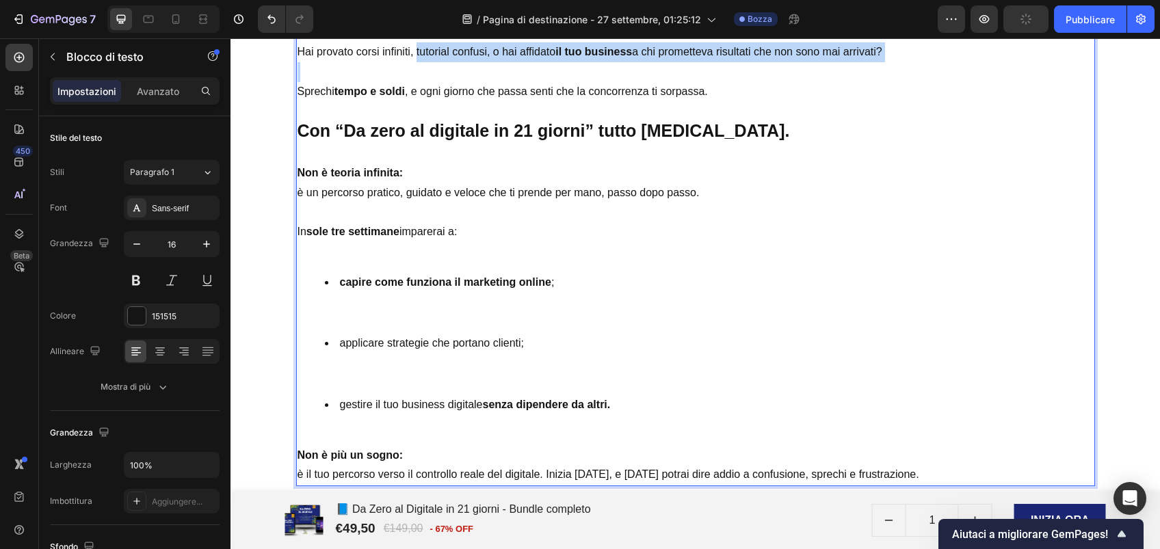
scroll to position [2372, 0]
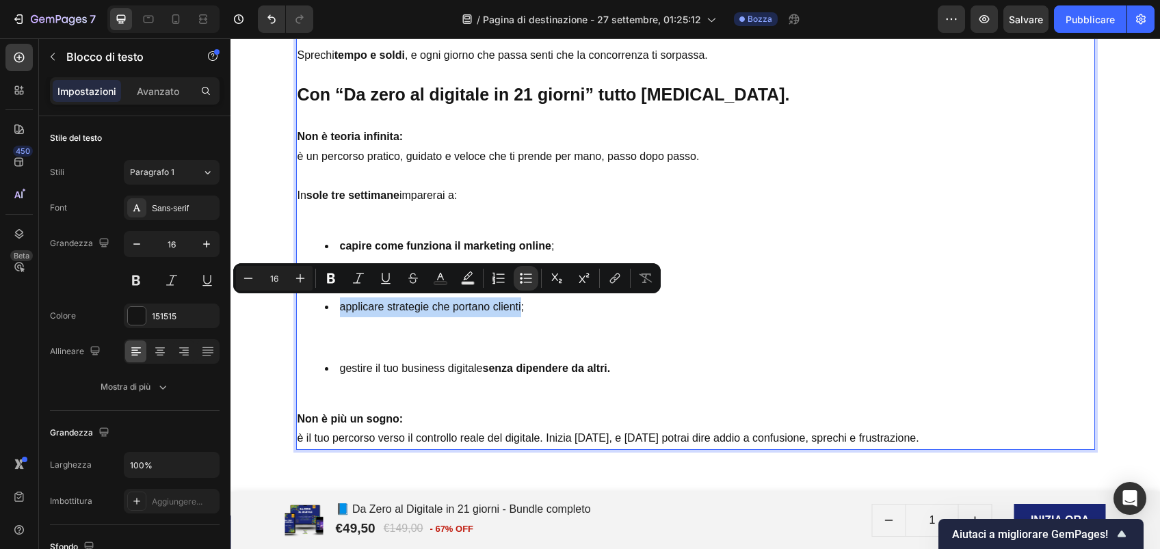
drag, startPoint x: 331, startPoint y: 310, endPoint x: 514, endPoint y: 312, distance: 182.6
click at [514, 312] on li "applicare strategie che portano clienti;" at bounding box center [709, 307] width 769 height 20
click at [337, 276] on icon "Barra degli strumenti contestuale dell'editor" at bounding box center [331, 278] width 14 height 14
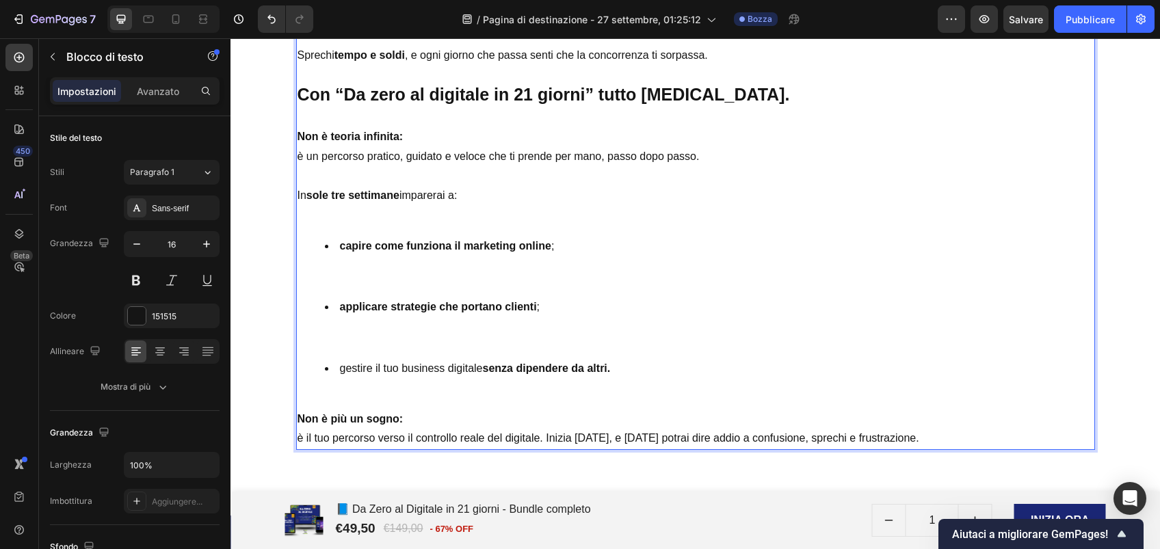
click at [335, 362] on li "gestire il tuo business digitale senza dipendere da altri." at bounding box center [709, 369] width 769 height 20
drag, startPoint x: 334, startPoint y: 369, endPoint x: 590, endPoint y: 367, distance: 255.8
click at [590, 367] on li "gestire il tuo business digitale senza dipendere da altri." at bounding box center [709, 369] width 769 height 20
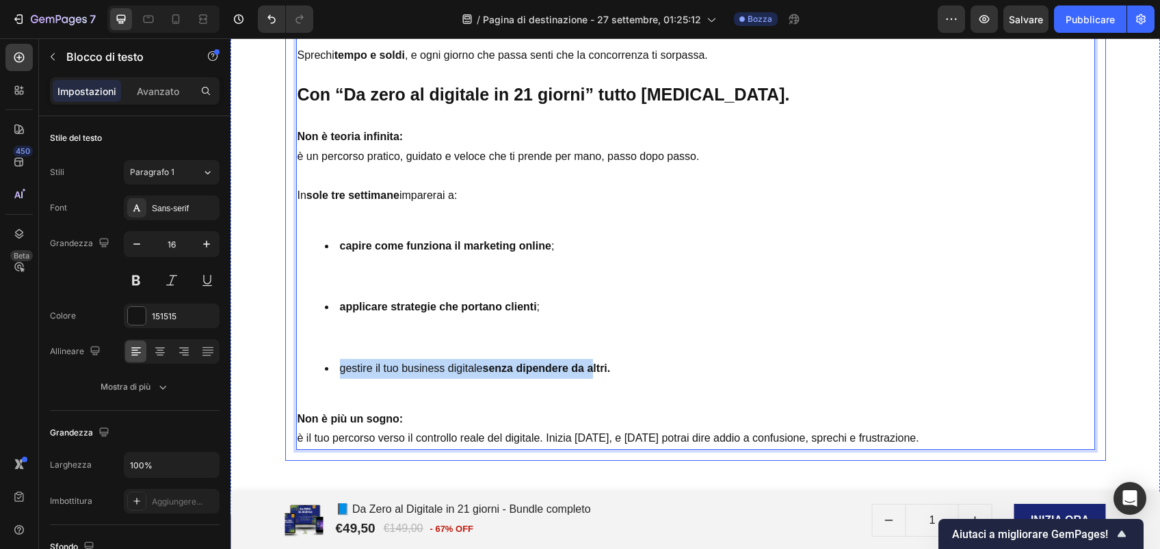
click at [285, 342] on div "Ti sei mai sentita bloccata davanti al digital marketing, senza sapere da dove …" at bounding box center [695, 206] width 821 height 509
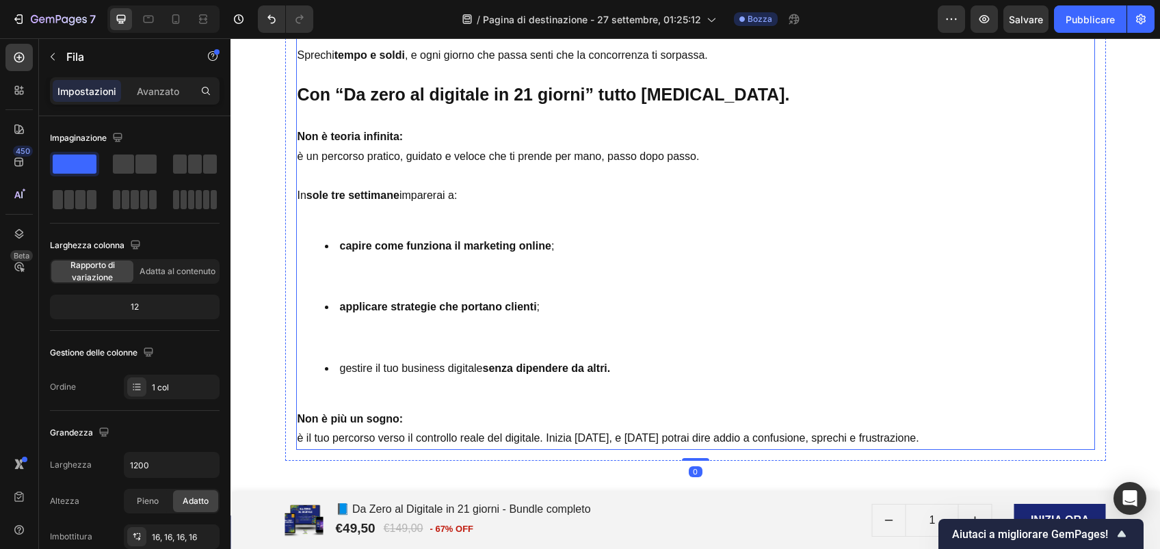
click at [333, 371] on li "gestire il tuo business digitale senza dipendere da altri." at bounding box center [709, 369] width 769 height 20
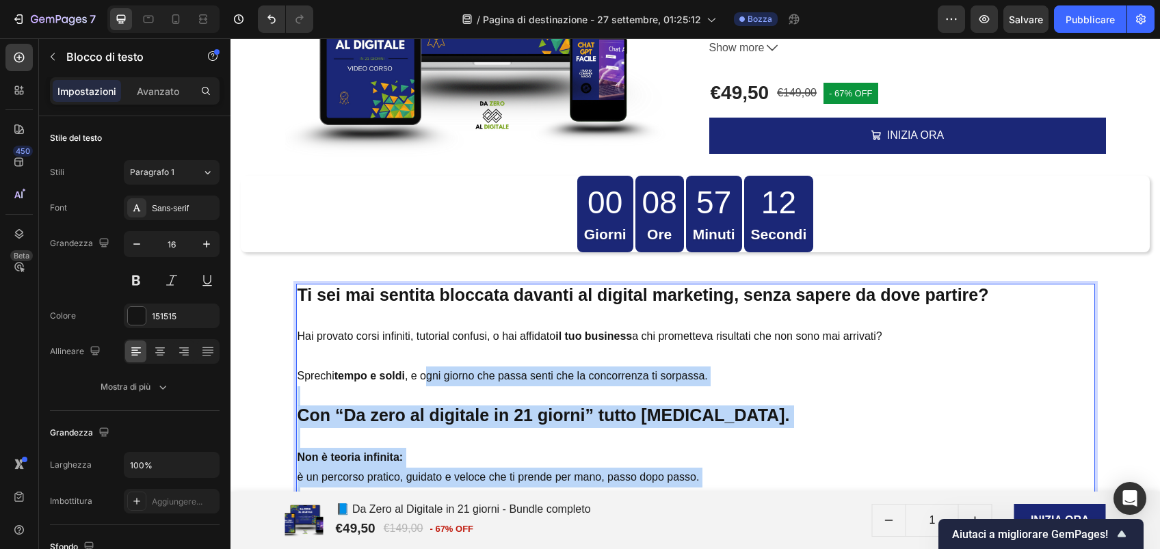
drag, startPoint x: 332, startPoint y: 369, endPoint x: 421, endPoint y: 375, distance: 89.8
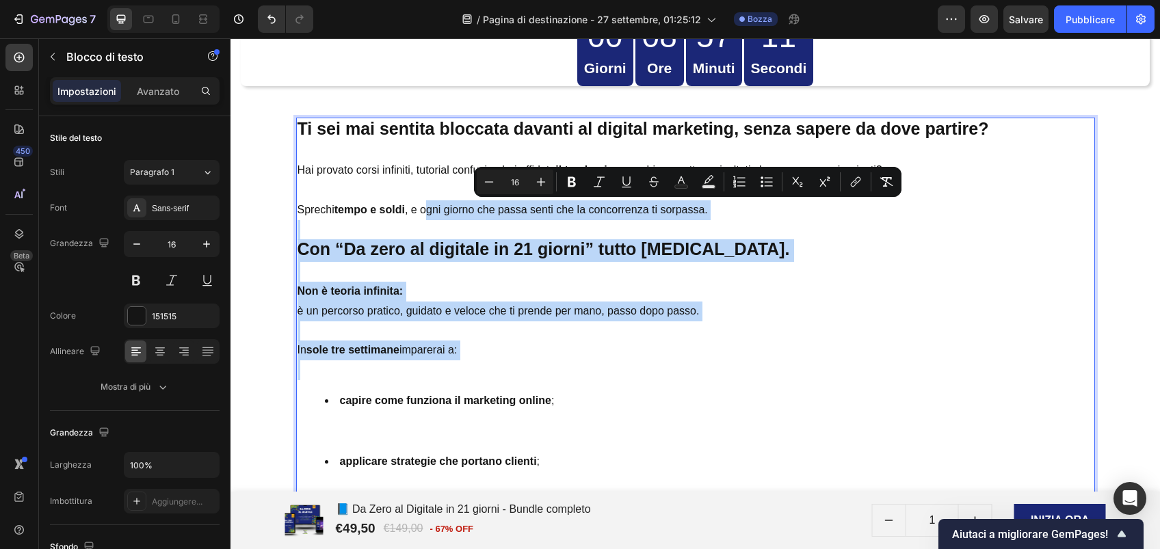
scroll to position [2270, 0]
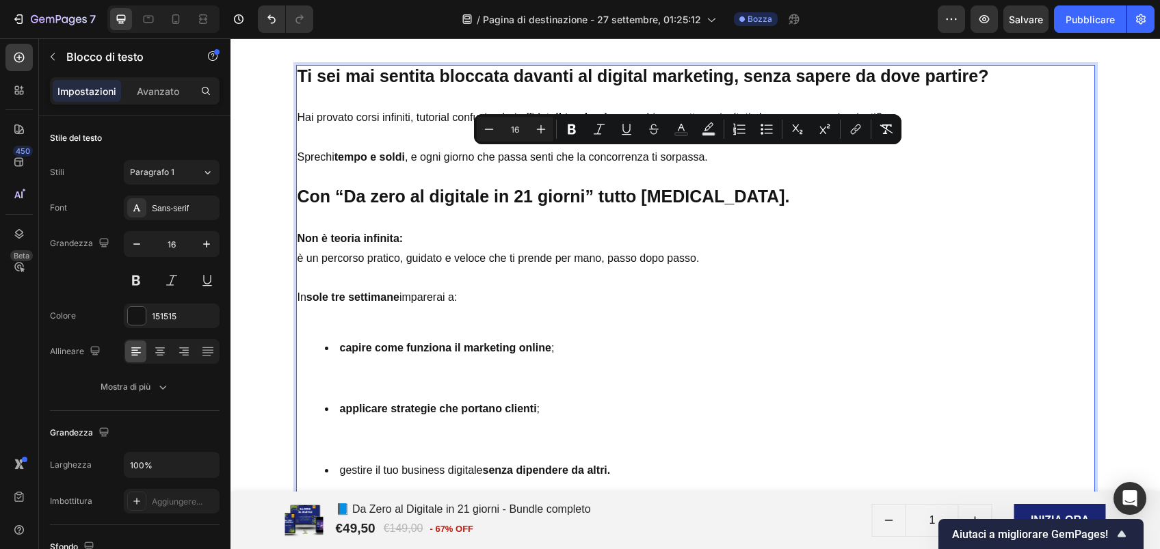
click at [368, 411] on strong "applicare strategie che portano clienti" at bounding box center [438, 409] width 197 height 12
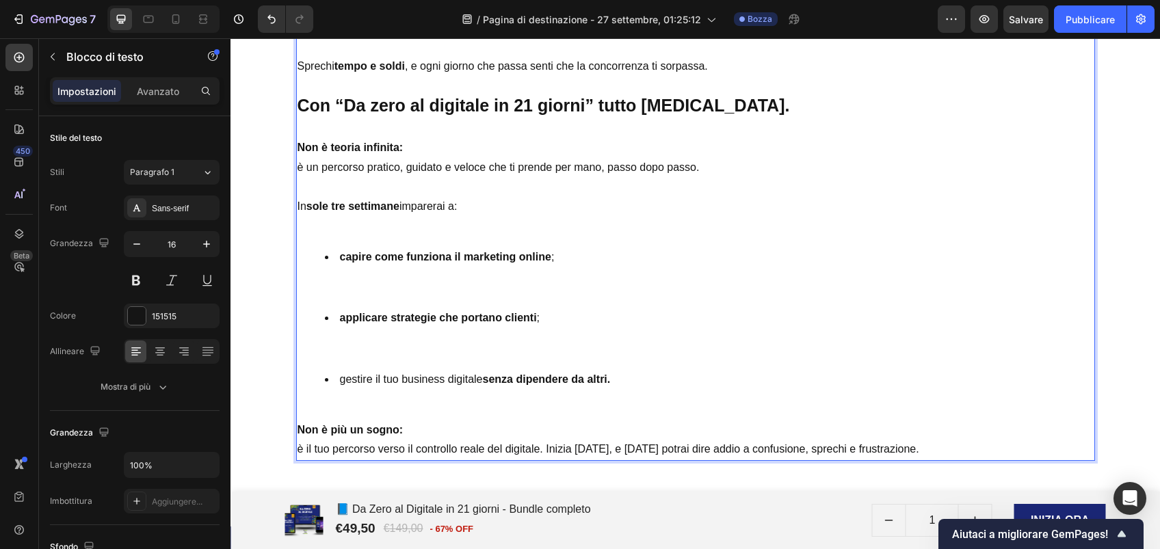
scroll to position [2362, 0]
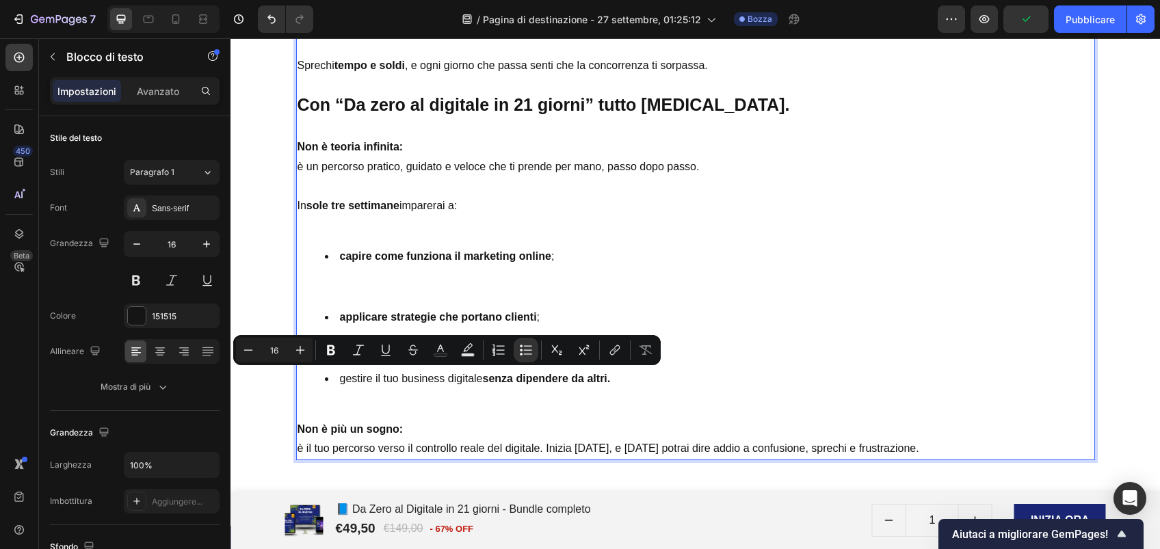
drag, startPoint x: 330, startPoint y: 380, endPoint x: 477, endPoint y: 380, distance: 147.0
click at [477, 380] on li "gestire il tuo business digitale senza dipendere da altri." at bounding box center [709, 379] width 769 height 20
click at [336, 355] on icon "Barra degli strumenti contestuale dell'editor" at bounding box center [331, 350] width 14 height 14
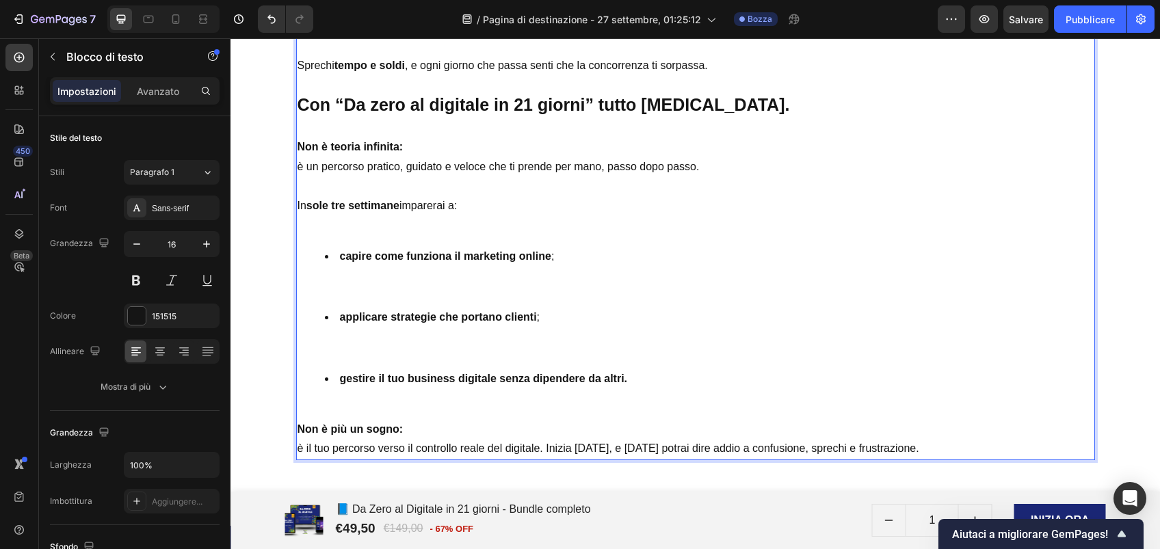
click at [464, 397] on div "Ti sei mai sentita bloccata davanti al digital marketing, senza sapere da dove …" at bounding box center [695, 217] width 799 height 488
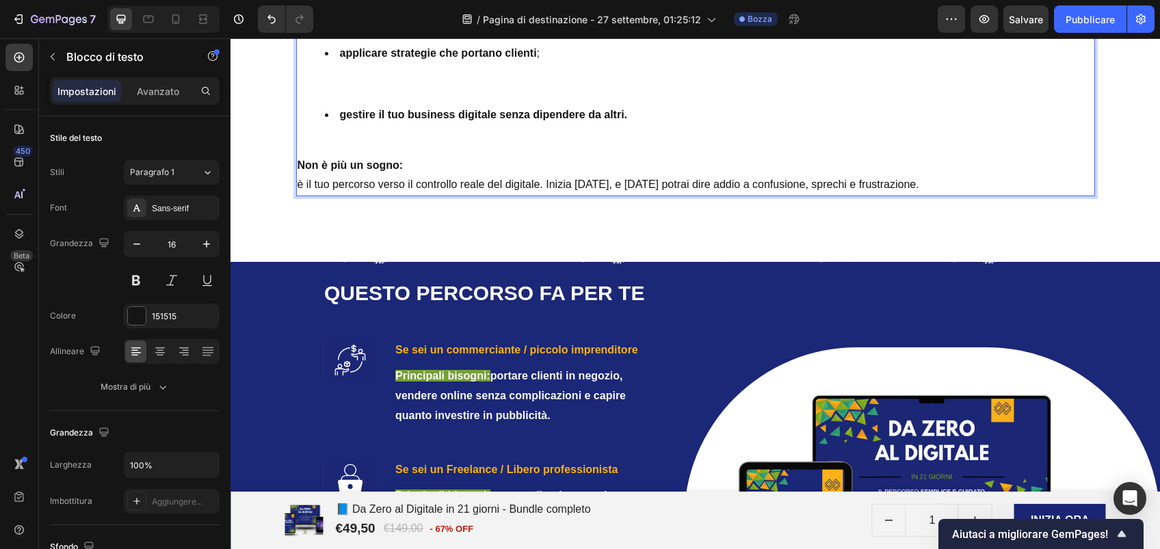
scroll to position [2629, 0]
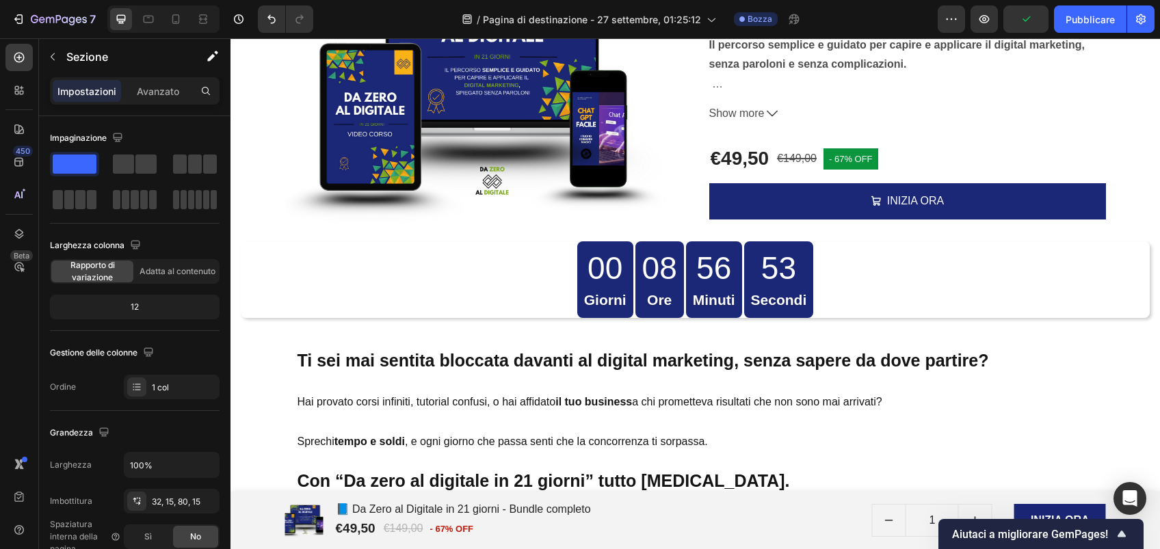
scroll to position [1983, 0]
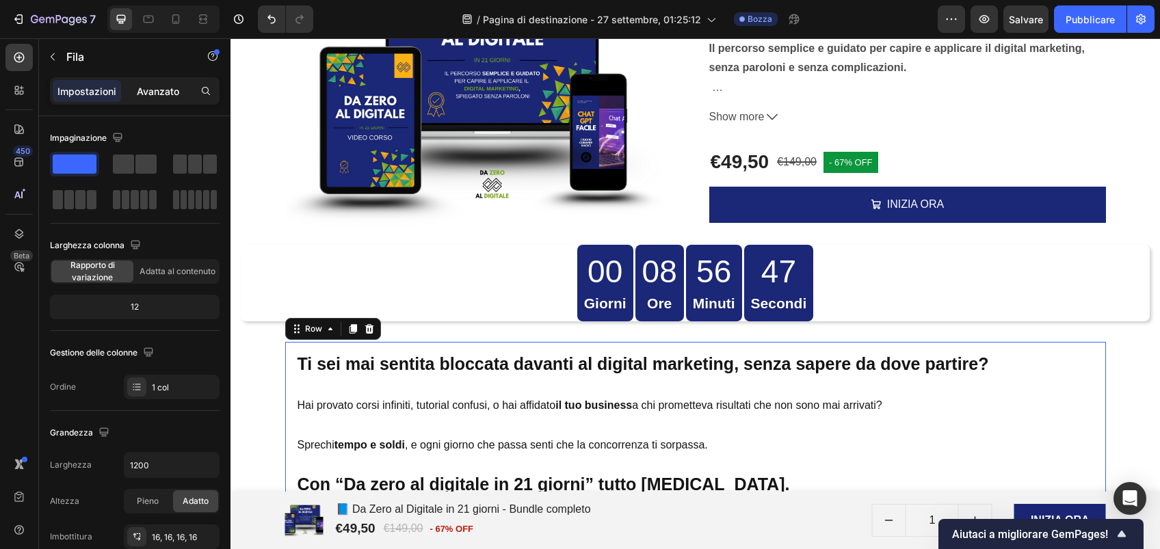
click at [163, 97] on p "Avanzato" at bounding box center [158, 91] width 42 height 14
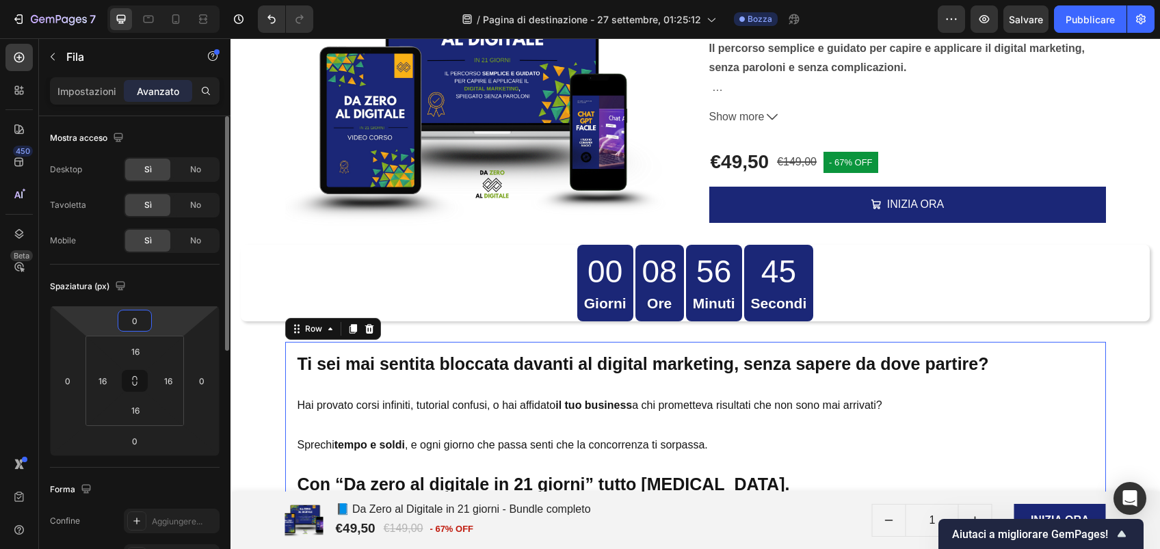
click at [135, 323] on input "0" at bounding box center [134, 320] width 27 height 21
type input "20"
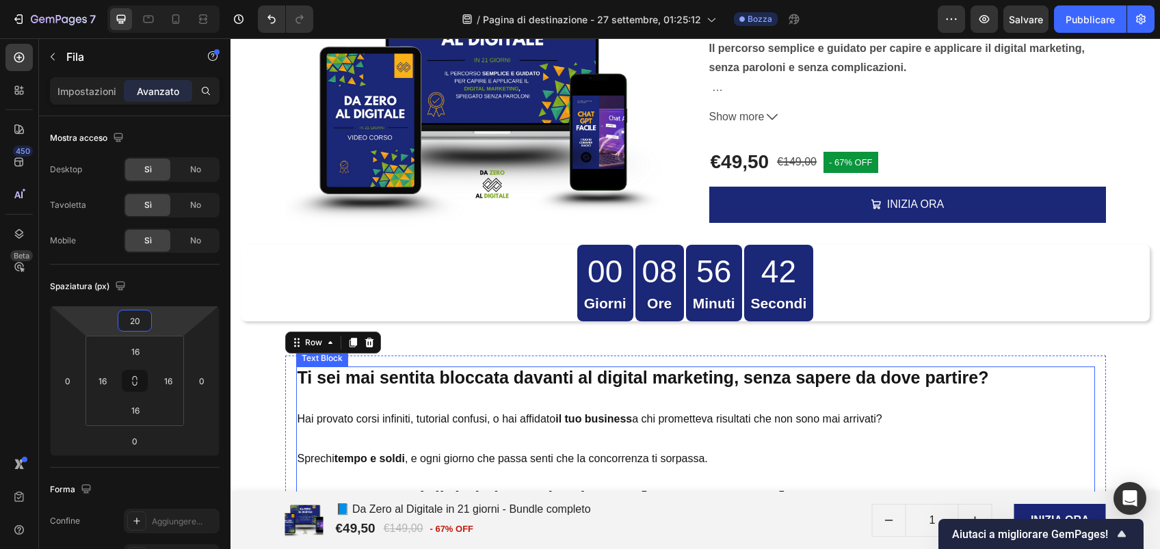
click at [469, 399] on p "Hai provato corsi infiniti, tutorial confusi, o hai affidato il tuo business a …" at bounding box center [695, 410] width 796 height 40
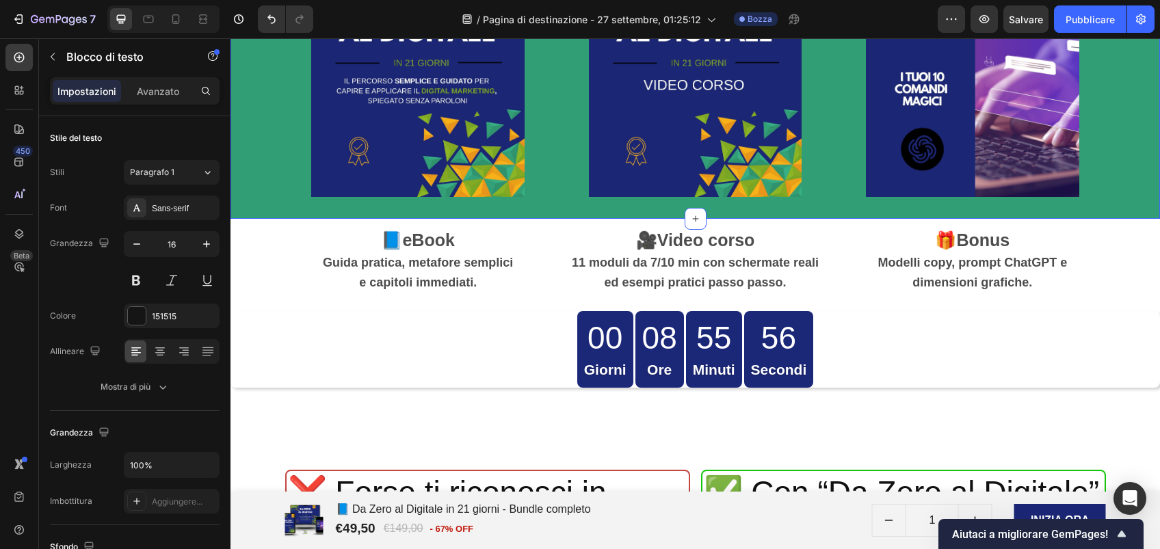
scroll to position [3846, 0]
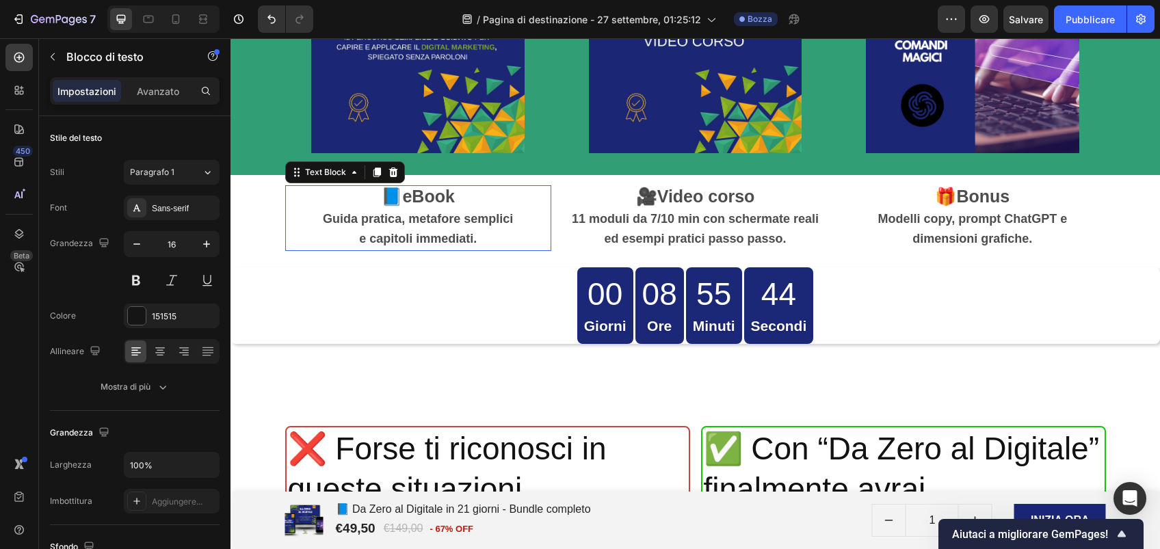
click at [469, 244] on strong "e capitoli immediati." at bounding box center [418, 239] width 118 height 14
click at [474, 243] on p "e capitoli immediati." at bounding box center [418, 239] width 263 height 21
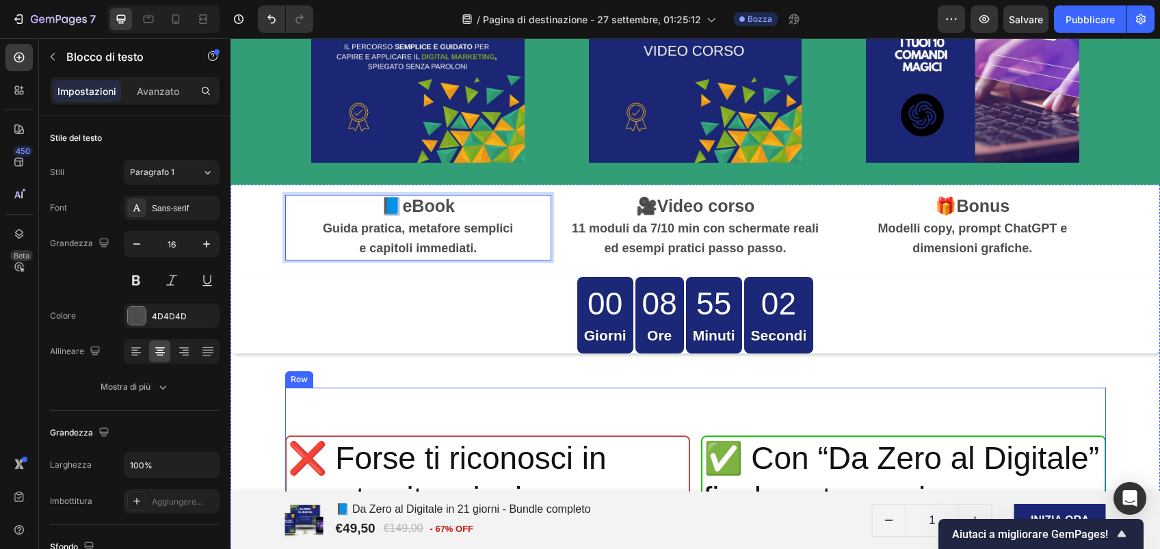
scroll to position [3835, 0]
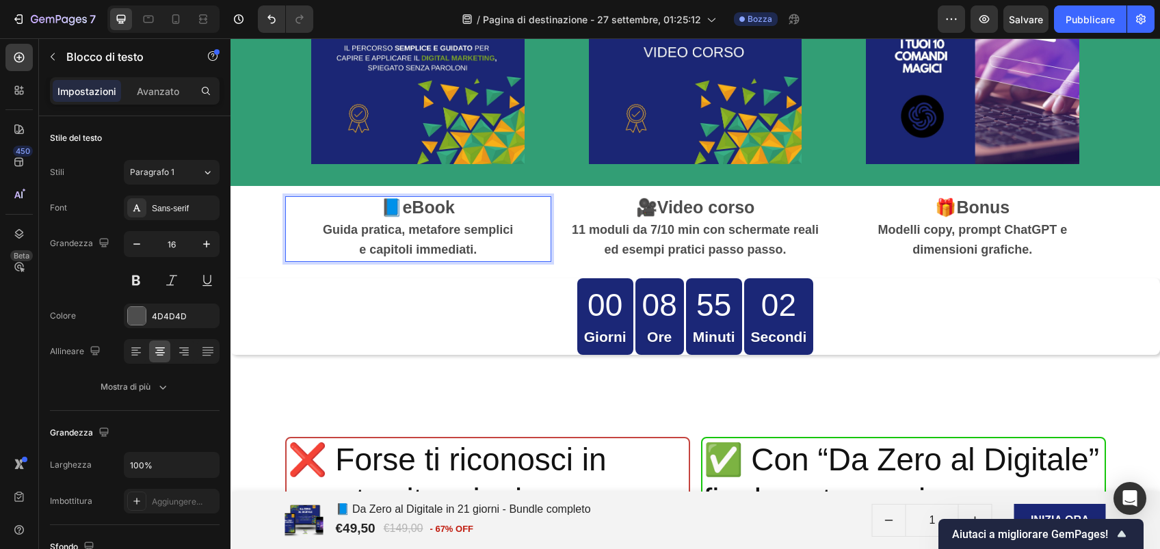
click at [451, 240] on p "e capitoli immediati." at bounding box center [418, 250] width 263 height 21
click at [473, 247] on p "e capitoli immediati." at bounding box center [418, 250] width 263 height 21
click at [612, 231] on strong "11 moduli da 7/10 min con schermate reali ed esempi pratici passo passo." at bounding box center [695, 240] width 247 height 34
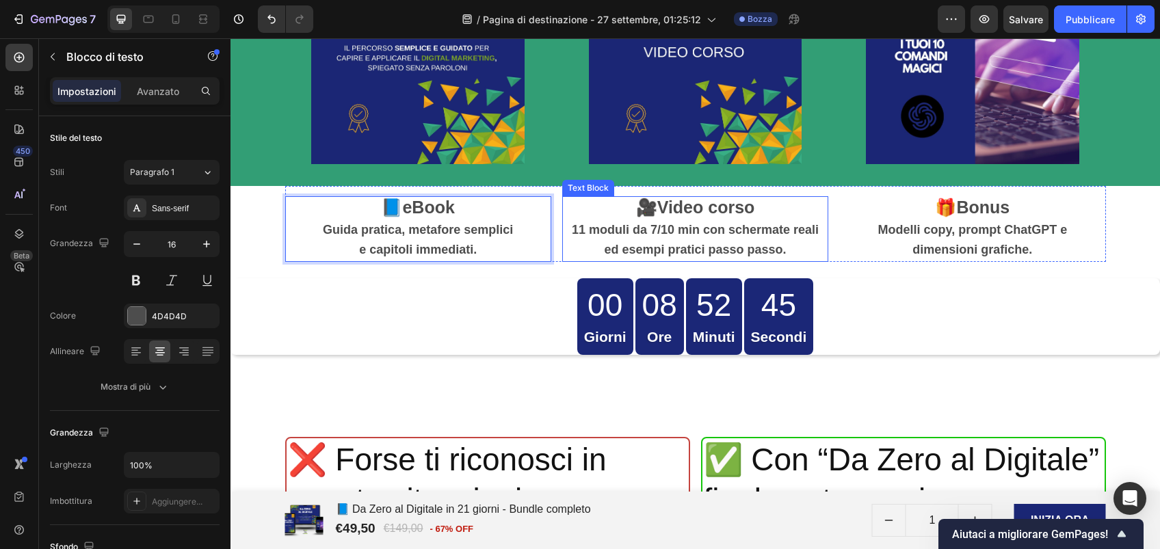
drag, startPoint x: 612, startPoint y: 231, endPoint x: 602, endPoint y: 230, distance: 10.3
click at [612, 231] on strong "11 moduli da 7/10 min con schermate reali ed esempi pratici passo passo." at bounding box center [695, 240] width 247 height 34
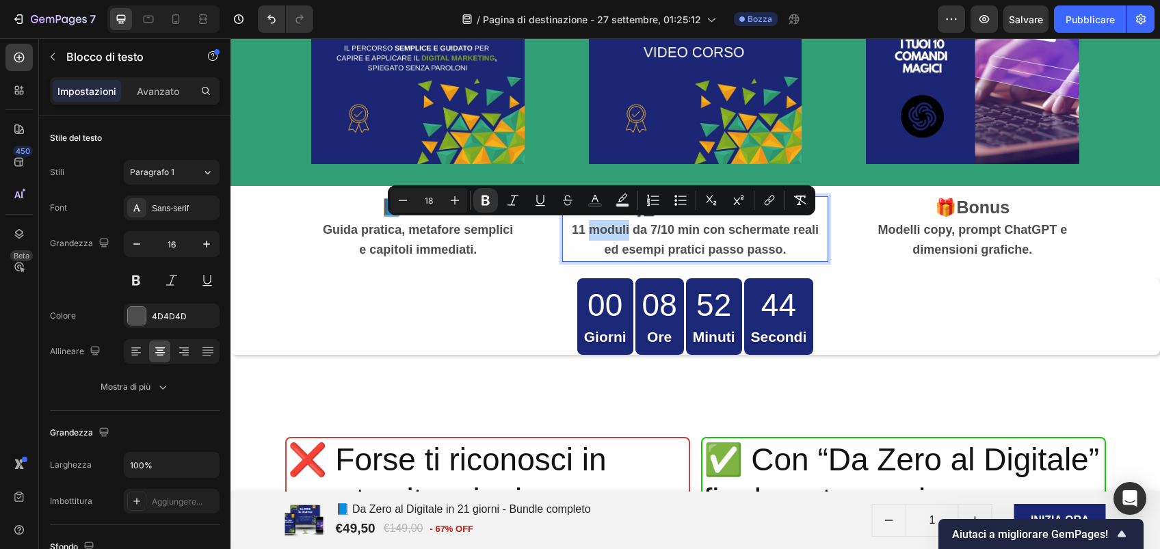
click at [602, 230] on strong "11 moduli da 7/10 min con schermate reali ed esempi pratici passo passo." at bounding box center [695, 240] width 247 height 34
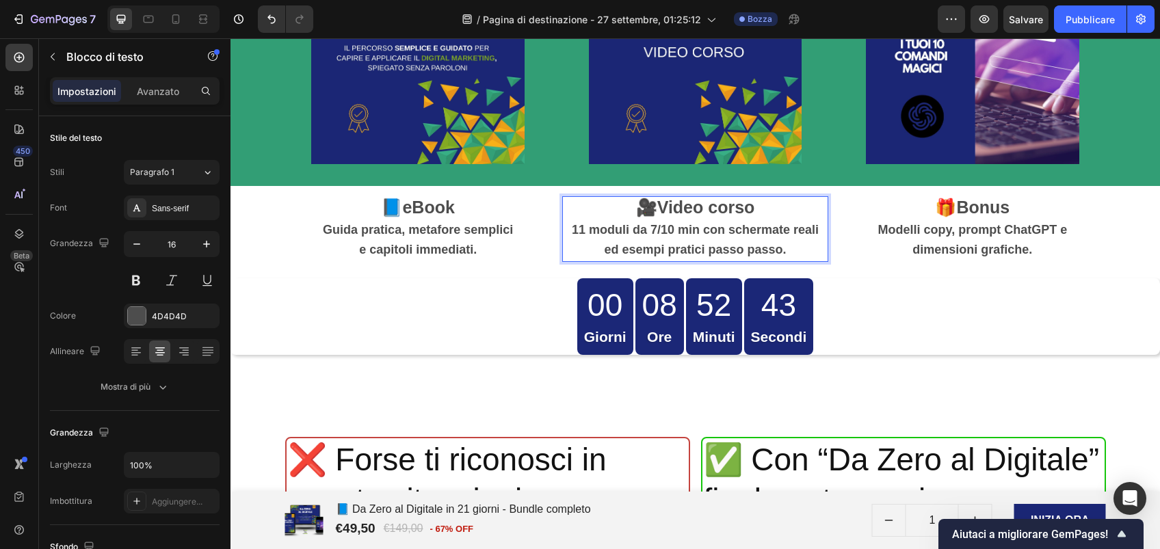
click at [602, 230] on strong "11 moduli da 7/10 min con schermate reali ed esempi pratici passo passo." at bounding box center [695, 240] width 247 height 34
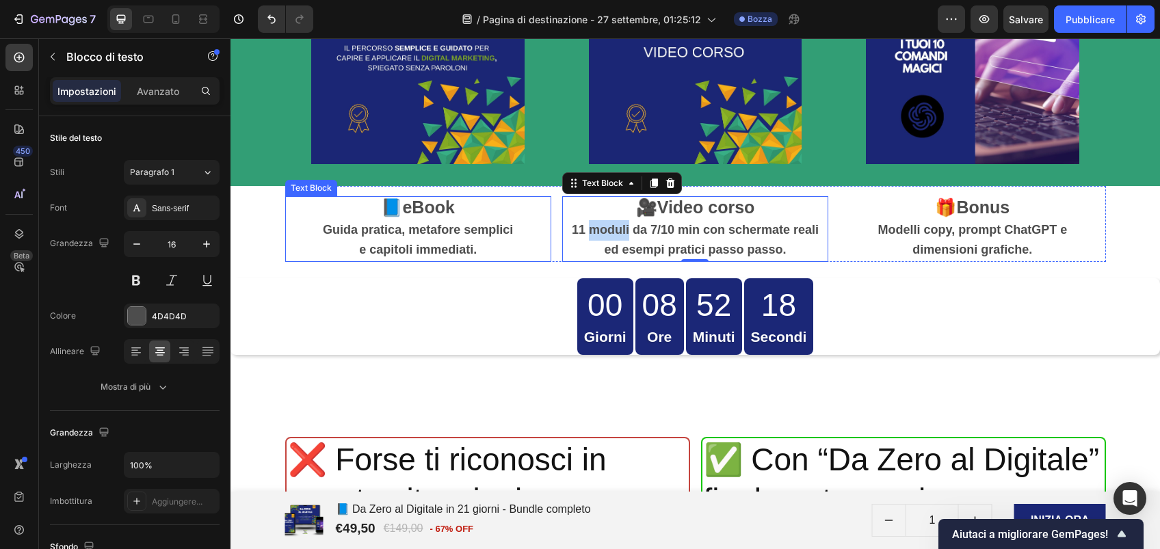
click at [425, 236] on p "Guida pratica, metafore semplici" at bounding box center [418, 230] width 263 height 21
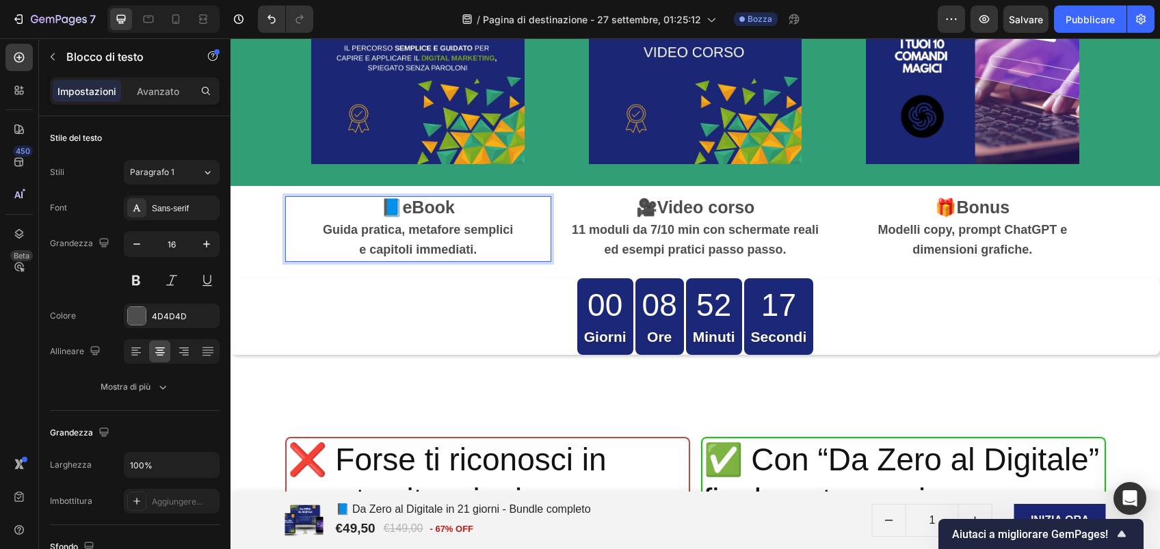
click at [471, 248] on p "e capitoli immediati." at bounding box center [418, 250] width 263 height 21
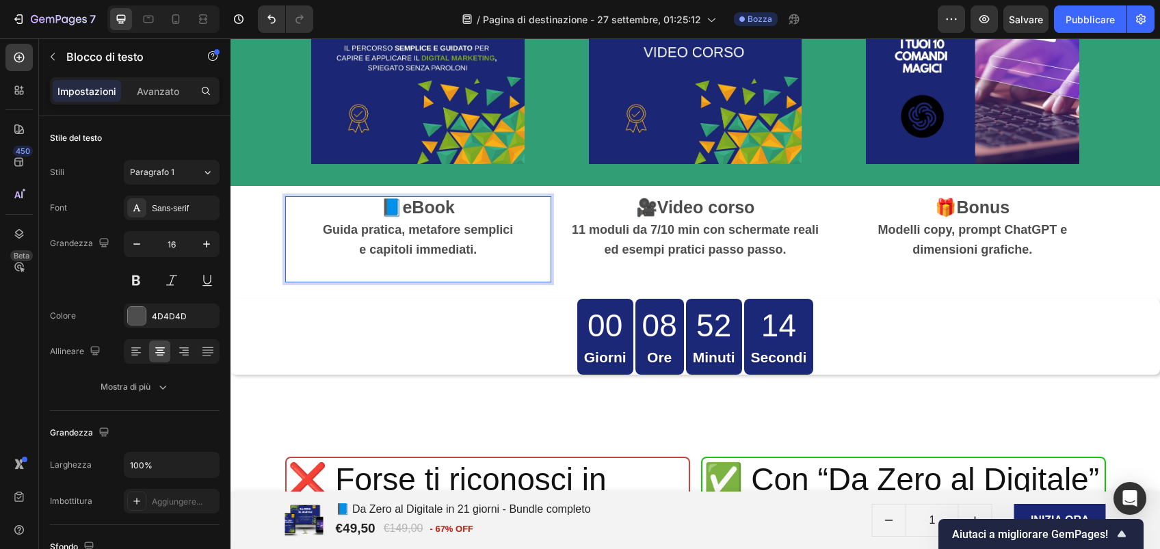
drag, startPoint x: 471, startPoint y: 248, endPoint x: 413, endPoint y: 268, distance: 61.4
click at [413, 268] on p "Rich Text Editor. Editing area: main" at bounding box center [418, 271] width 263 height 21
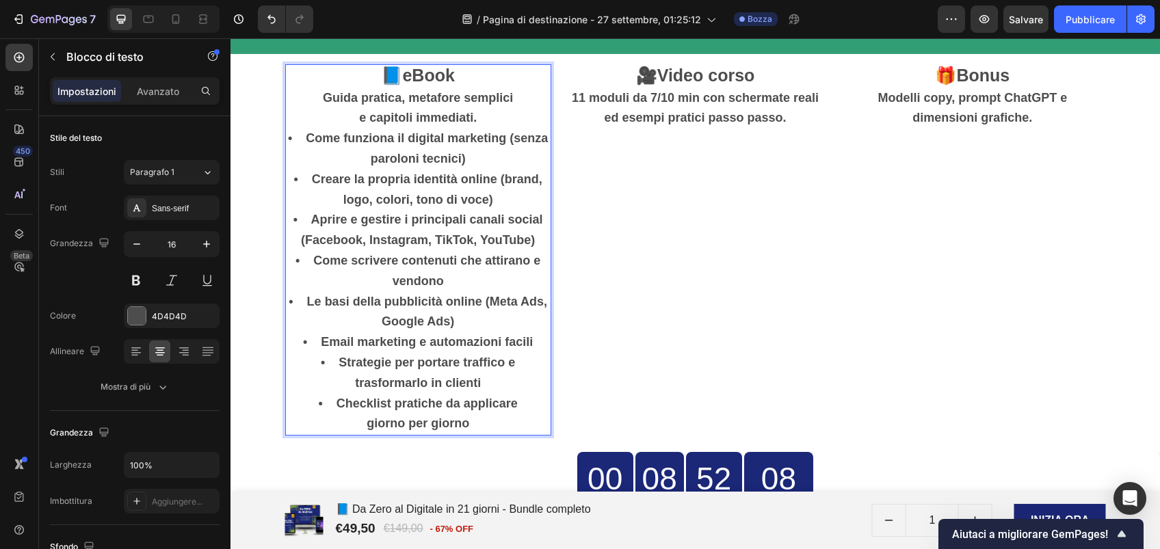
scroll to position [3888, 0]
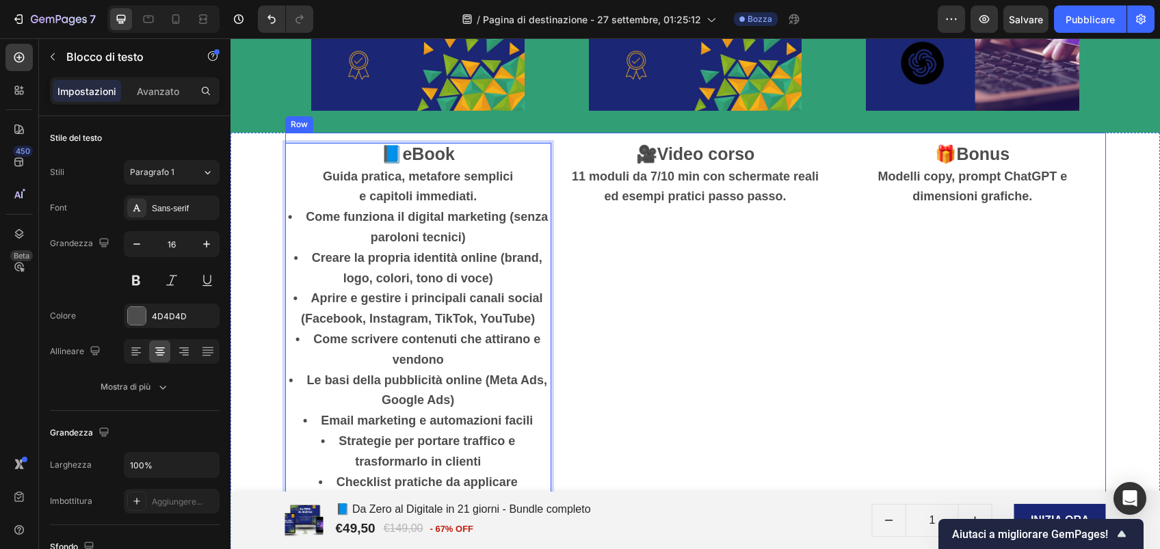
click at [741, 279] on div "🎥 Video corso 11 moduli da 7/10 min con schermate reali ed esempi pratici passo…" at bounding box center [695, 324] width 266 height 382
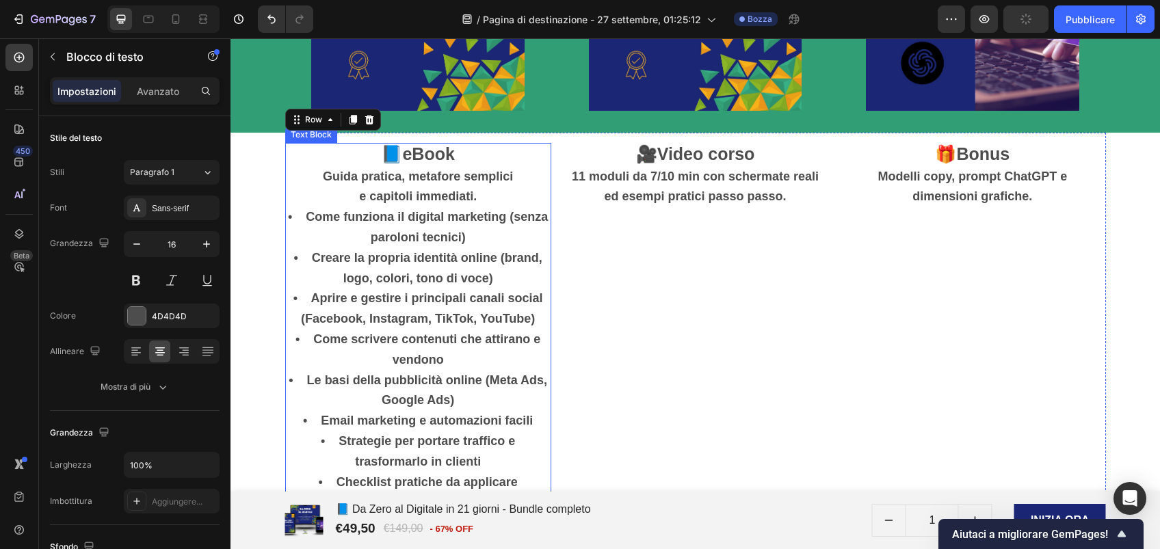
click at [297, 164] on p "📘 eBook" at bounding box center [418, 155] width 263 height 23
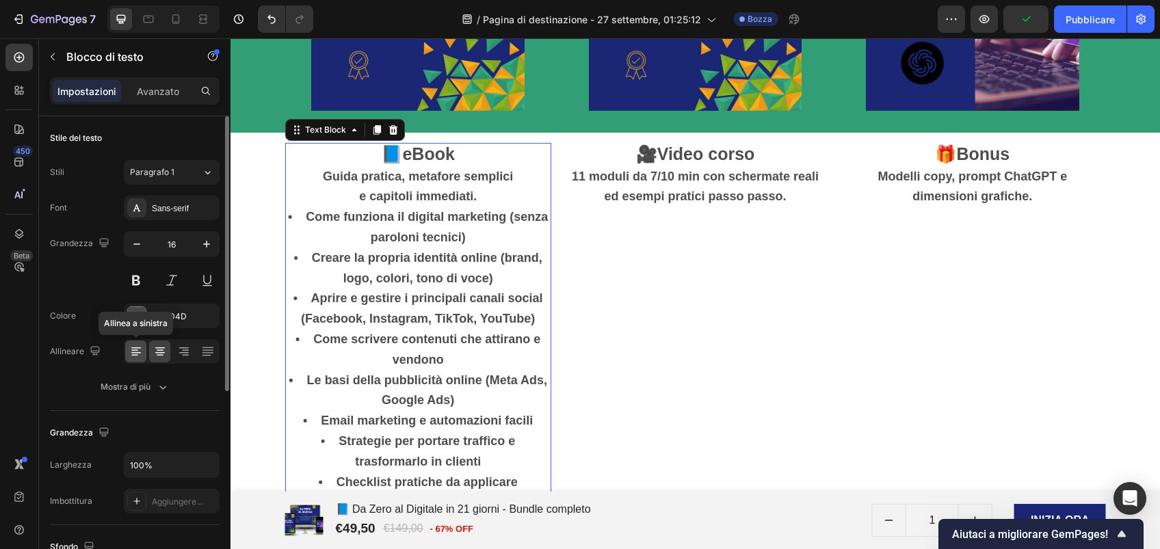
click at [139, 345] on icon at bounding box center [136, 352] width 14 height 14
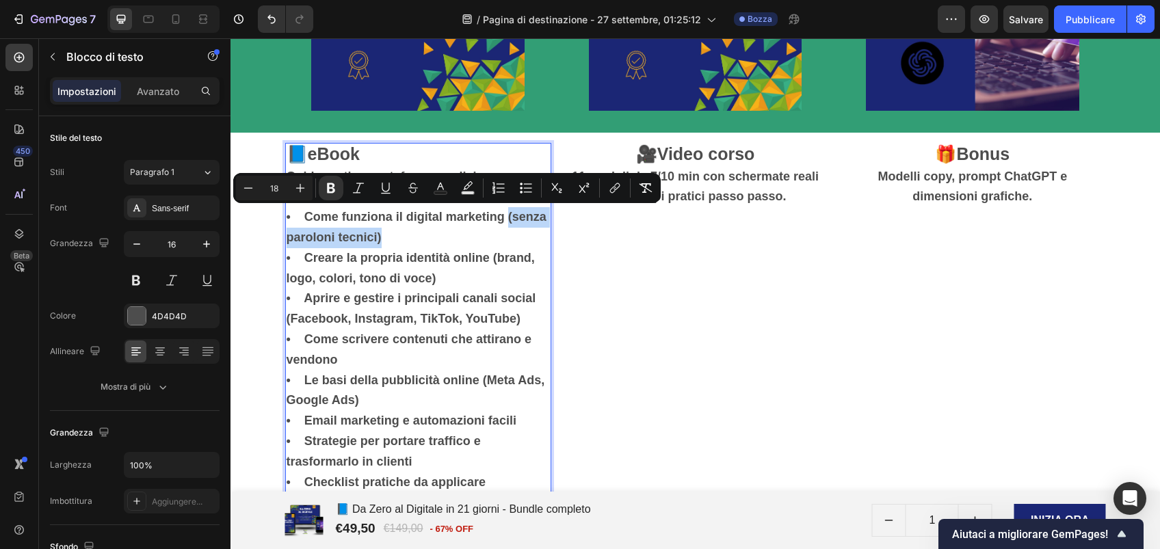
drag, startPoint x: 498, startPoint y: 215, endPoint x: 535, endPoint y: 228, distance: 39.1
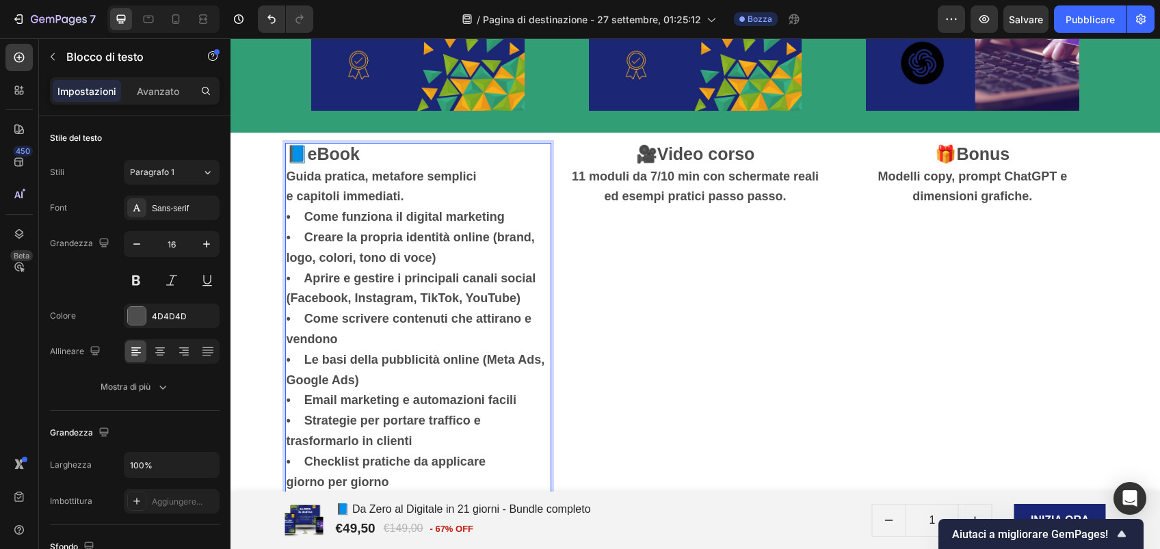
click at [415, 192] on p "e capitoli immediati." at bounding box center [418, 197] width 263 height 21
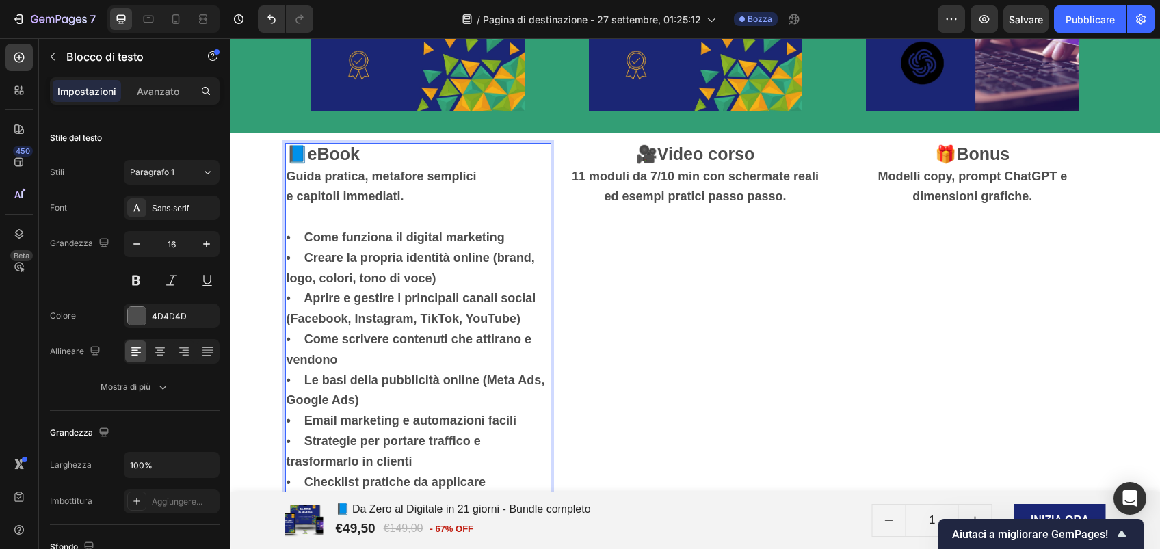
click at [287, 257] on strong "• Creare la propria identità online (brand, logo, colori, tono di voce)" at bounding box center [411, 268] width 248 height 34
click at [287, 257] on strong "• Creare la propria identità online (brand, logo, colori, tono di voce)" at bounding box center [411, 267] width 248 height 34
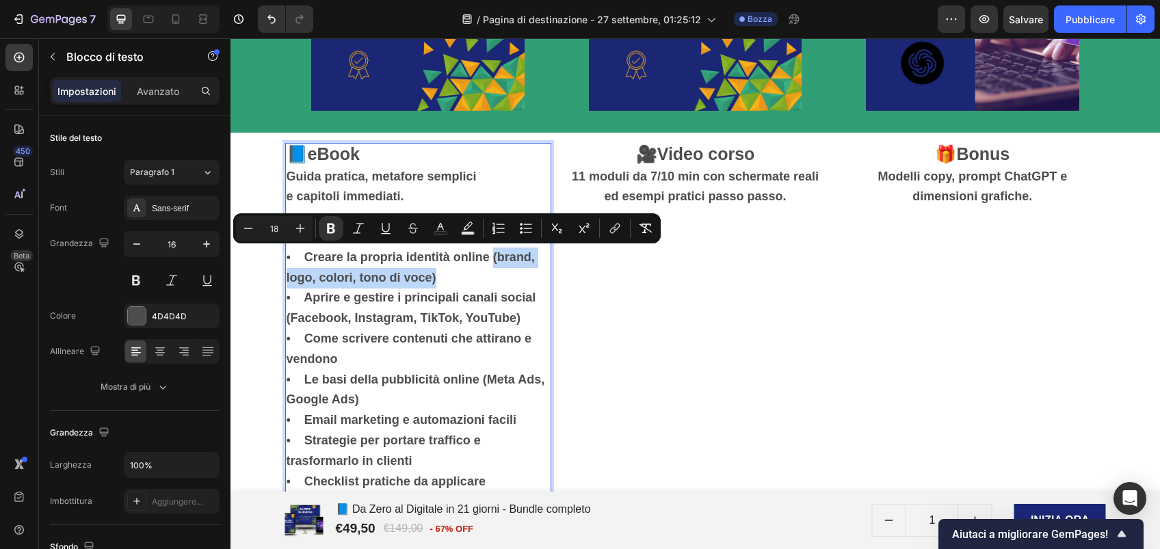
drag, startPoint x: 487, startPoint y: 251, endPoint x: 520, endPoint y: 269, distance: 38.3
click at [520, 269] on p "• Come funziona il digital marketing • Creare la propria identità online (brand…" at bounding box center [418, 369] width 263 height 285
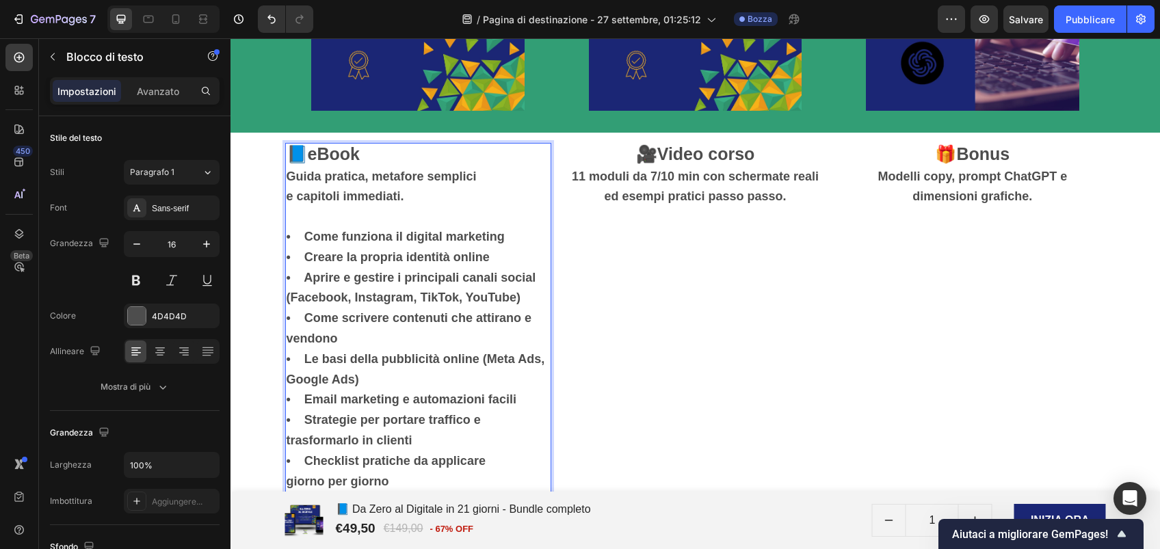
click at [294, 274] on strong "• Aprire e gestire i principali canali social (Facebook, Instagram, TikTok, You…" at bounding box center [412, 288] width 250 height 34
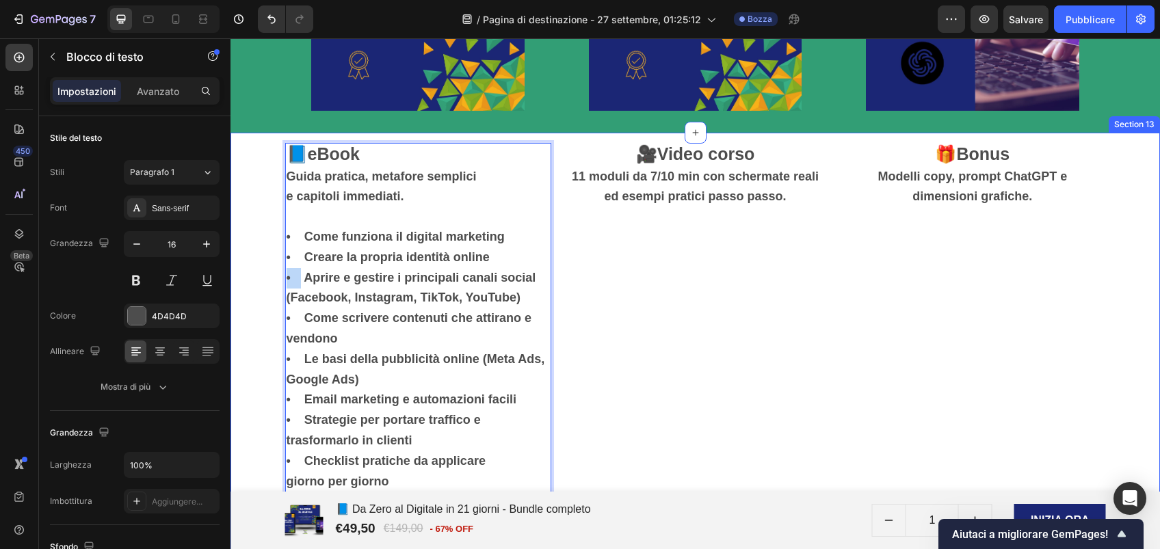
drag, startPoint x: 294, startPoint y: 274, endPoint x: 269, endPoint y: 274, distance: 25.3
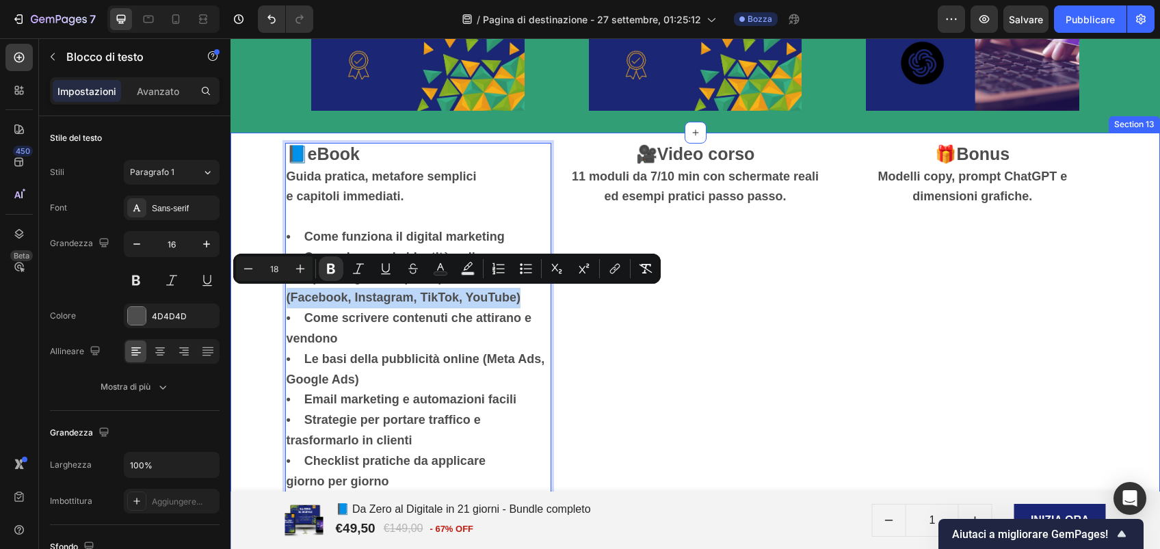
drag, startPoint x: 520, startPoint y: 297, endPoint x: 271, endPoint y: 293, distance: 249.7
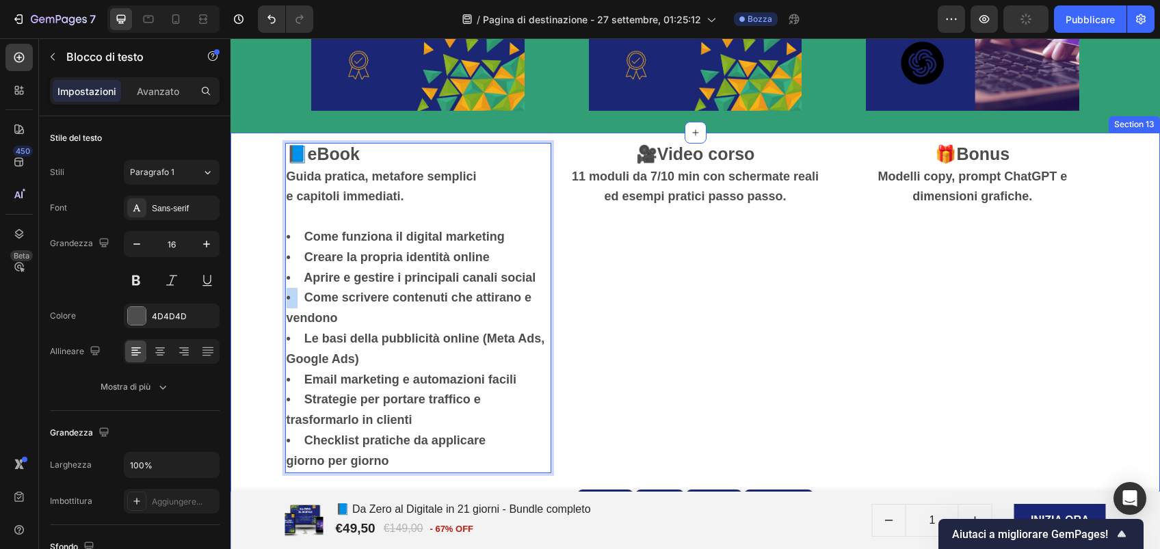
drag, startPoint x: 290, startPoint y: 295, endPoint x: 261, endPoint y: 291, distance: 29.8
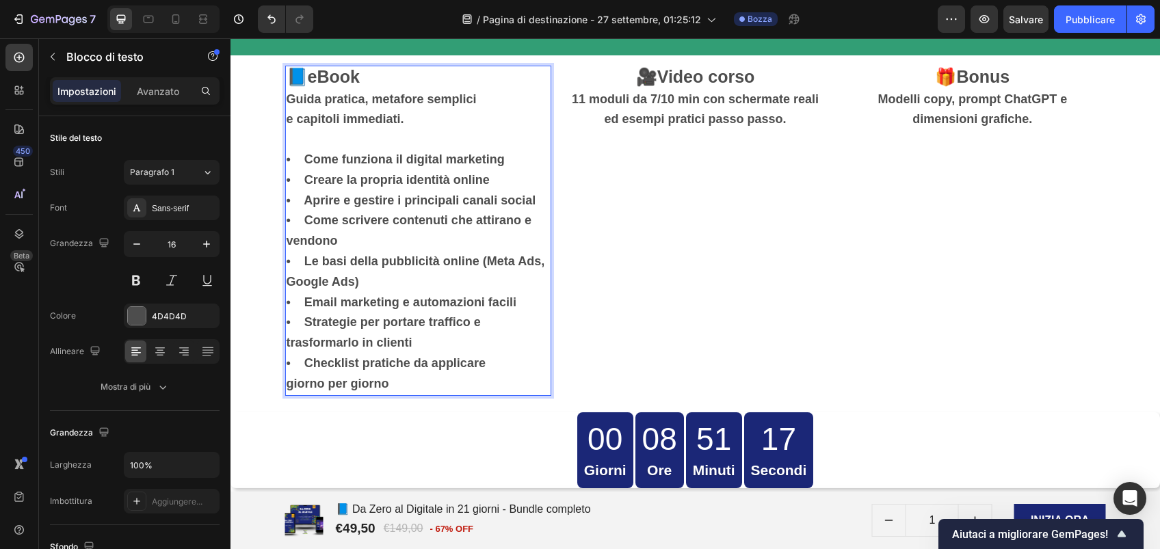
scroll to position [3966, 0]
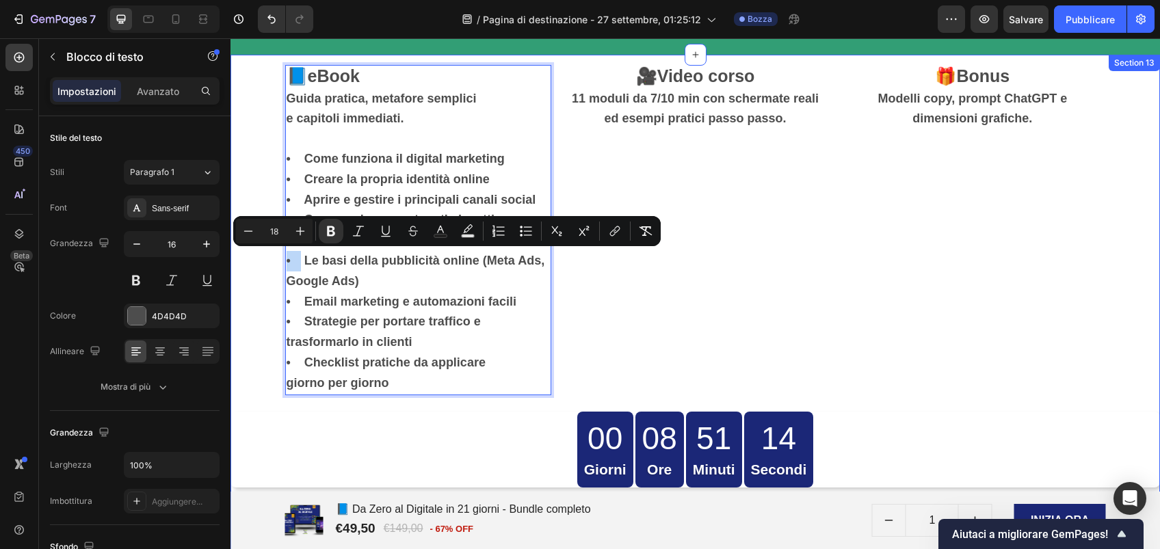
drag, startPoint x: 294, startPoint y: 263, endPoint x: 271, endPoint y: 255, distance: 24.4
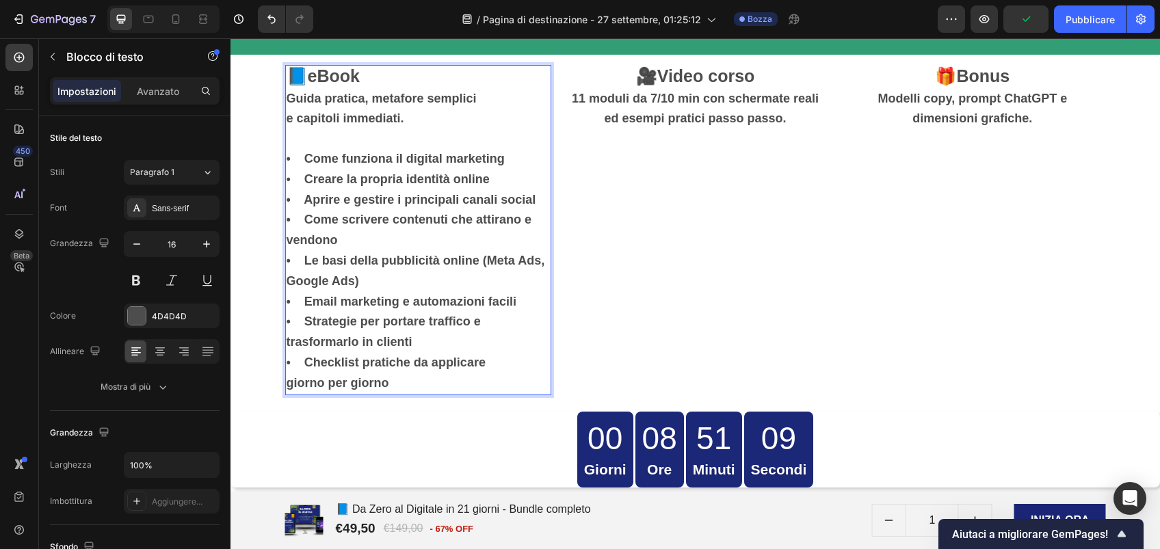
click at [341, 220] on strong "• Come scrivere contenuti che attirano e vendono" at bounding box center [409, 230] width 245 height 34
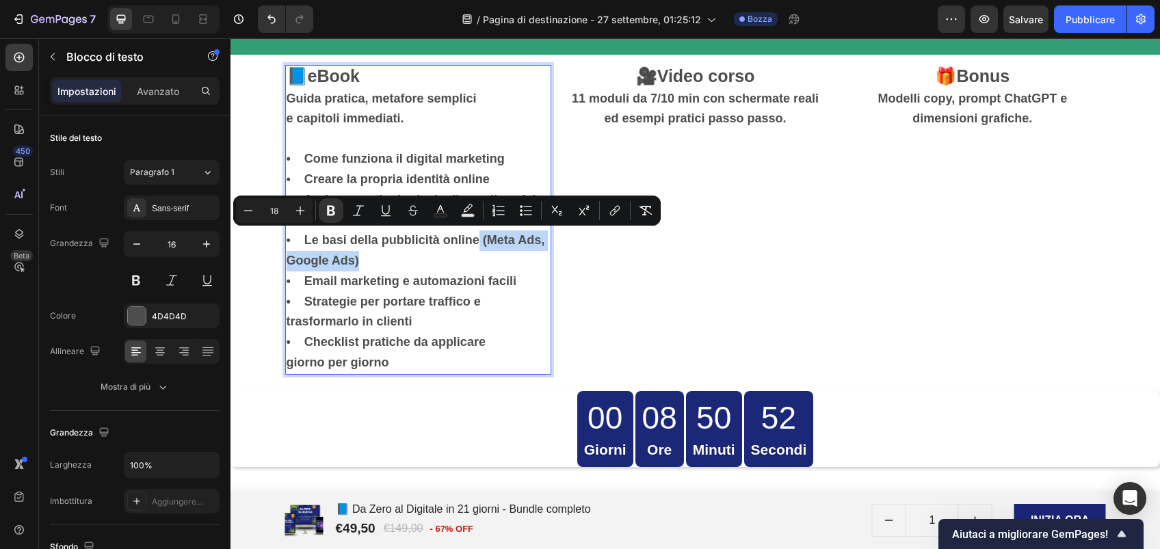
drag, startPoint x: 377, startPoint y: 263, endPoint x: 473, endPoint y: 239, distance: 98.7
click at [473, 239] on p "• Come funziona il digital marketing • Creare la propria identità online • Apri…" at bounding box center [418, 261] width 263 height 224
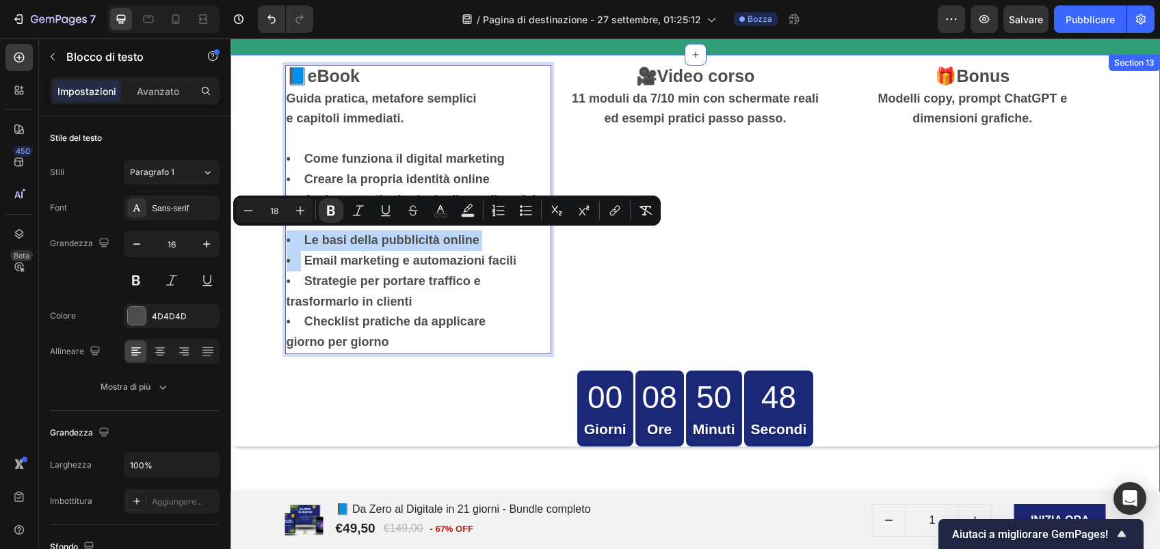
drag, startPoint x: 292, startPoint y: 260, endPoint x: 267, endPoint y: 248, distance: 27.5
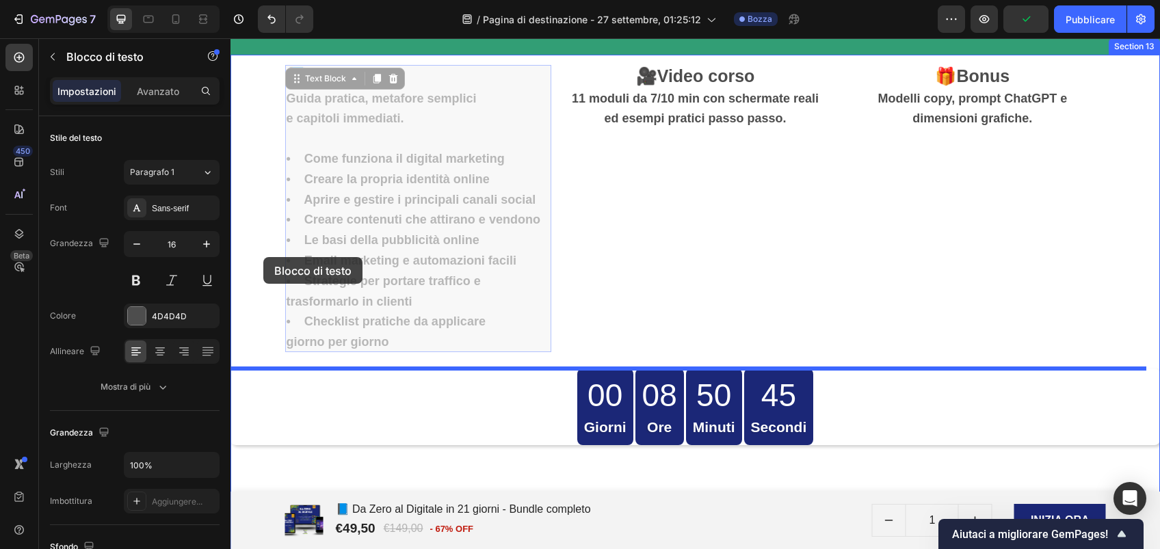
drag, startPoint x: 291, startPoint y: 261, endPoint x: 263, endPoint y: 257, distance: 27.7
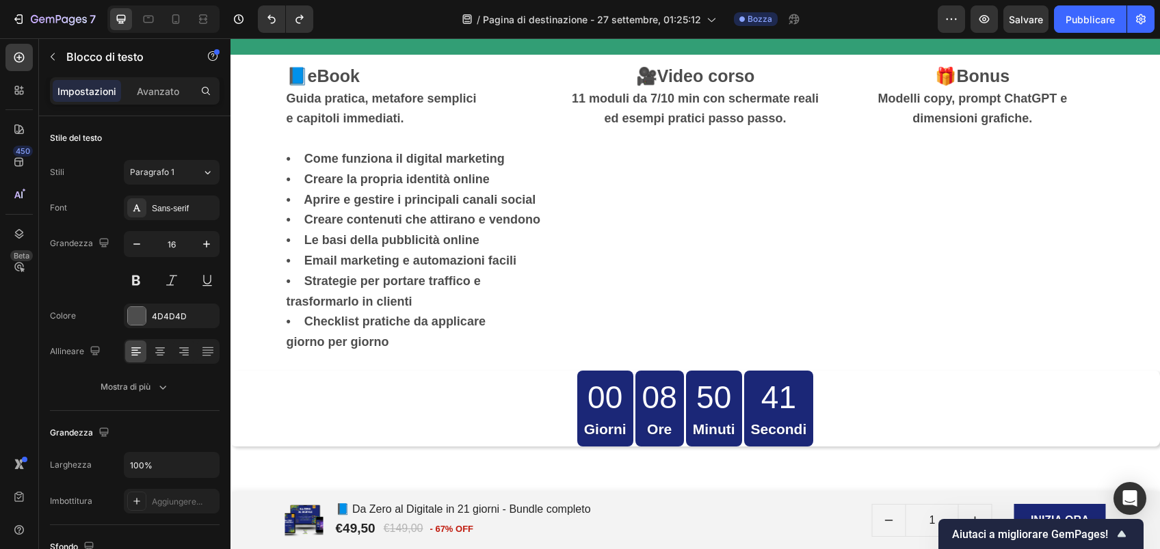
click at [290, 263] on strong "• Email marketing e automazioni facili" at bounding box center [402, 261] width 230 height 14
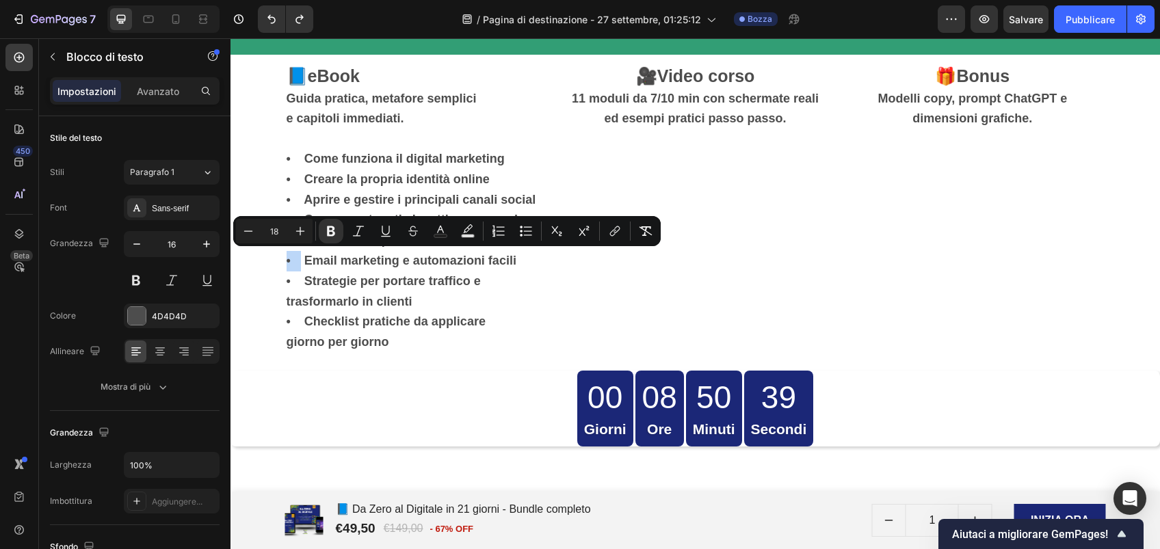
drag, startPoint x: 295, startPoint y: 263, endPoint x: 280, endPoint y: 261, distance: 15.1
click at [287, 261] on strong "• Email marketing e automazioni facili" at bounding box center [402, 261] width 230 height 14
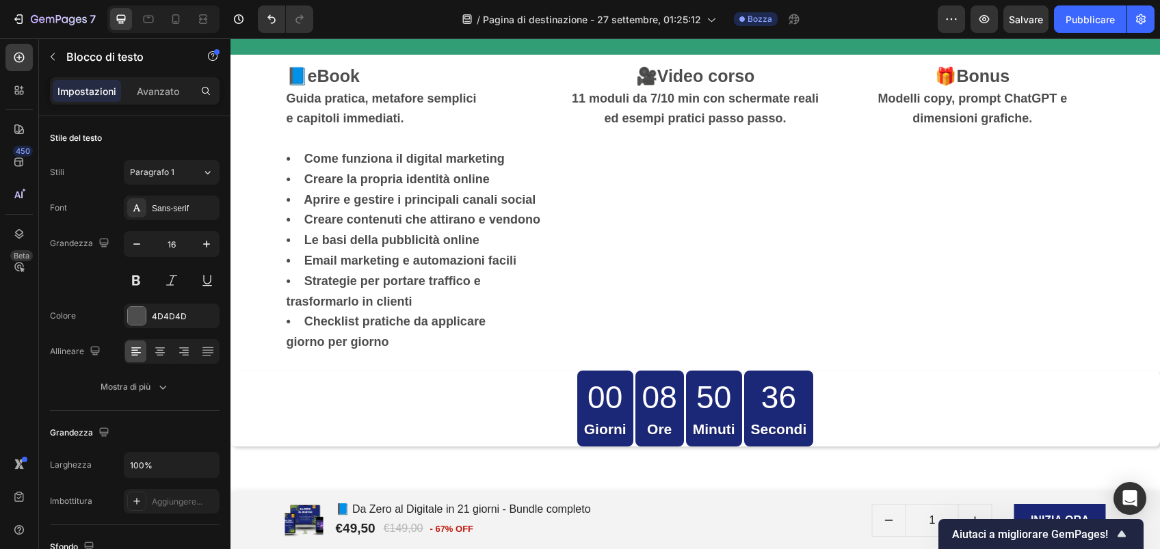
click at [287, 243] on strong "• Le basi della pubblicità online" at bounding box center [383, 240] width 193 height 14
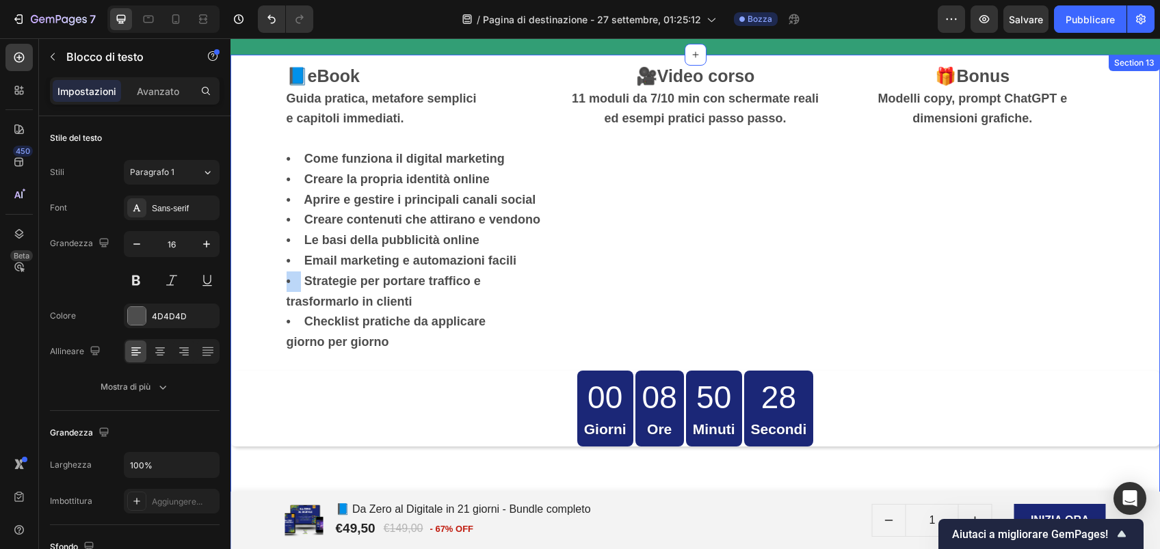
drag, startPoint x: 294, startPoint y: 282, endPoint x: 274, endPoint y: 282, distance: 19.8
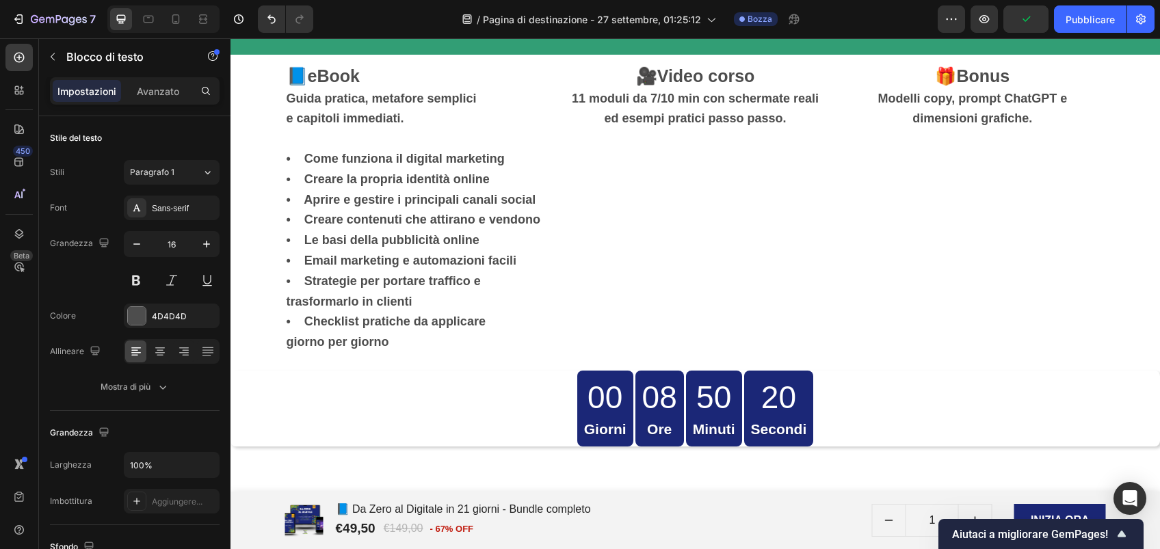
click at [298, 323] on strong "• Checklist pratiche da applicare giorno per giorno" at bounding box center [386, 332] width 199 height 34
click at [295, 323] on strong "• Checklist pratiche da applicare giorno per giorno" at bounding box center [386, 332] width 199 height 34
click at [292, 320] on strong "• Checklist pratiche da applicare giorno per giorno" at bounding box center [386, 332] width 199 height 34
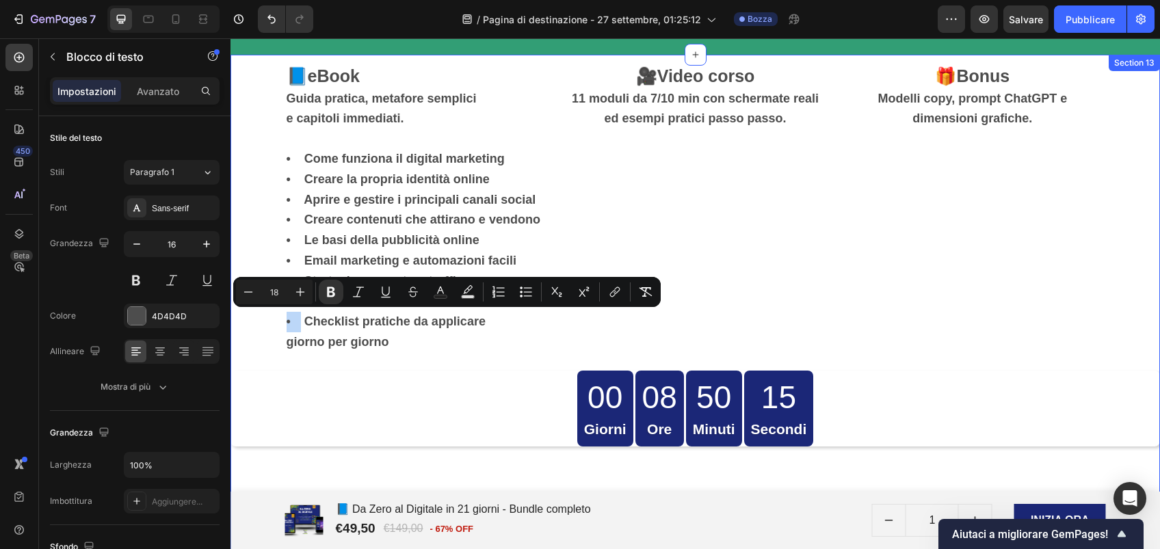
drag, startPoint x: 292, startPoint y: 320, endPoint x: 275, endPoint y: 319, distance: 17.2
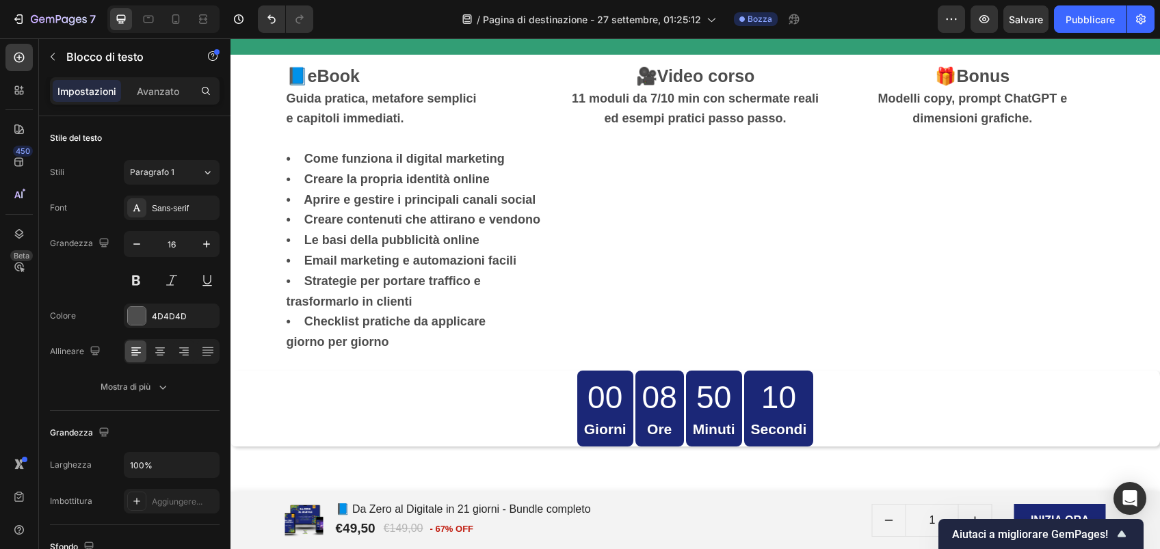
click at [471, 278] on strong "• Strategie per portare traffico e trasformarlo in clienti" at bounding box center [384, 291] width 194 height 34
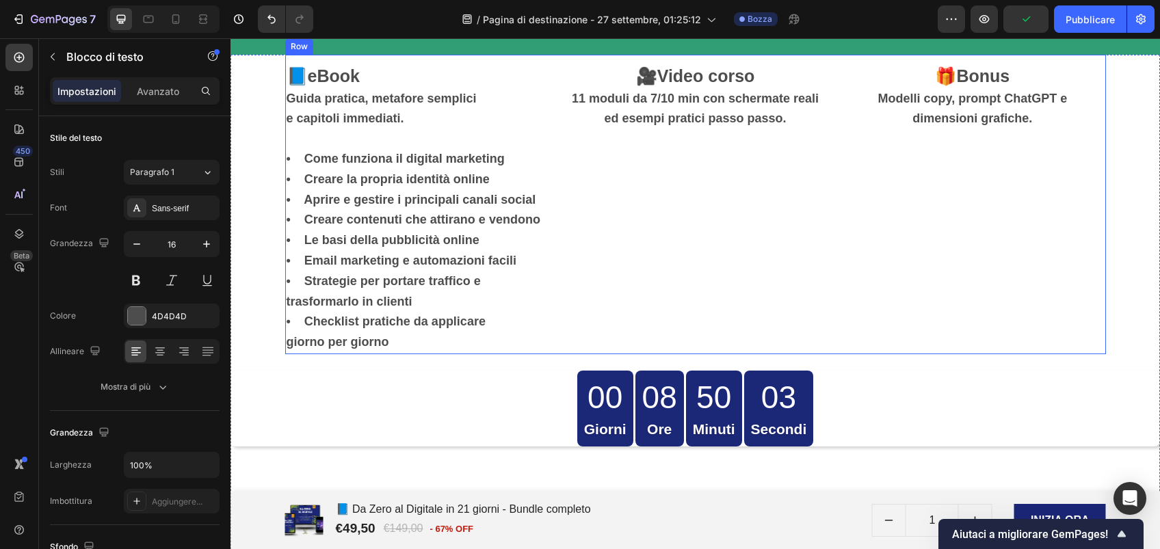
scroll to position [3905, 0]
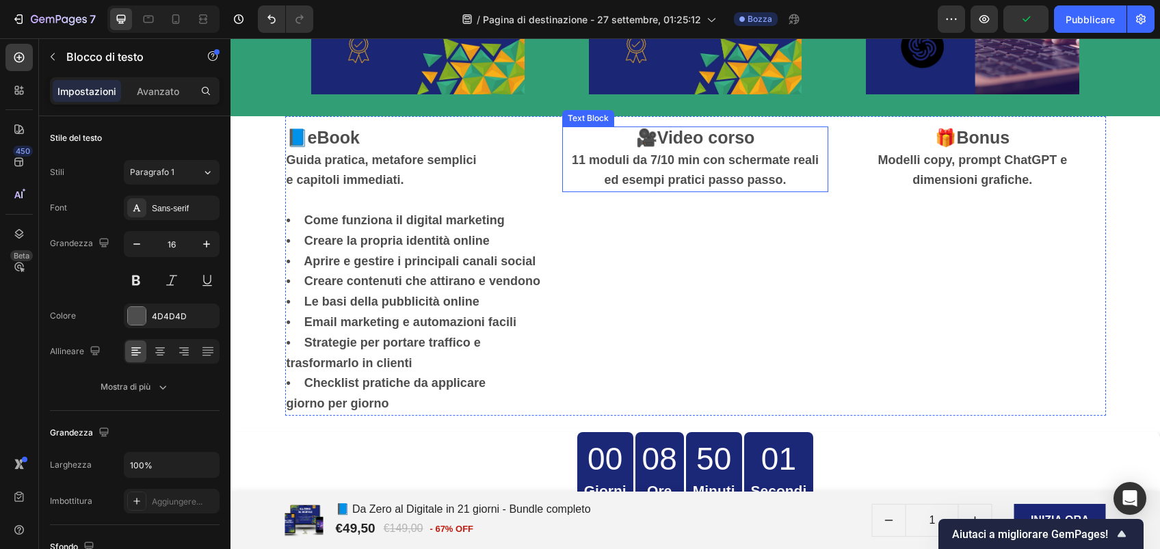
click at [662, 178] on strong "11 moduli da 7/10 min con schermate reali ed esempi pratici passo passo." at bounding box center [695, 170] width 247 height 34
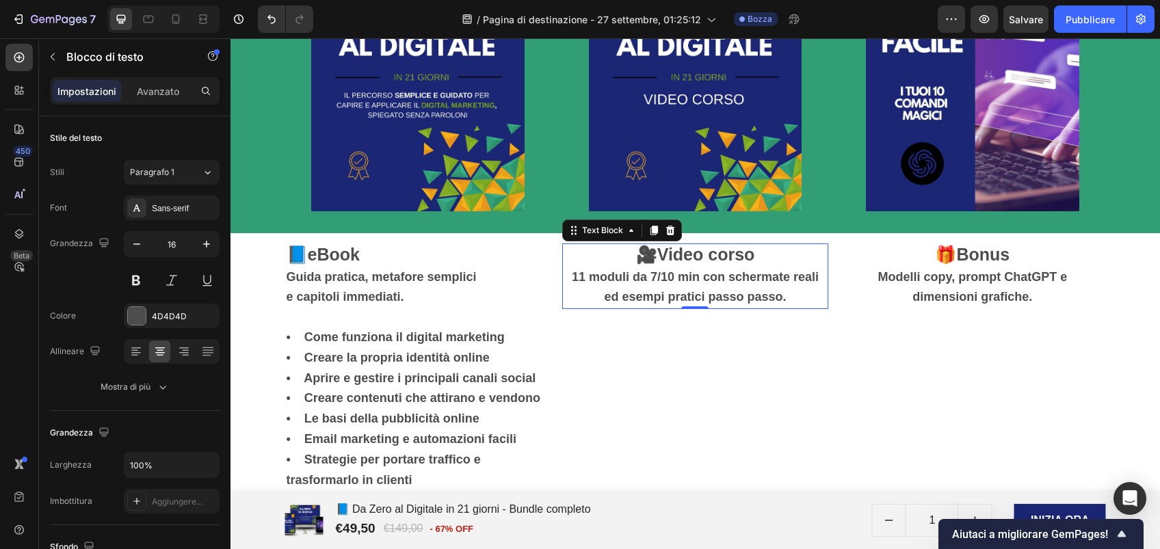
scroll to position [3777, 0]
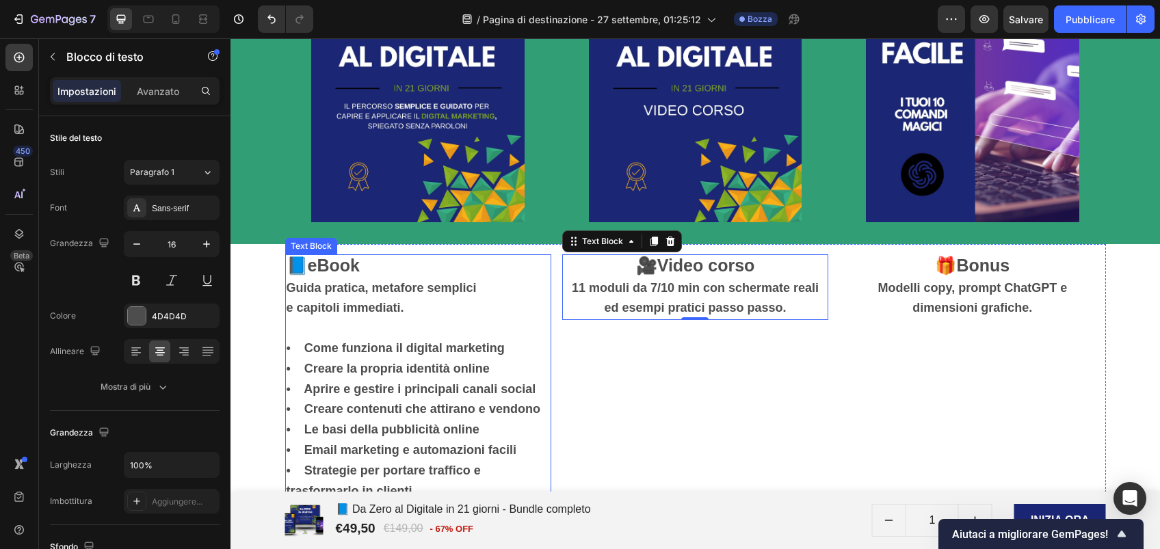
click at [414, 312] on p "e capitoli immediati." at bounding box center [418, 308] width 263 height 21
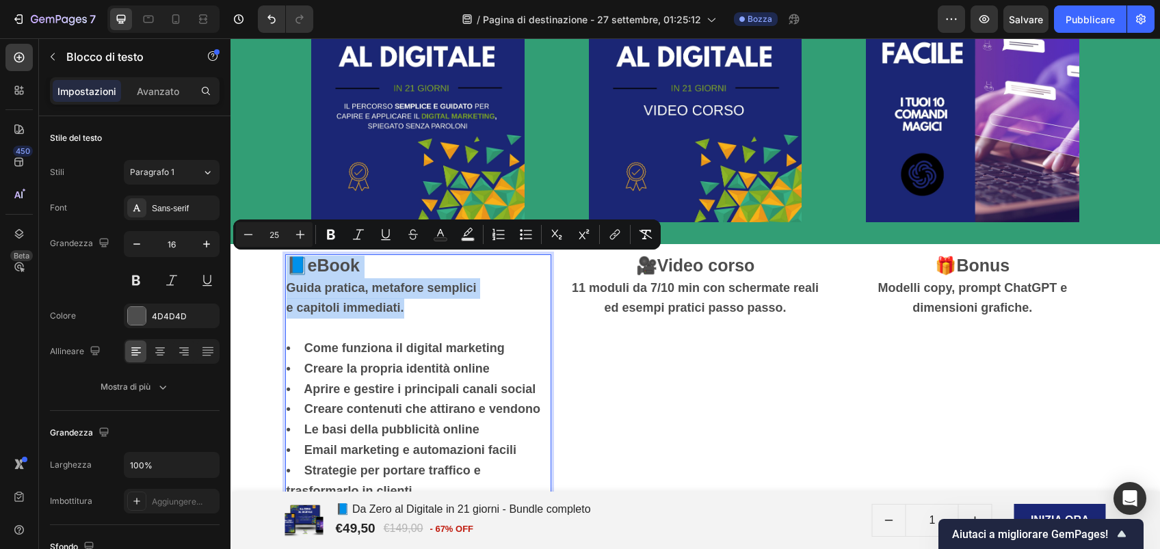
drag, startPoint x: 414, startPoint y: 312, endPoint x: 284, endPoint y: 265, distance: 137.6
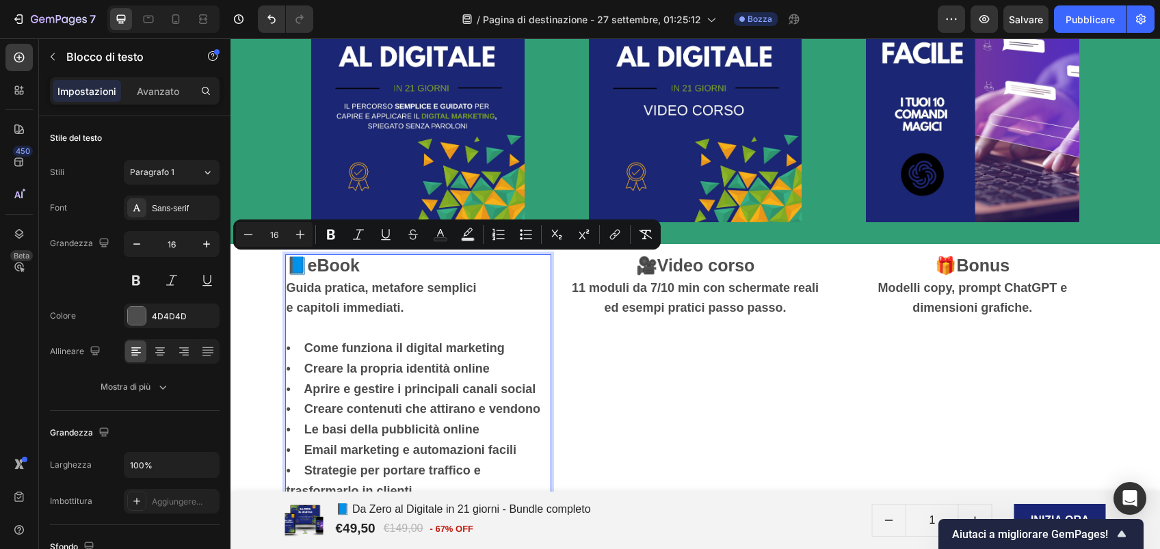
click at [471, 330] on p "Rich Text Editor. Editing area: main" at bounding box center [418, 329] width 263 height 20
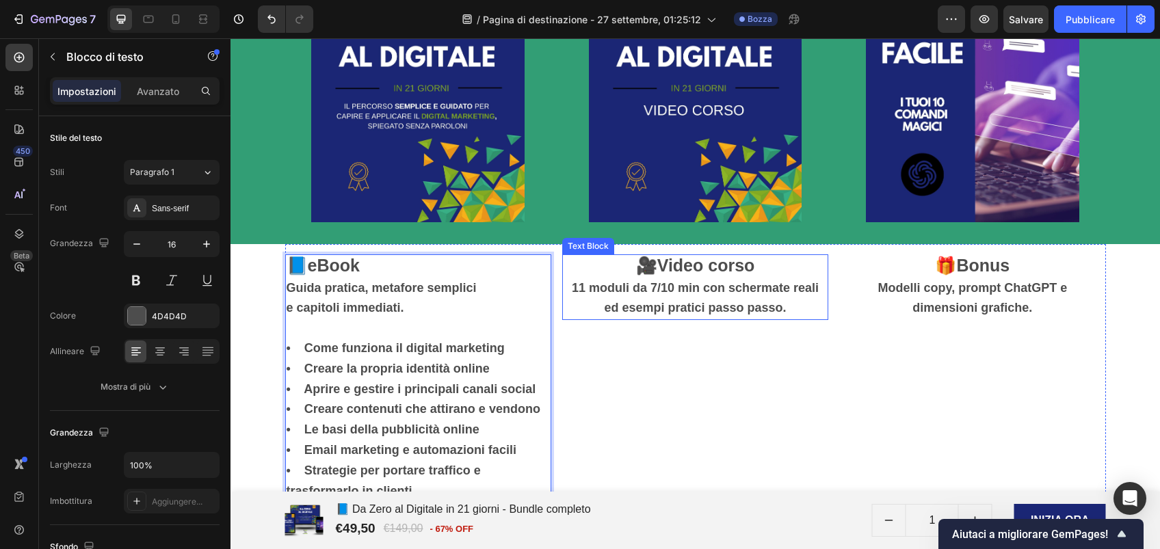
click at [691, 289] on strong "11 moduli da 7/10 min con schermate reali ed esempi pratici passo passo." at bounding box center [695, 298] width 247 height 34
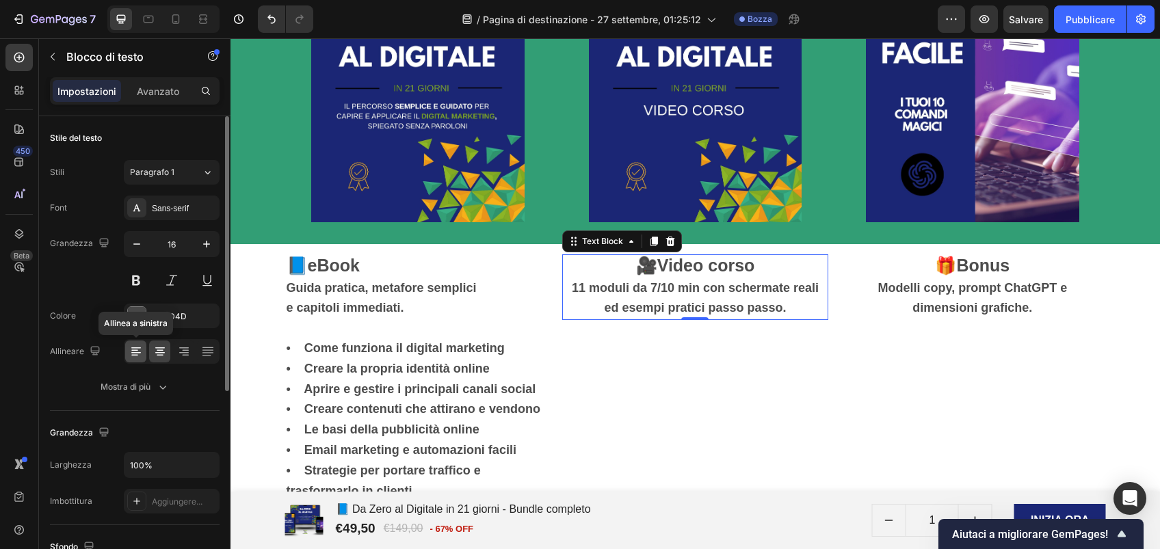
drag, startPoint x: 134, startPoint y: 352, endPoint x: 109, endPoint y: 306, distance: 52.9
click at [134, 352] on icon at bounding box center [136, 352] width 10 height 1
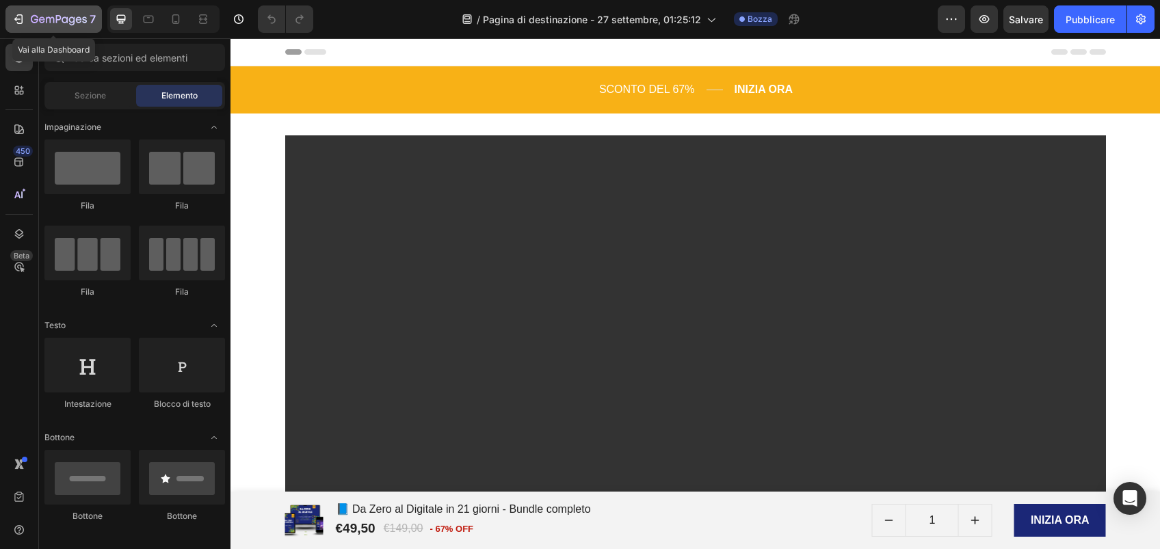
click at [24, 19] on icon "button" at bounding box center [19, 19] width 14 height 14
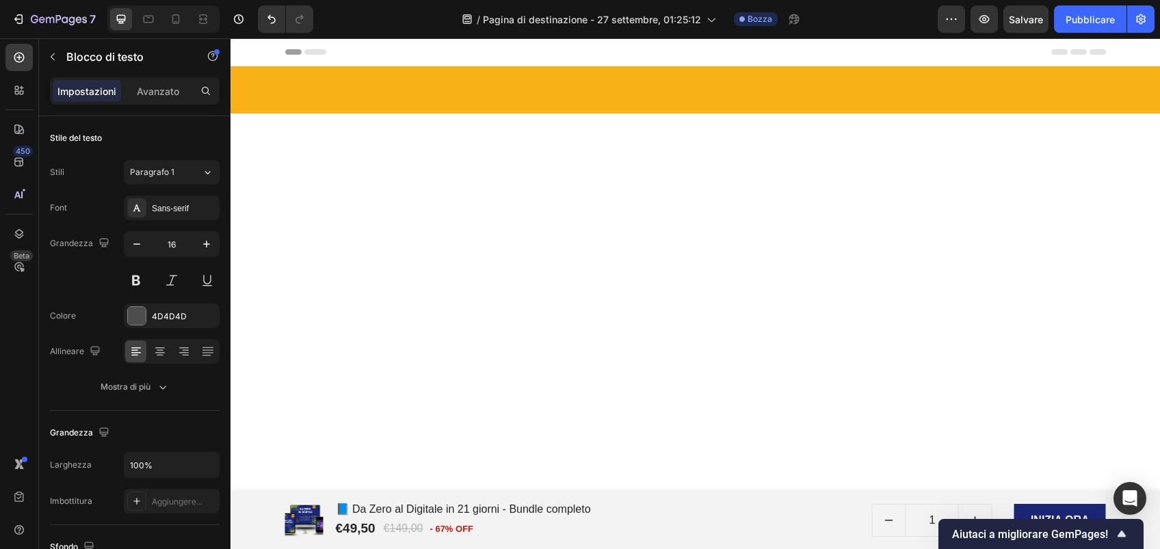
scroll to position [3777, 0]
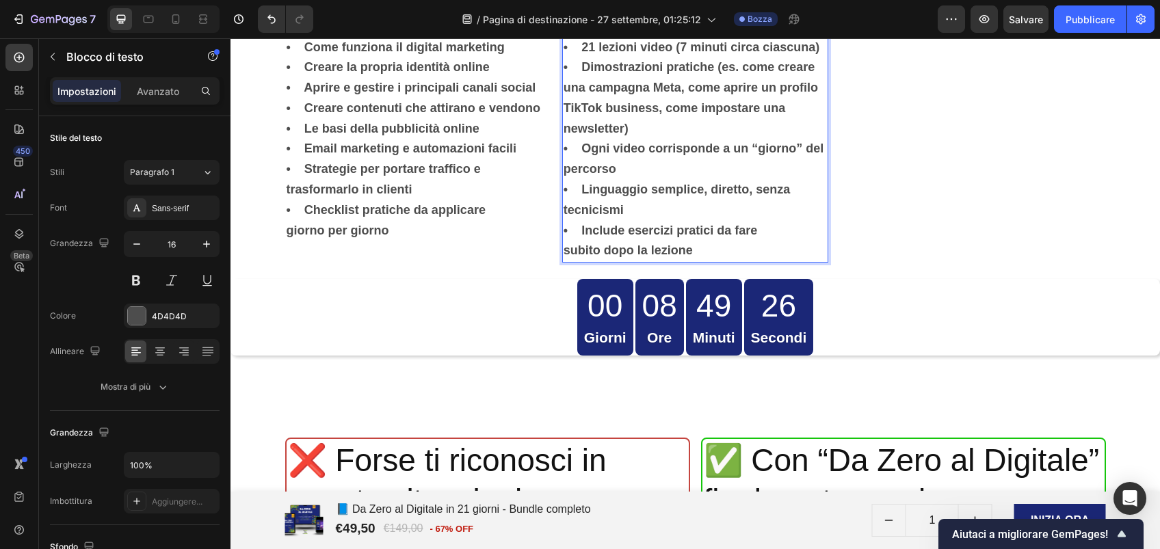
scroll to position [3798, 0]
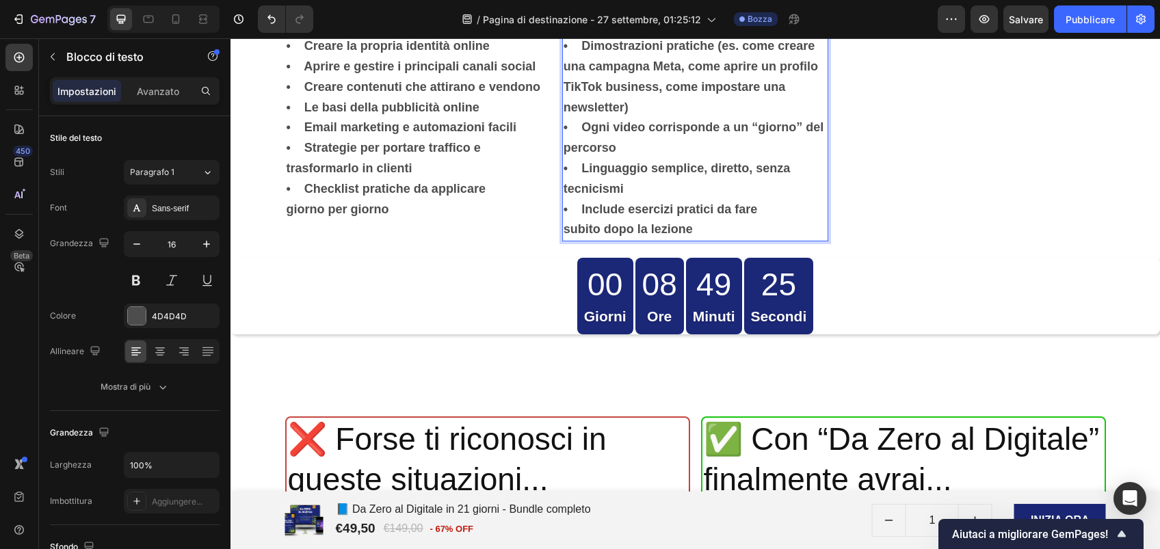
click at [567, 114] on strong "• Dimostrazioni pratiche (es. come creare una campagna Meta, come aprire un pro…" at bounding box center [691, 76] width 254 height 75
drag, startPoint x: 567, startPoint y: 343, endPoint x: 540, endPoint y: 344, distance: 26.7
click at [540, 241] on div "📘 eBook Guida pratica, metafore semplici e capitoli immediati. • Come funziona …" at bounding box center [695, 81] width 821 height 320
drag, startPoint x: 570, startPoint y: 423, endPoint x: 546, endPoint y: 423, distance: 24.6
click at [546, 241] on div "📘 eBook Guida pratica, metafore semplici e capitoli immediati. • Come funziona …" at bounding box center [695, 81] width 821 height 320
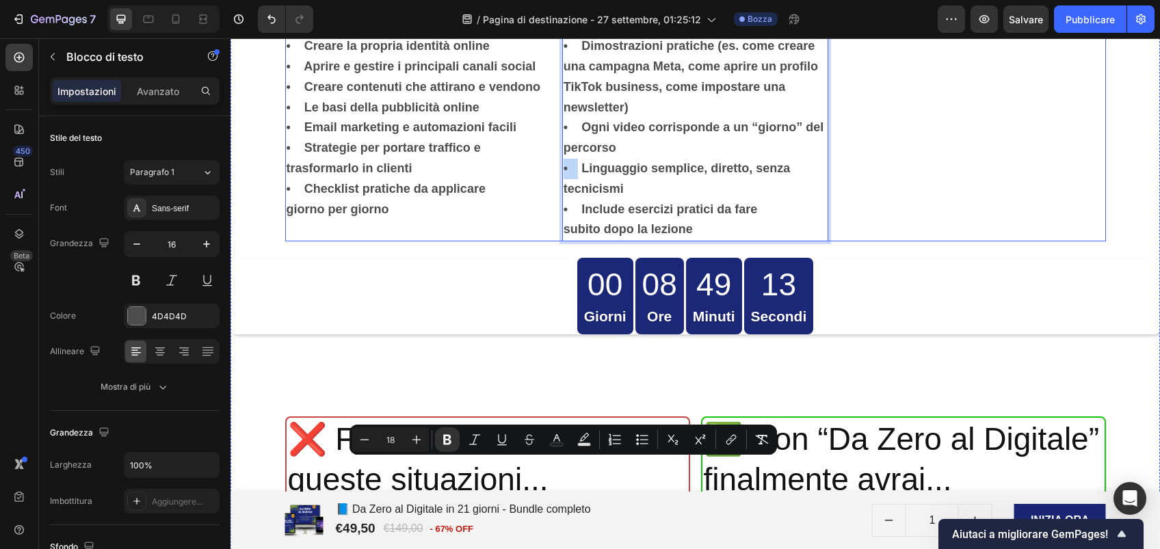
drag, startPoint x: 569, startPoint y: 463, endPoint x: 534, endPoint y: 463, distance: 34.9
click at [534, 241] on div "📘 eBook Guida pratica, metafore semplici e capitoli immediati. • Come funziona …" at bounding box center [695, 81] width 821 height 320
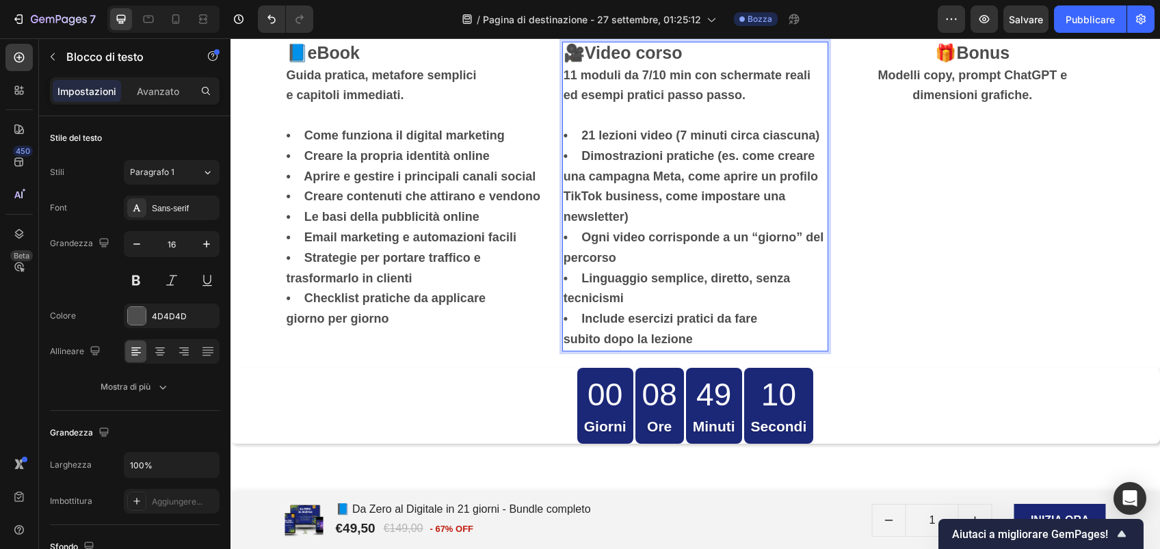
scroll to position [3984, 0]
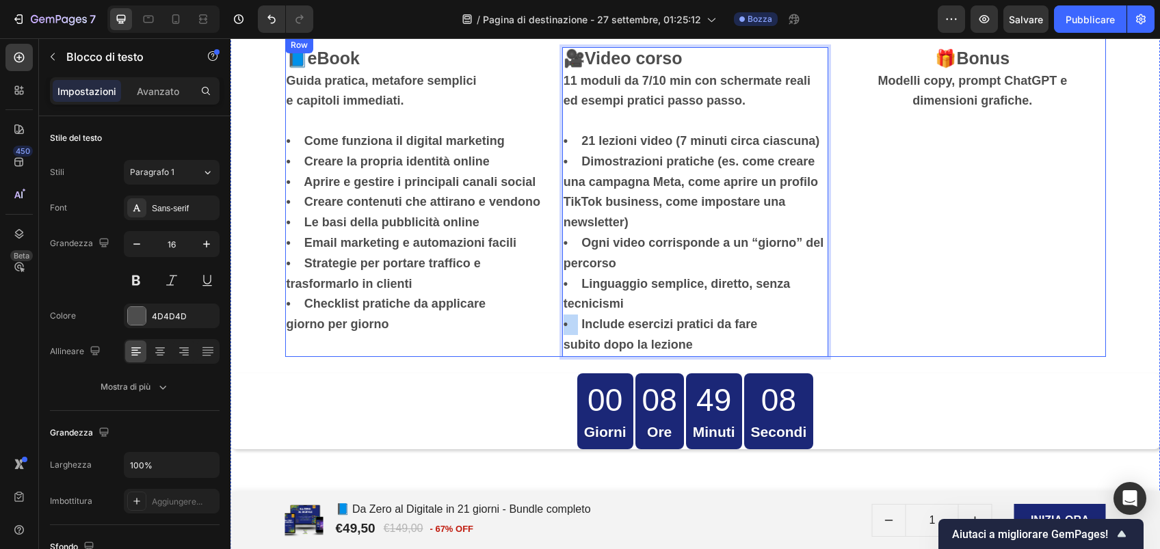
drag, startPoint x: 571, startPoint y: 319, endPoint x: 540, endPoint y: 317, distance: 31.6
click at [540, 317] on div "📘 eBook Guida pratica, metafore semplici e capitoli immediati. • Come funziona …" at bounding box center [695, 197] width 821 height 320
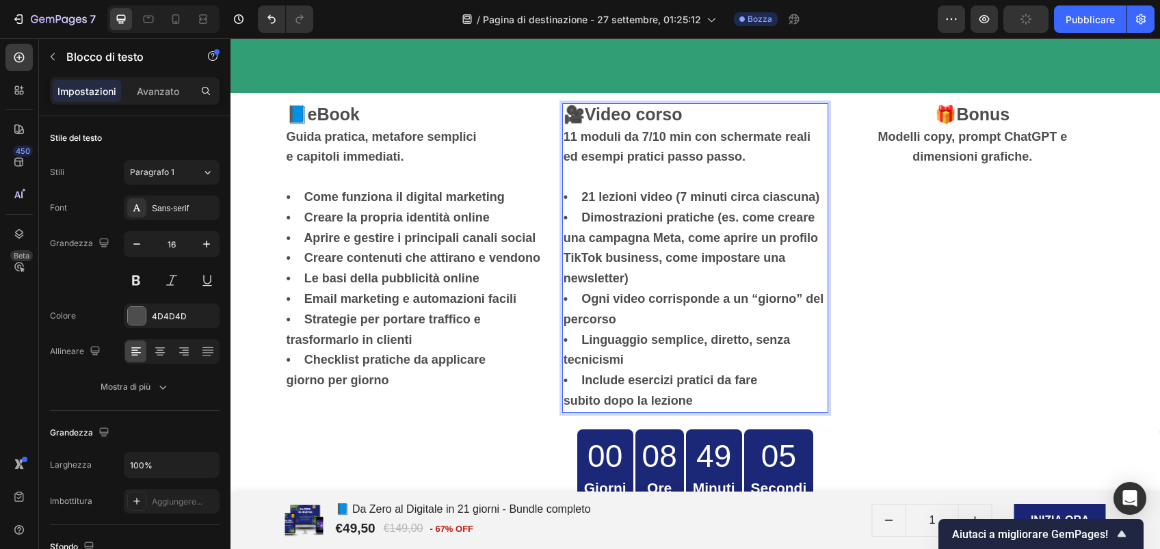
scroll to position [3922, 0]
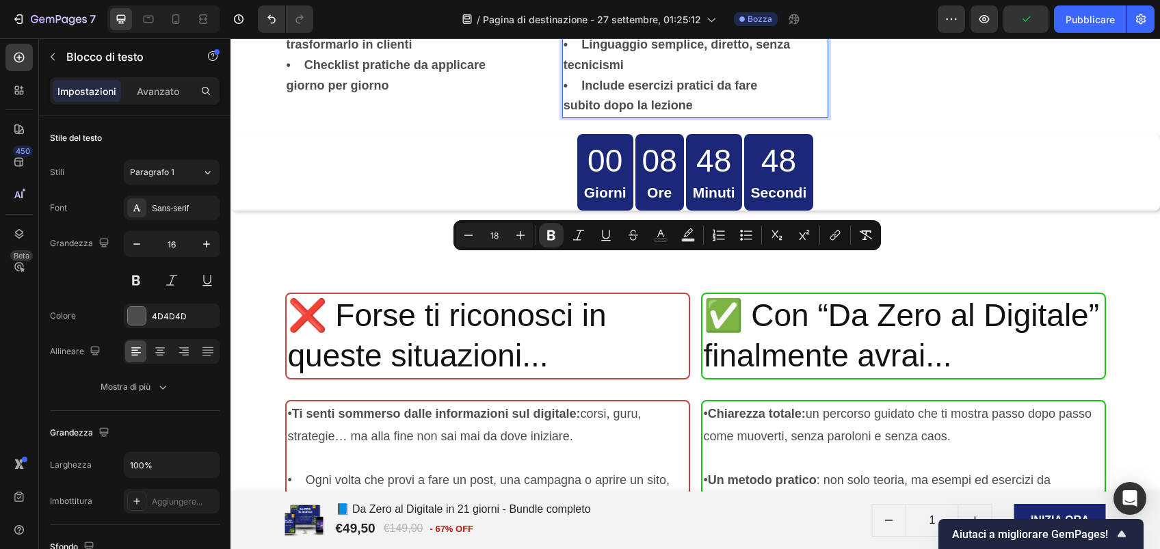
drag, startPoint x: 635, startPoint y: 281, endPoint x: 651, endPoint y: 259, distance: 27.5
click at [651, 117] on p "• 11 lezioni video (7 minuti circa ciascuna) • Dimostrazioni pratiche (es. come…" at bounding box center [695, 5] width 263 height 224
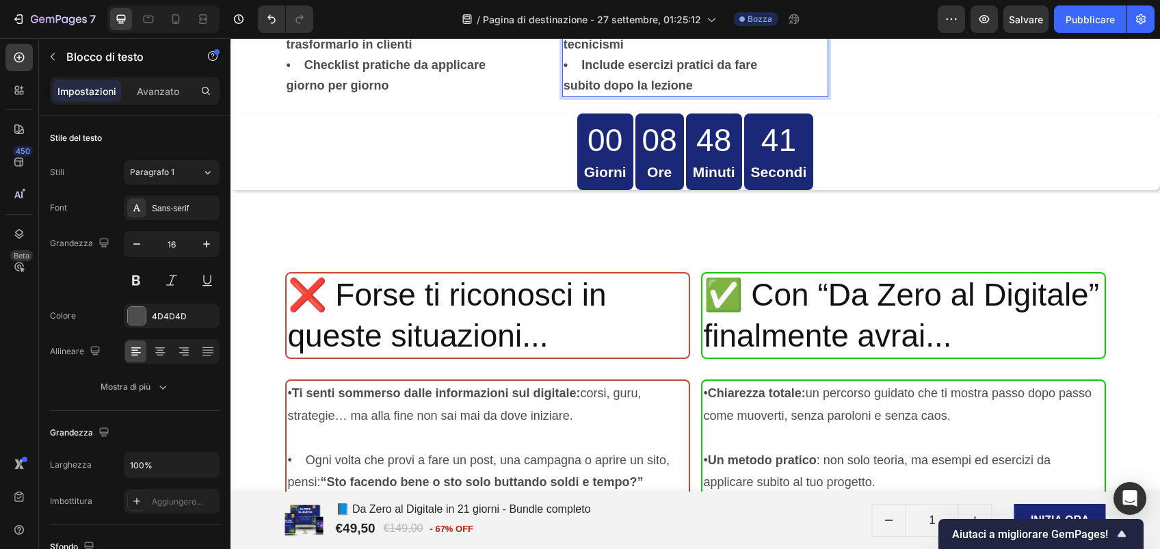
scroll to position [3967, 0]
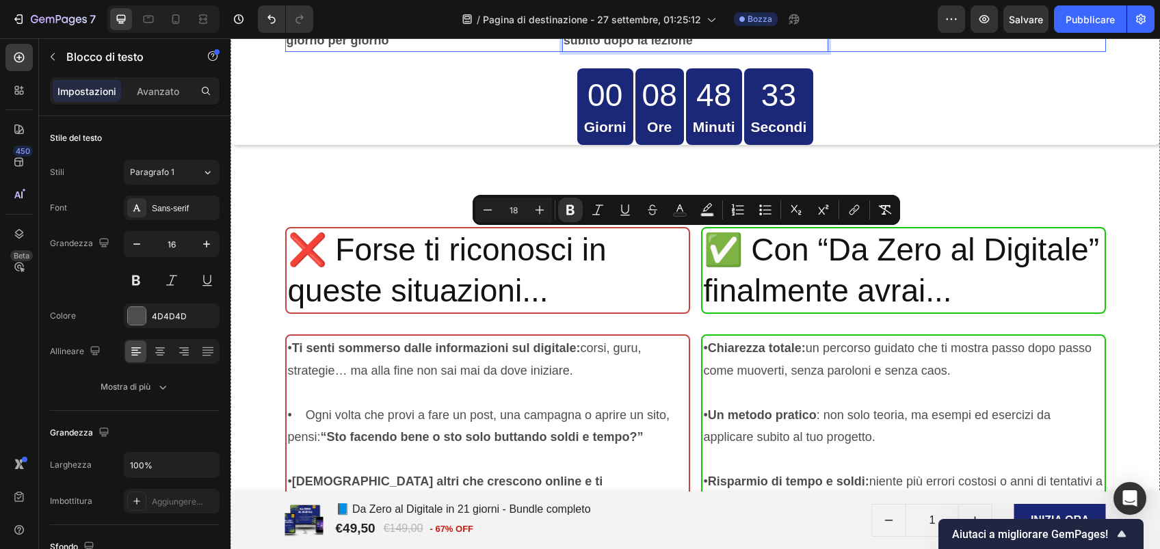
drag, startPoint x: 642, startPoint y: 259, endPoint x: 553, endPoint y: 240, distance: 90.9
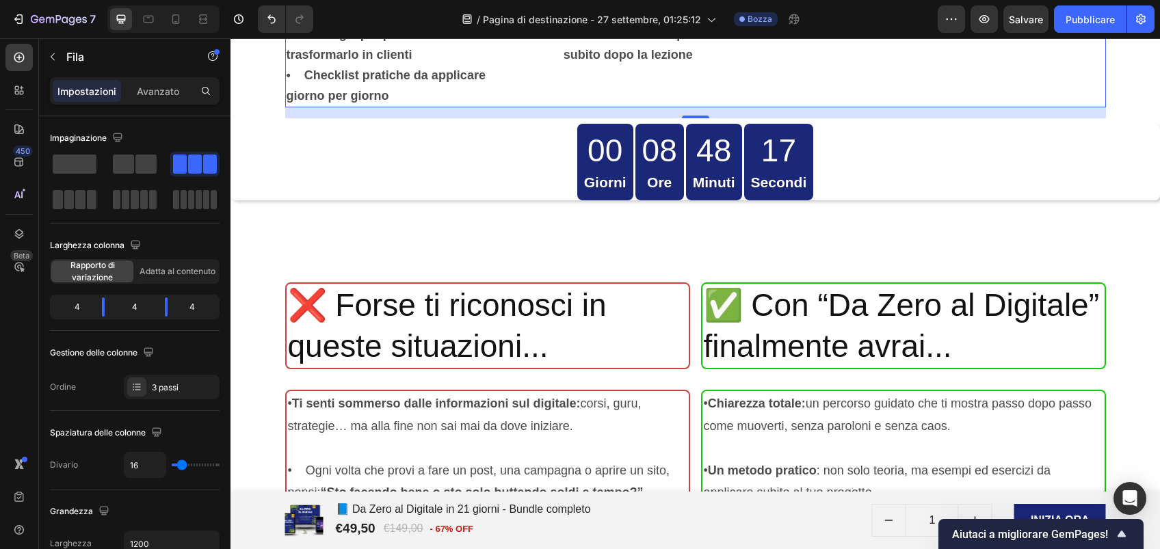
scroll to position [3923, 0]
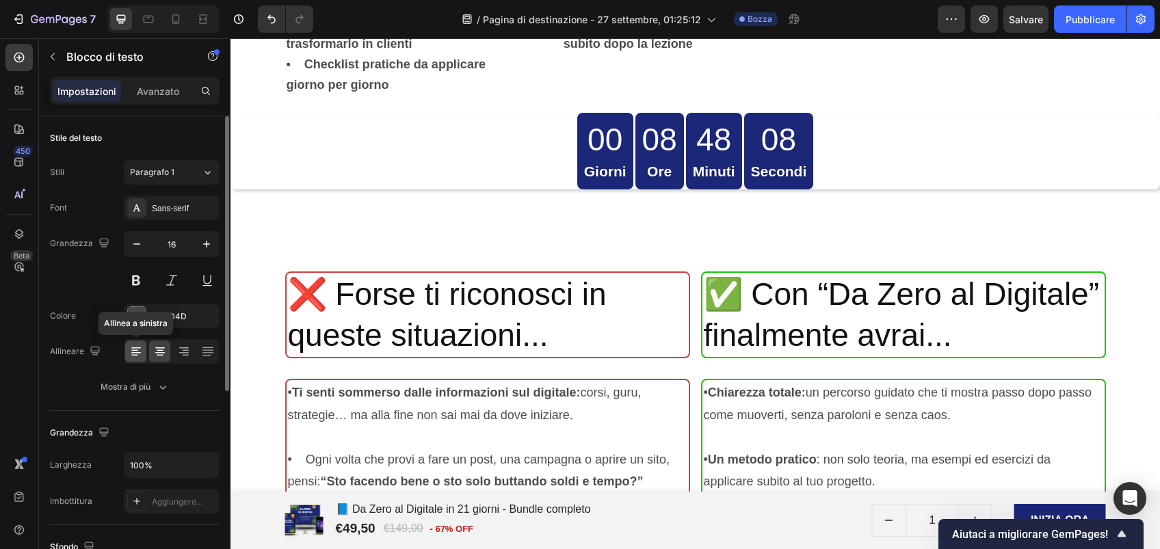
click at [137, 352] on icon at bounding box center [136, 352] width 10 height 1
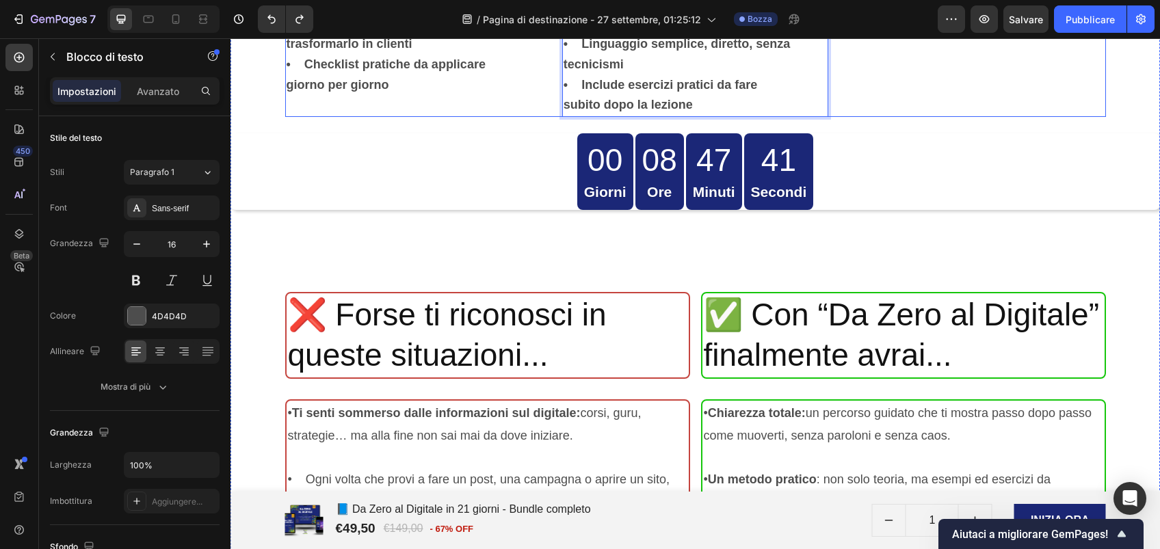
drag, startPoint x: 638, startPoint y: 326, endPoint x: 548, endPoint y: 301, distance: 93.1
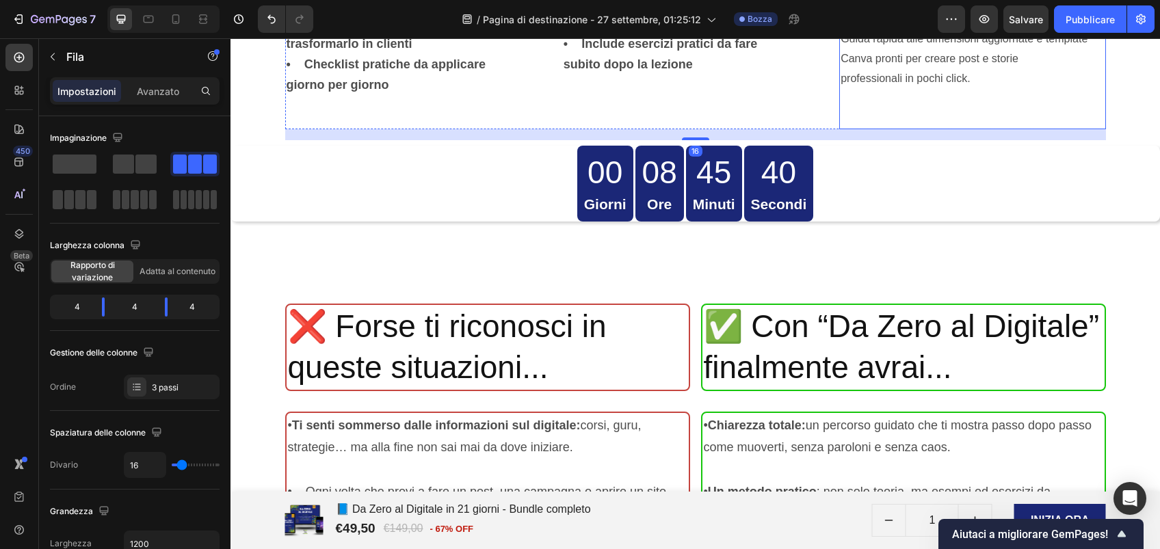
click at [926, 88] on p "3. Dimensioni e template social Guida rapida alle dimensioni aggiornate e templ…" at bounding box center [971, 49] width 263 height 79
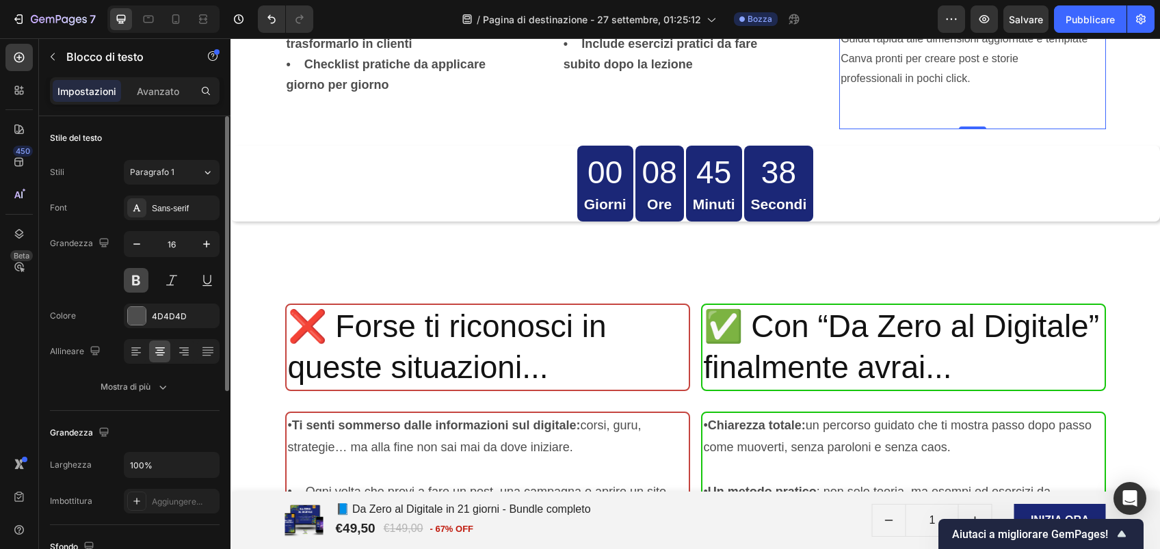
click at [132, 275] on button at bounding box center [136, 280] width 25 height 25
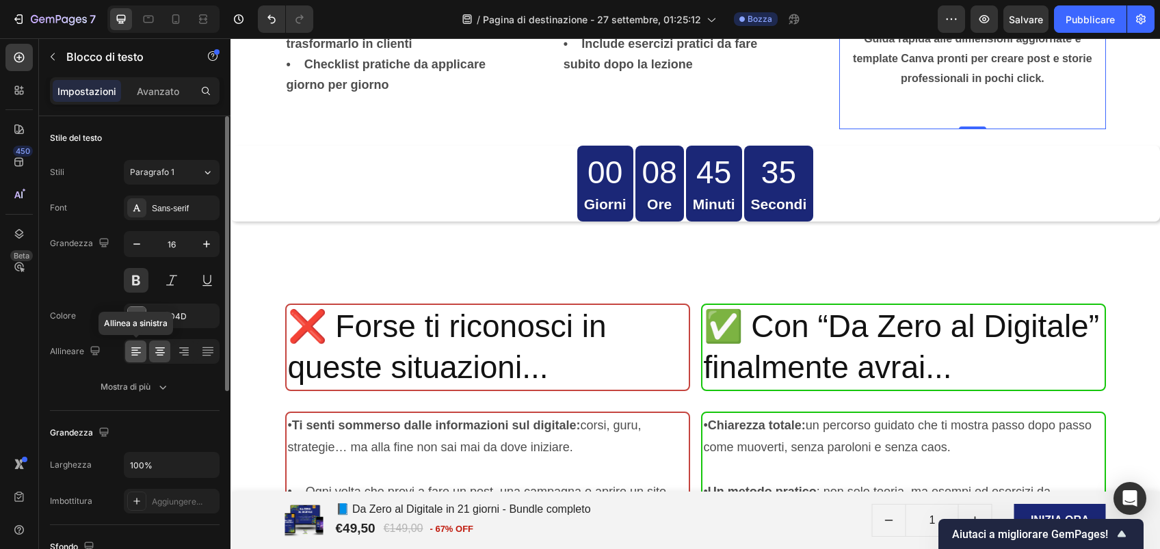
click at [137, 356] on icon at bounding box center [136, 352] width 14 height 14
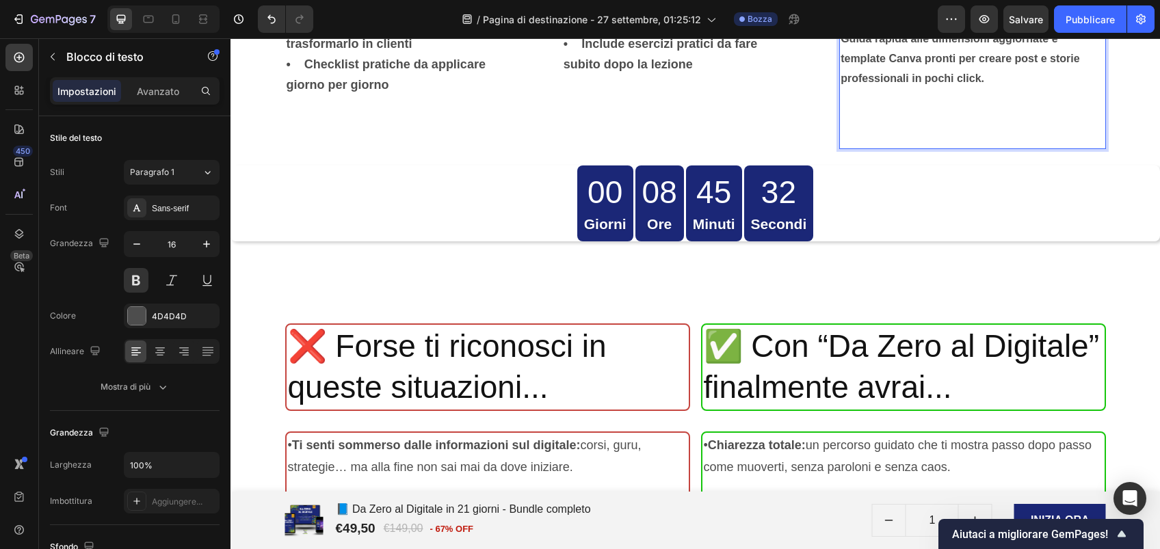
click at [848, 88] on p "3. Dimensioni e template social Guida rapida alle dimensioni aggiornate e templ…" at bounding box center [971, 49] width 263 height 79
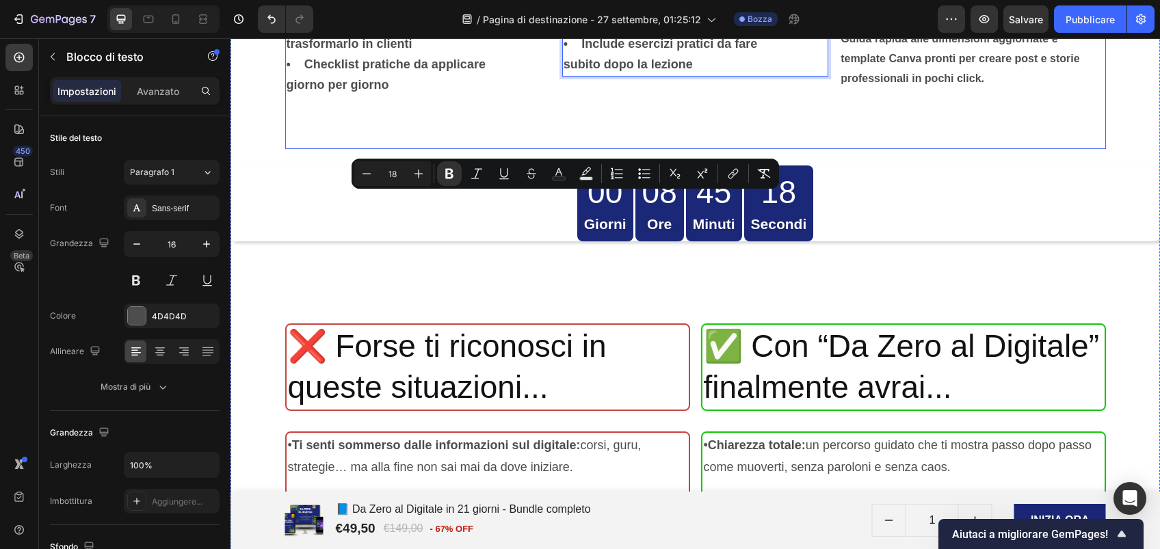
drag, startPoint x: 575, startPoint y: 201, endPoint x: 552, endPoint y: 201, distance: 23.3
copy strong "•"
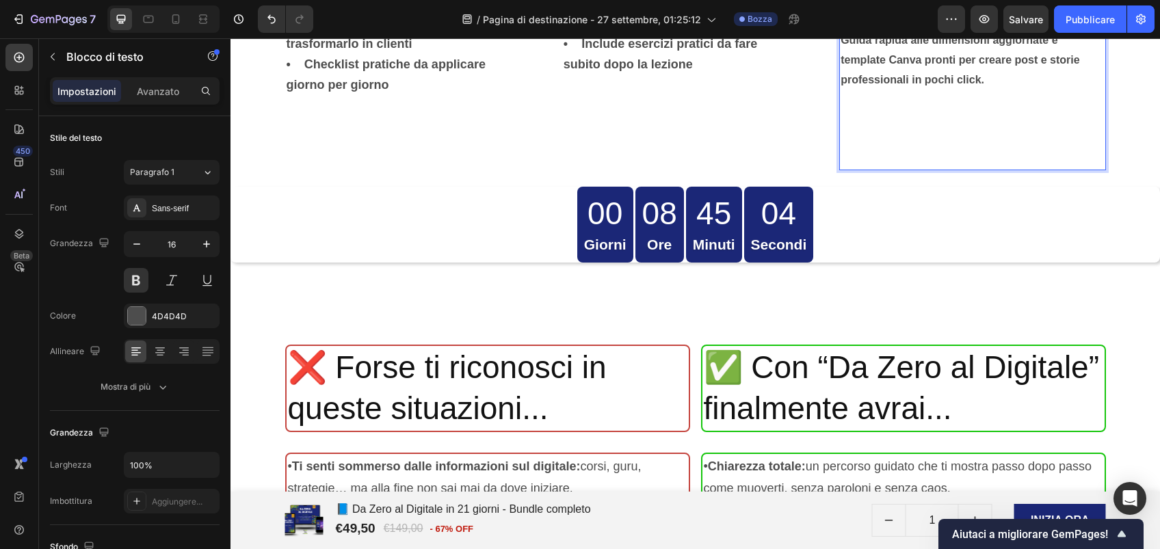
click at [840, 90] on p "Dimensioni e template social Guida rapida alle dimensioni aggiornate e template…" at bounding box center [971, 50] width 263 height 79
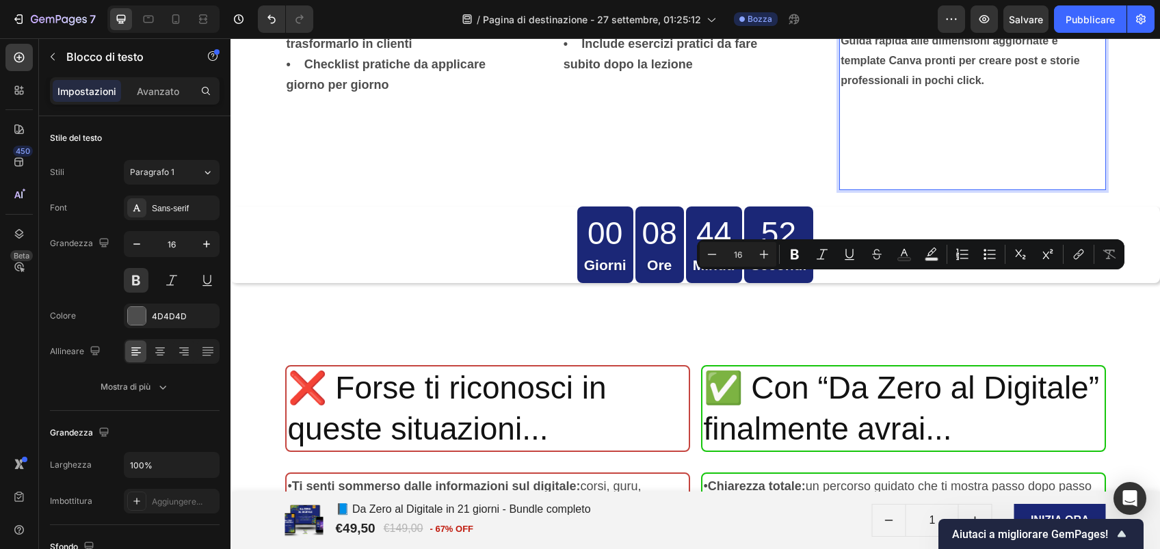
click at [972, 189] on p "Rich Text Editor. Editing area: main" at bounding box center [971, 139] width 263 height 98
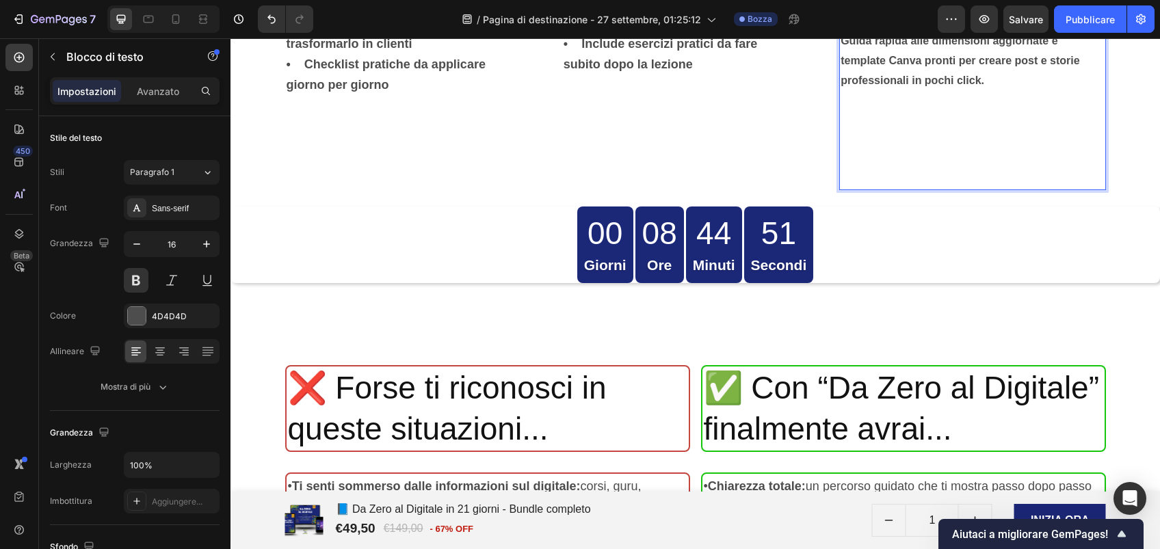
click at [994, 189] on p "⁠⁠⁠⁠⁠⁠⁠" at bounding box center [971, 139] width 263 height 98
click at [850, 189] on p "⁠⁠⁠⁠⁠⁠⁠" at bounding box center [971, 139] width 263 height 98
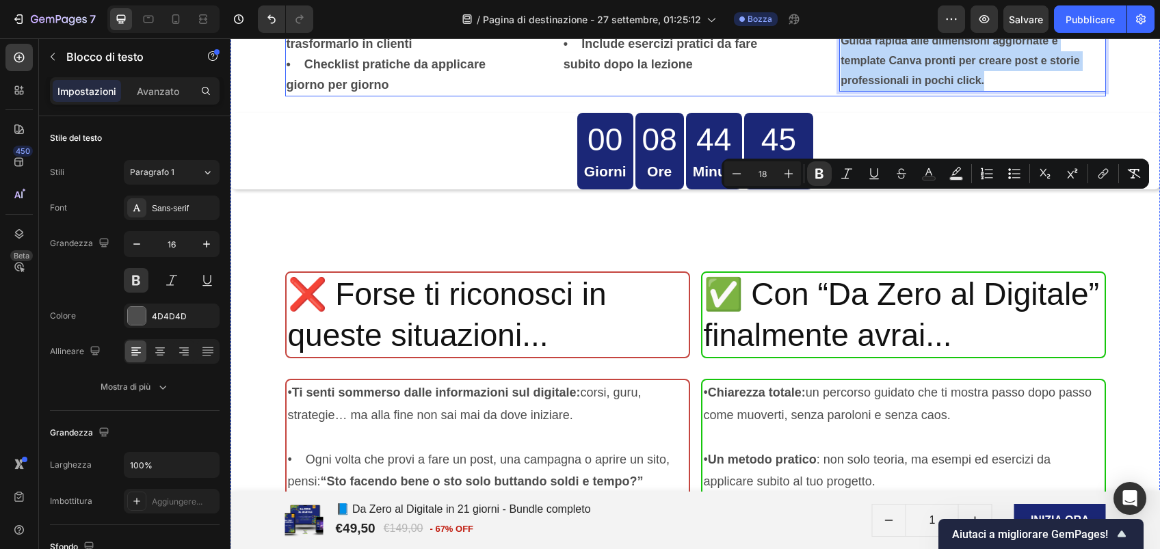
drag, startPoint x: 994, startPoint y: 378, endPoint x: 827, endPoint y: 204, distance: 240.9
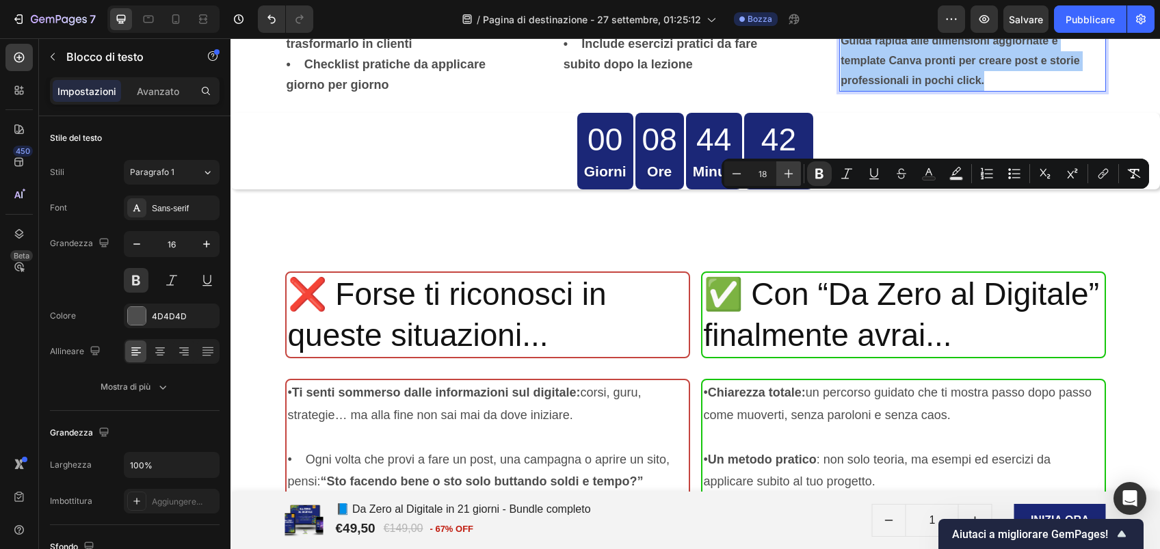
click at [784, 172] on icon "Barra degli strumenti contestuale dell'editor" at bounding box center [789, 174] width 14 height 14
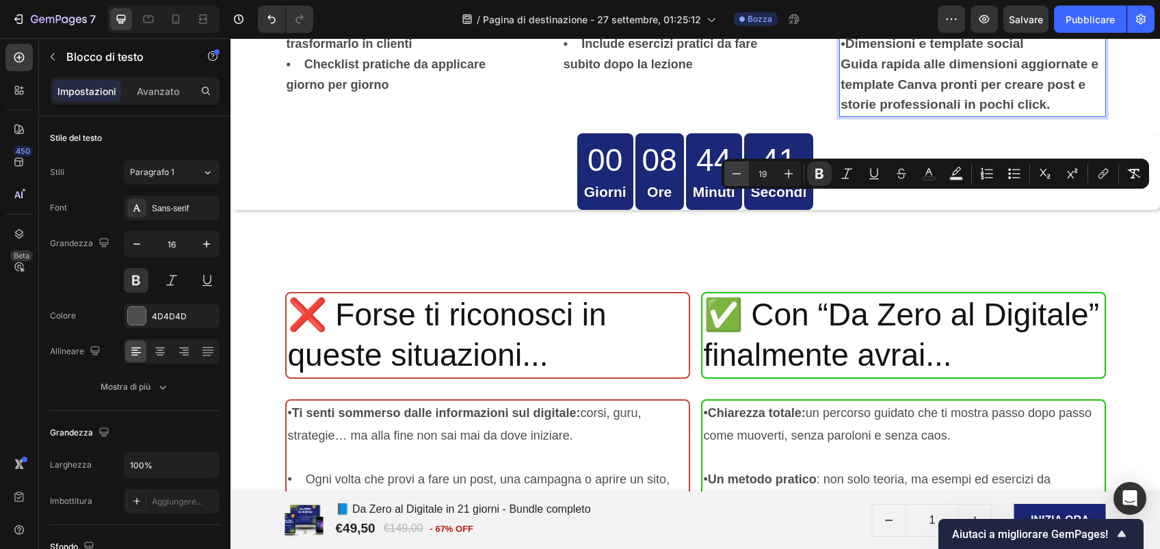
click at [739, 174] on icon "Barra degli strumenti contestuale dell'editor" at bounding box center [737, 174] width 14 height 14
type input "18"
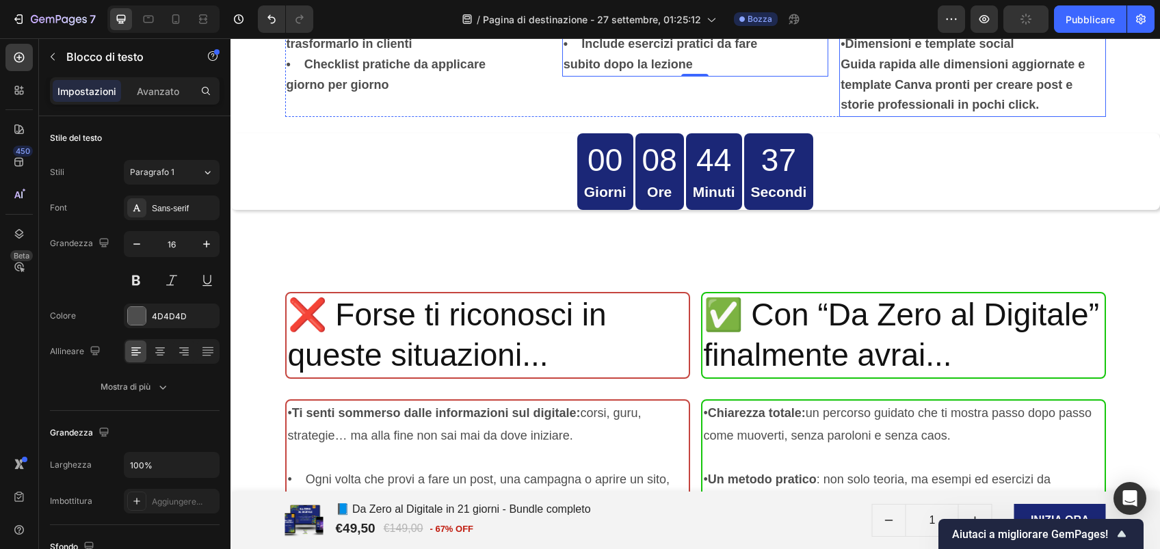
click at [938, 34] on p "• Prompt ChatGPT per marketing Prompt già pronti per generare post, email e ide…" at bounding box center [971, 3] width 263 height 61
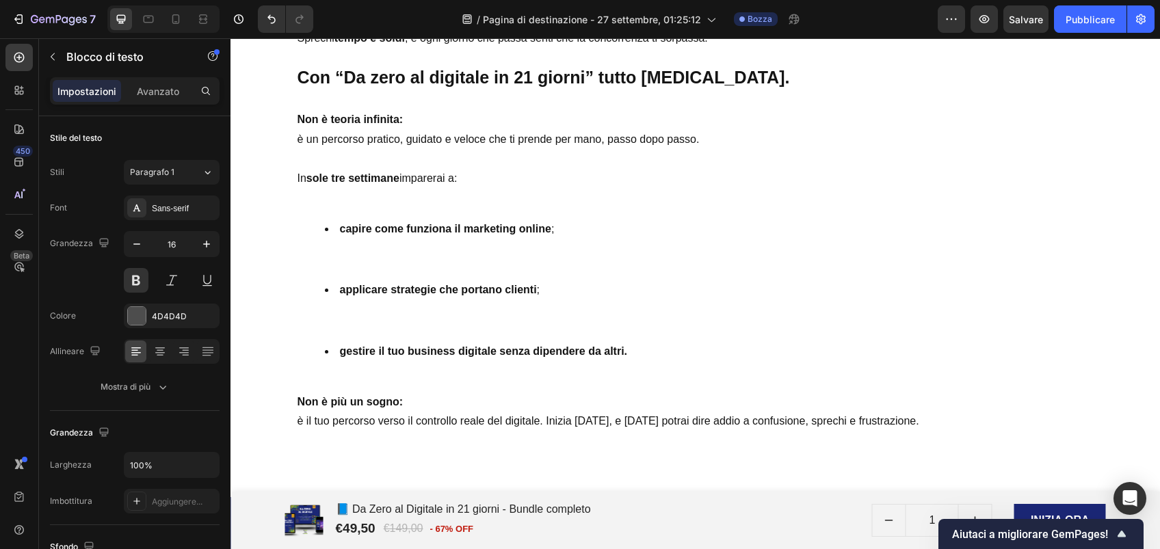
scroll to position [2402, 0]
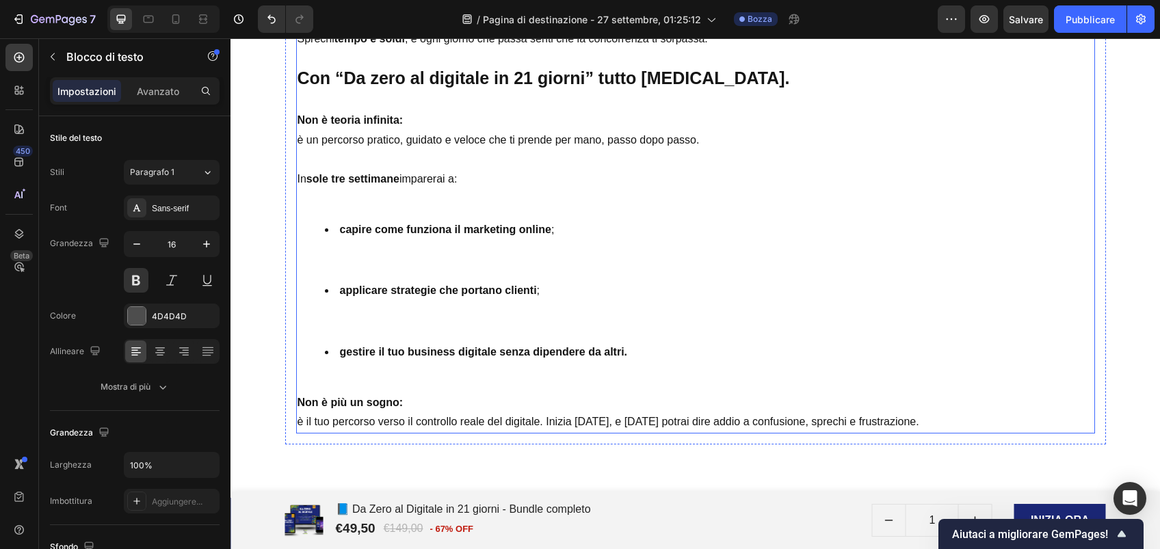
click at [420, 252] on p at bounding box center [695, 261] width 796 height 20
click at [211, 239] on icon "button" at bounding box center [207, 244] width 14 height 14
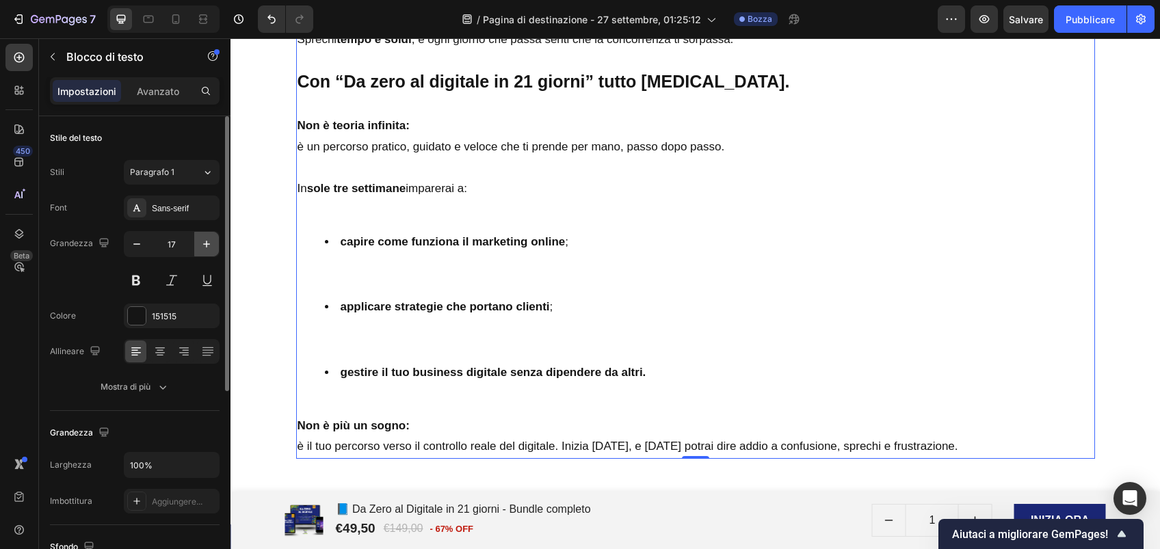
click at [211, 239] on icon "button" at bounding box center [207, 244] width 14 height 14
type input "18"
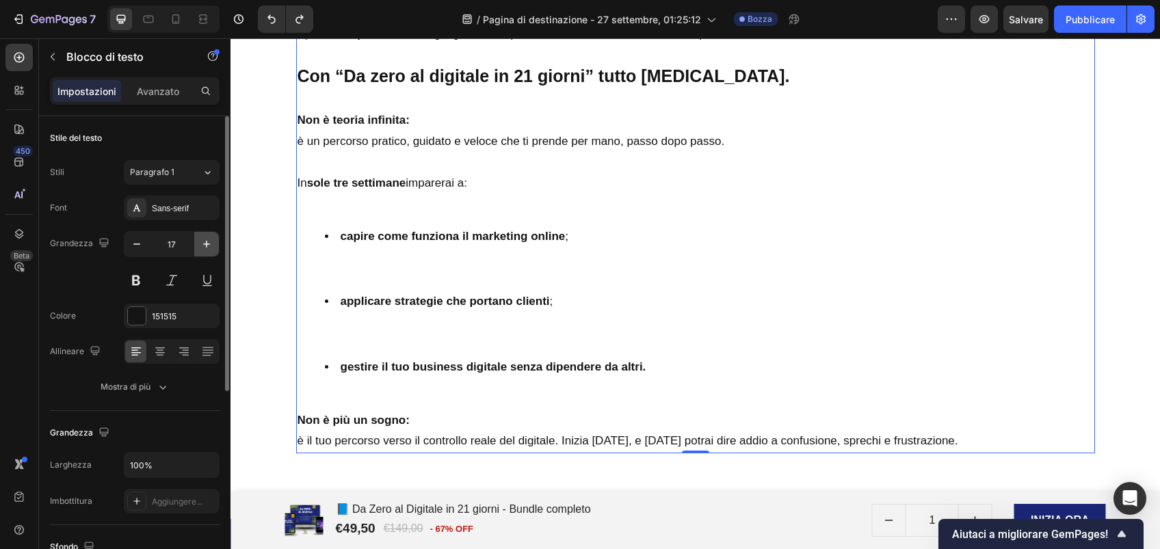
scroll to position [2407, 0]
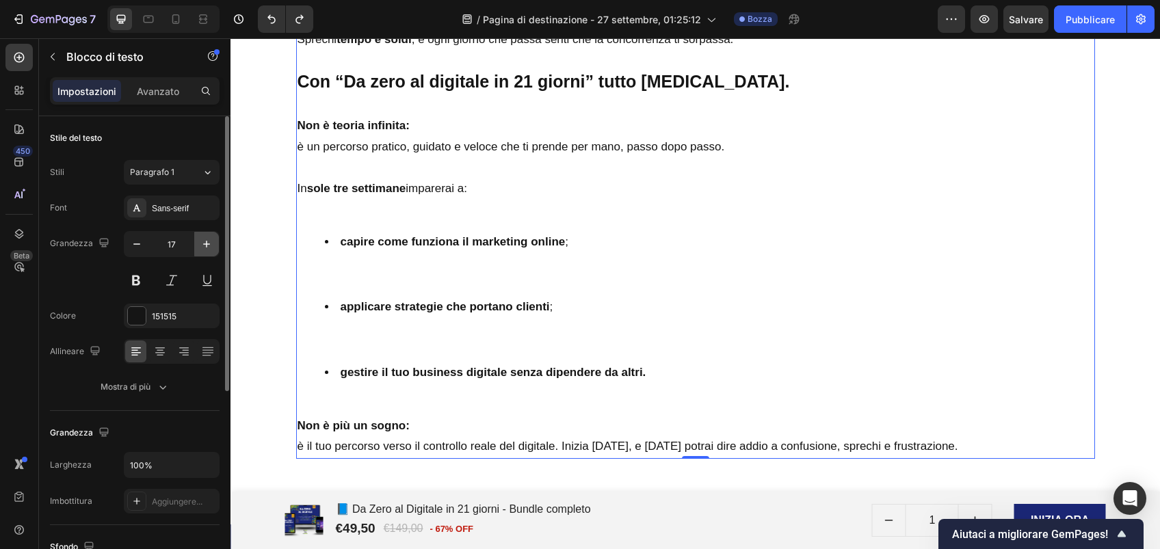
type input "16"
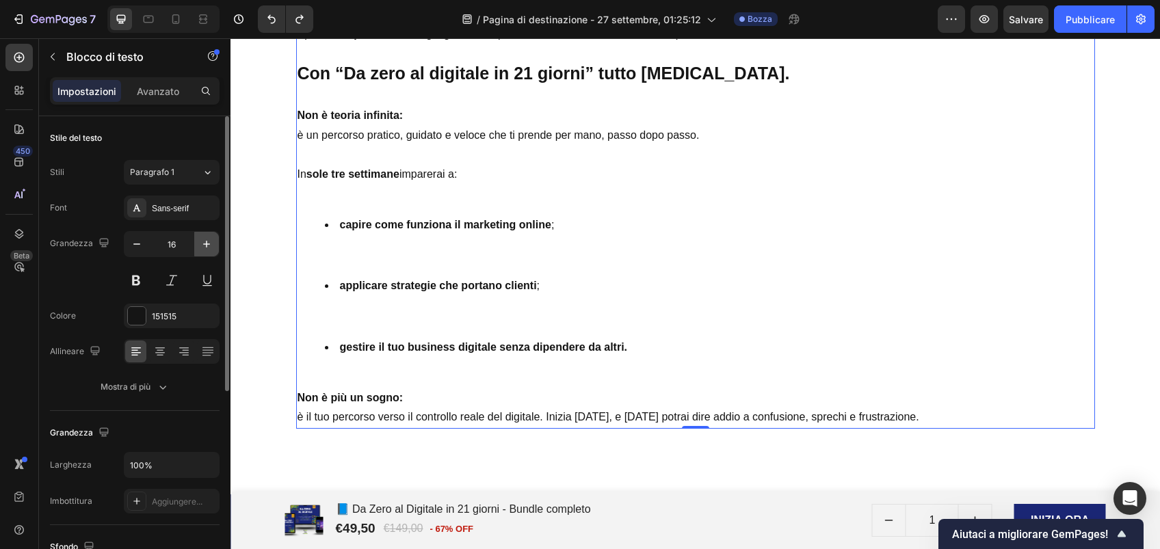
scroll to position [2402, 0]
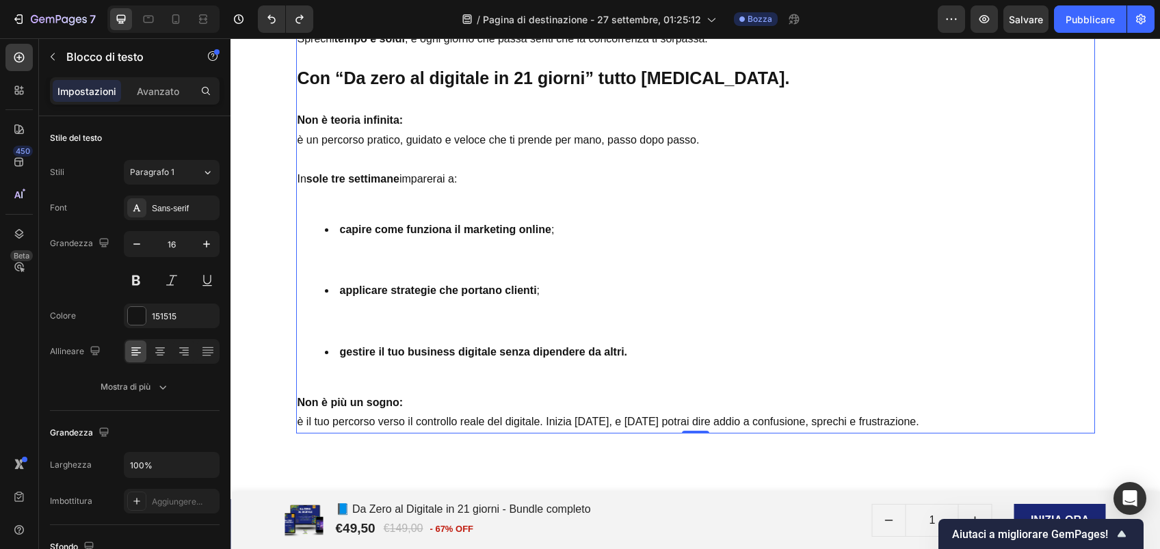
click at [920, 415] on p "è il tuo percorso verso il controllo reale del digitale. Inizia [DATE], e [DATE…" at bounding box center [695, 422] width 796 height 20
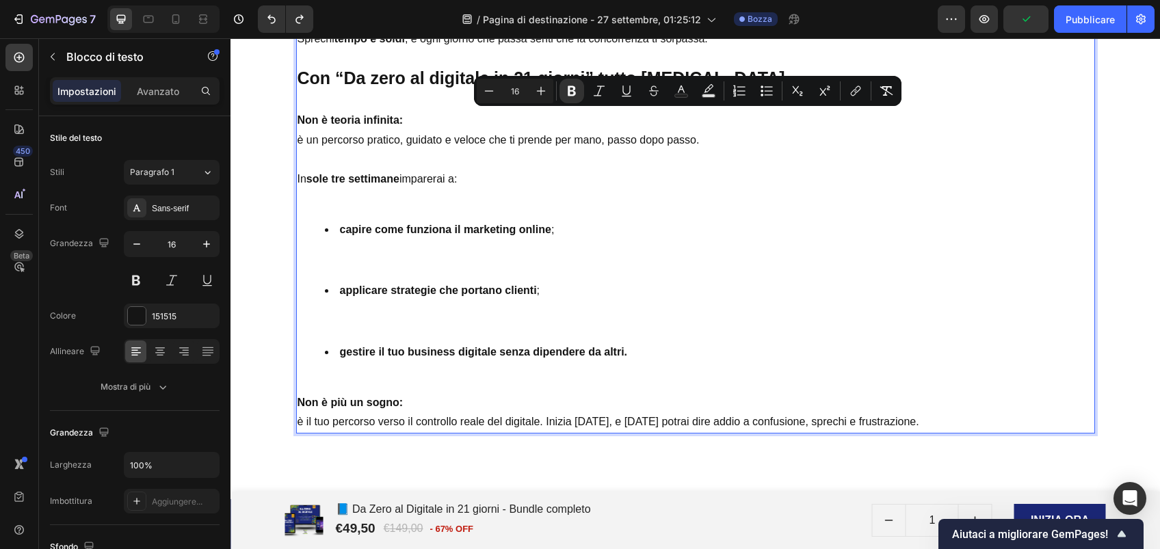
drag, startPoint x: 944, startPoint y: 424, endPoint x: 289, endPoint y: 111, distance: 726.8
click at [296, 111] on div "Ti sei mai sentita bloccata davanti al digital marketing, senza sapere da dove …" at bounding box center [695, 191] width 799 height 488
click at [535, 90] on icon "Barra degli strumenti contestuale dell'editor" at bounding box center [541, 91] width 14 height 14
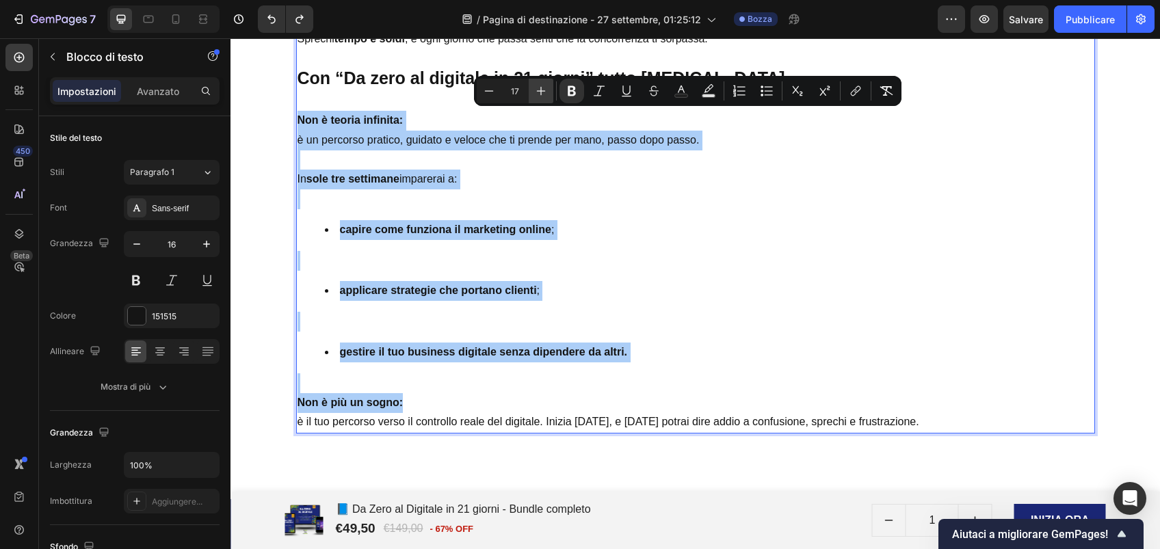
click at [535, 90] on icon "Barra degli strumenti contestuale dell'editor" at bounding box center [541, 91] width 14 height 14
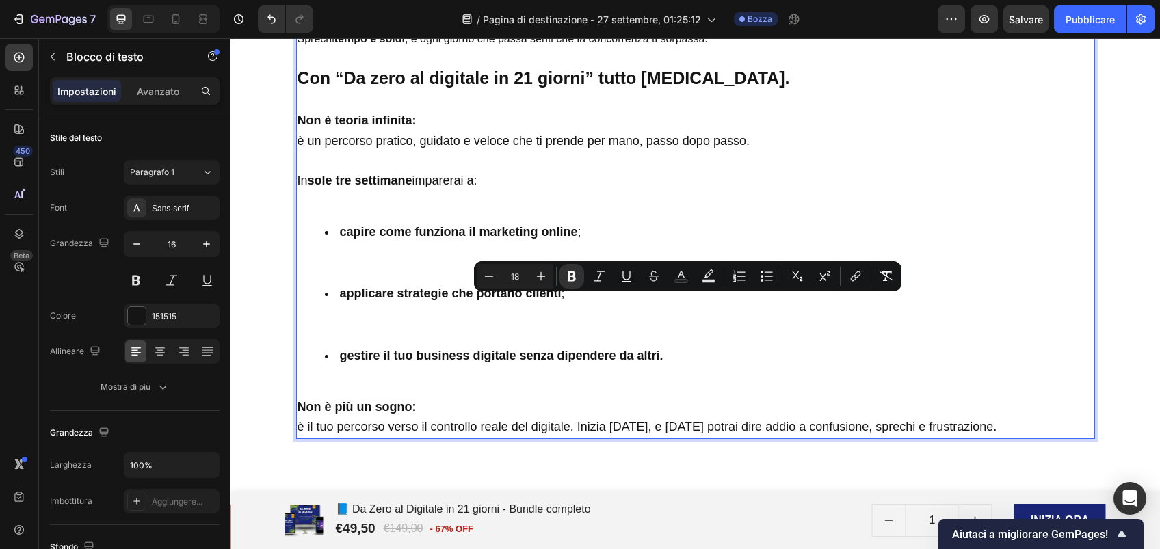
scroll to position [2060, 0]
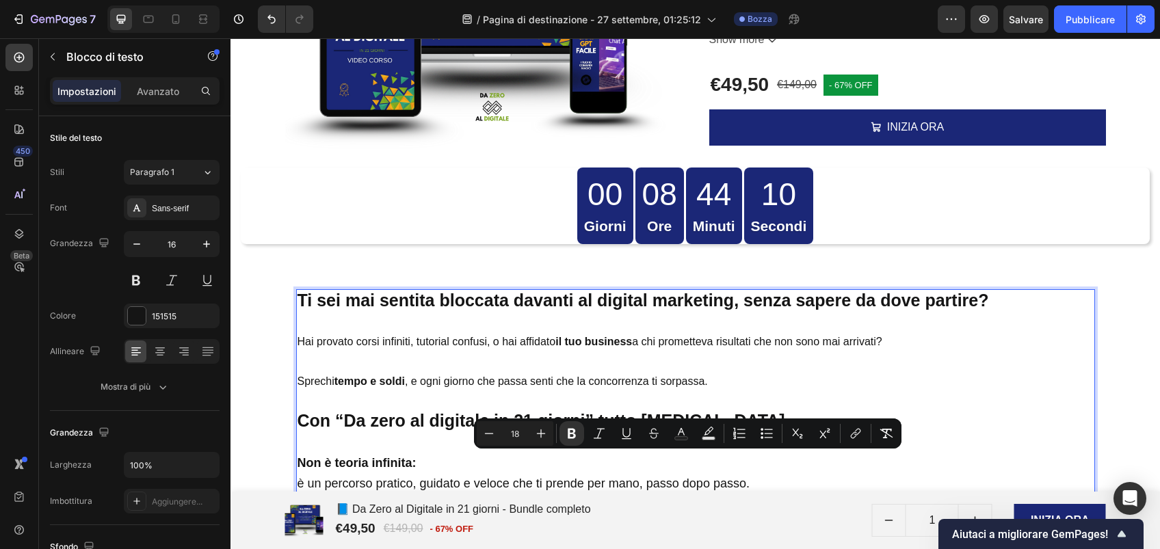
type input "16"
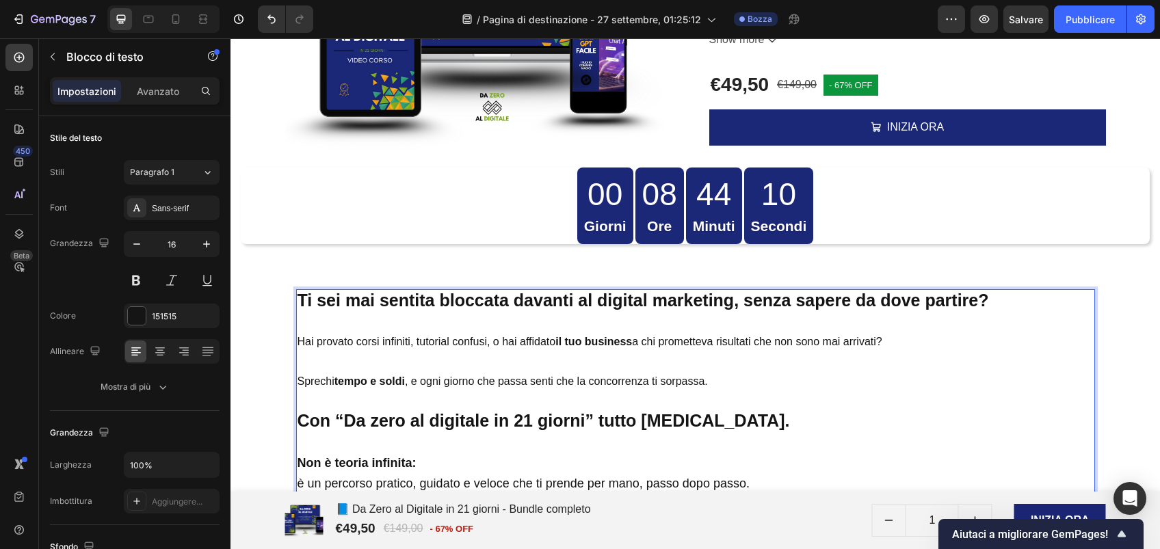
click at [692, 374] on p "Sprechi tempo e soldi , e ogni giorno che passa senti che la concorrenza ti sor…" at bounding box center [695, 382] width 796 height 20
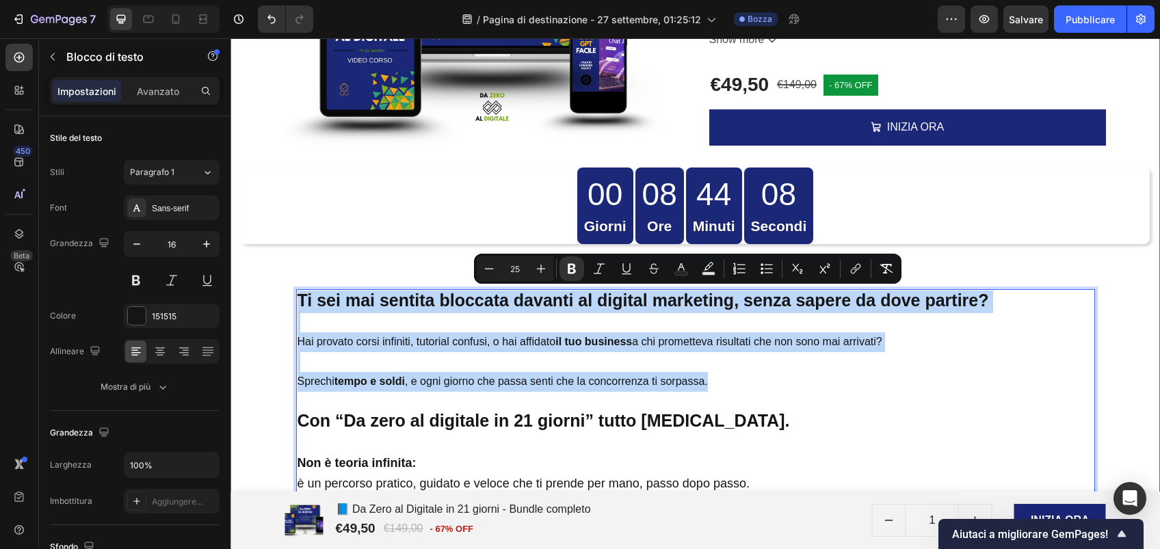
type input "16"
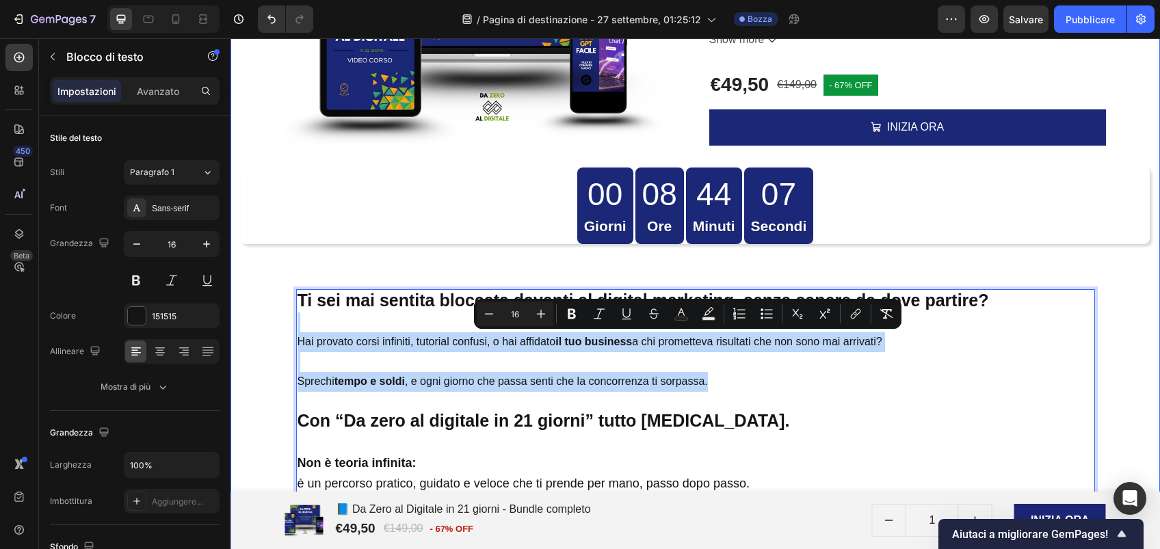
drag, startPoint x: 731, startPoint y: 385, endPoint x: 266, endPoint y: 323, distance: 469.2
click at [266, 323] on div "Product Images 📘 Da Zero al Digitale in 21 giorni - Bundle completo Product Tit…" at bounding box center [695, 337] width 909 height 911
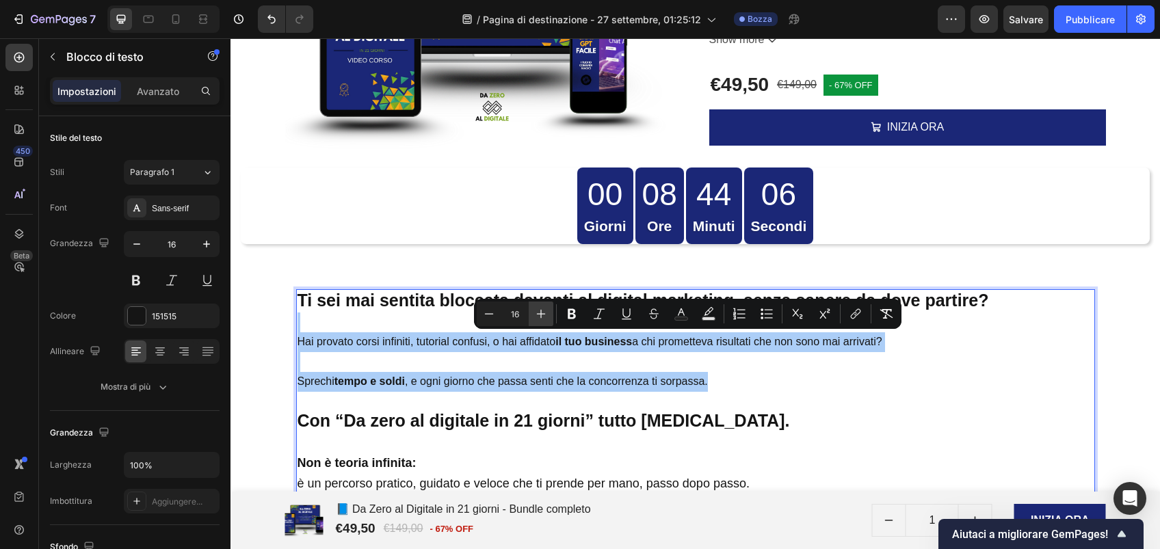
click at [539, 317] on icon "Barra degli strumenti contestuale dell'editor" at bounding box center [541, 314] width 14 height 14
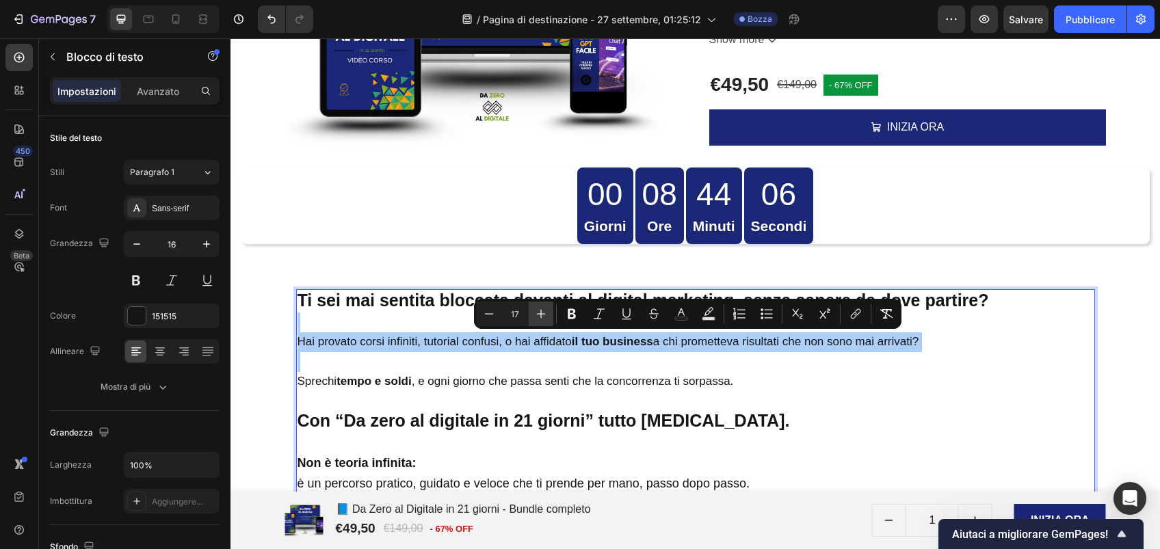
click at [539, 317] on icon "Barra degli strumenti contestuale dell'editor" at bounding box center [541, 314] width 14 height 14
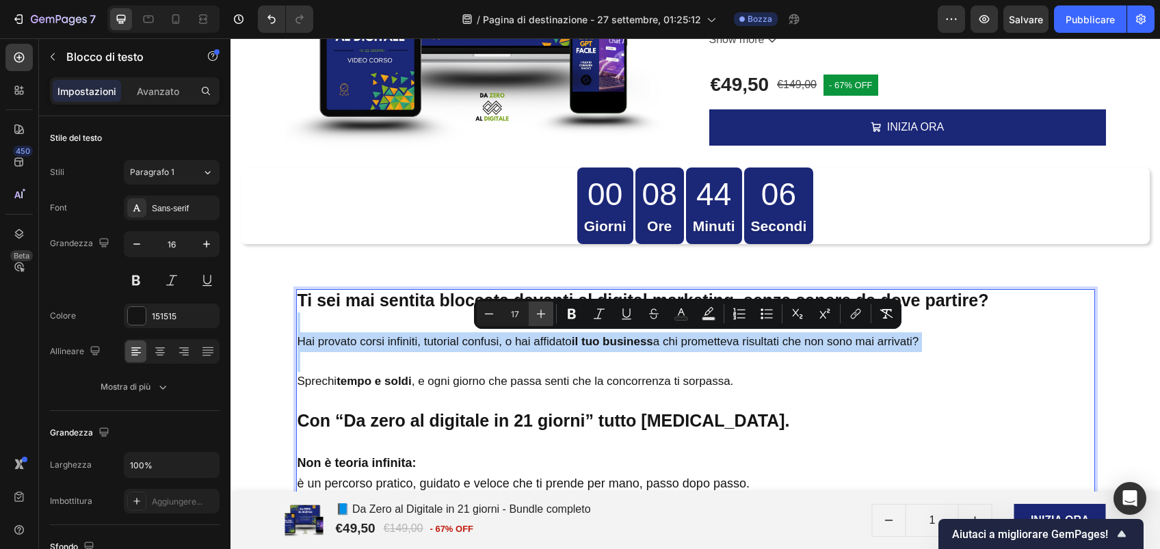
type input "18"
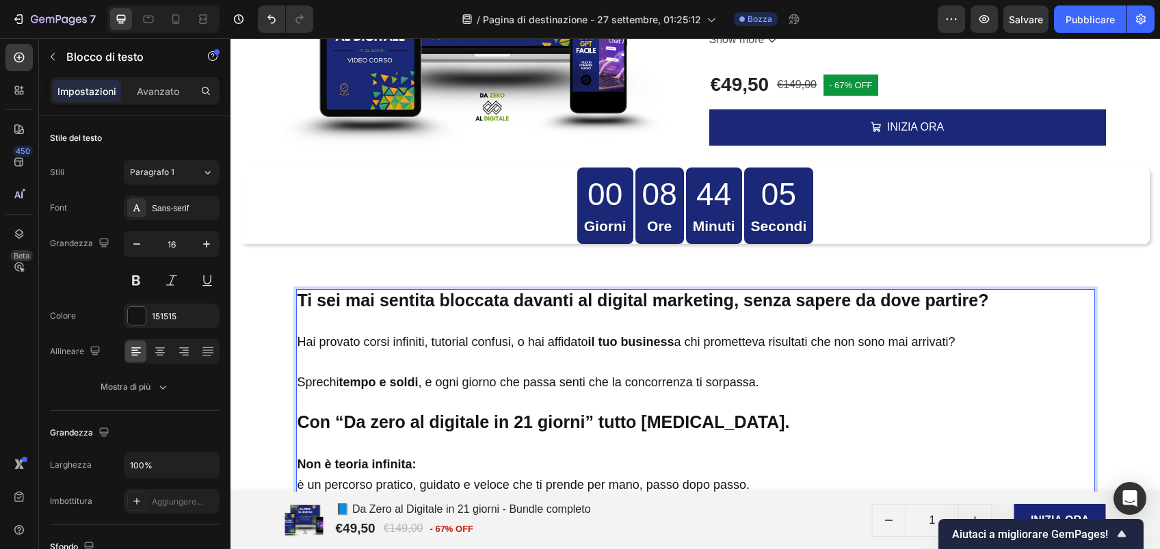
click at [744, 423] on p "Con “Da zero al digitale in 21 giorni” tutto [MEDICAL_DATA]." at bounding box center [695, 423] width 796 height 23
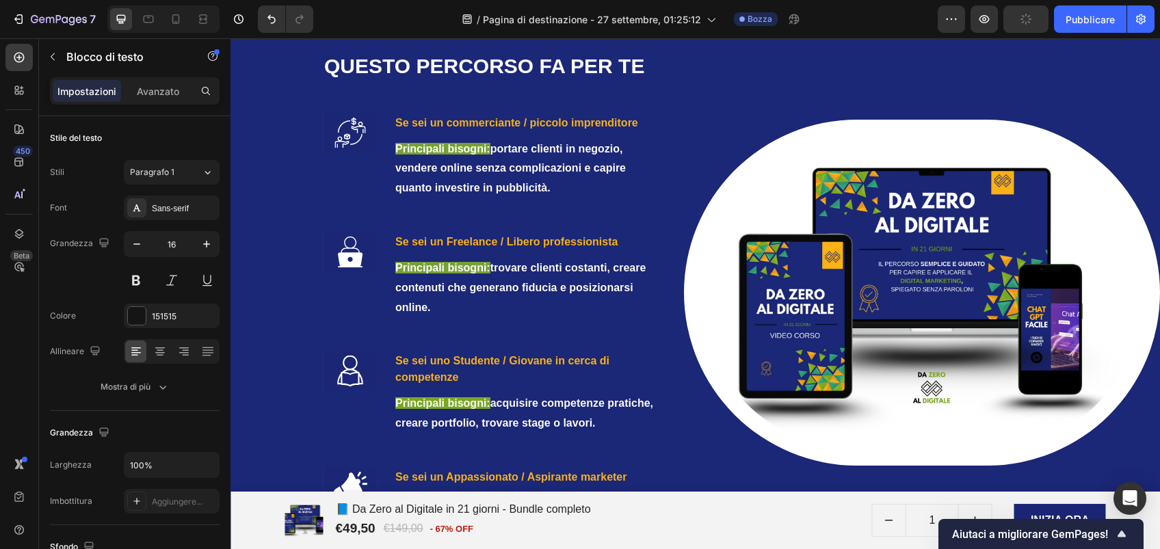
scroll to position [2904, 0]
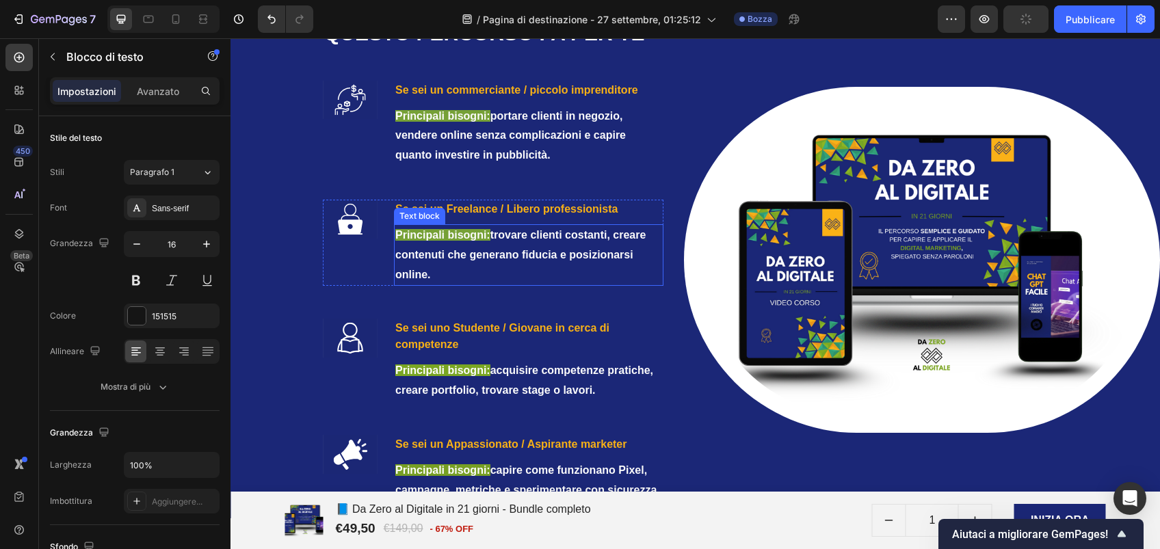
click at [473, 269] on p "Principali bisogni: trovare clienti costanti, creare contenuti che generano fid…" at bounding box center [528, 255] width 267 height 59
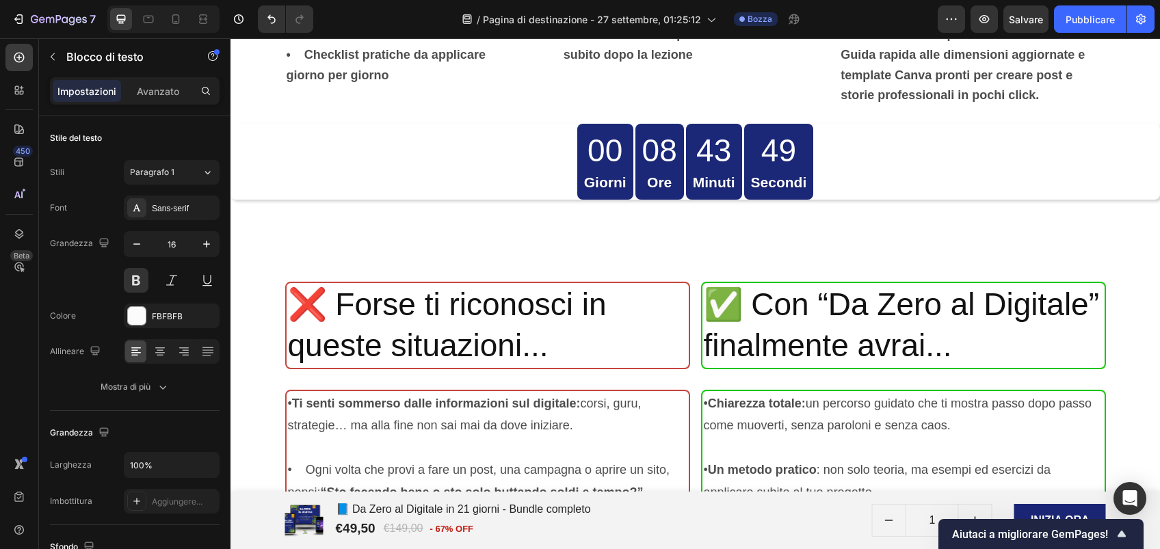
scroll to position [3918, 0]
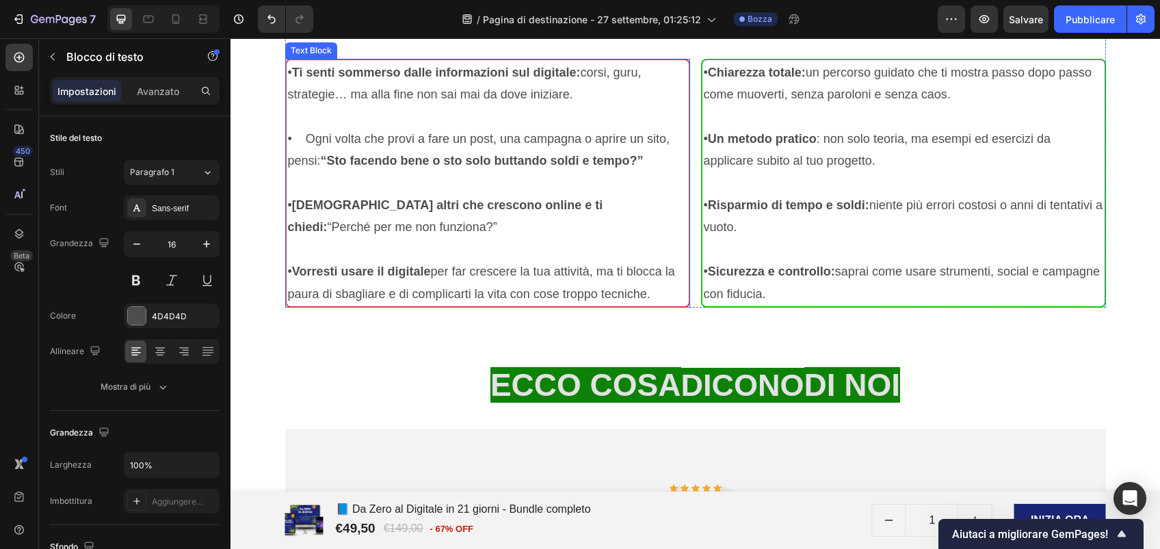
scroll to position [4604, 0]
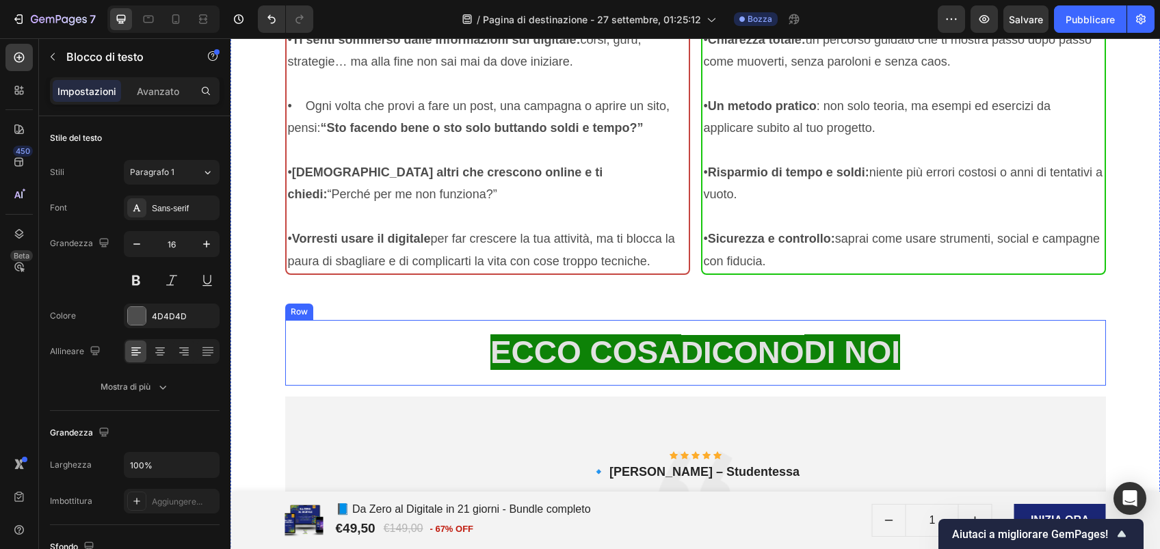
click at [369, 323] on div "ECCO COSA DICONO DI NOI Heading Row" at bounding box center [695, 353] width 821 height 66
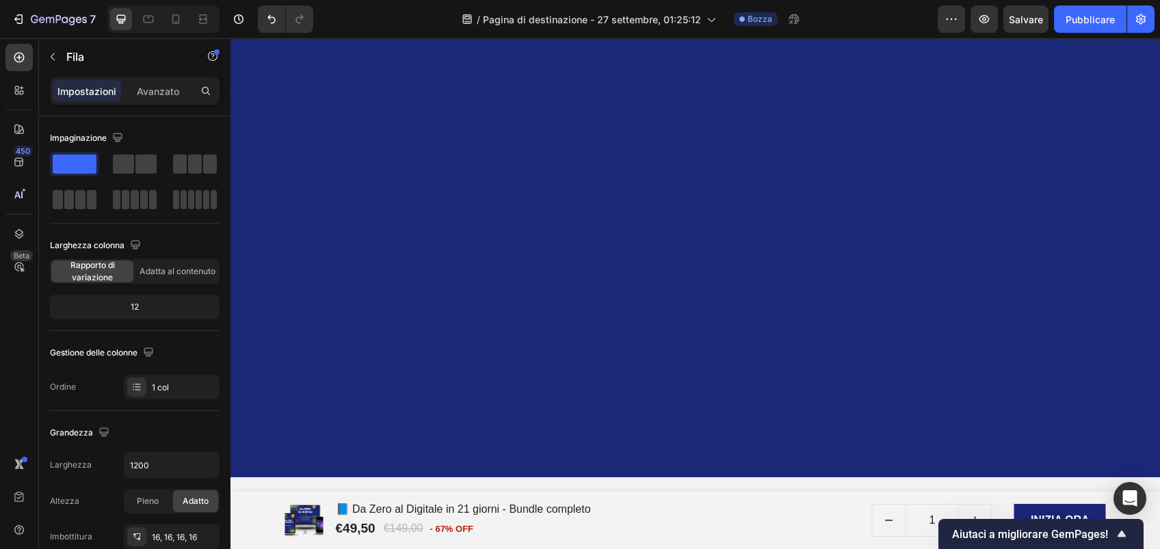
scroll to position [7140, 0]
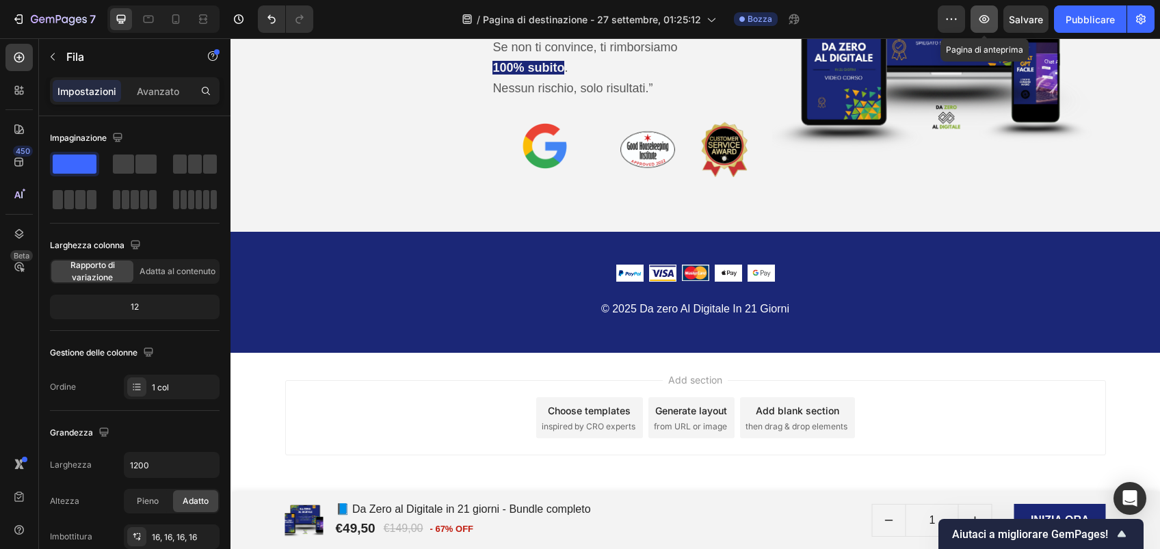
click at [986, 21] on icon "button" at bounding box center [984, 19] width 14 height 14
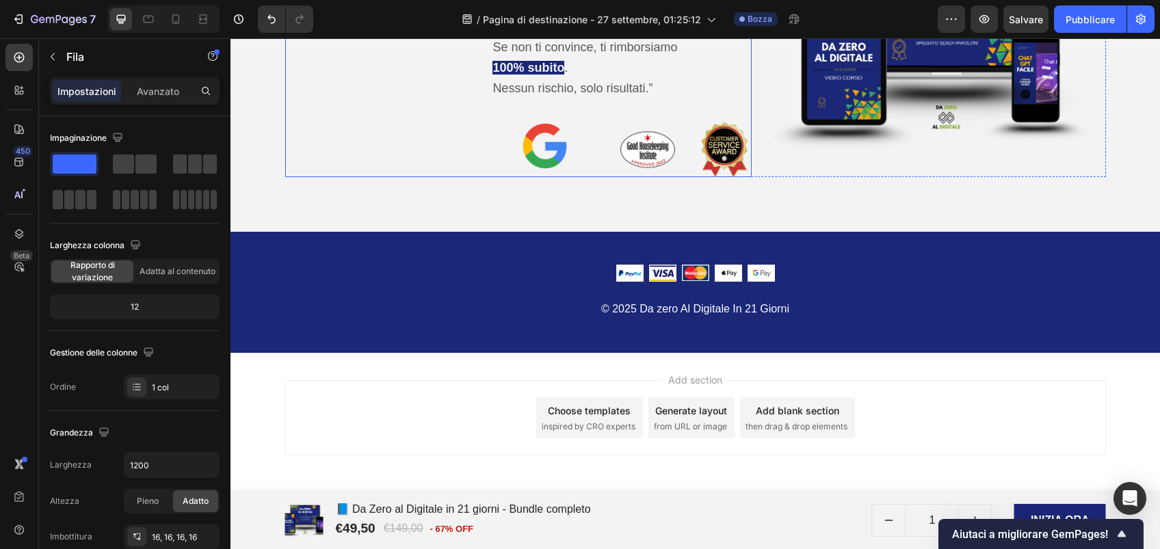
click at [406, 120] on div "Premi & Accreditamenti Heading INIZIA ORA Add to Cart Product" at bounding box center [378, 45] width 186 height 263
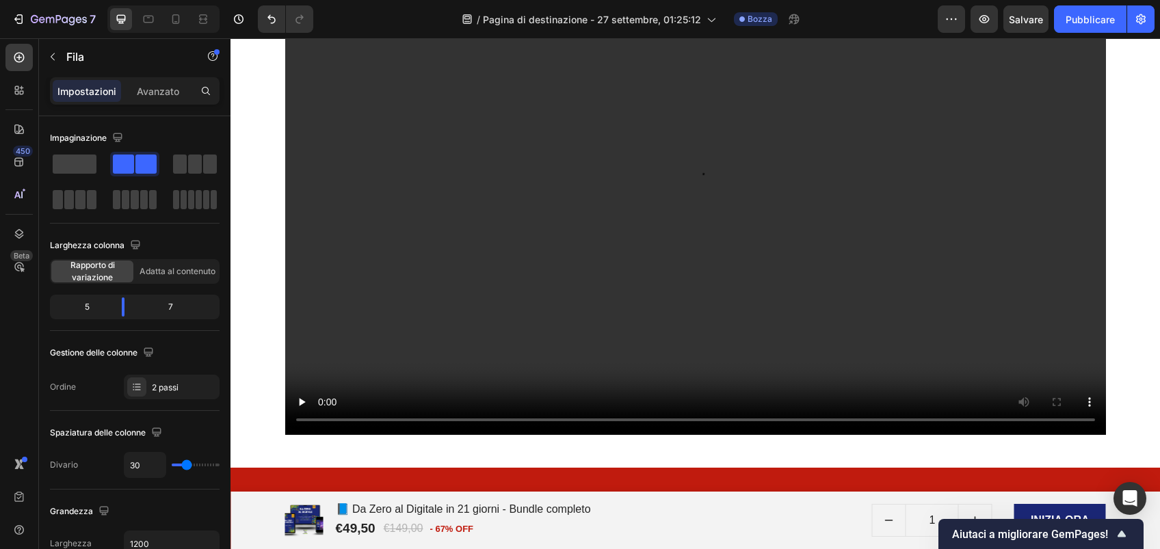
scroll to position [0, 0]
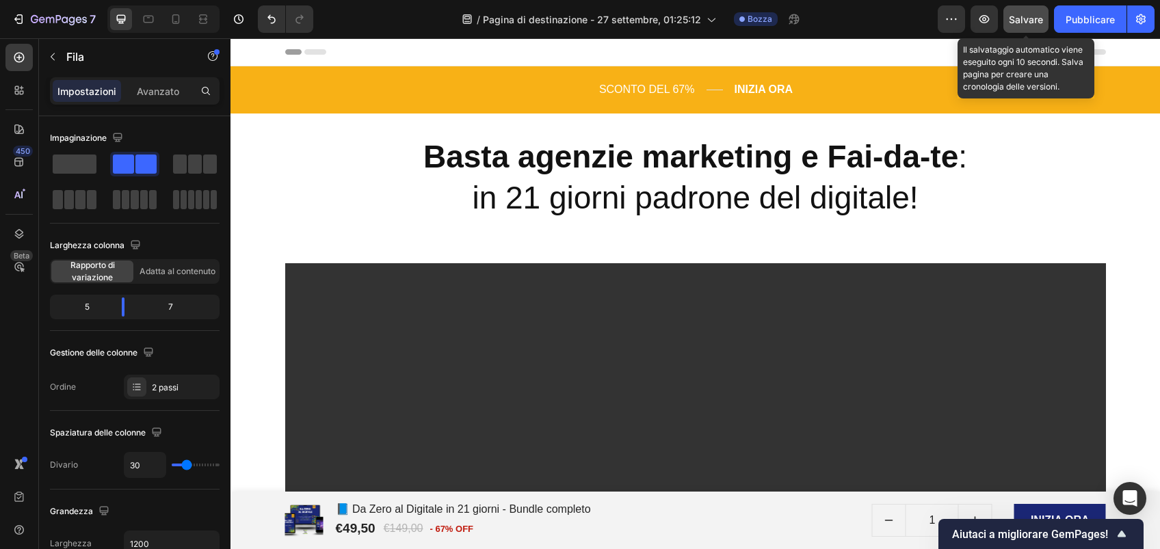
click at [1019, 24] on span "Salvare" at bounding box center [1026, 20] width 34 height 12
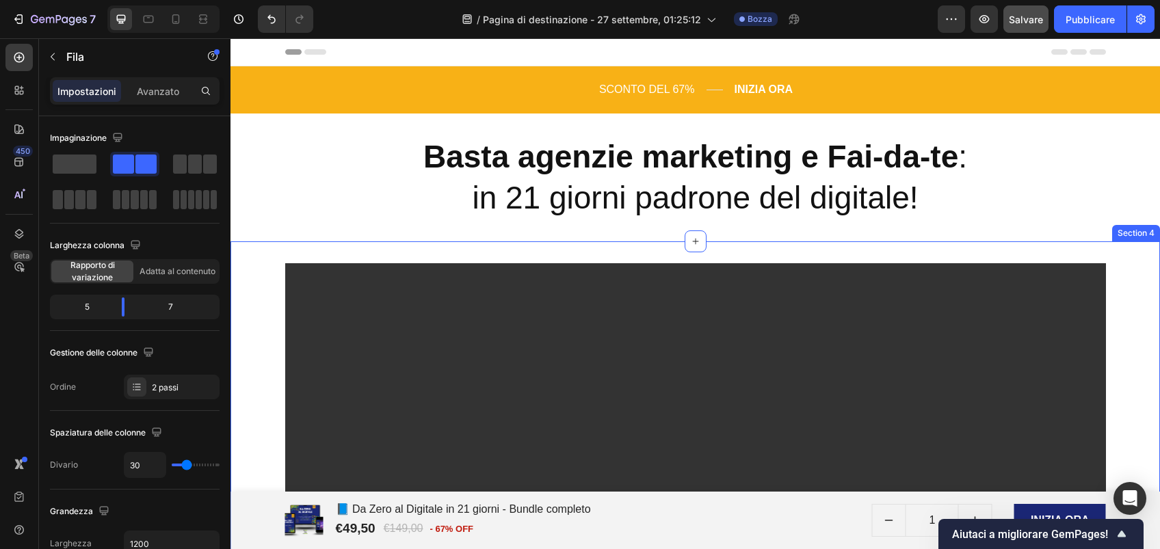
click at [252, 253] on div "Video Row Section 4" at bounding box center [694, 499] width 929 height 516
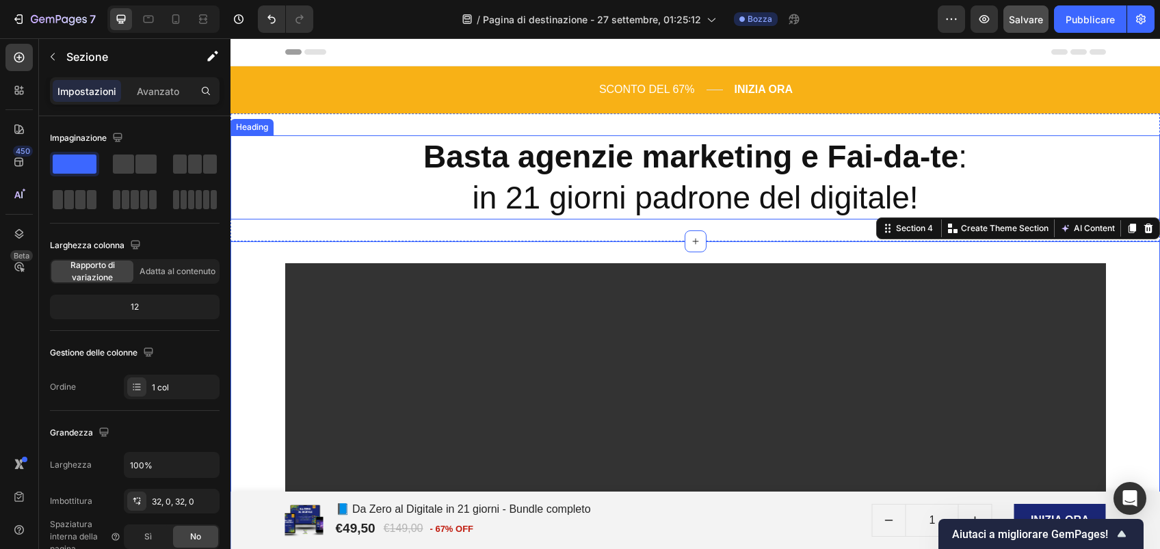
click at [251, 209] on h2 "Basta agenzie marketing e Fai-da-te : in 21 giorni padrone del digitale!" at bounding box center [694, 177] width 929 height 85
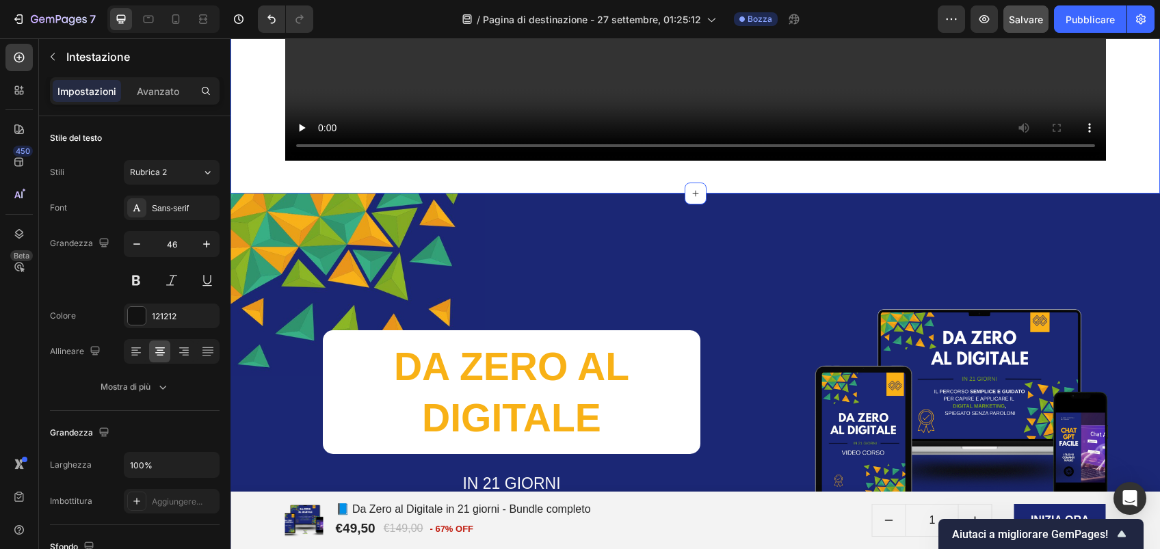
scroll to position [914, 0]
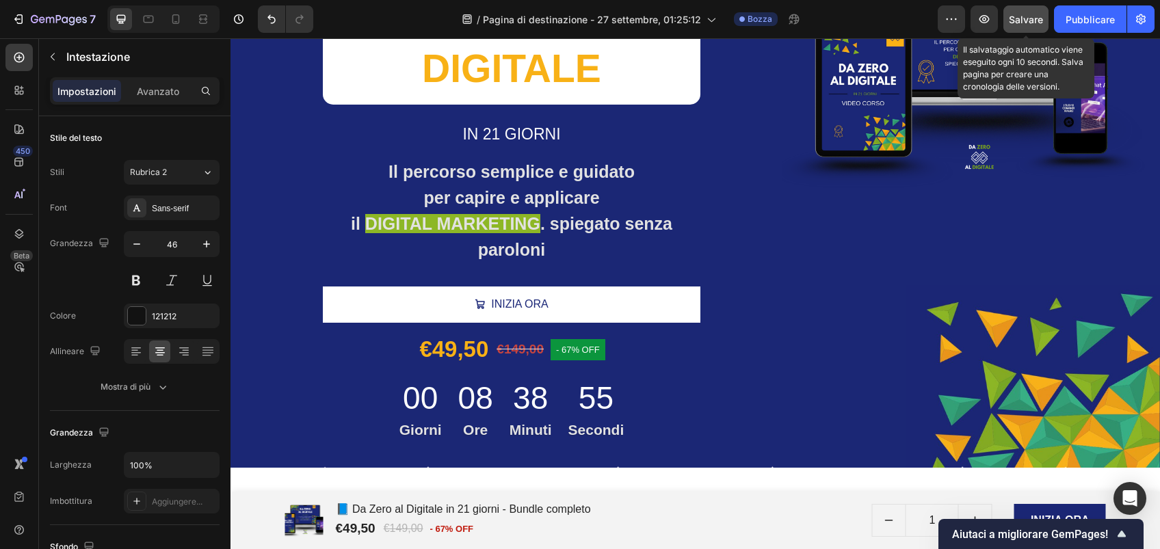
click at [1015, 16] on span "Salvare" at bounding box center [1026, 20] width 34 height 12
